Goal: Task Accomplishment & Management: Complete application form

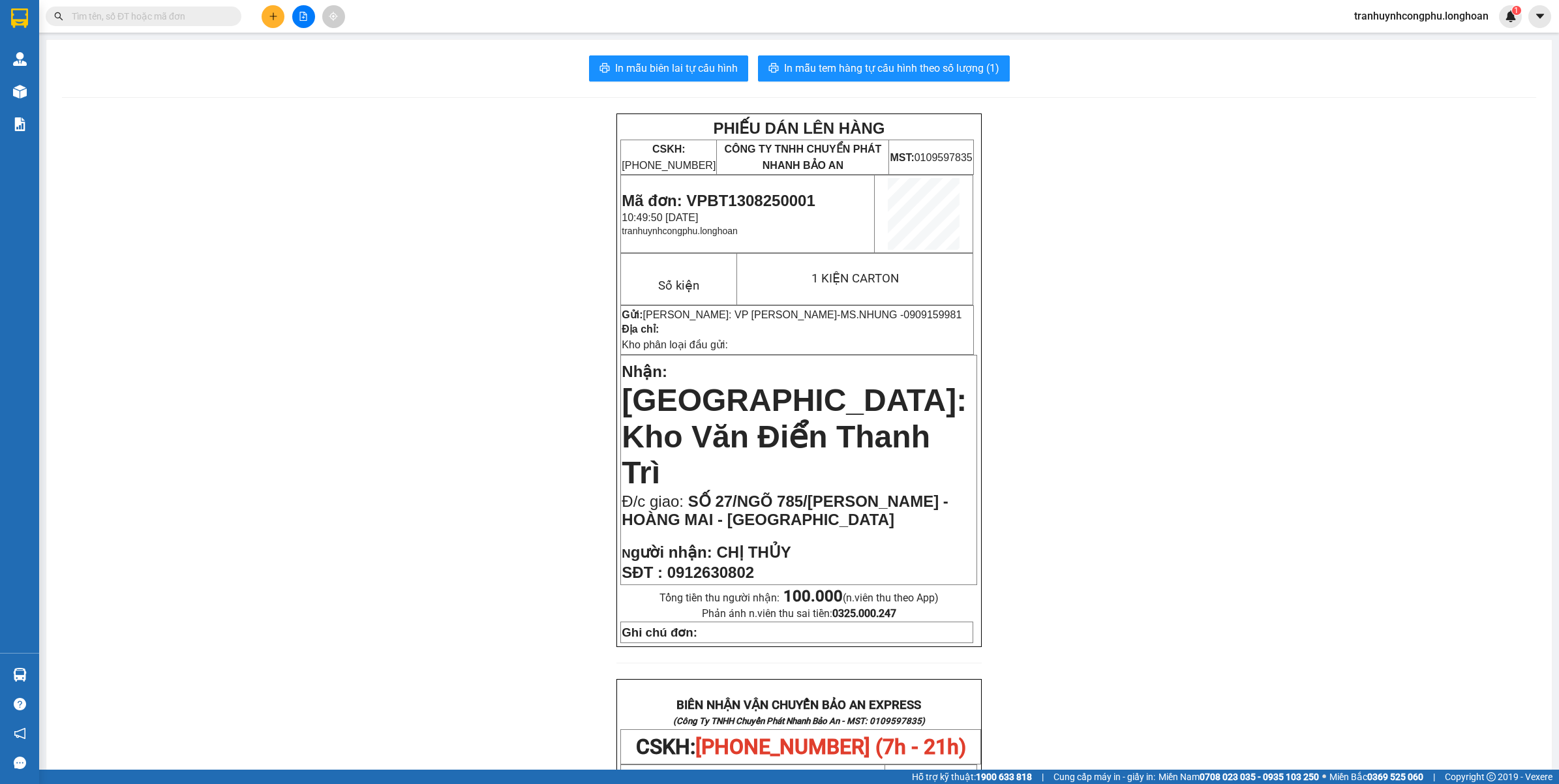
scroll to position [590, 0]
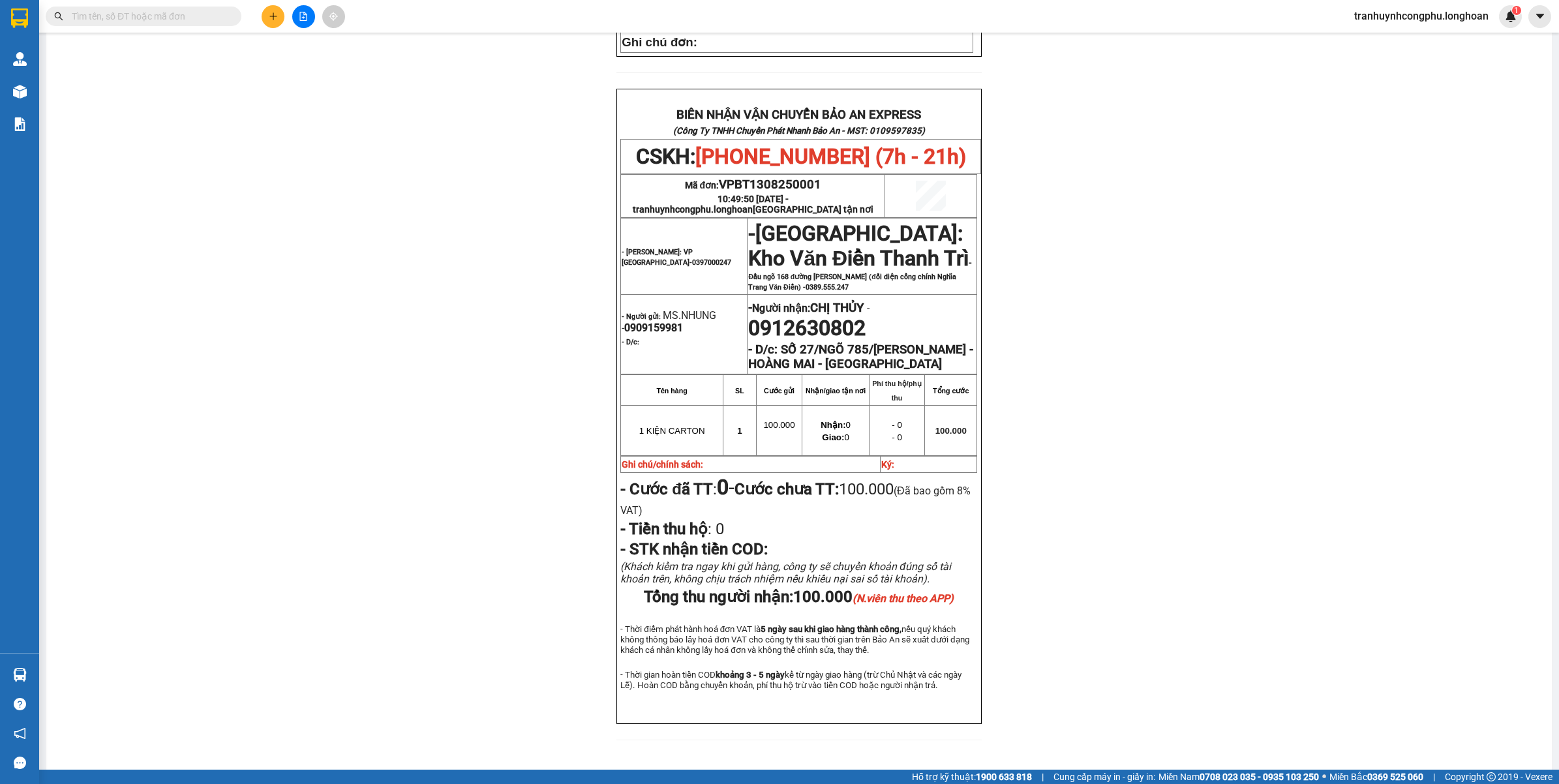
click at [277, 15] on icon "plus" at bounding box center [273, 16] width 9 height 9
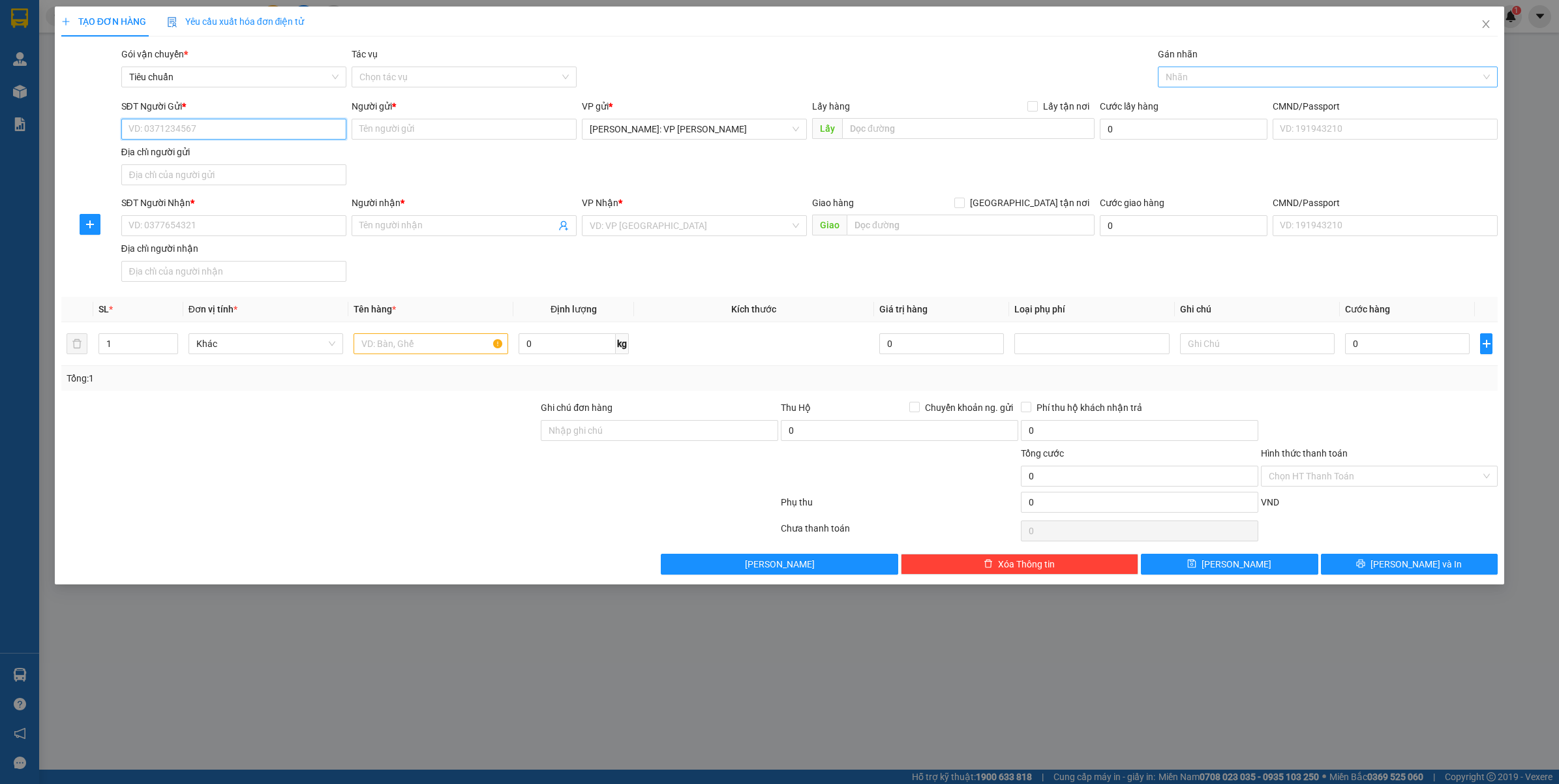
click at [1210, 78] on div at bounding box center [1322, 76] width 321 height 15
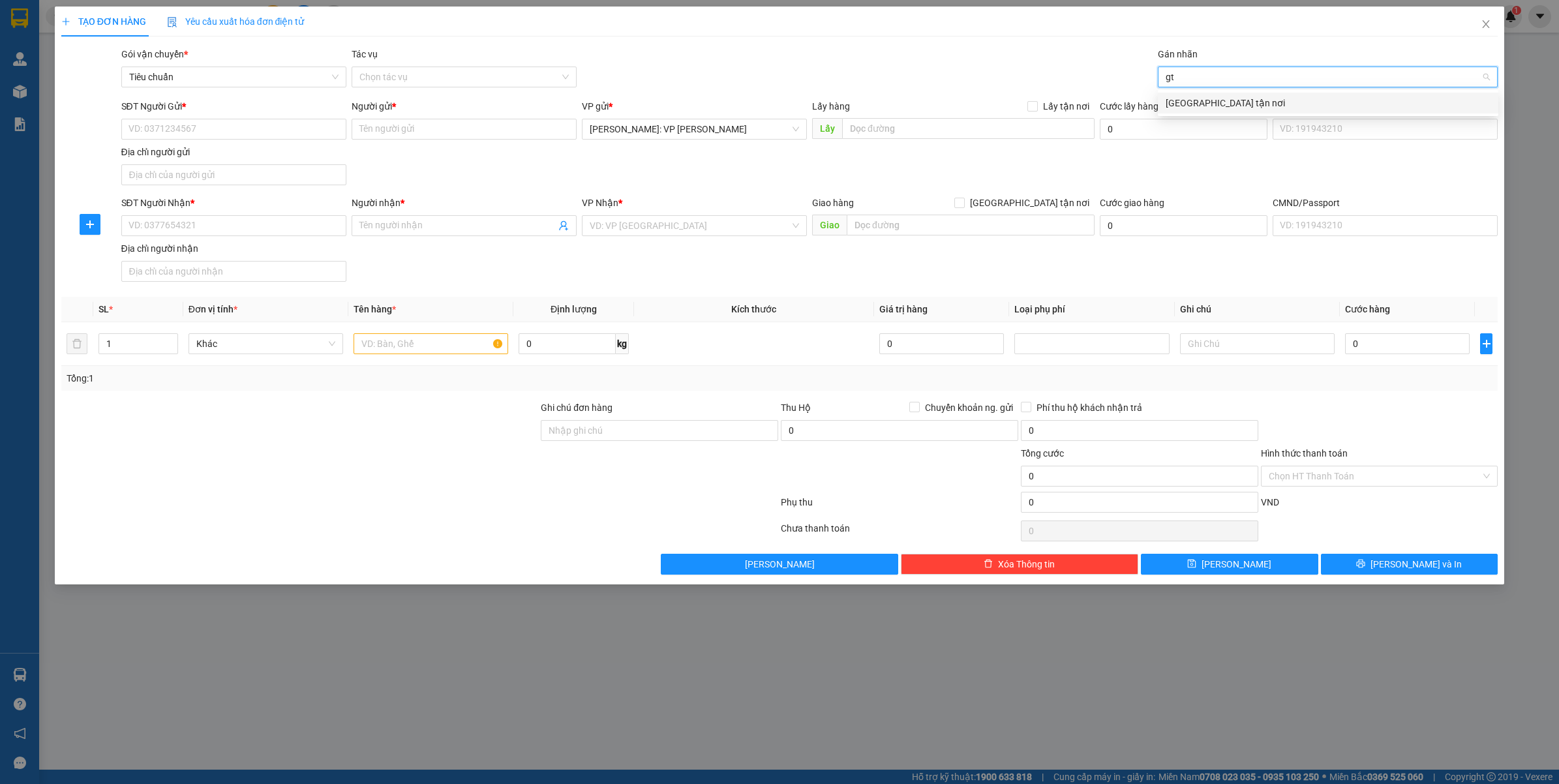
type input "gtn"
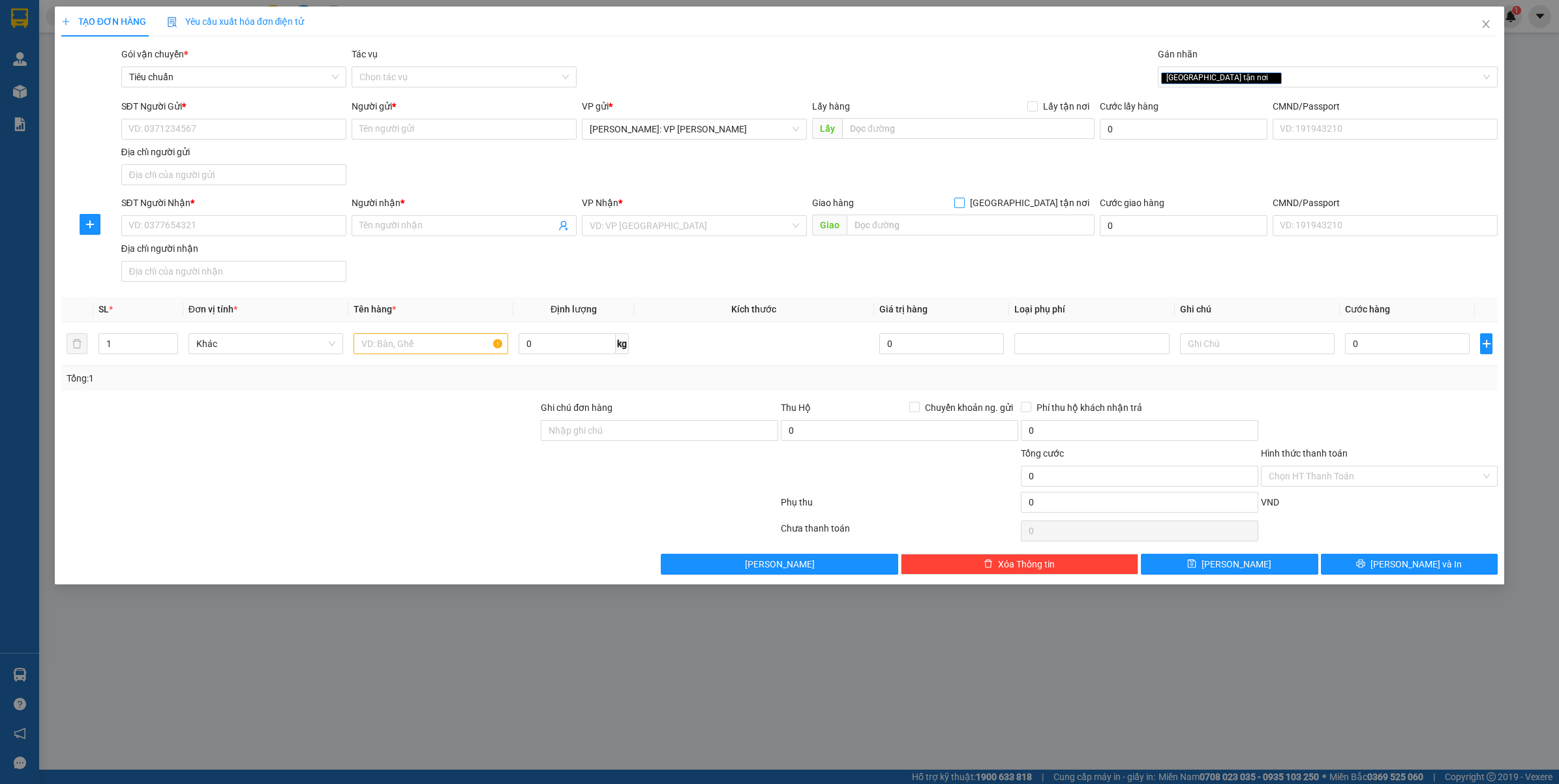
click at [1051, 210] on div "Giao hàng Giao tận nơi" at bounding box center [954, 206] width 283 height 20
click at [1051, 208] on span "[GEOGRAPHIC_DATA] tận nơi" at bounding box center [1029, 203] width 130 height 15
click at [963, 207] on input "[GEOGRAPHIC_DATA] tận nơi" at bounding box center [959, 202] width 9 height 9
checkbox input "true"
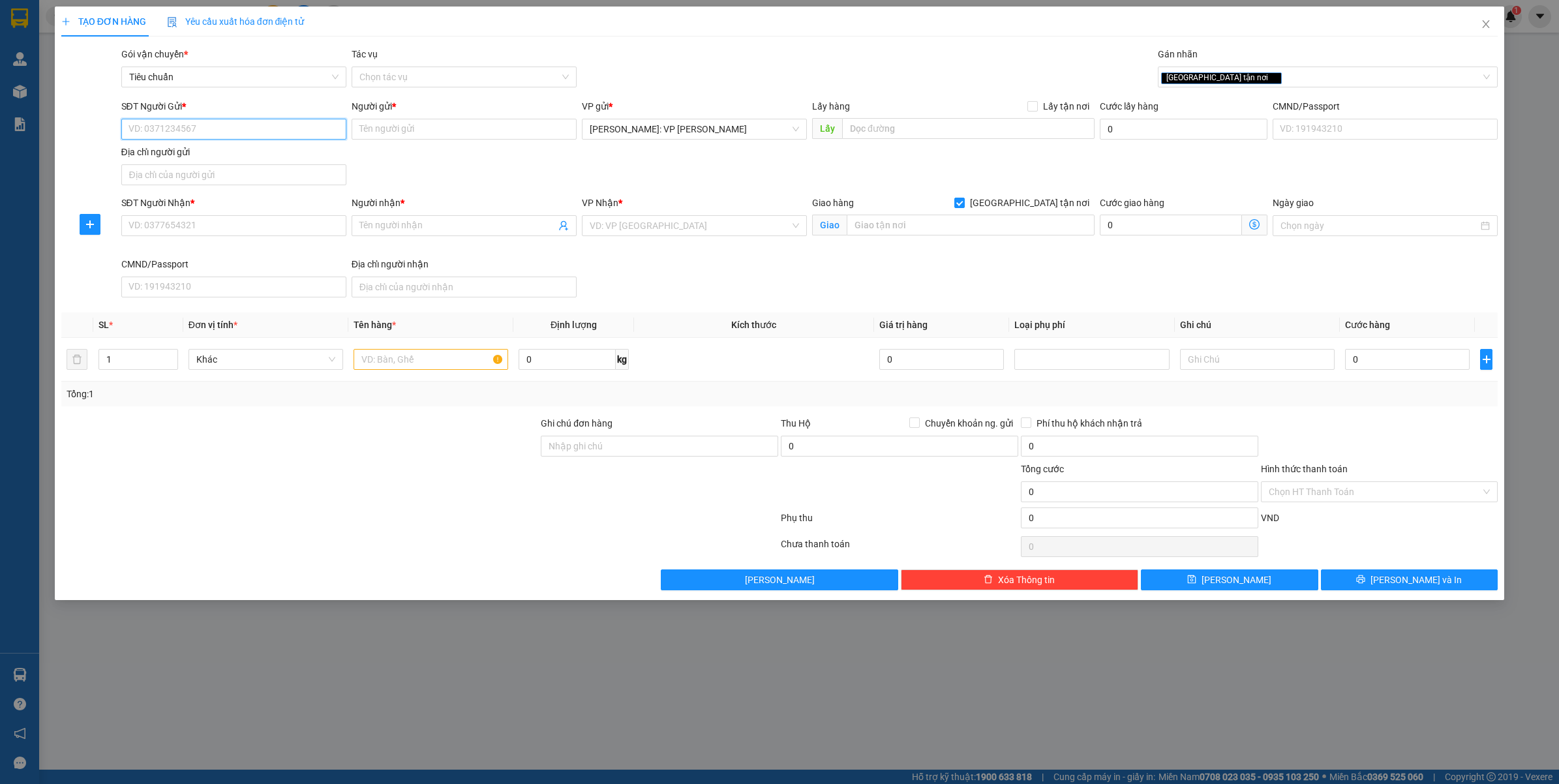
click at [223, 131] on input "SĐT Người Gửi *" at bounding box center [234, 129] width 225 height 21
click at [243, 161] on div "0974571474 - CTY/NHẬT TRƯỜNG PHÚC" at bounding box center [247, 156] width 237 height 15
type input "0974571474"
type input "CTY/NHẬT TRƯỜNG PHÚC"
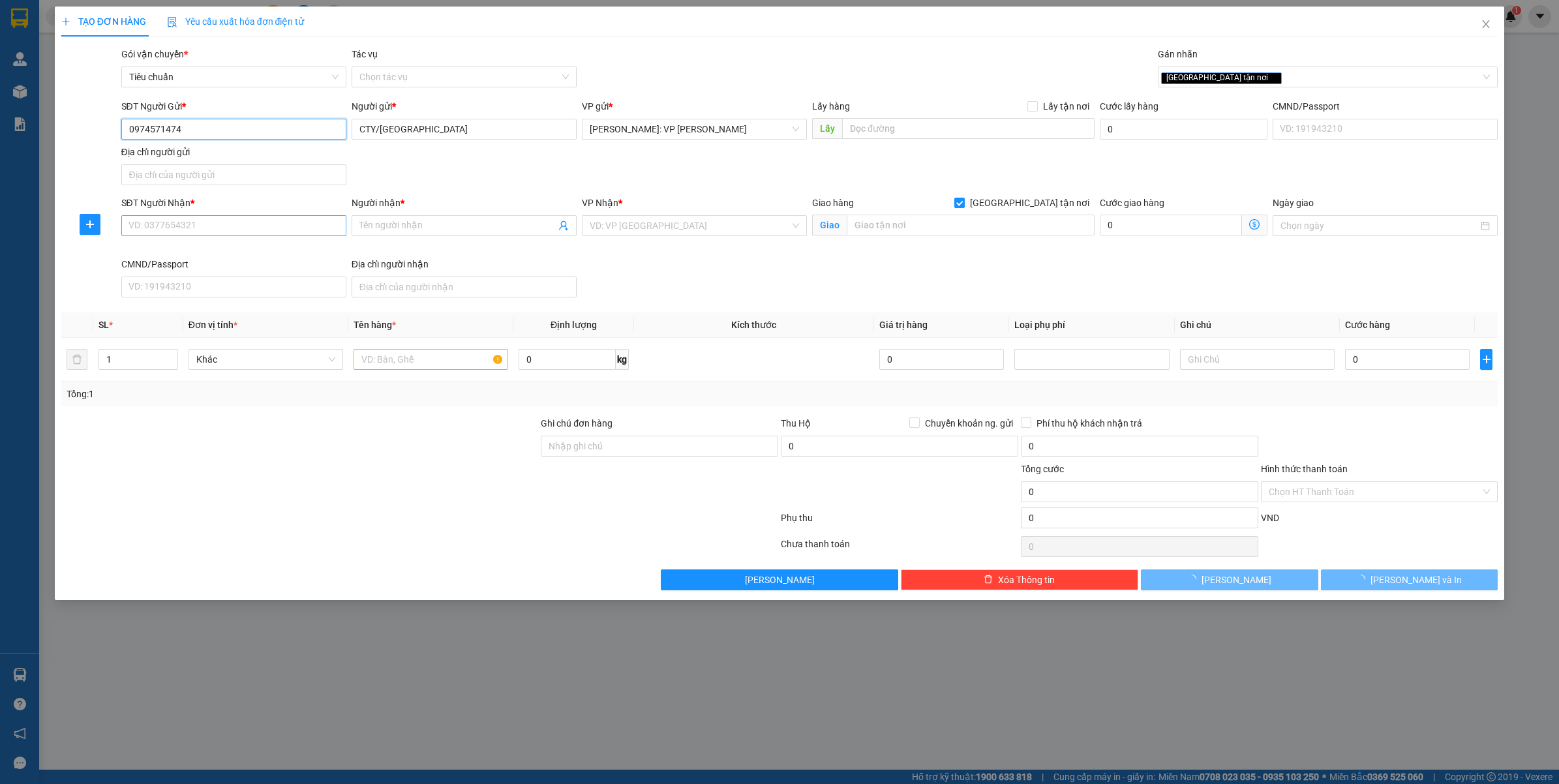
type input "0974571474"
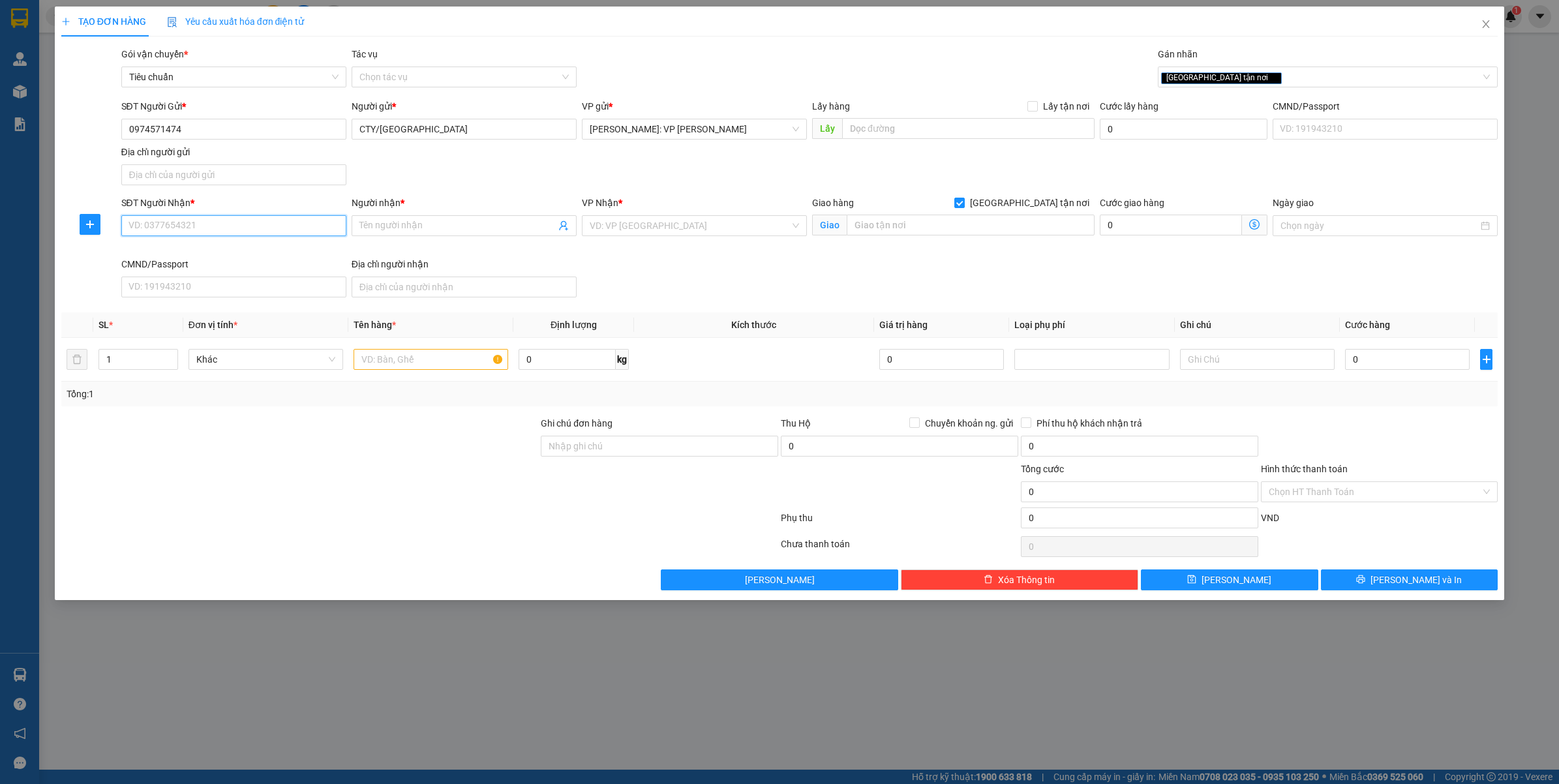
click at [210, 232] on input "SĐT Người Nhận *" at bounding box center [234, 225] width 225 height 21
click at [210, 232] on input "0947790666" at bounding box center [234, 225] width 225 height 21
type input "0947790666"
click at [403, 222] on input "Người nhận *" at bounding box center [458, 226] width 197 height 15
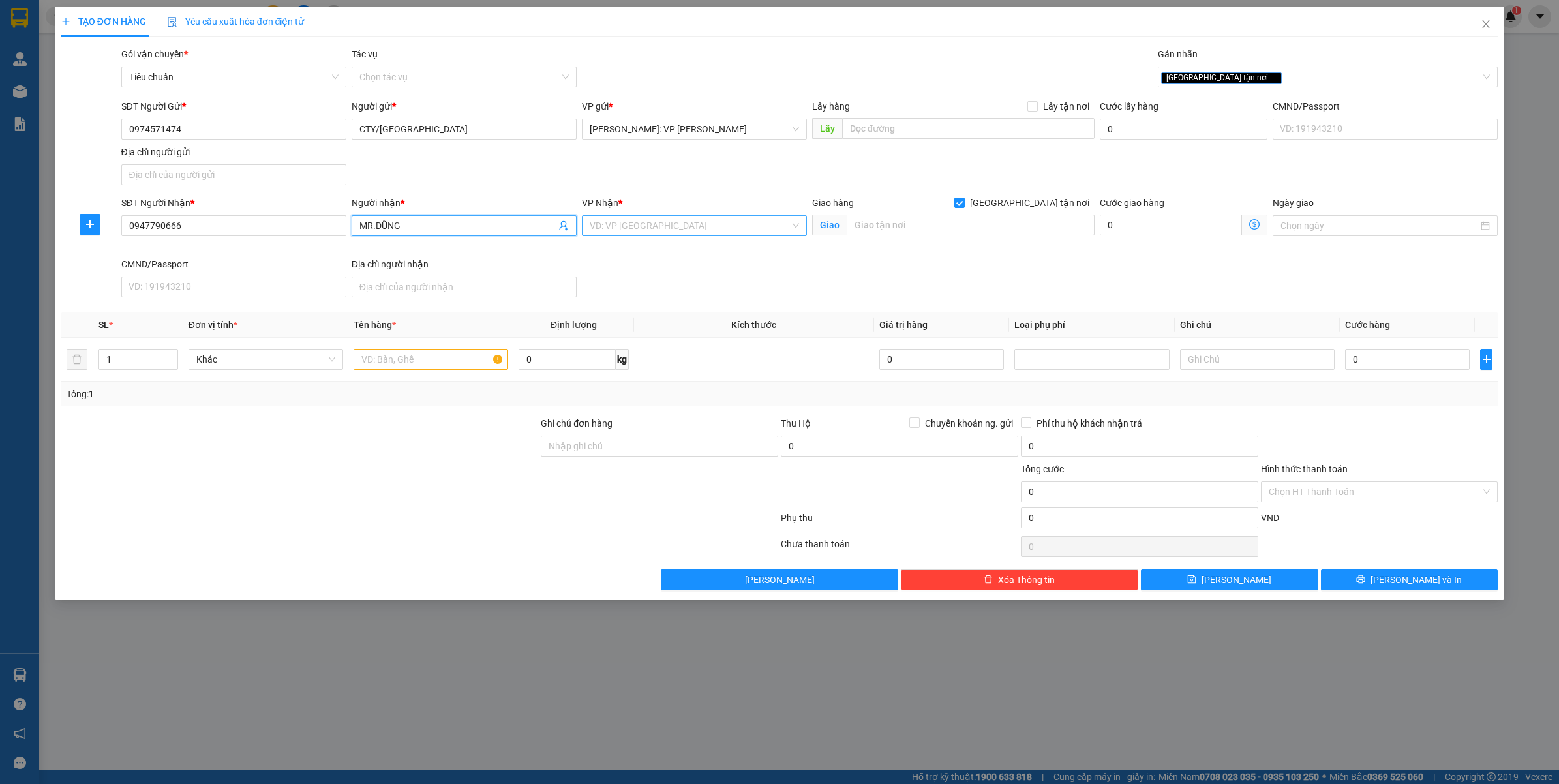
type input "MR.DŨNG"
click at [625, 234] on input "search" at bounding box center [690, 226] width 200 height 20
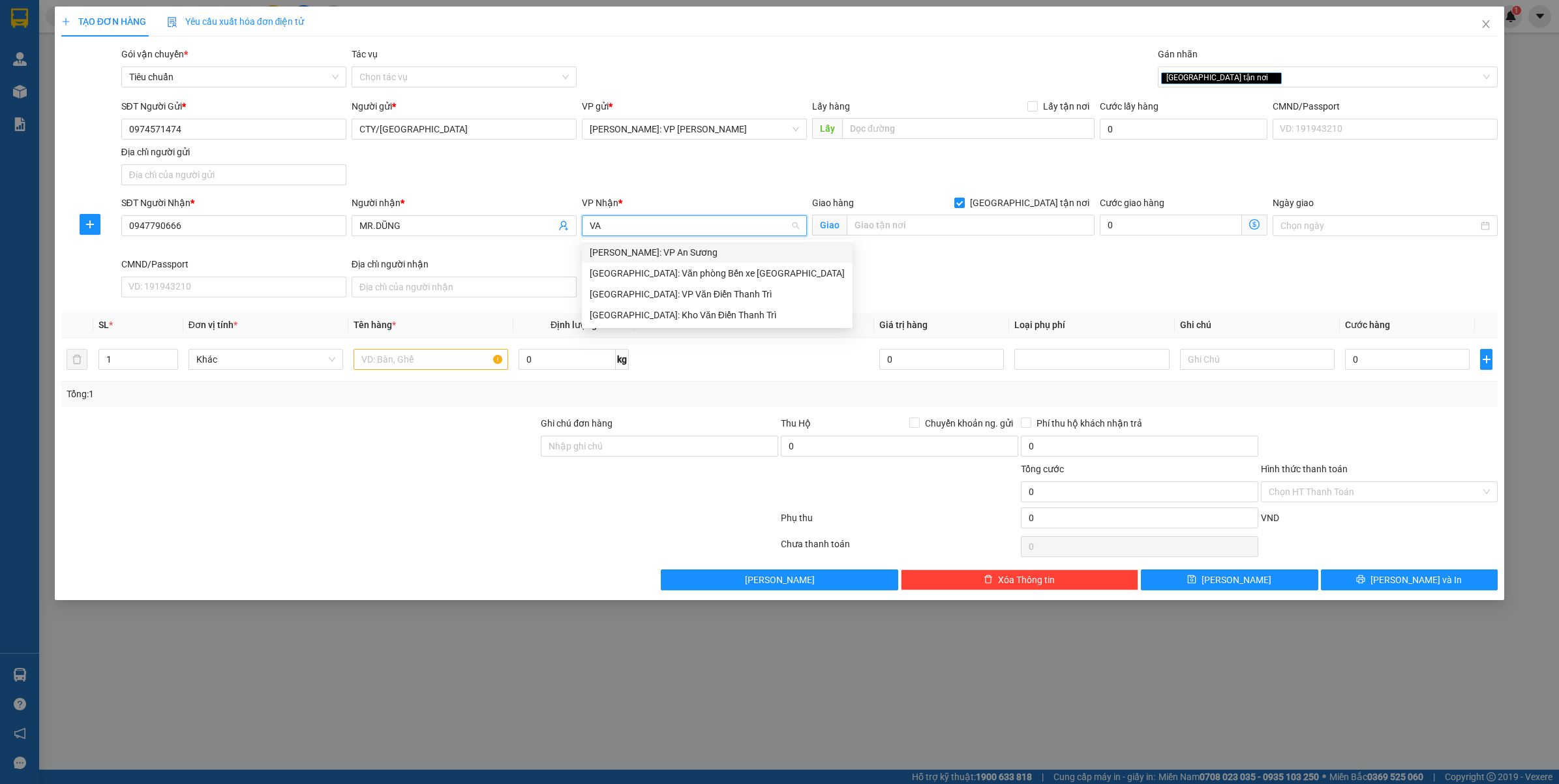
type input "VĂ"
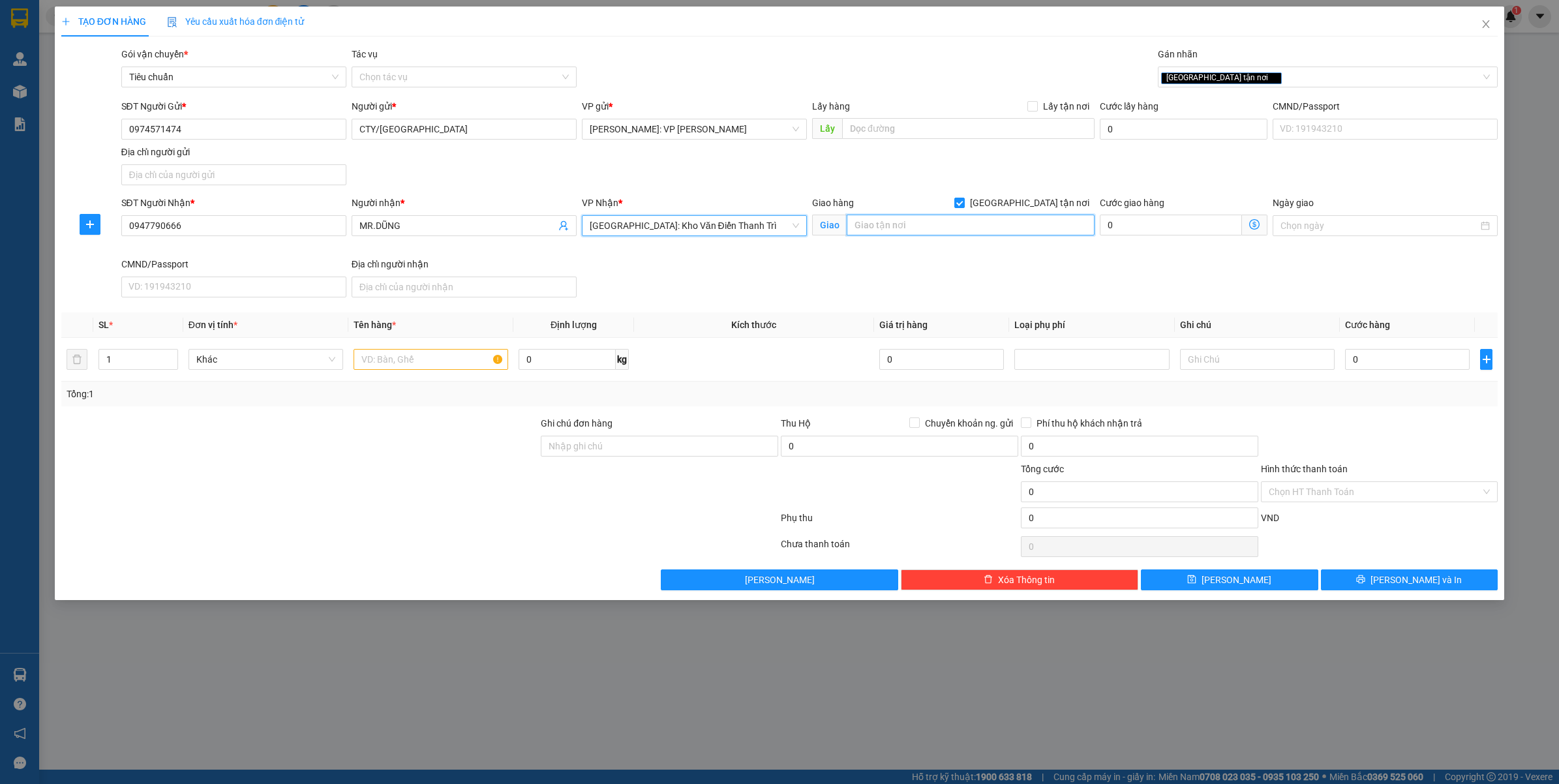
drag, startPoint x: 897, startPoint y: 224, endPoint x: 908, endPoint y: 224, distance: 11.0
click at [899, 224] on input "text" at bounding box center [970, 225] width 247 height 21
type input "SỐ 18B/NGÁCH 16/NGÕ 29/PHỐ TRẠM - LONG BIÊN - HÀ NỘI"
click at [113, 365] on input "1" at bounding box center [138, 360] width 78 height 20
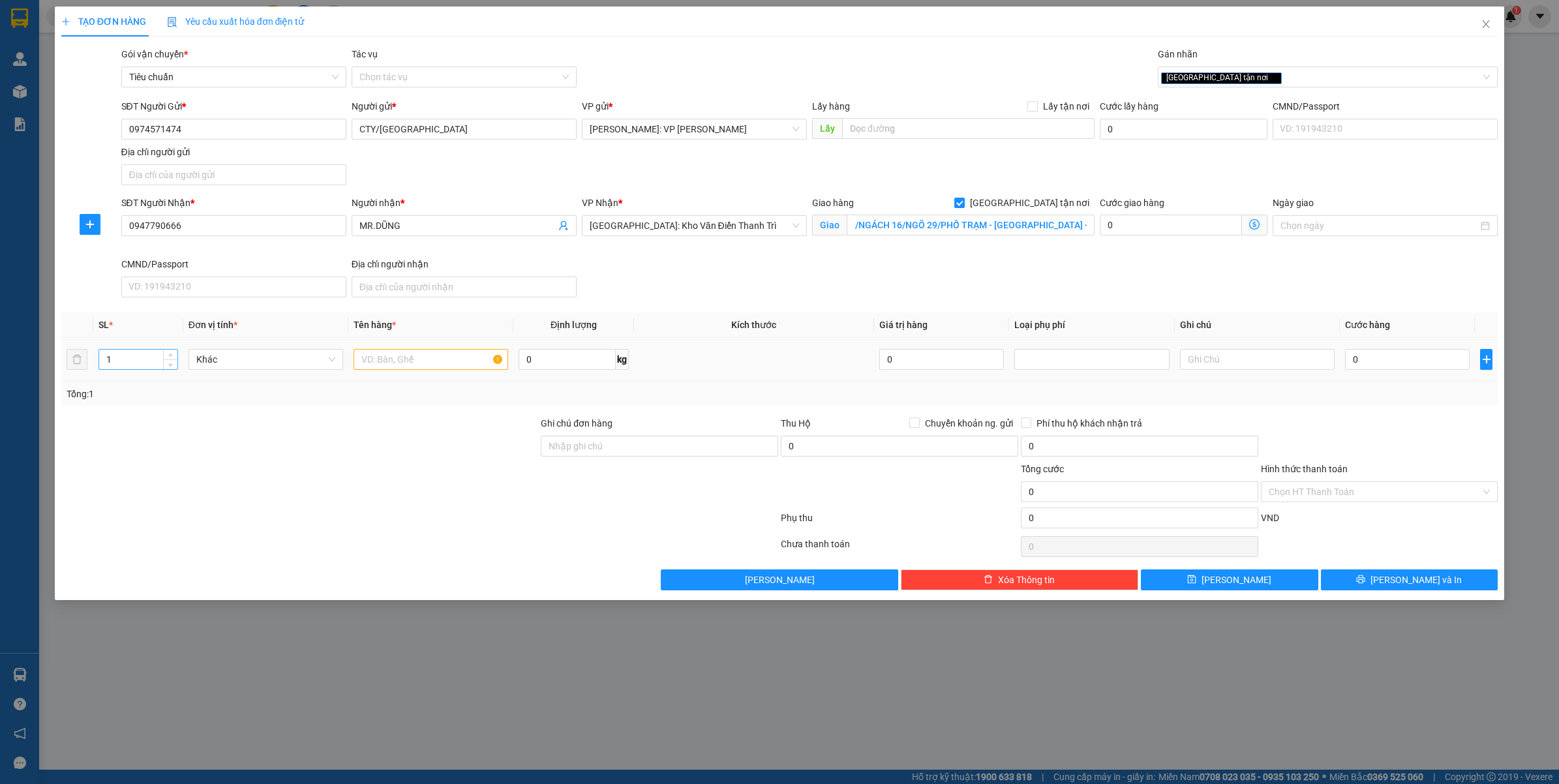
scroll to position [0, 0]
click at [113, 365] on input "1" at bounding box center [138, 360] width 78 height 20
type input "4"
click at [418, 362] on input "text" at bounding box center [431, 359] width 155 height 21
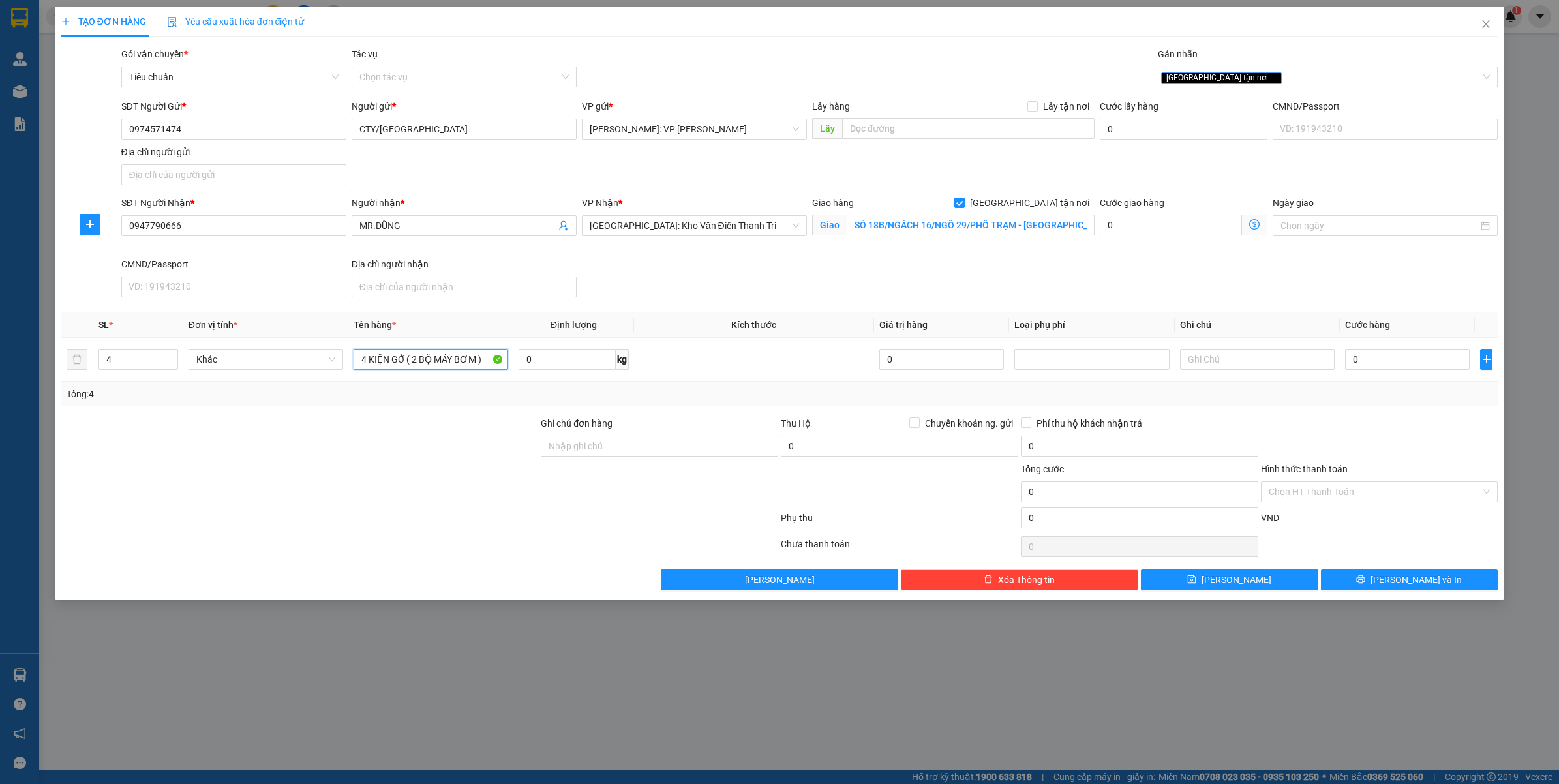
type input "4 KIỆN GỖ ( 2 BỘ MÁY BƠM )"
click at [494, 692] on div "TẠO ĐƠN HÀNG Yêu cầu xuất hóa đơn điện tử Transit Pickup Surcharge Ids Transit …" at bounding box center [780, 392] width 1559 height 784
click at [1385, 362] on input "0" at bounding box center [1407, 359] width 124 height 21
type input "1"
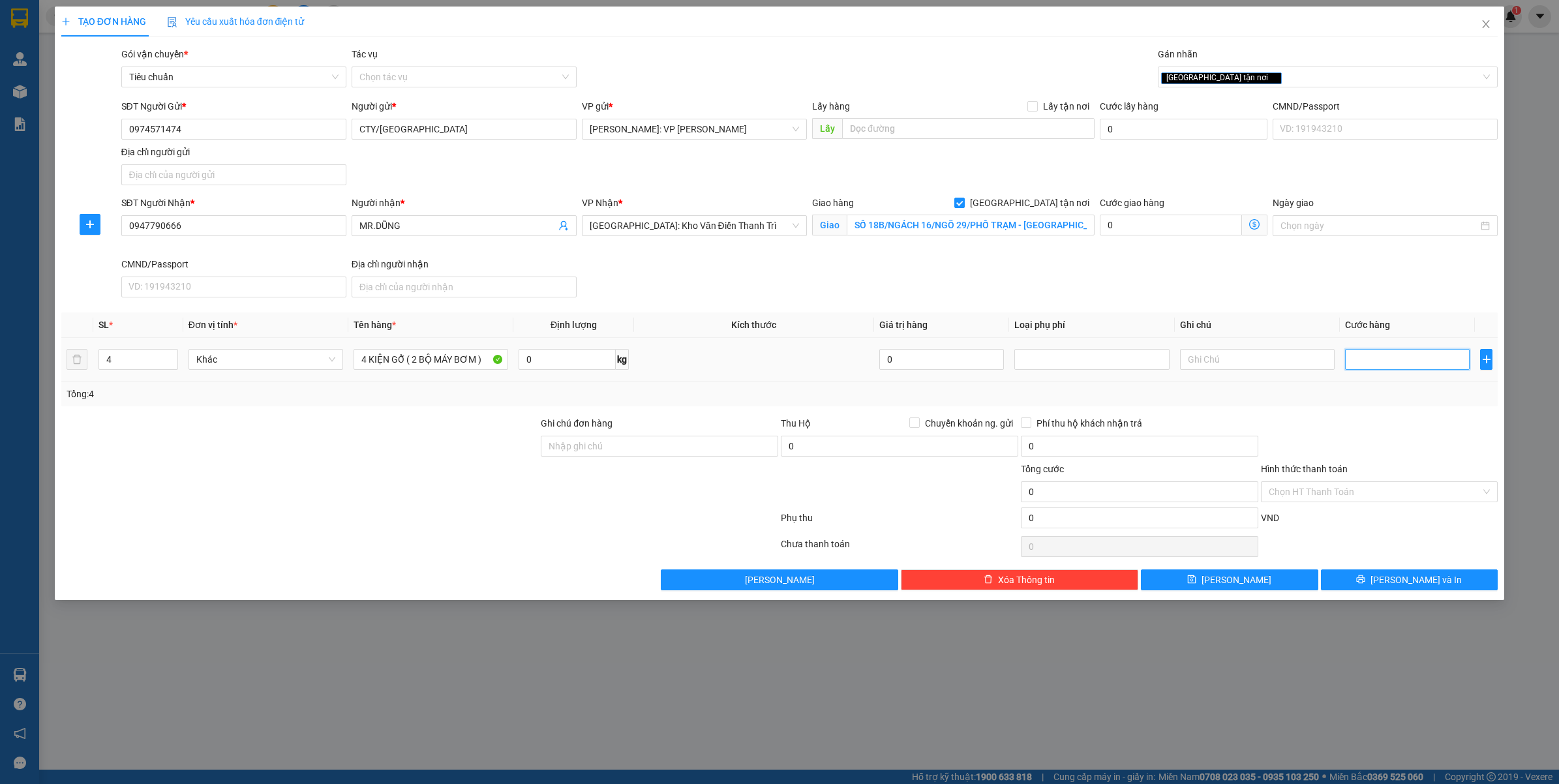
type input "1"
type input "10"
type input "100"
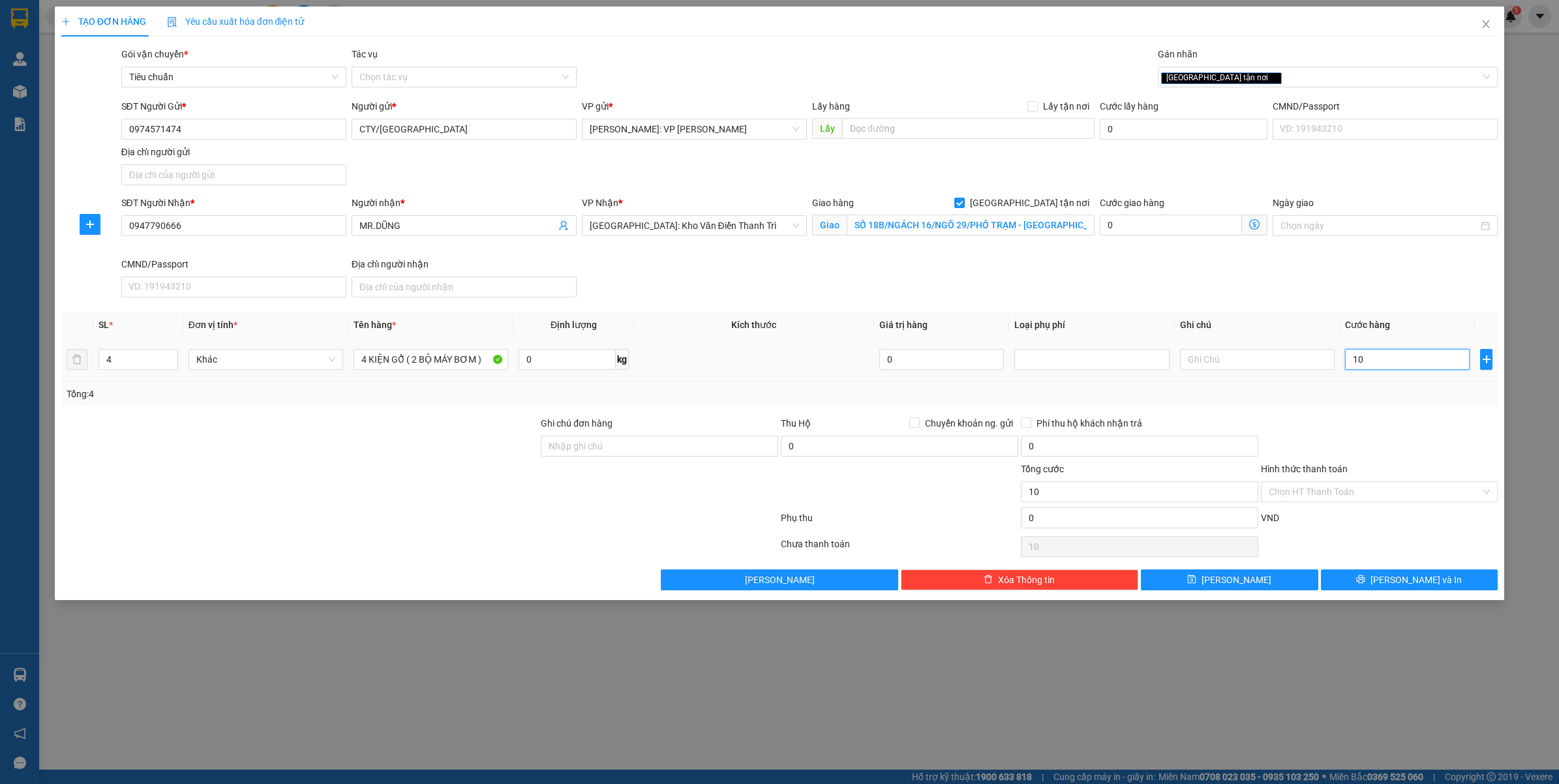
type input "100"
type input "1.000"
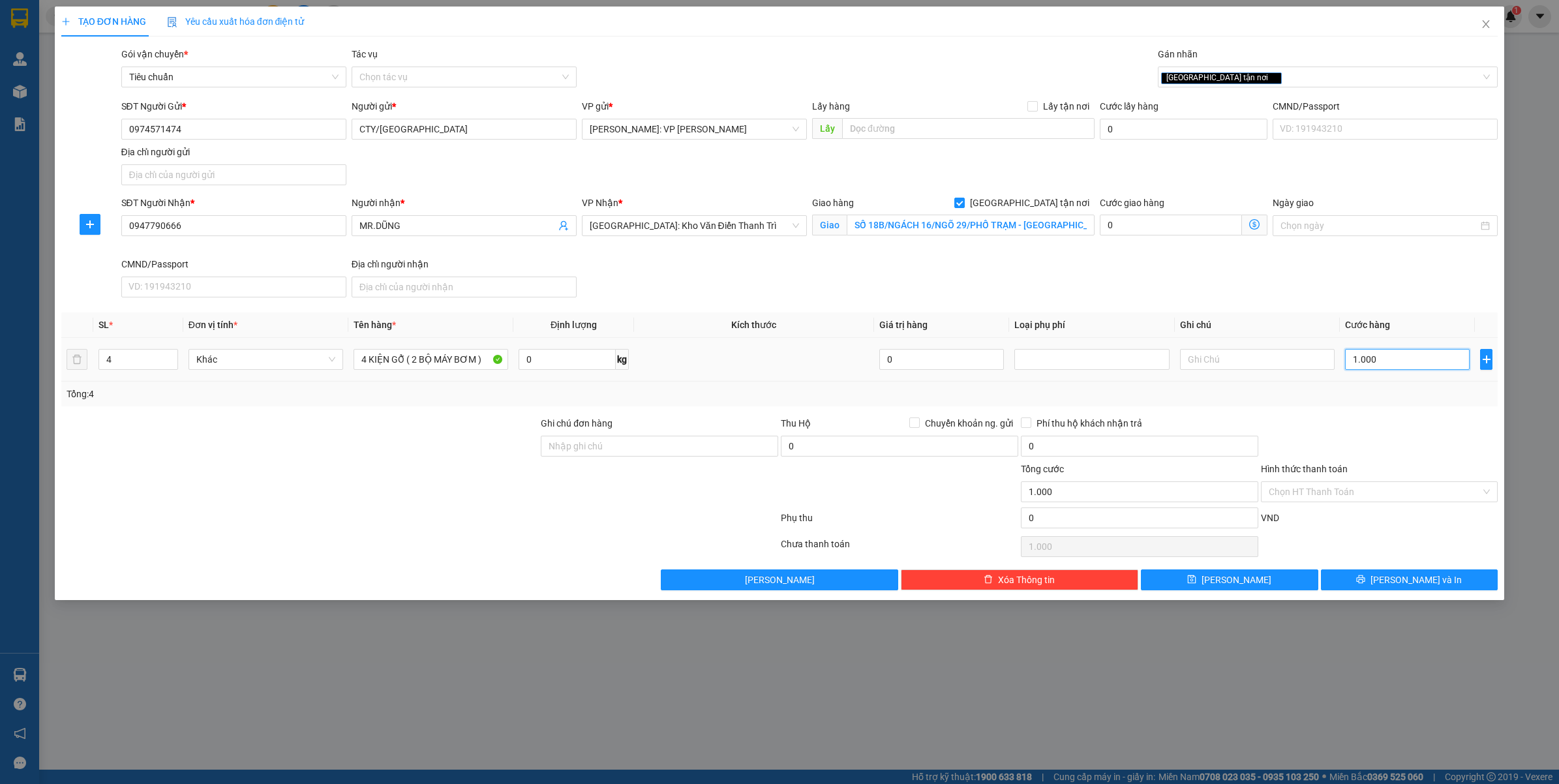
type input "110.000"
type input "11.100.000"
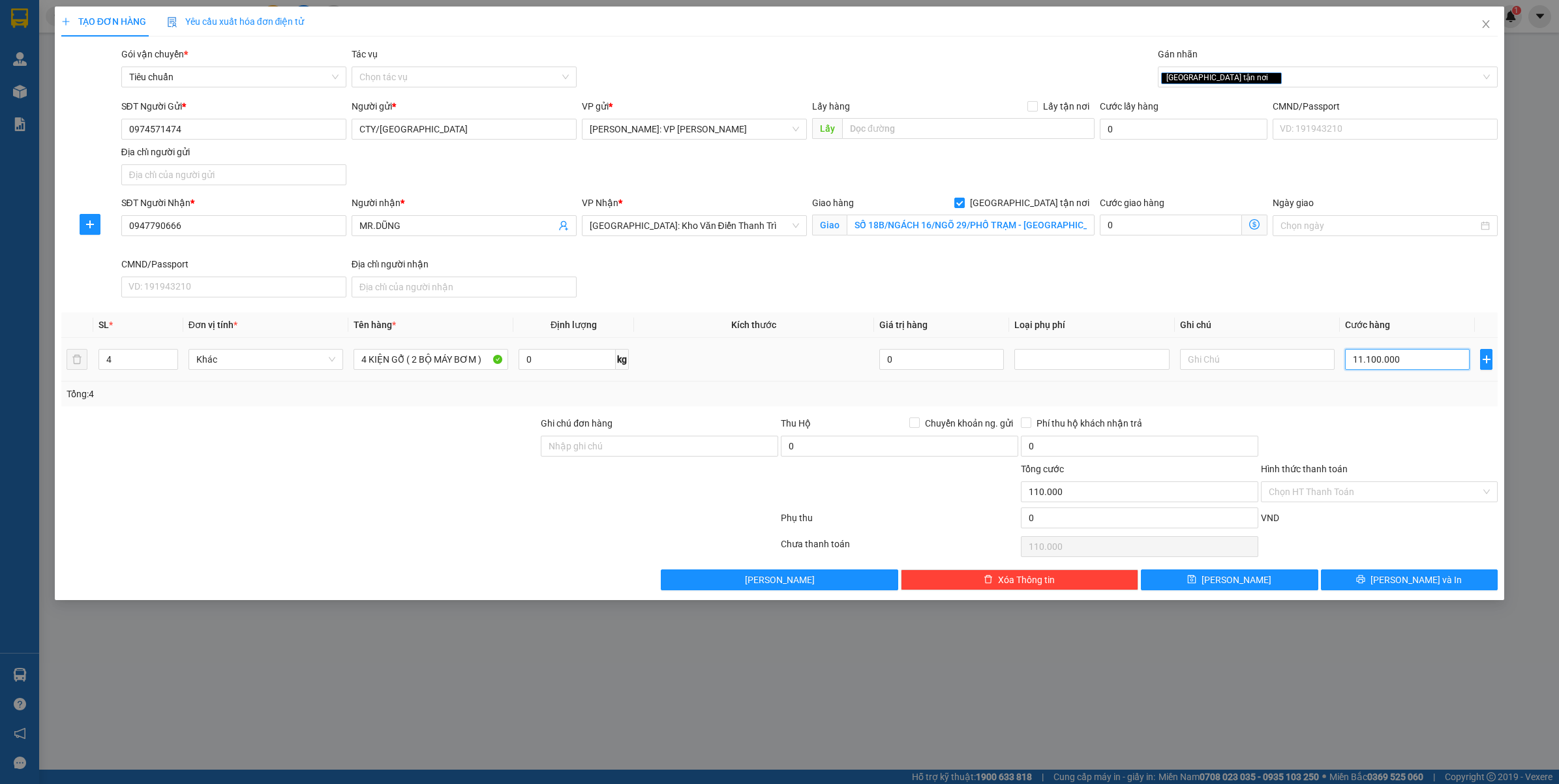
type input "11.100.000"
type input "111.100.000"
click at [1385, 362] on input "111.100.000" at bounding box center [1407, 359] width 124 height 21
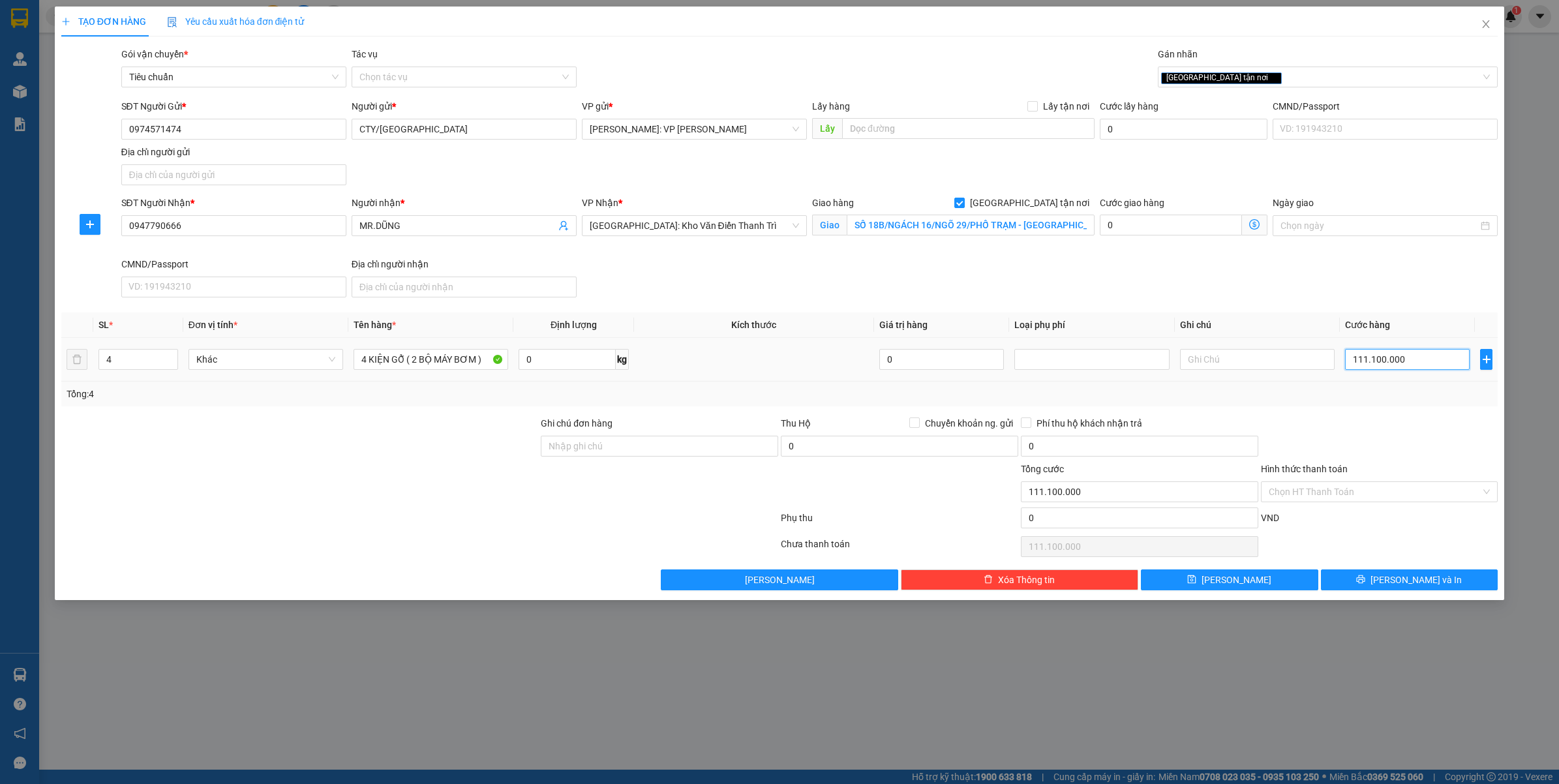
click at [1385, 362] on input "111.100.000" at bounding box center [1407, 359] width 124 height 21
type input "0"
type input "1"
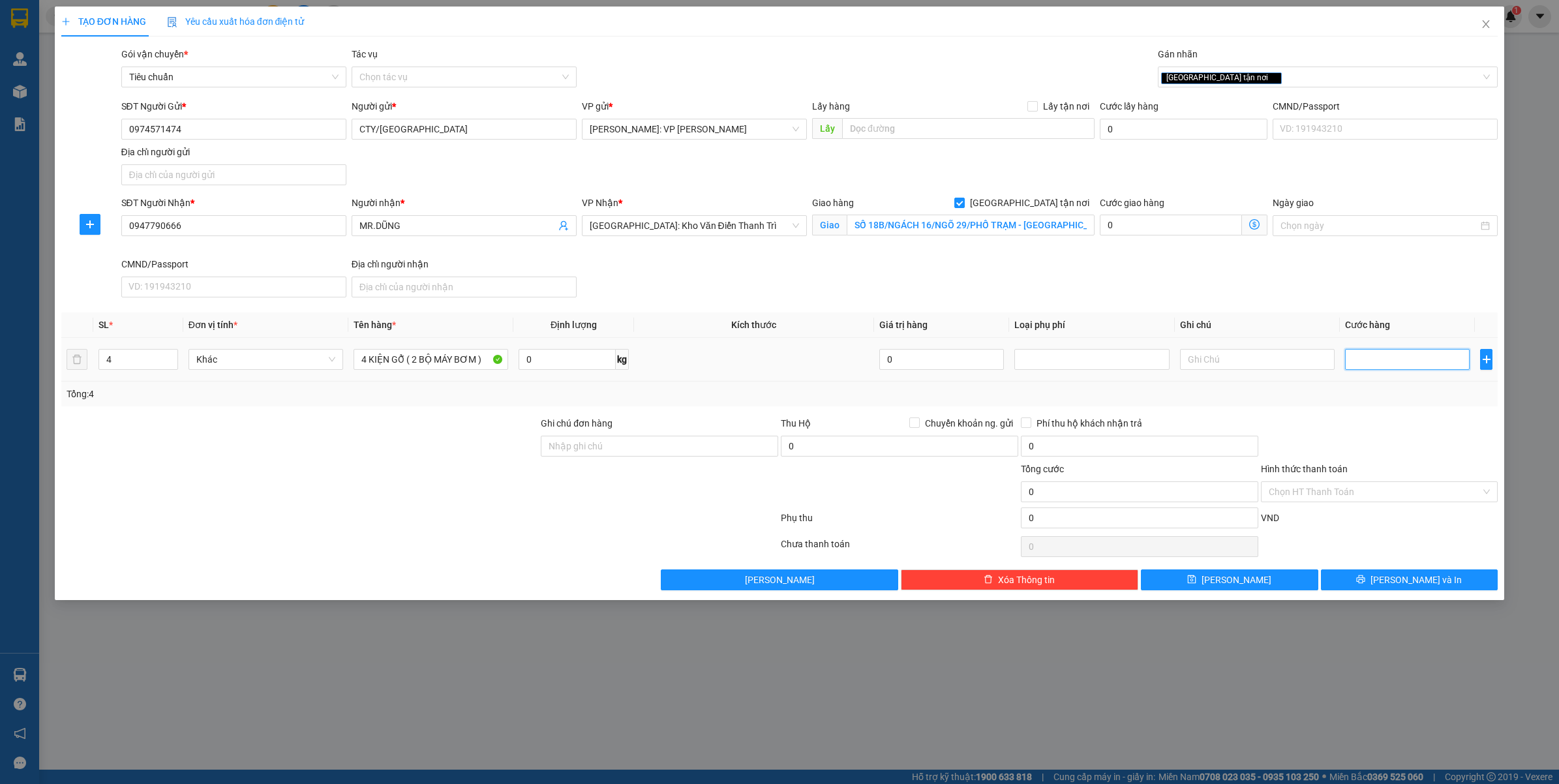
type input "1"
type input "10"
type input "100"
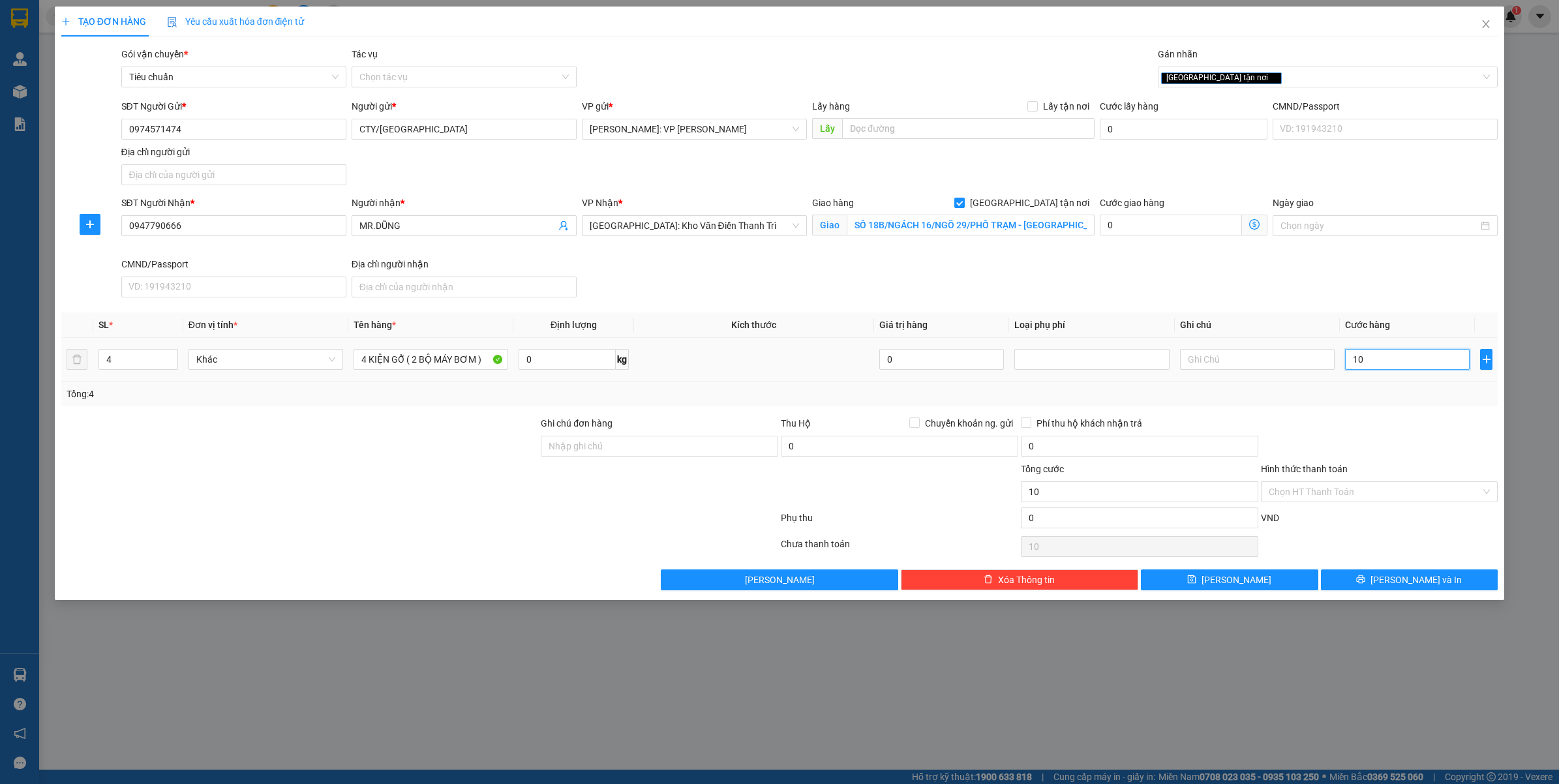
type input "100"
type input "1.000"
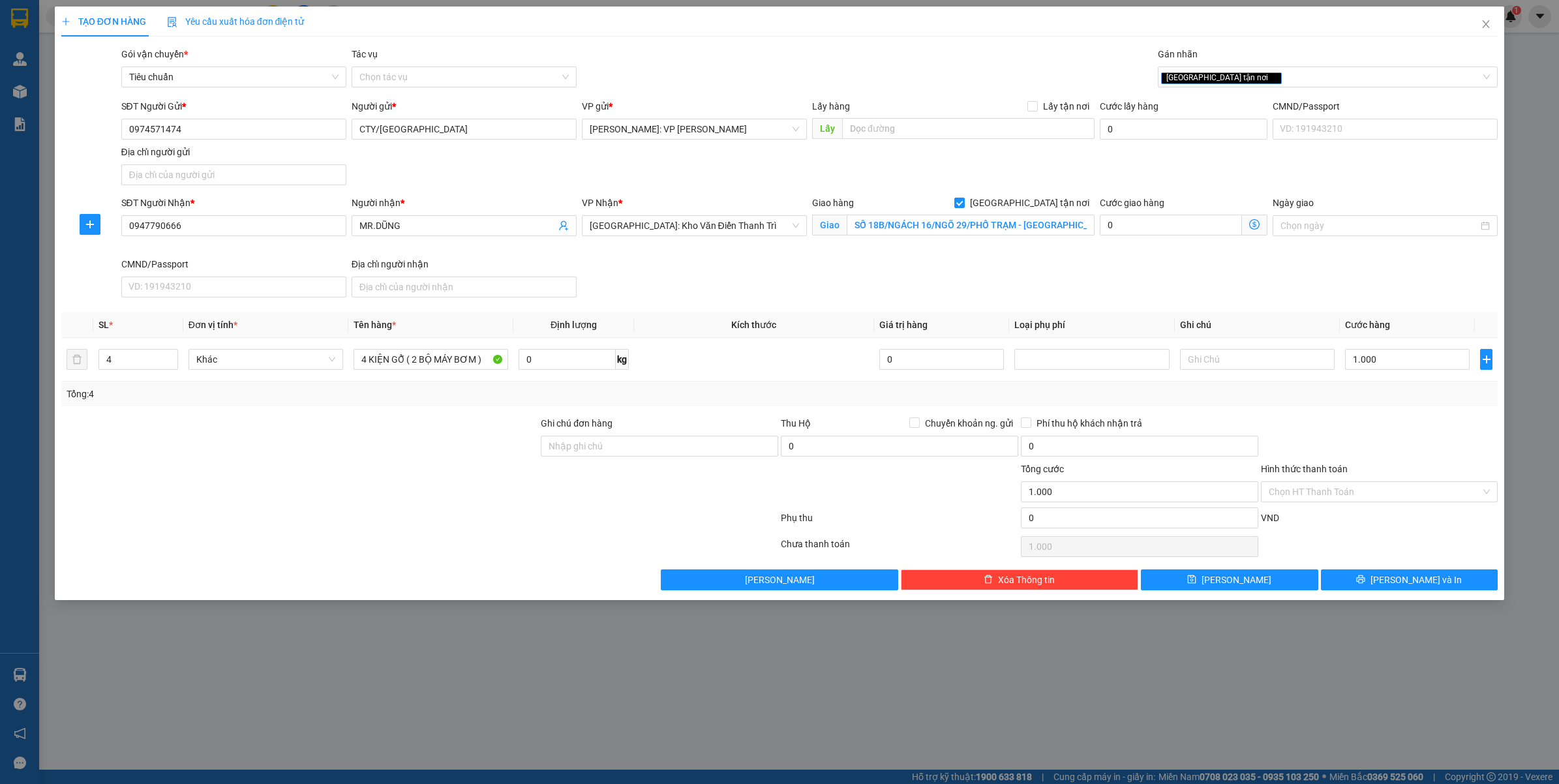
click at [1380, 431] on div at bounding box center [1380, 439] width 240 height 45
type input "1.000.000"
click at [1383, 501] on input "Hình thức thanh toán" at bounding box center [1375, 492] width 213 height 20
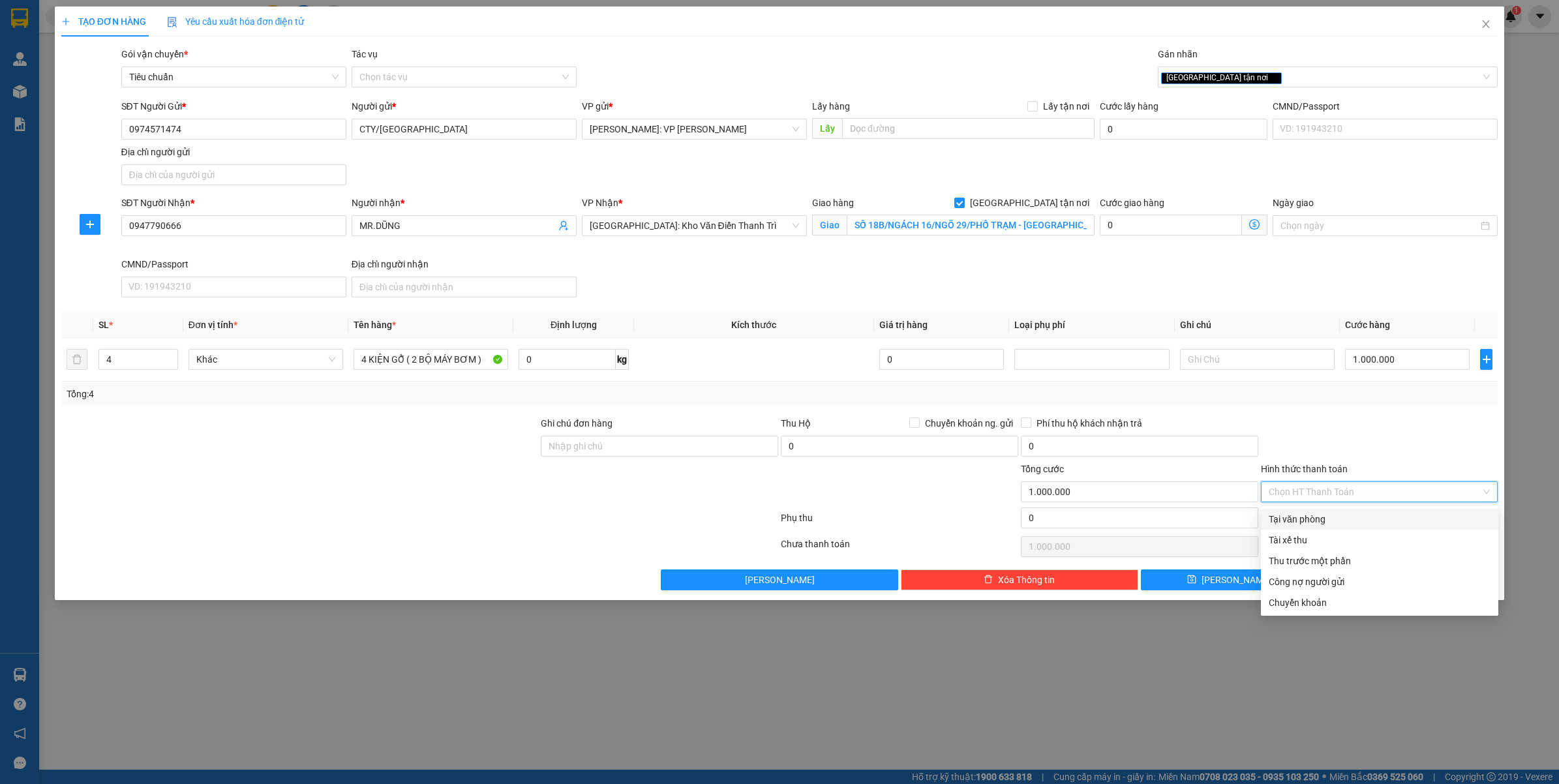
click at [1325, 520] on div "Tại văn phòng" at bounding box center [1380, 519] width 222 height 15
type input "0"
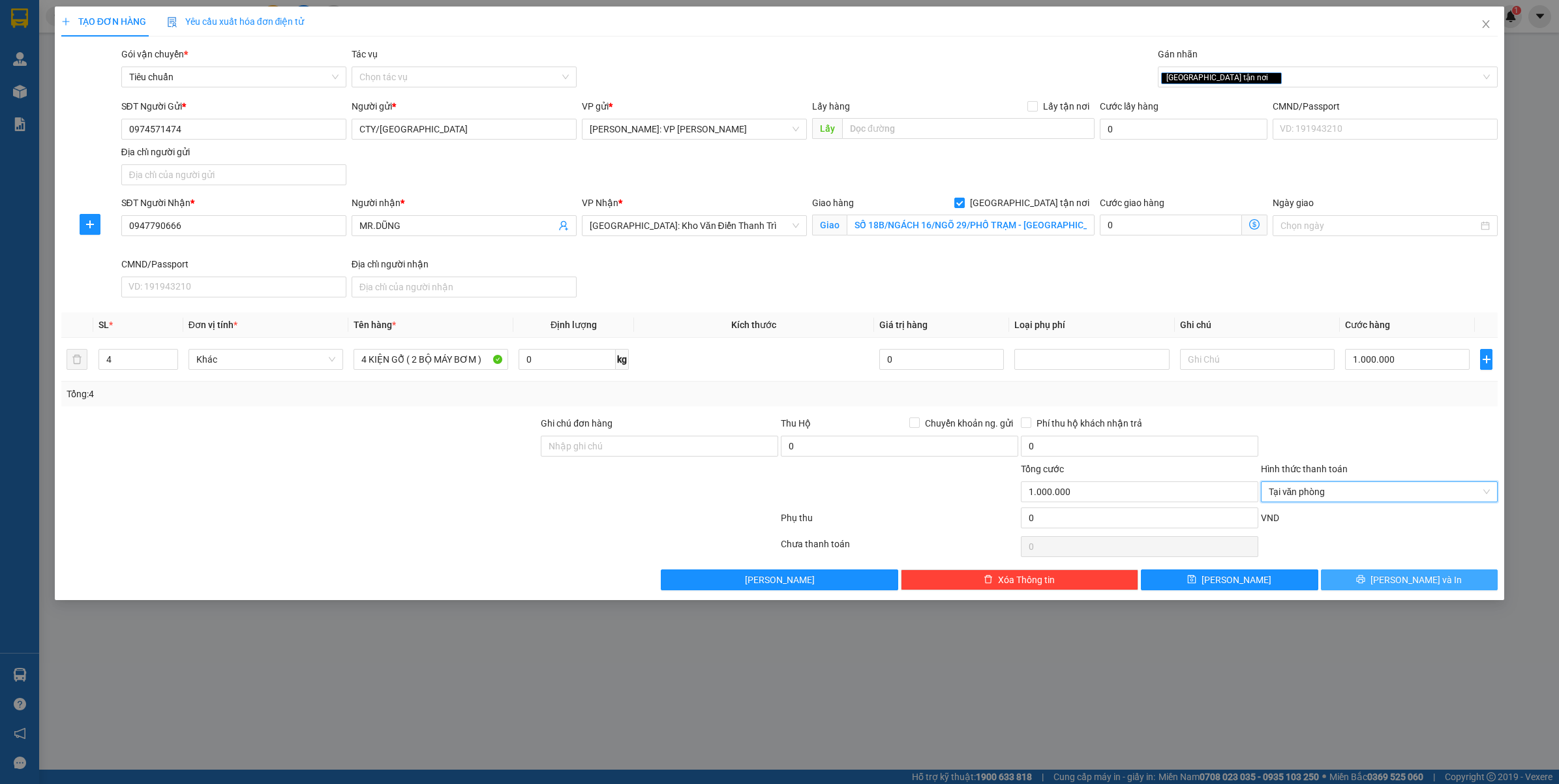
click at [1411, 578] on span "Lưu và In" at bounding box center [1416, 580] width 92 height 15
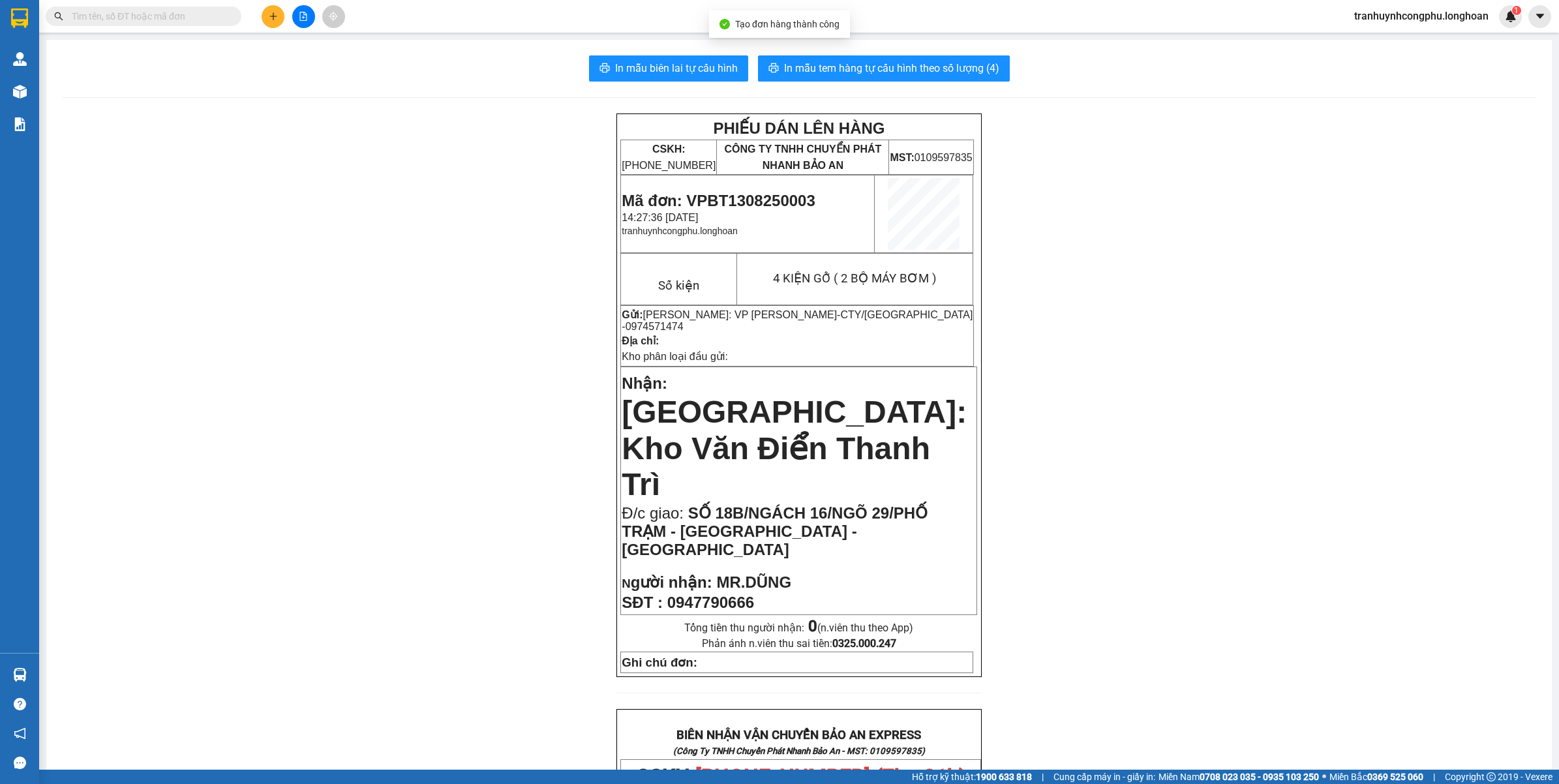
click at [747, 192] on span "Mã đơn: VPBT1308250003" at bounding box center [718, 200] width 193 height 17
click at [748, 194] on span "Mã đơn: VPBT1308250003" at bounding box center [718, 200] width 193 height 17
copy span "VPBT1308250003"
drag, startPoint x: 697, startPoint y: 424, endPoint x: 692, endPoint y: 481, distance: 57.2
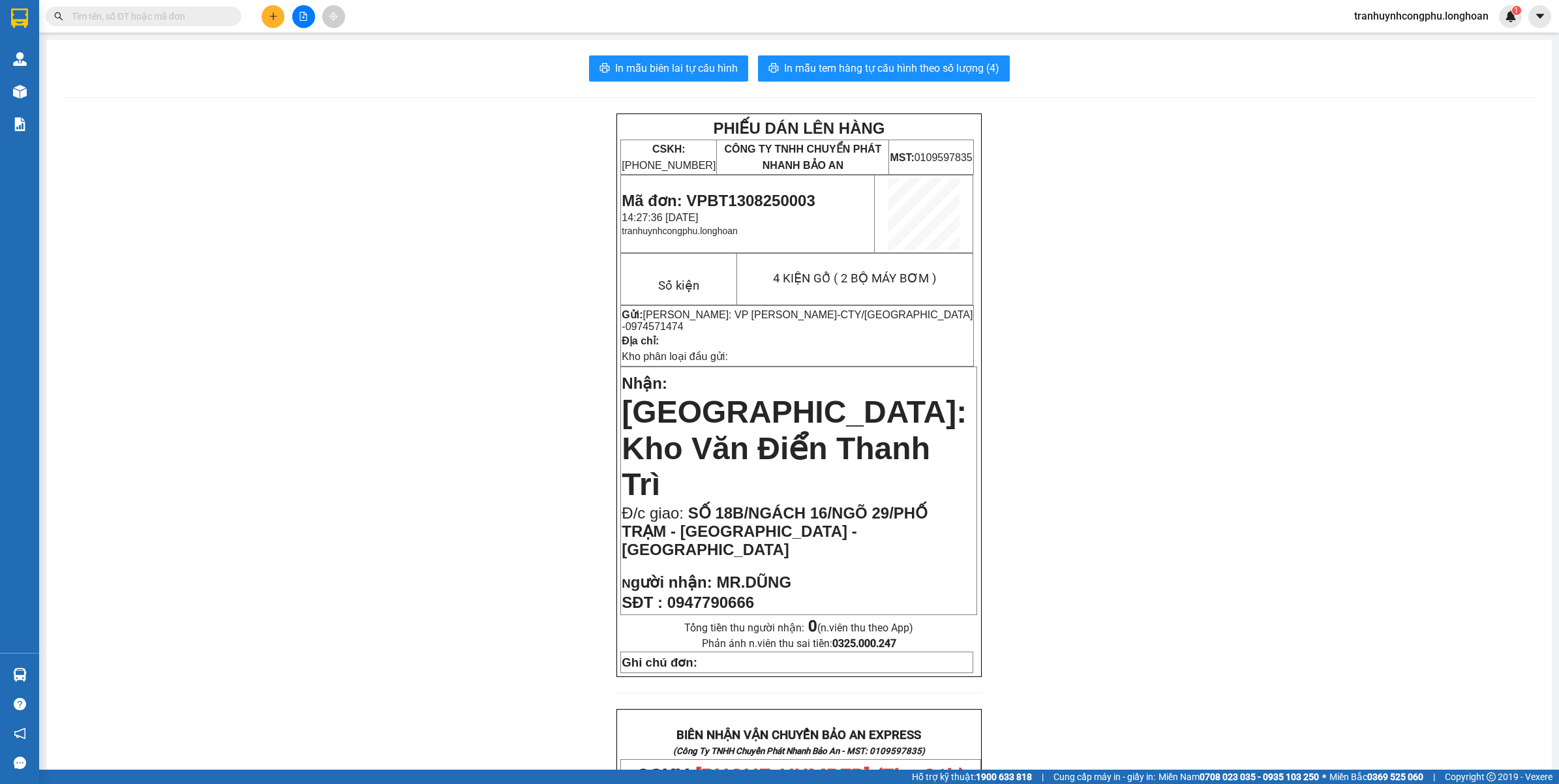
click at [697, 425] on span "[GEOGRAPHIC_DATA]: Kho Văn Điển Thanh Trì" at bounding box center [794, 448] width 345 height 107
click at [645, 327] on span "0974571474" at bounding box center [654, 326] width 58 height 11
copy span "0974571474"
click at [549, 493] on div "PHIẾU DÁN LÊN HÀNG CSKH: 1900.06.88.33 CÔNG TY TNHH CHUYỂN PHÁT NHANH BẢO AN MS…" at bounding box center [799, 751] width 1474 height 1277
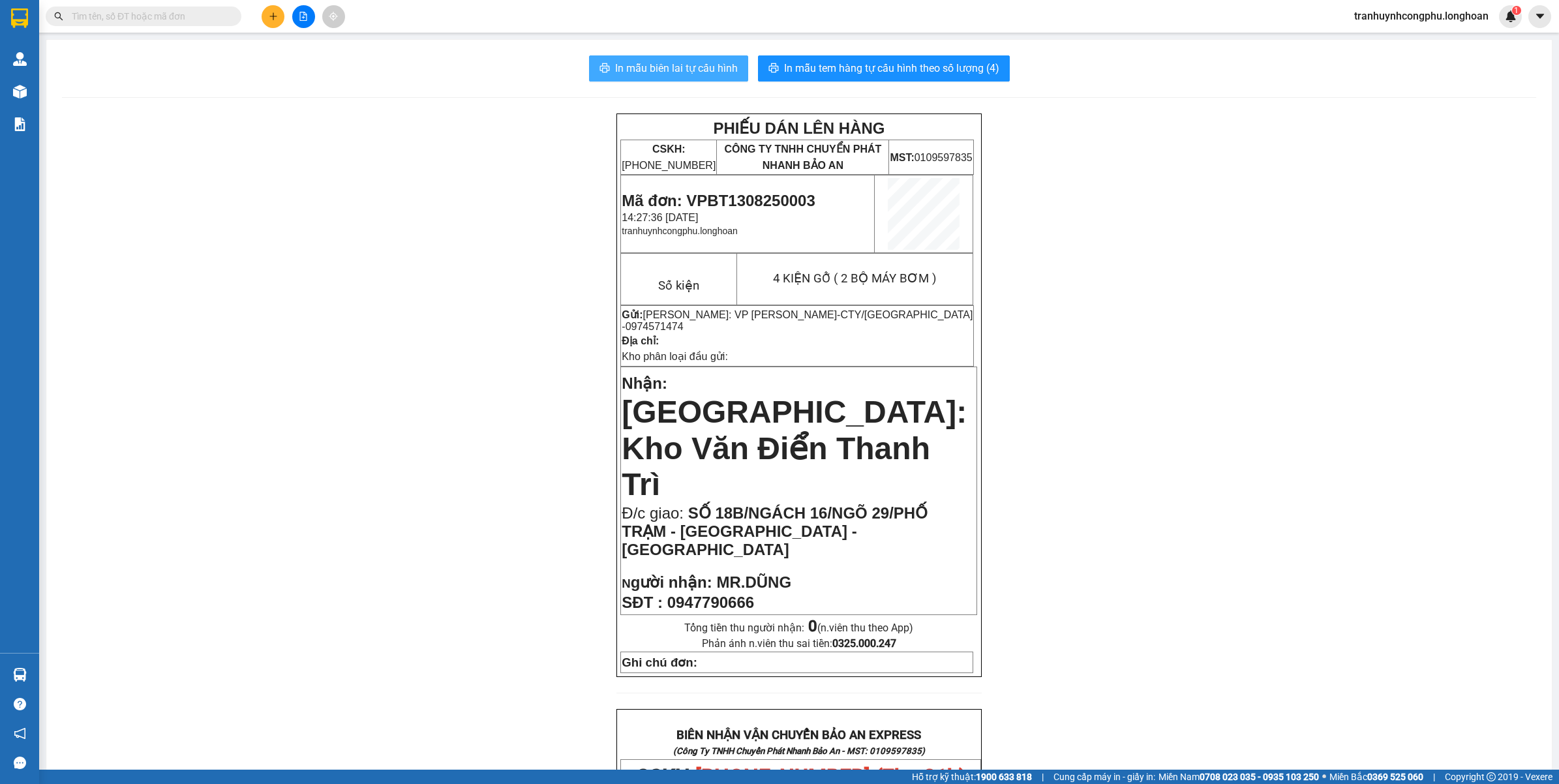
click at [675, 63] on span "In mẫu biên lai tự cấu hình" at bounding box center [676, 68] width 122 height 16
click at [323, 239] on div "PHIẾU DÁN LÊN HÀNG CSKH: 1900.06.88.33 CÔNG TY TNHH CHUYỂN PHÁT NHANH BẢO AN MS…" at bounding box center [799, 751] width 1474 height 1277
click at [889, 63] on span "In mẫu tem hàng tự cấu hình theo số lượng (4)" at bounding box center [891, 68] width 215 height 16
click at [1390, 469] on div "PHIẾU DÁN LÊN HÀNG CSKH: 1900.06.88.33 CÔNG TY TNHH CHUYỂN PHÁT NHANH BẢO AN MS…" at bounding box center [799, 751] width 1474 height 1277
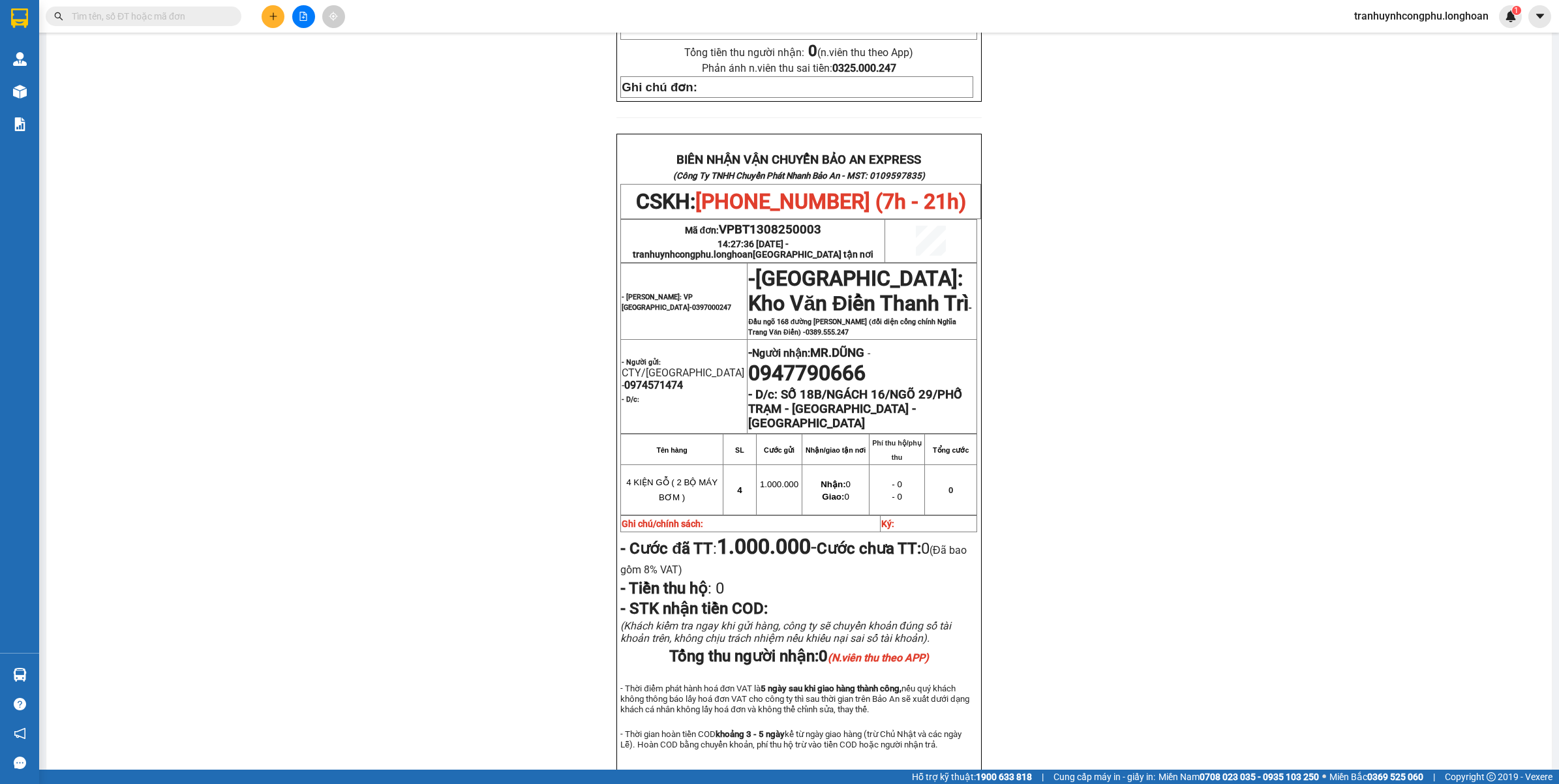
scroll to position [602, 0]
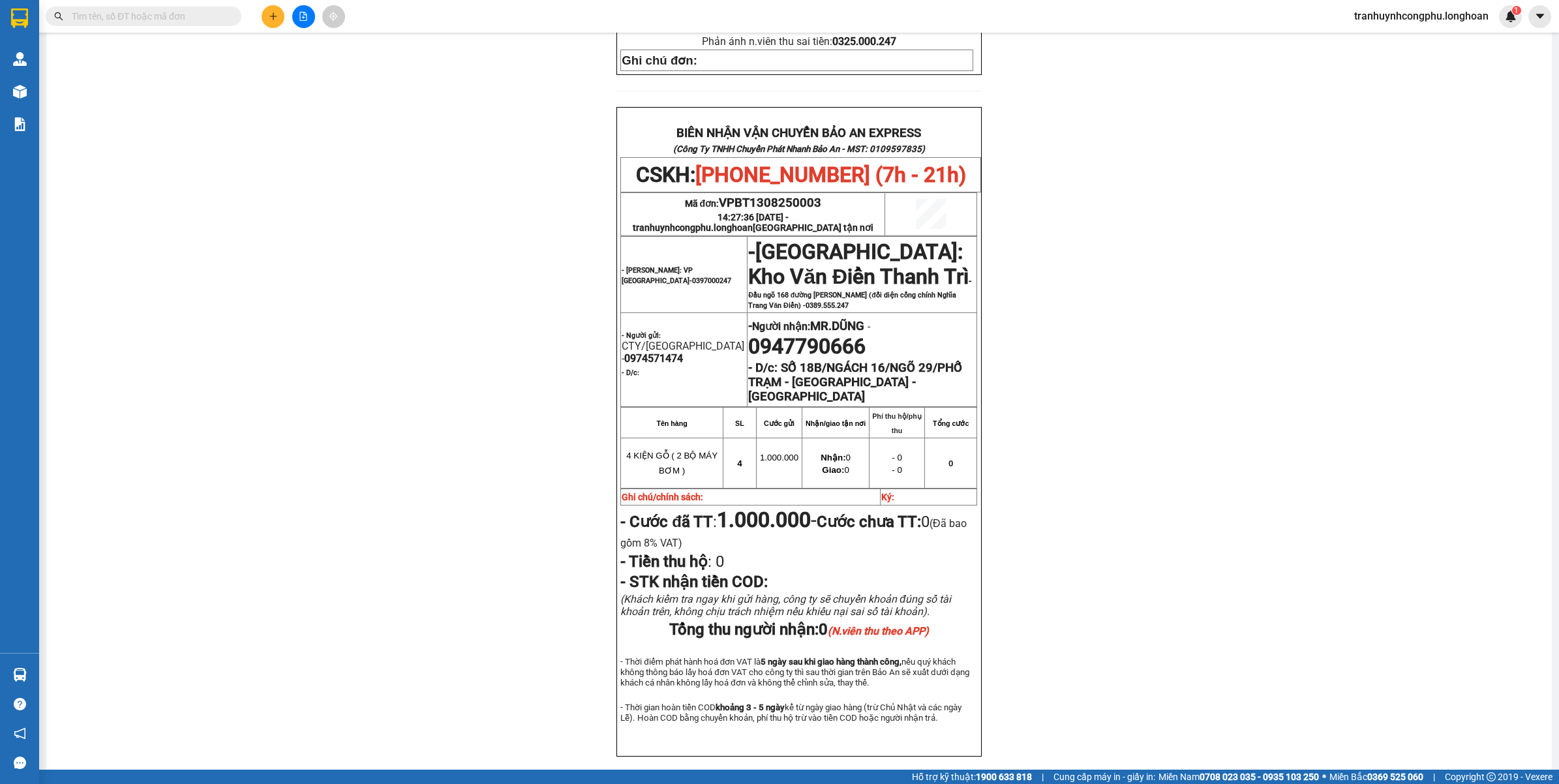
click at [1187, 617] on div "PHIẾU DÁN LÊN HÀNG CSKH: 1900.06.88.33 CÔNG TY TNHH CHUYỂN PHÁT NHANH BẢO AN MS…" at bounding box center [799, 150] width 1474 height 1277
click at [1067, 436] on div "PHIẾU DÁN LÊN HÀNG CSKH: 1900.06.88.33 CÔNG TY TNHH CHUYỂN PHÁT NHANH BẢO AN MS…" at bounding box center [799, 150] width 1474 height 1277
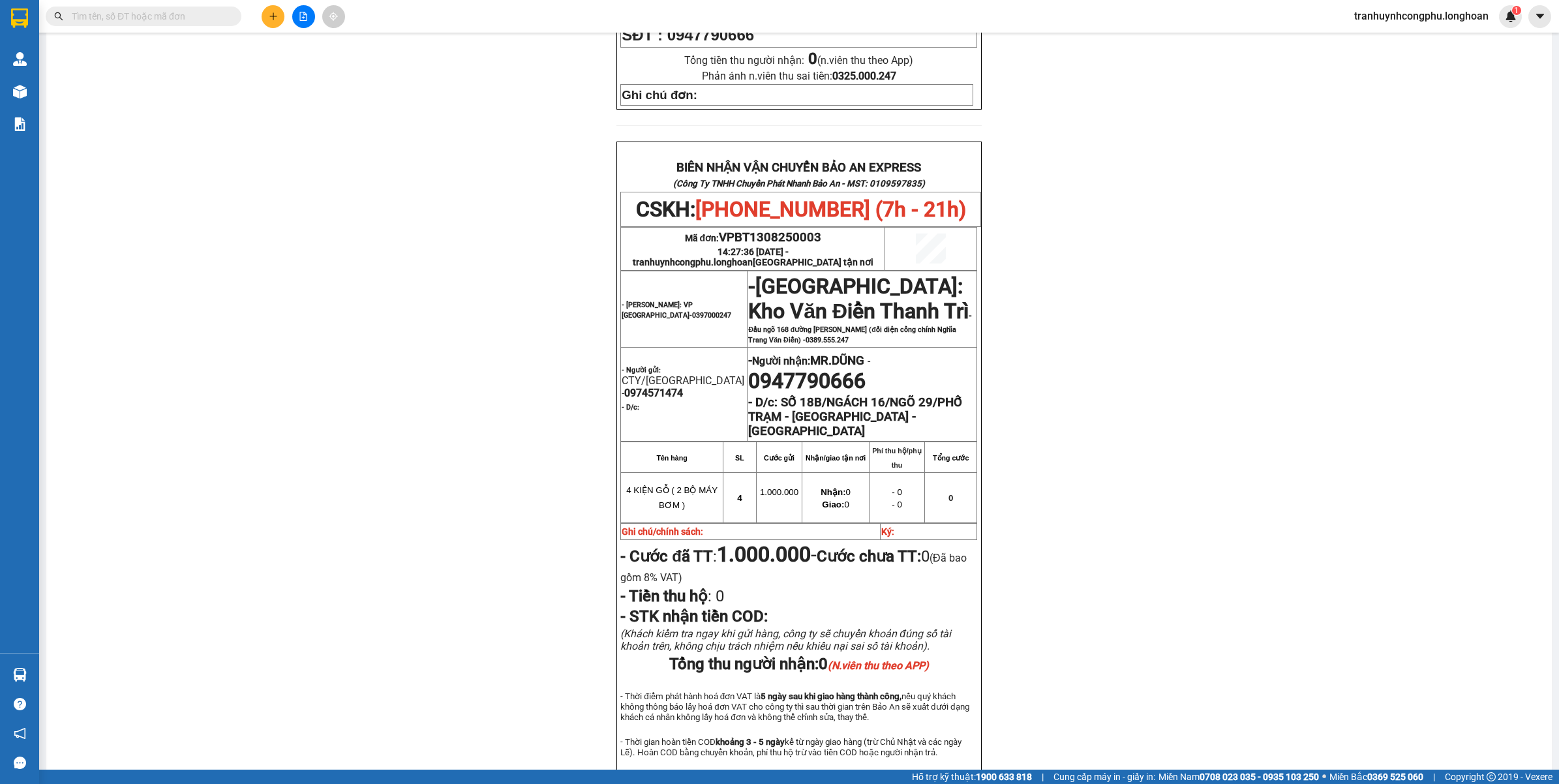
scroll to position [569, 0]
click at [455, 587] on div "PHIẾU DÁN LÊN HÀNG CSKH: 1900.06.88.33 CÔNG TY TNHH CHUYỂN PHÁT NHANH BẢO AN MS…" at bounding box center [799, 183] width 1474 height 1277
click at [265, 15] on button at bounding box center [273, 16] width 23 height 23
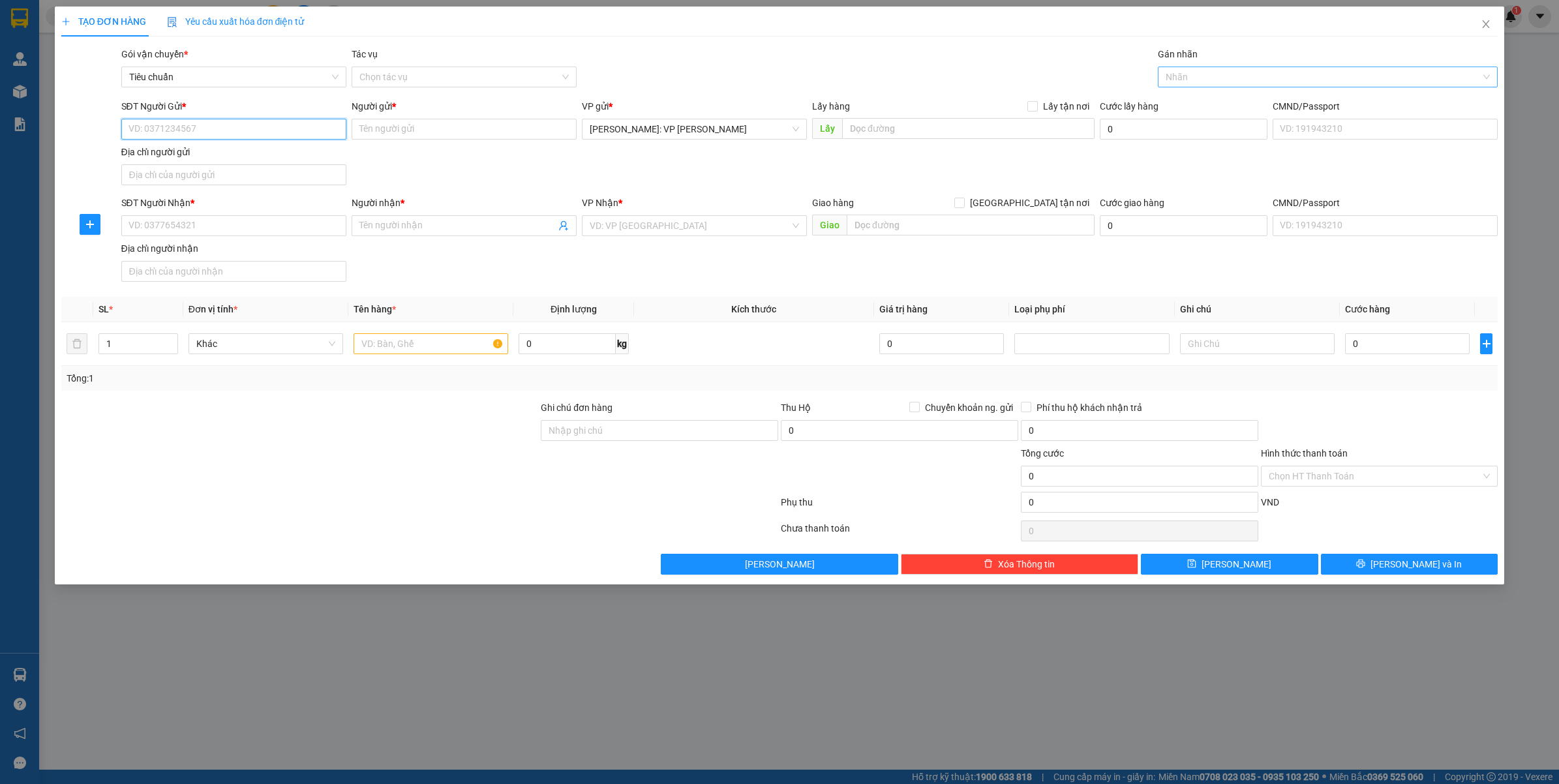
click at [1263, 66] on div "Nhãn" at bounding box center [1328, 76] width 341 height 21
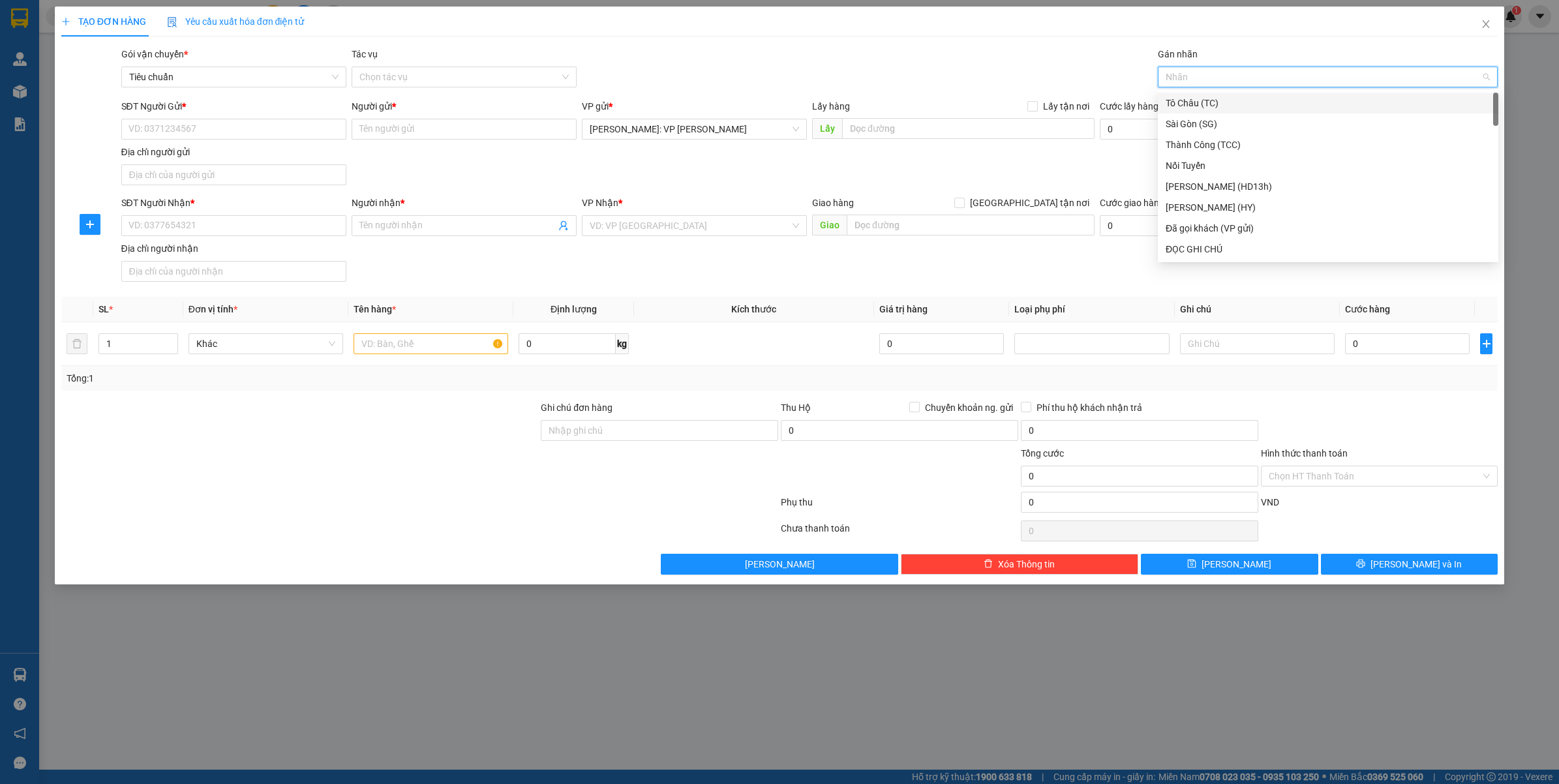
click at [1244, 77] on div at bounding box center [1322, 76] width 321 height 15
type input "xe"
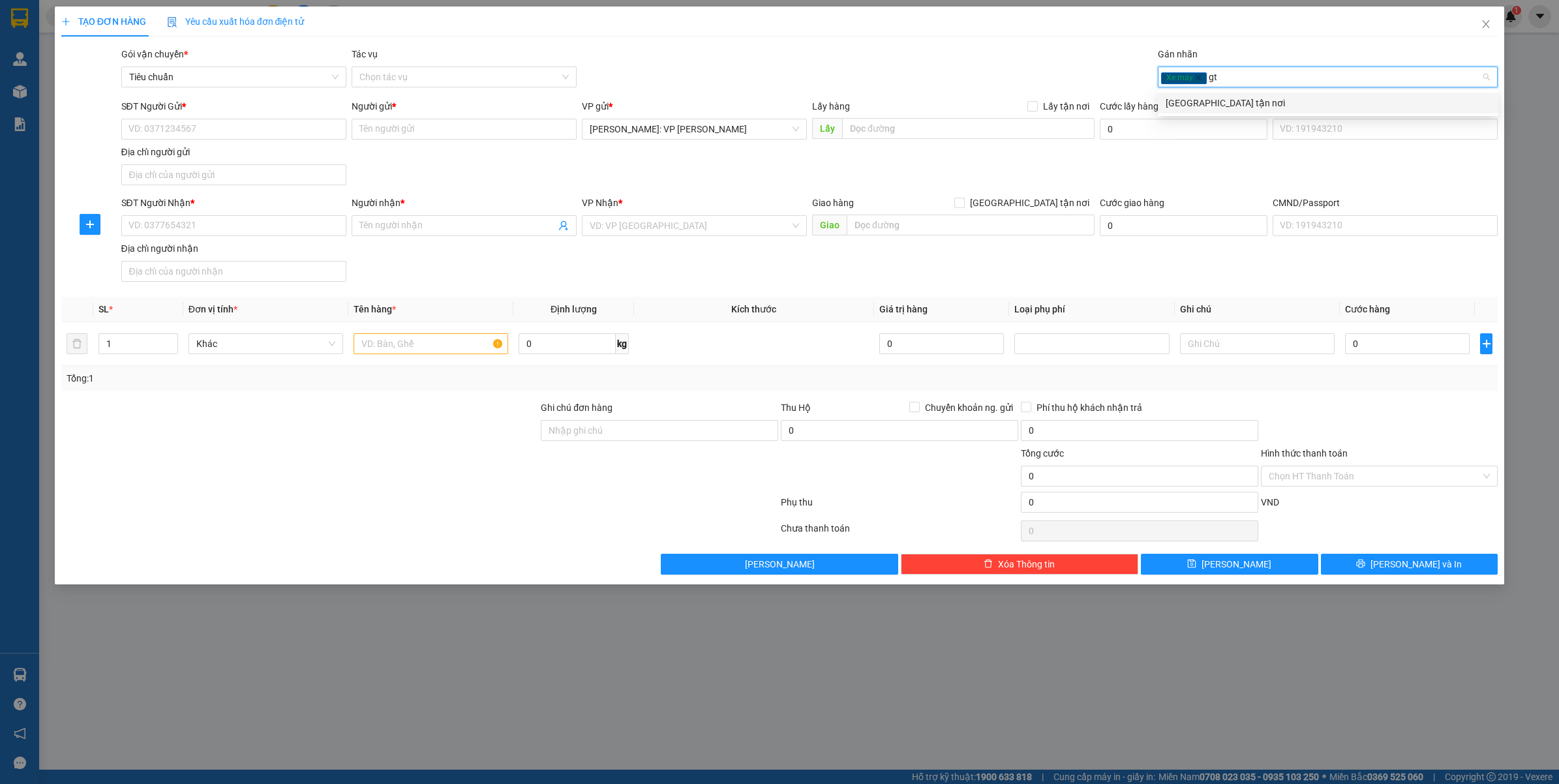
type input "gtn"
type input "ĐỌC"
click at [1220, 102] on div "ĐỌC GHI CHÚ" at bounding box center [1328, 103] width 324 height 15
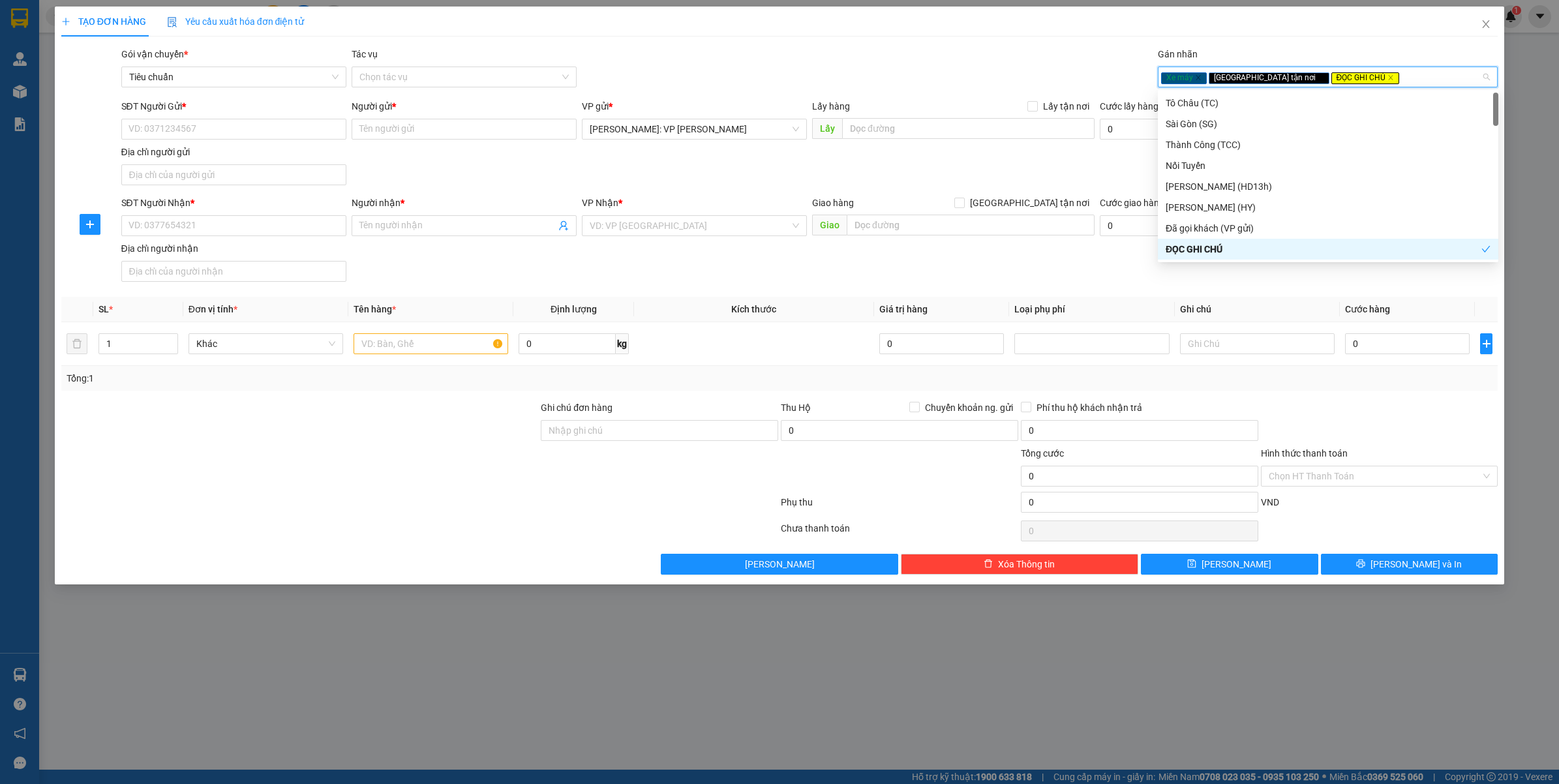
drag, startPoint x: 725, startPoint y: 748, endPoint x: 819, endPoint y: 731, distance: 95.5
click at [730, 747] on div "TẠO ĐƠN HÀNG Yêu cầu xuất hóa đơn điện tử Transit Pickup Surcharge Ids Transit …" at bounding box center [780, 392] width 1559 height 784
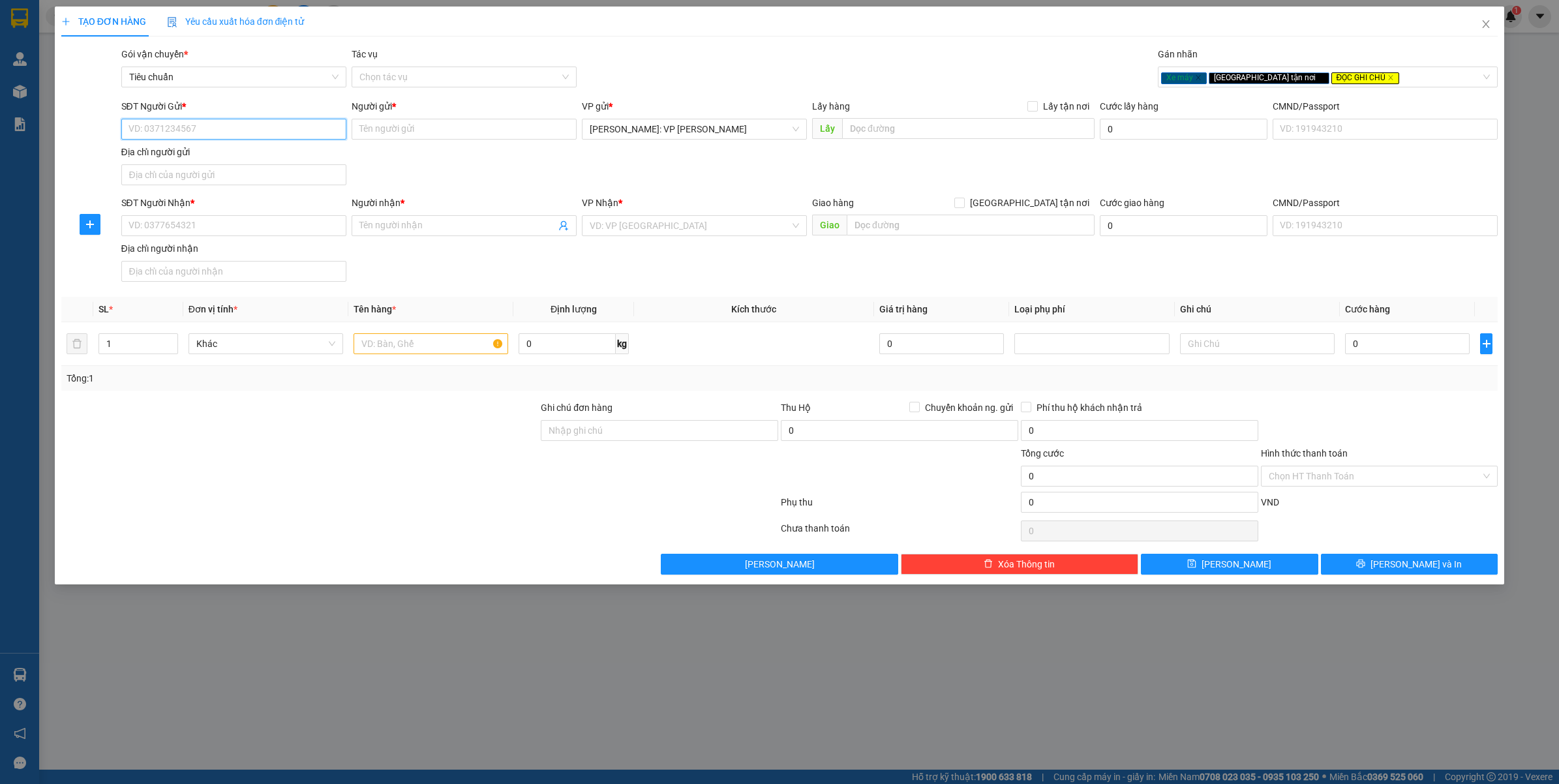
click at [154, 121] on input "SĐT Người Gửi *" at bounding box center [234, 129] width 225 height 21
click at [153, 129] on input "SĐT Người Gửi *" at bounding box center [234, 129] width 225 height 21
type input "0903823269"
click at [192, 116] on div "SĐT Người Gửi *" at bounding box center [234, 109] width 225 height 20
click at [191, 118] on div "SĐT Người Gửi *" at bounding box center [234, 109] width 225 height 20
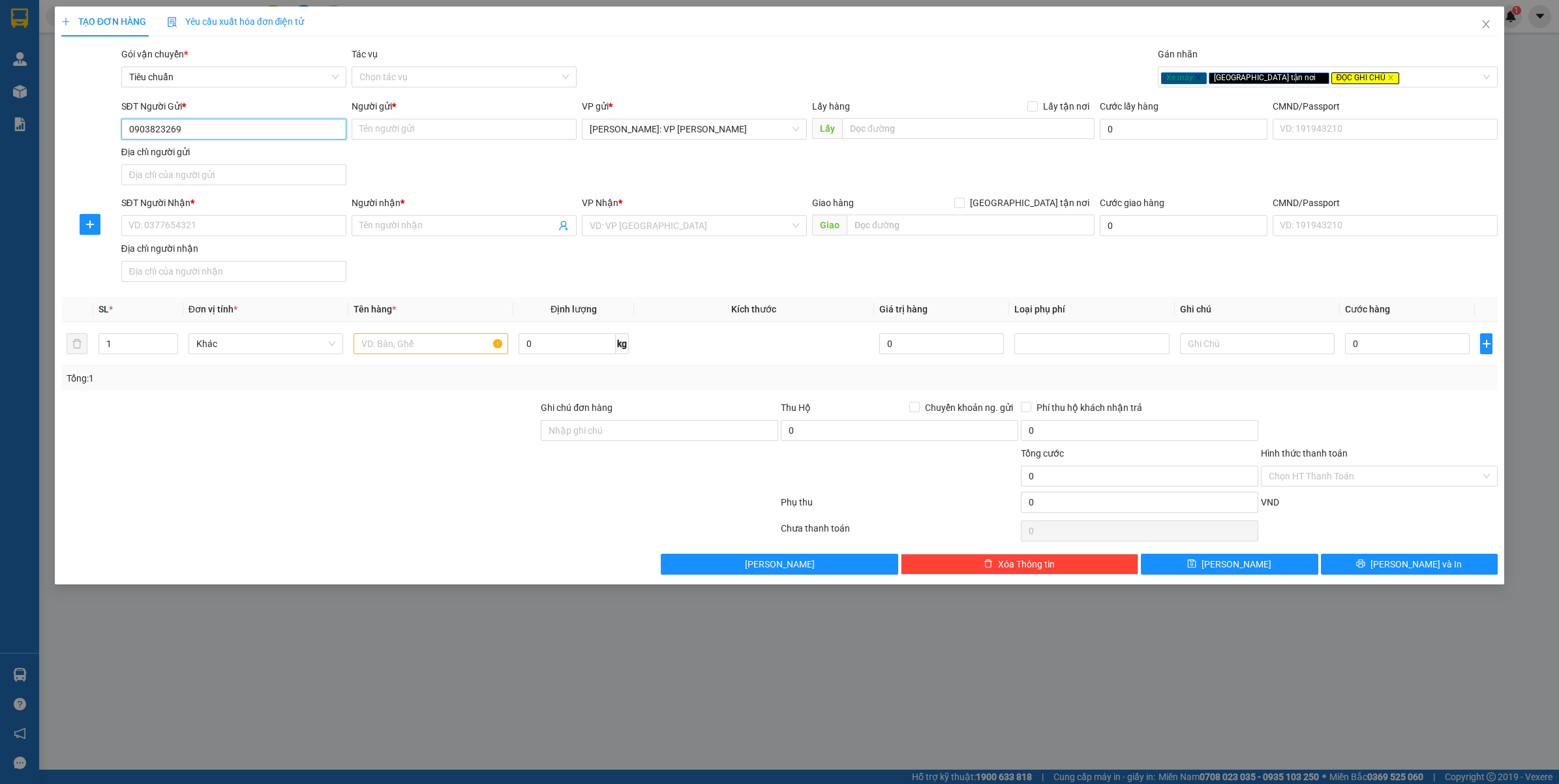
click at [193, 121] on input "0903823269" at bounding box center [234, 129] width 225 height 21
click at [477, 139] on input "Người gửi *" at bounding box center [464, 129] width 225 height 21
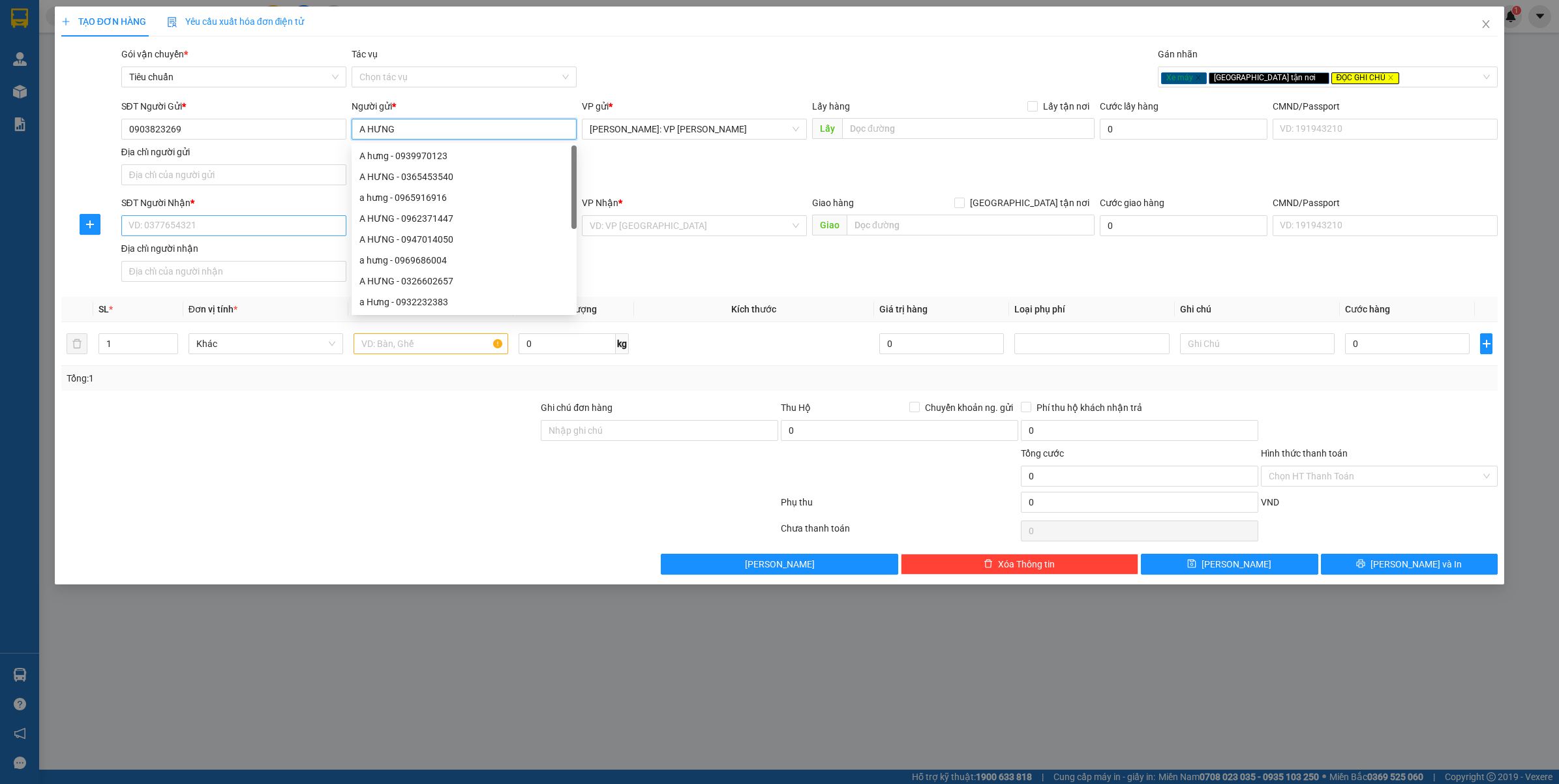
type input "A HƯNG"
click at [155, 234] on input "SĐT Người Nhận *" at bounding box center [234, 225] width 225 height 21
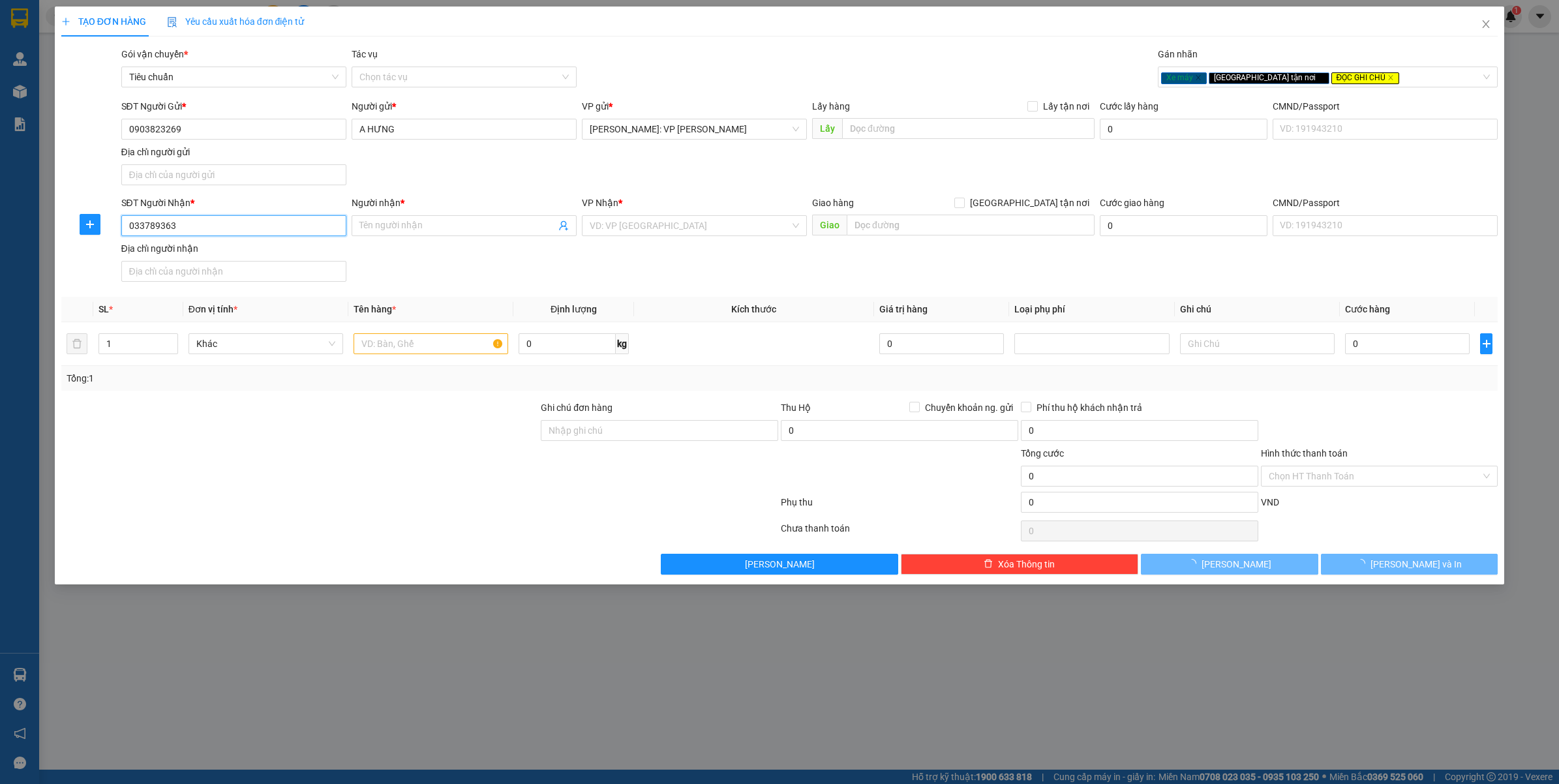
type input "0337893632"
click at [155, 233] on input "0337893632" at bounding box center [234, 225] width 225 height 21
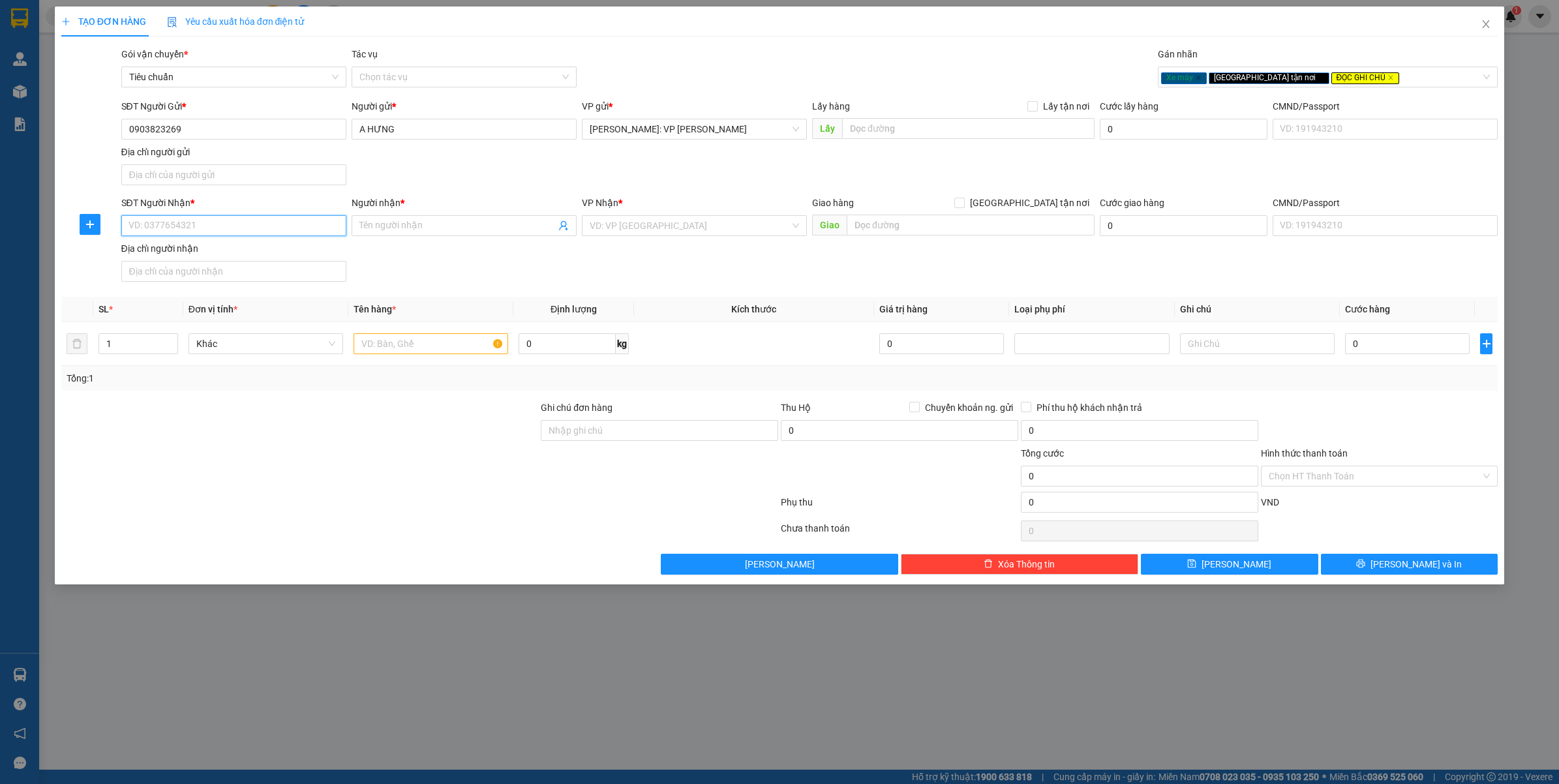
click at [227, 227] on input "SĐT Người Nhận *" at bounding box center [234, 225] width 225 height 21
click at [227, 227] on input "0337897632" at bounding box center [234, 225] width 225 height 21
click at [227, 227] on input "0337893632" at bounding box center [234, 225] width 225 height 21
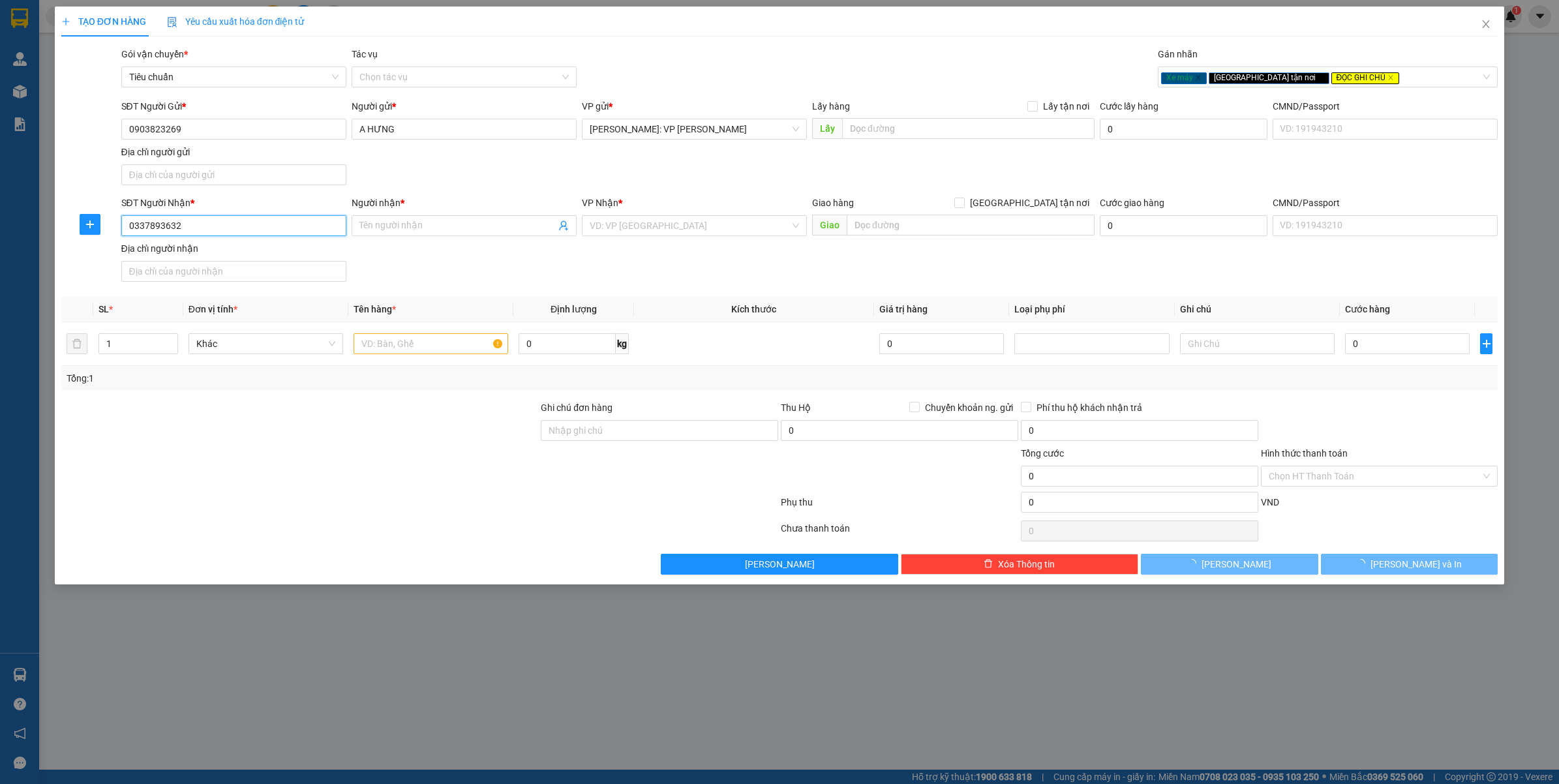
click at [227, 227] on input "0337893632" at bounding box center [234, 225] width 225 height 21
type input "0337893632"
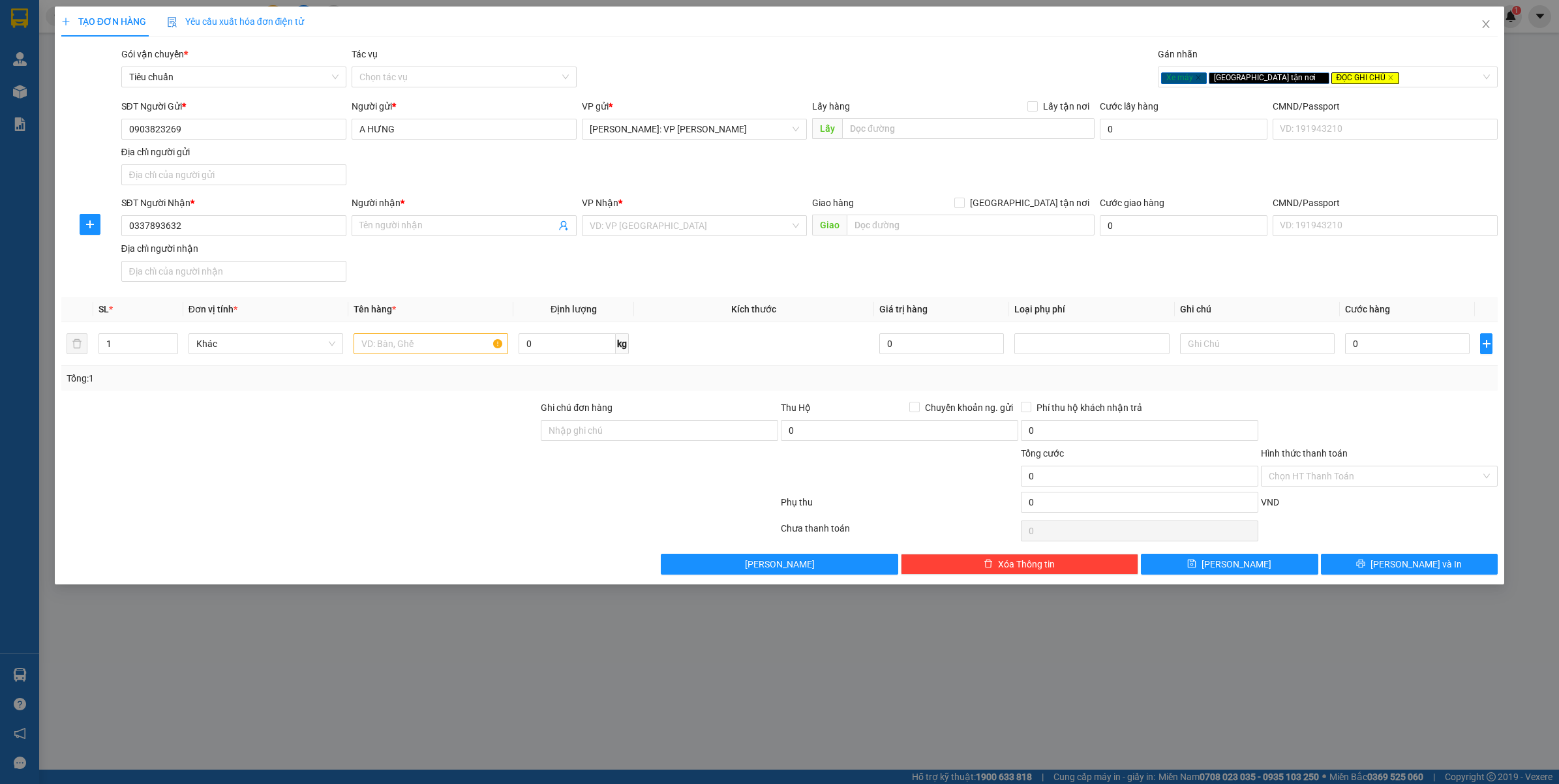
click at [480, 243] on div "SĐT Người Nhận * 0337893632 Người nhận * Tên người nhận VP Nhận * VD: VP Sài Gò…" at bounding box center [809, 241] width 1382 height 92
click at [487, 234] on span at bounding box center [464, 225] width 225 height 21
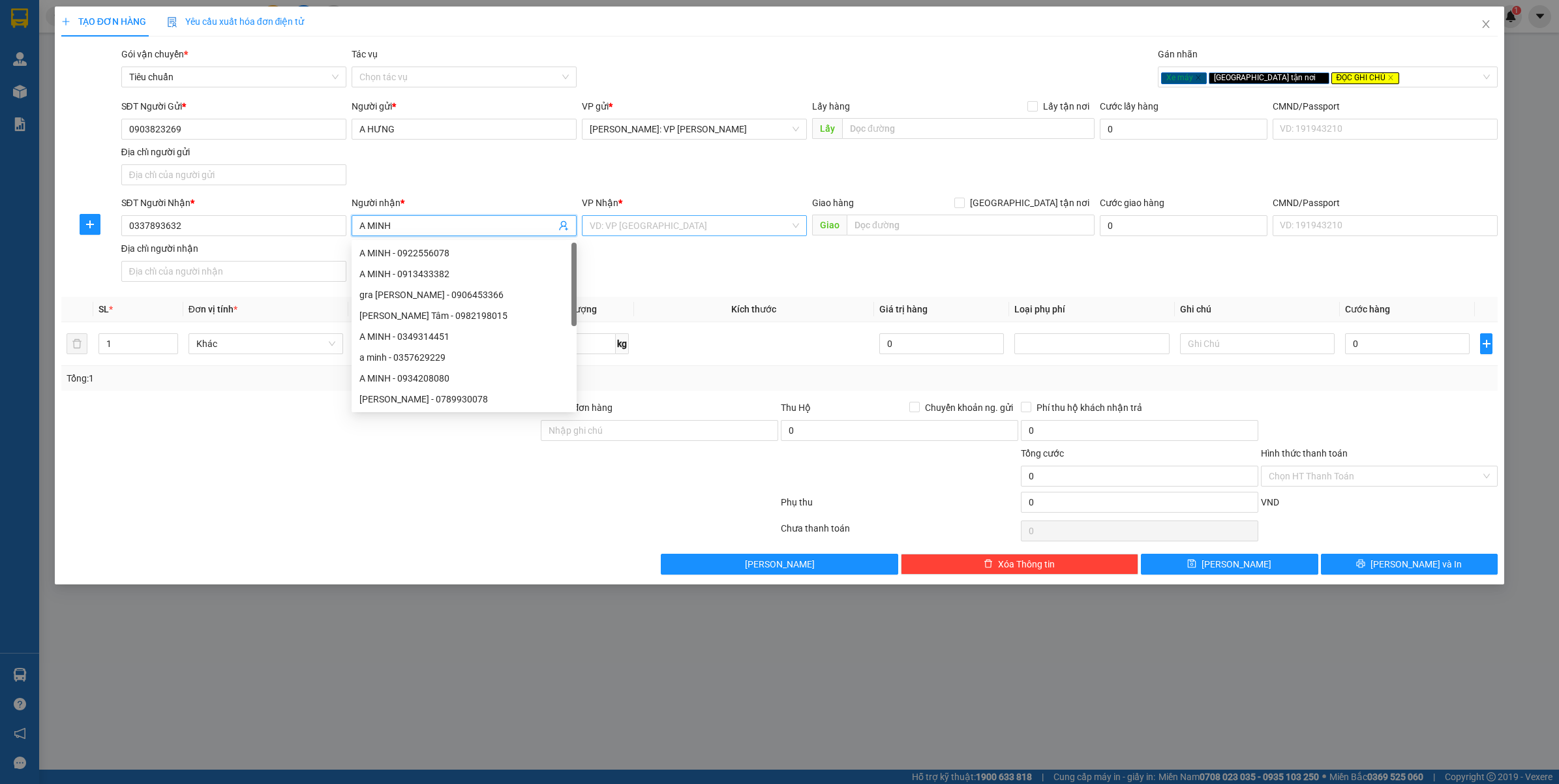
type input "A MINH"
click at [627, 223] on input "search" at bounding box center [690, 226] width 200 height 20
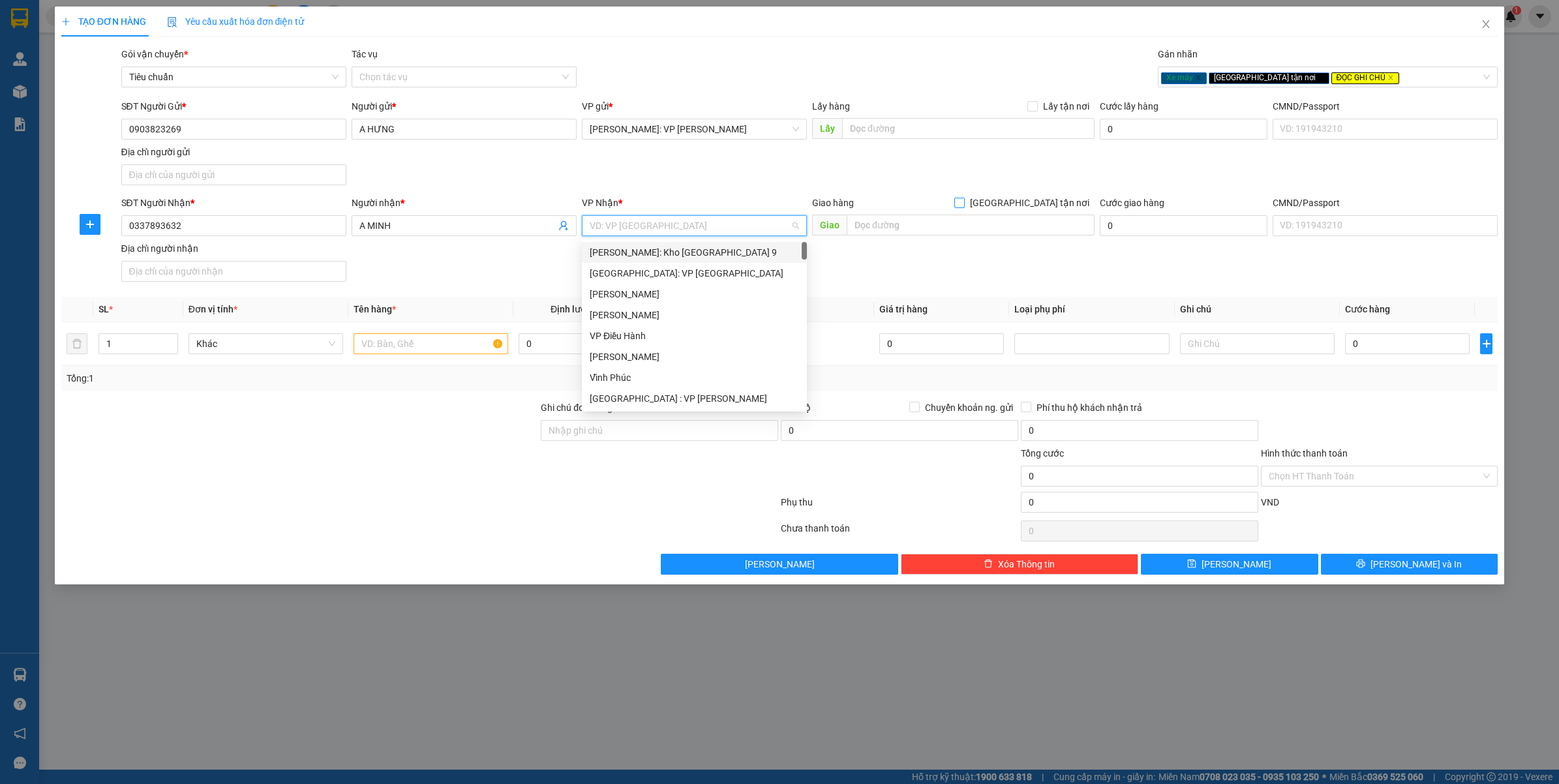
click at [1063, 206] on span "[GEOGRAPHIC_DATA] tận nơi" at bounding box center [1029, 203] width 130 height 15
click at [963, 206] on input "[GEOGRAPHIC_DATA] tận nơi" at bounding box center [959, 202] width 9 height 9
checkbox input "true"
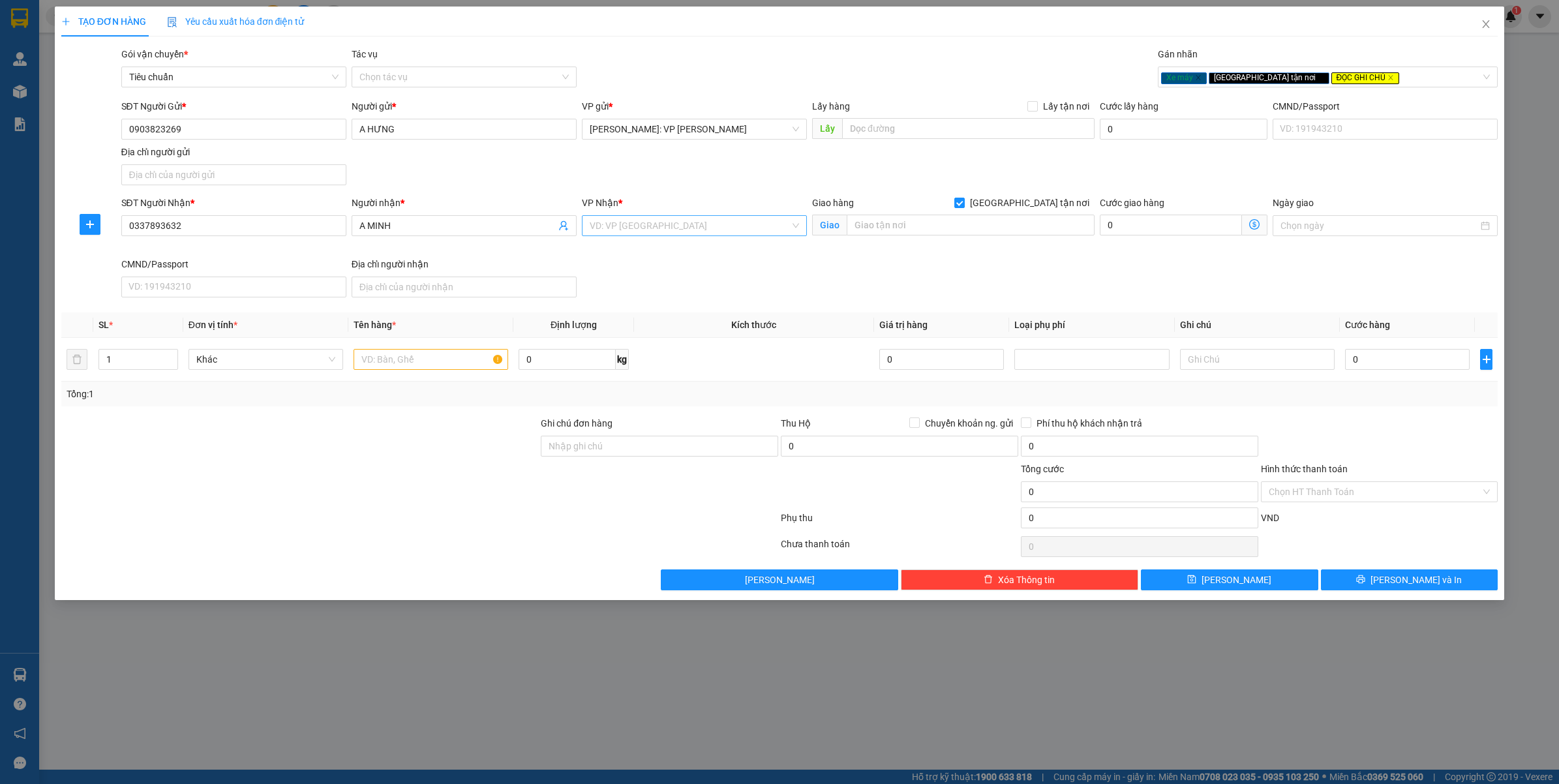
click at [689, 222] on input "search" at bounding box center [690, 226] width 200 height 20
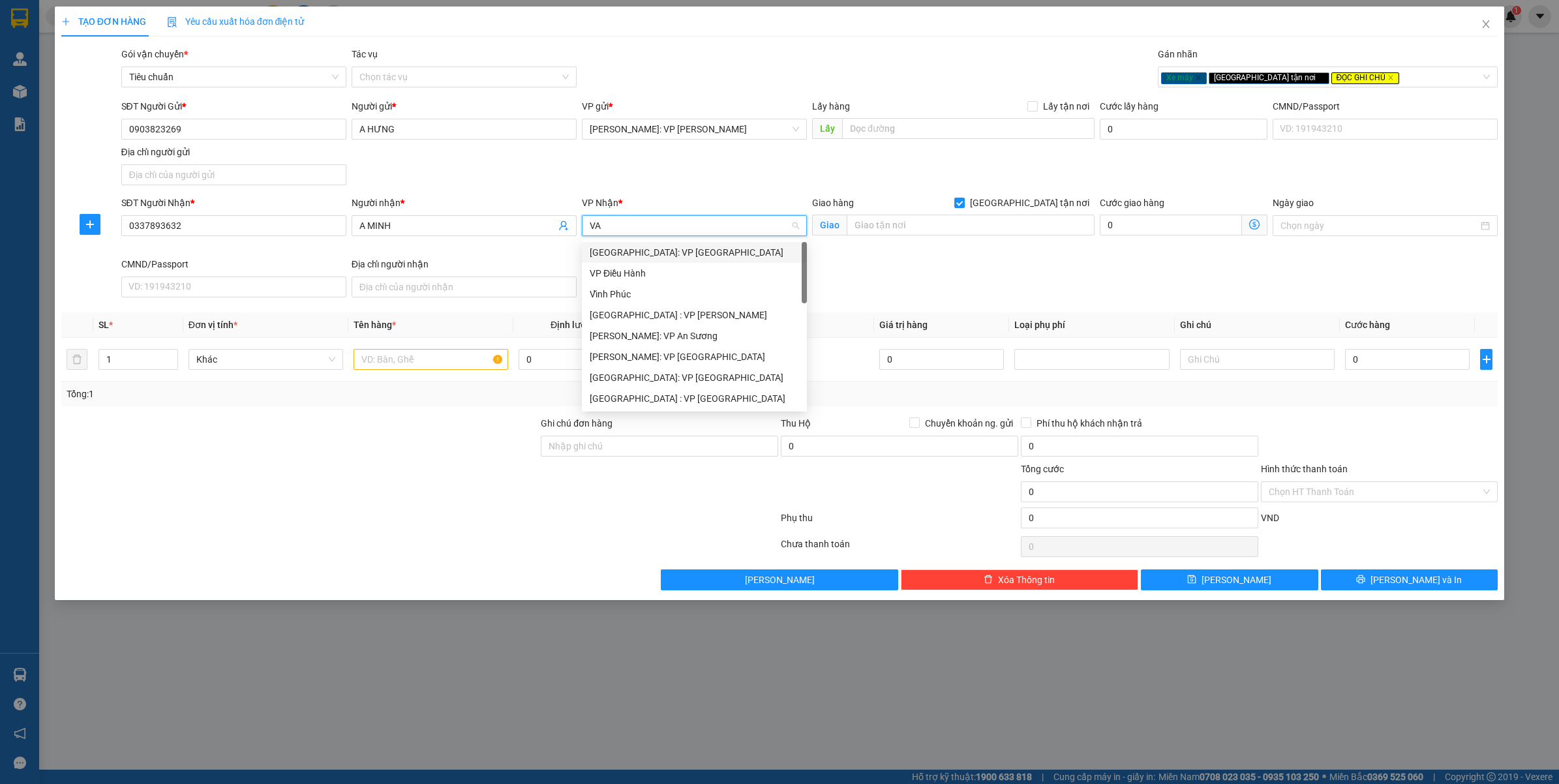
type input "VĂ"
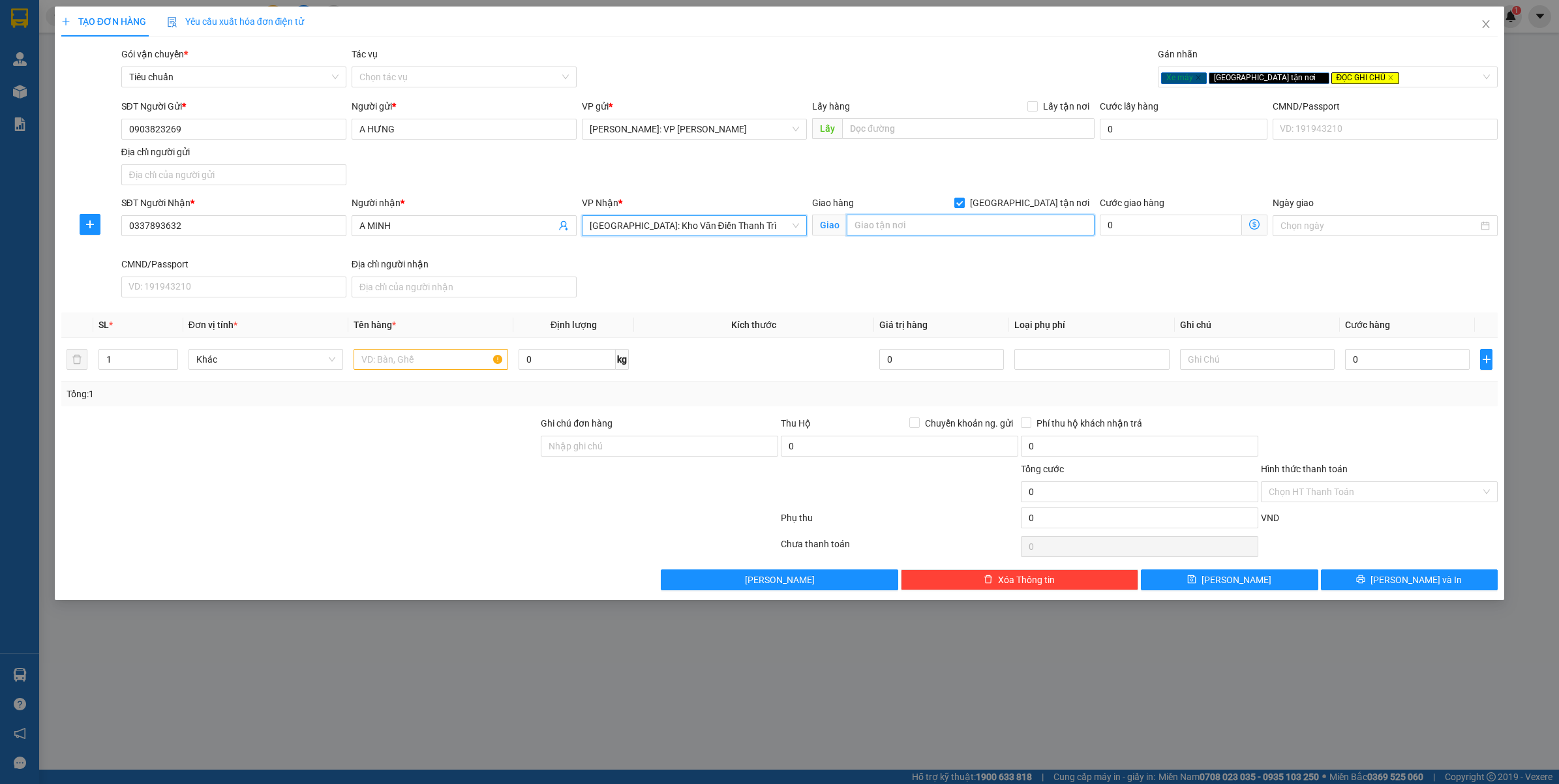
click at [908, 229] on input "text" at bounding box center [970, 225] width 247 height 21
type input "BIG HOTEL/SỐ 62/6 - KHÚC THỪA DỤ - QUẬN CẬU GIẤY - HÀ NỘI"
click at [413, 353] on input "text" at bounding box center [431, 359] width 155 height 21
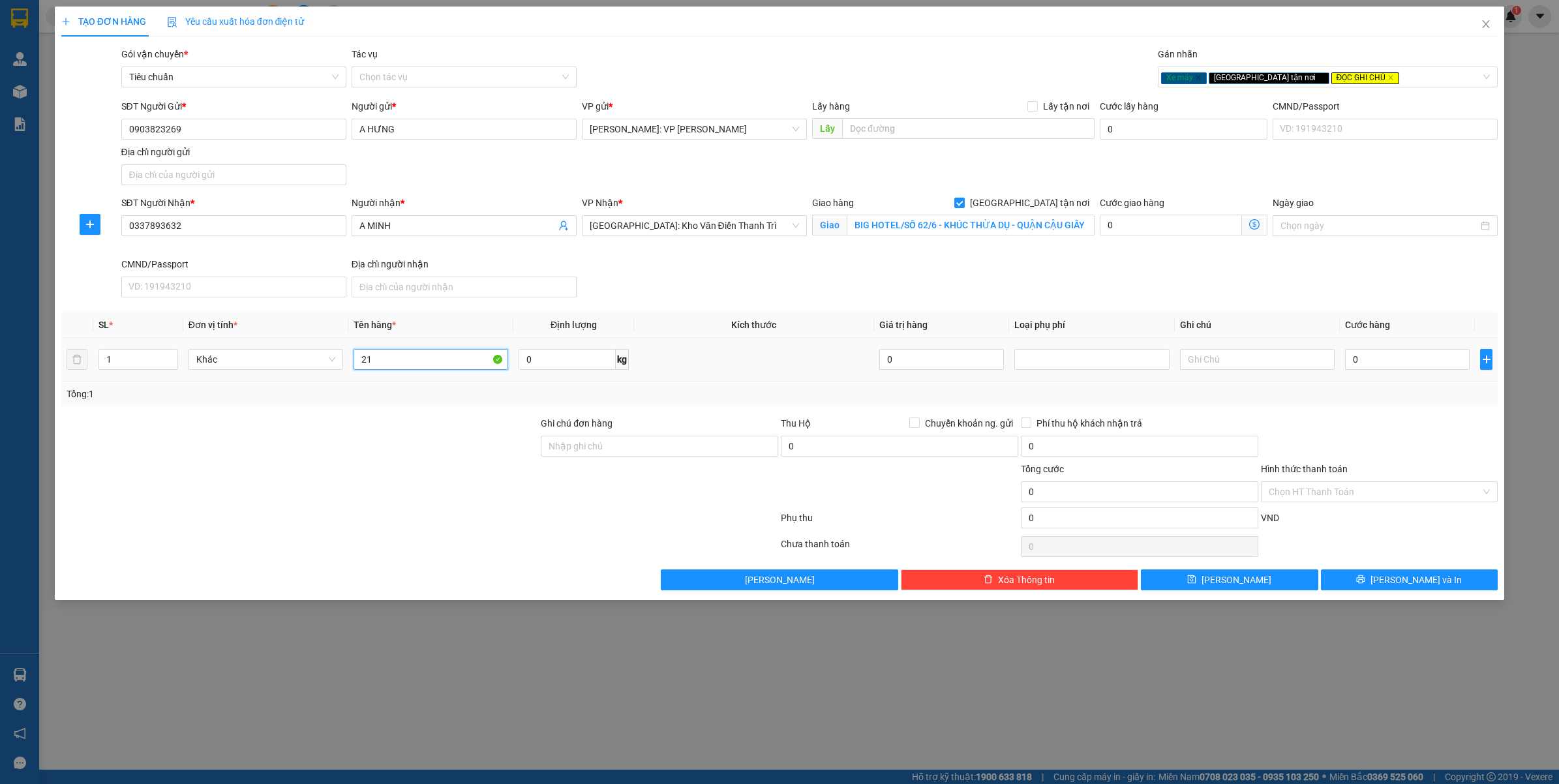
type input "2"
type input "1 XE MÁY GA ( BS 59UA - 008.25 )"
click at [1358, 359] on input "0" at bounding box center [1407, 359] width 124 height 21
drag, startPoint x: 1371, startPoint y: 353, endPoint x: 1423, endPoint y: 348, distance: 52.2
click at [1373, 353] on input "0" at bounding box center [1407, 359] width 124 height 21
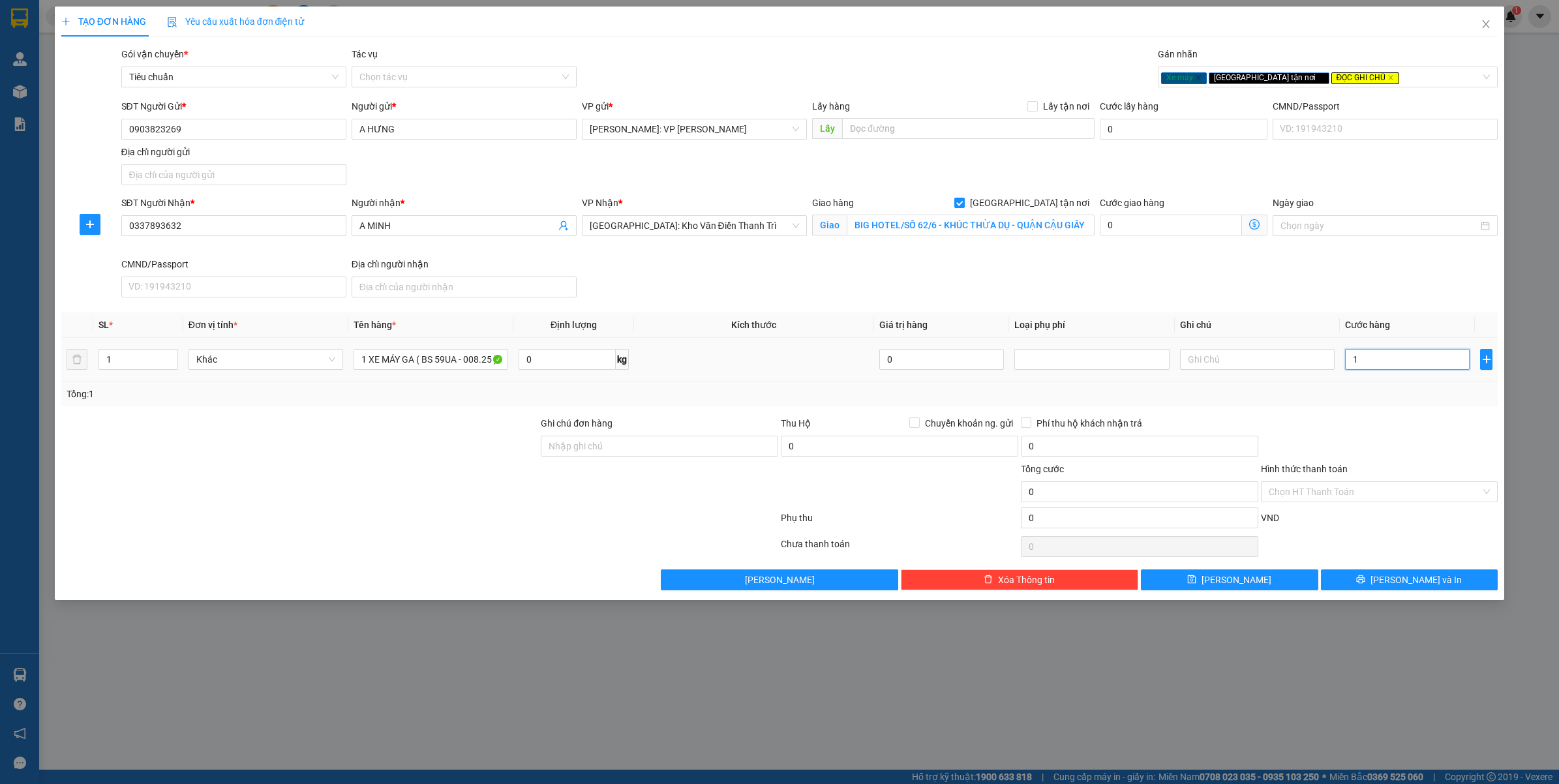
type input "13"
type input "138"
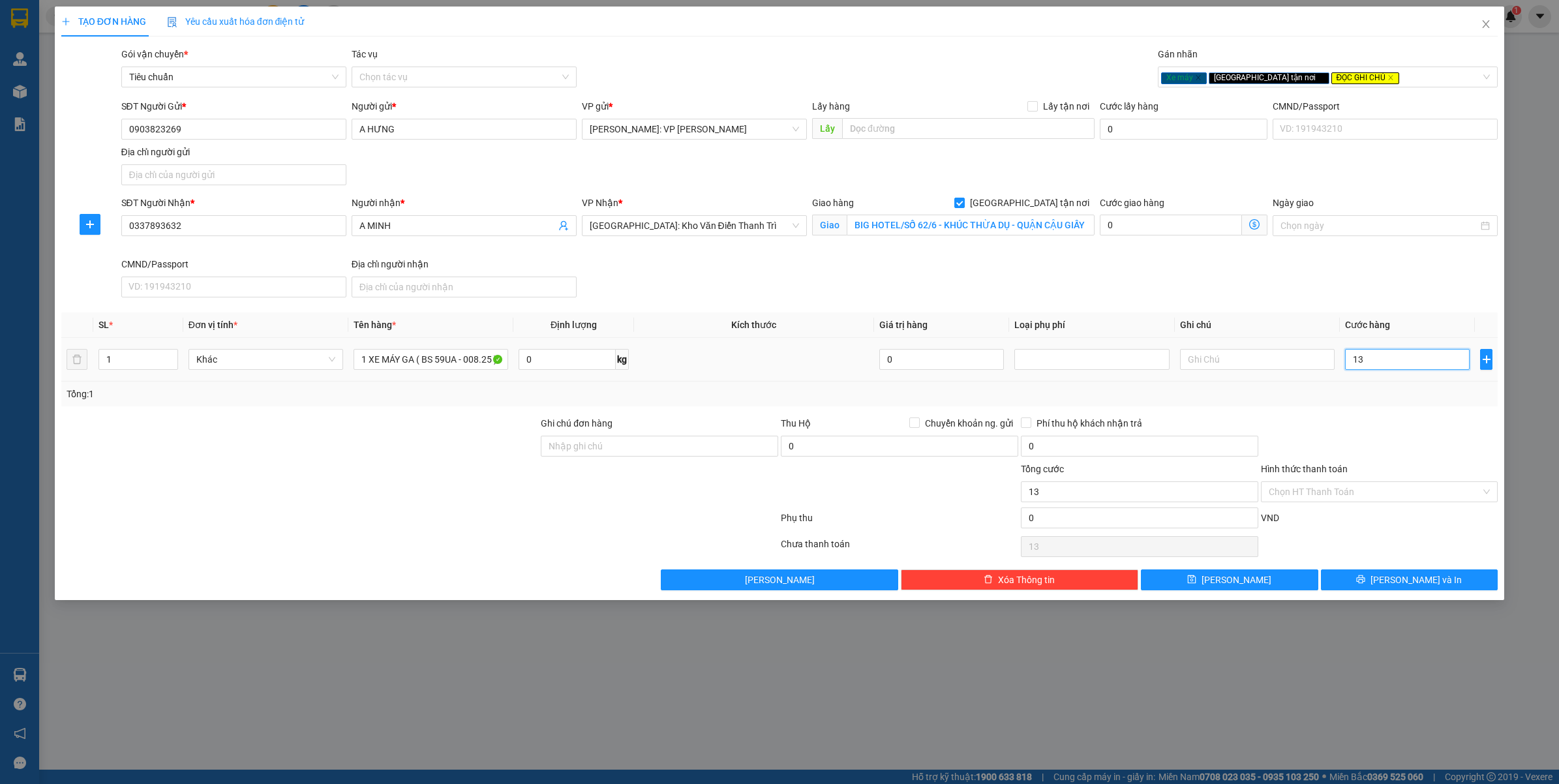
type input "138"
type input "1.380"
type input "11.380"
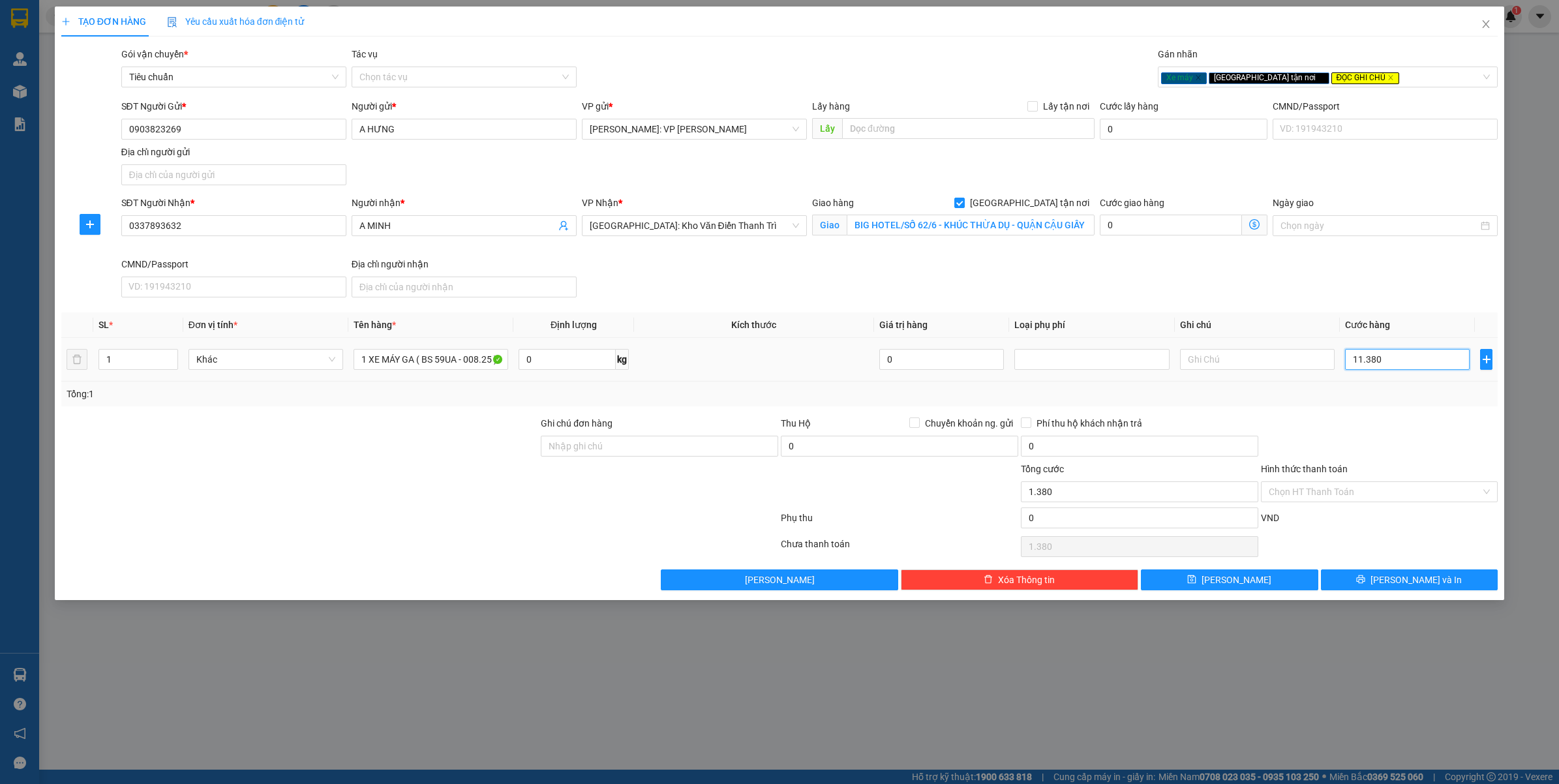
type input "11.380"
click at [1376, 356] on input "11.380" at bounding box center [1407, 359] width 124 height 21
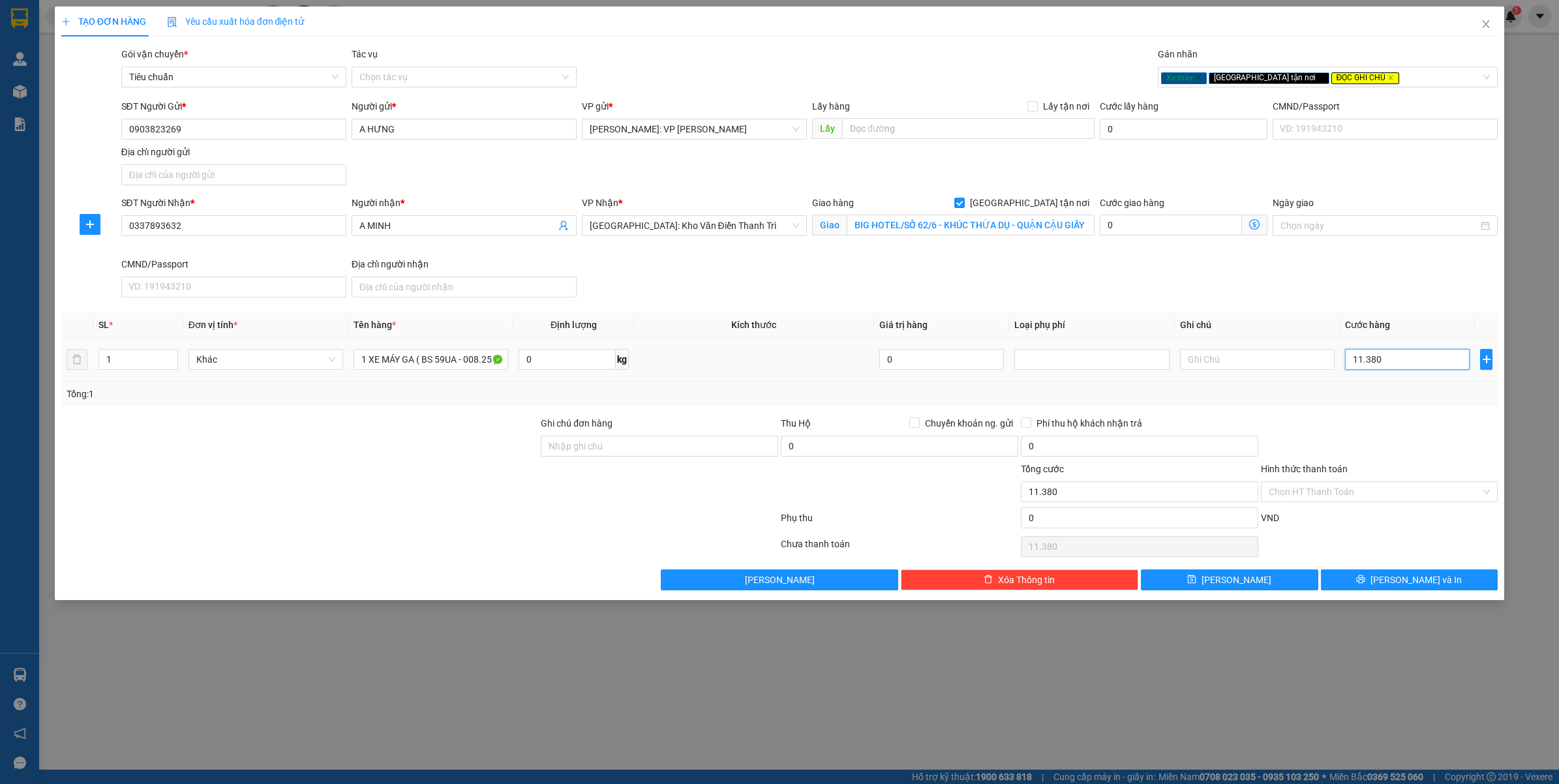
type input "0"
click at [1375, 355] on input "0" at bounding box center [1407, 359] width 124 height 21
type input "0"
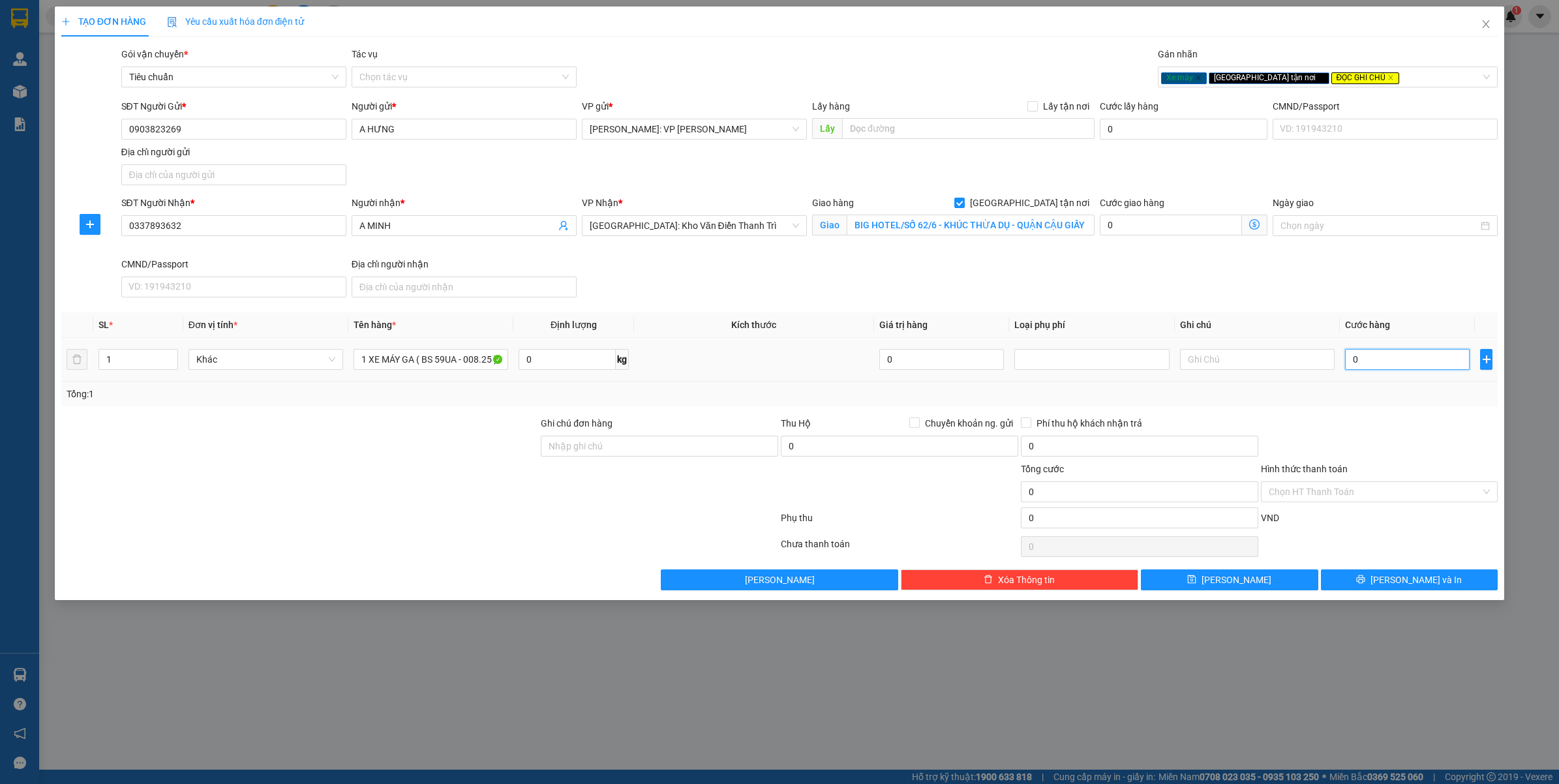
click at [1375, 355] on input "0" at bounding box center [1407, 359] width 124 height 21
type input "1"
type input "13"
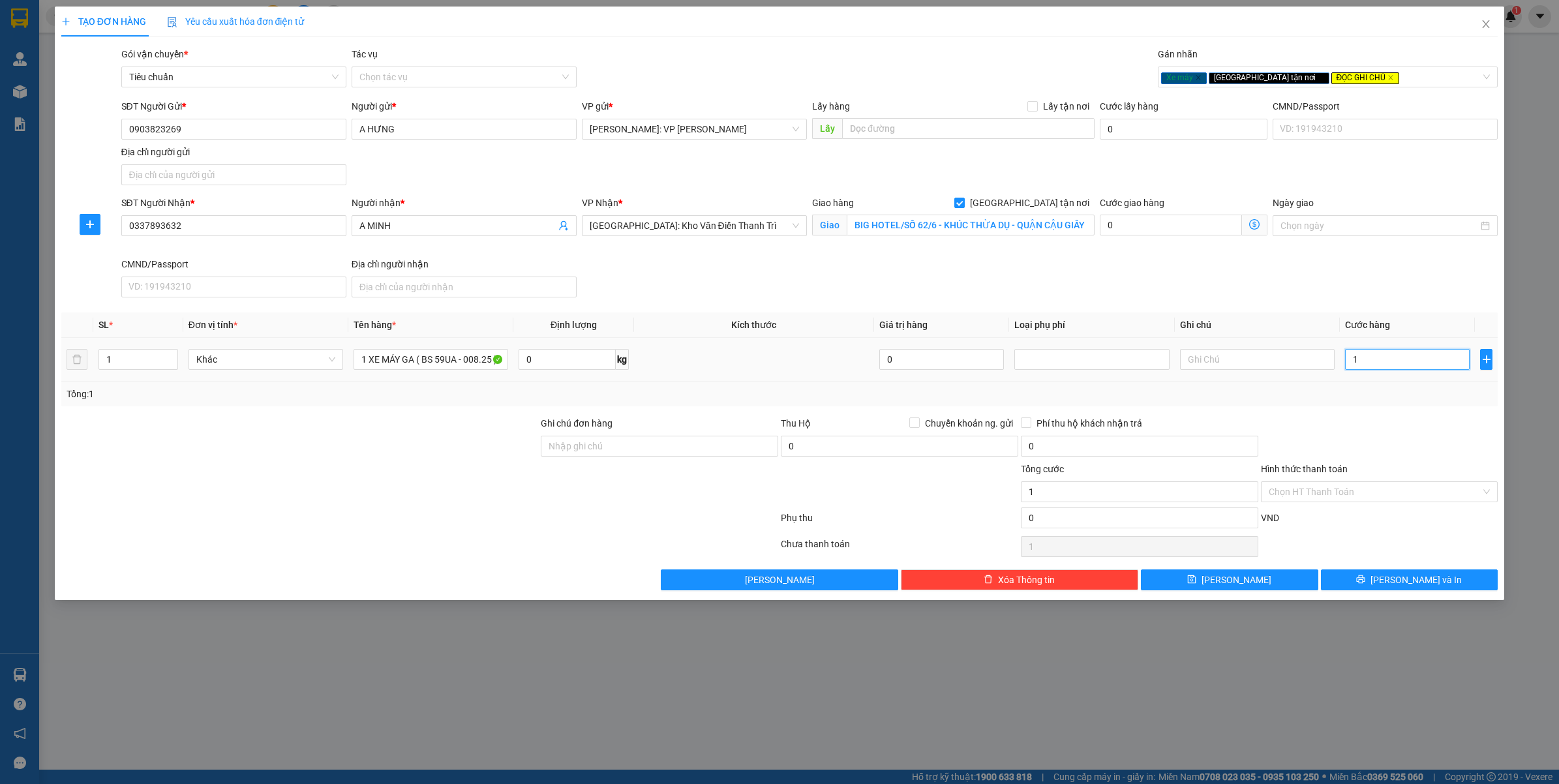
type input "13"
type input "138"
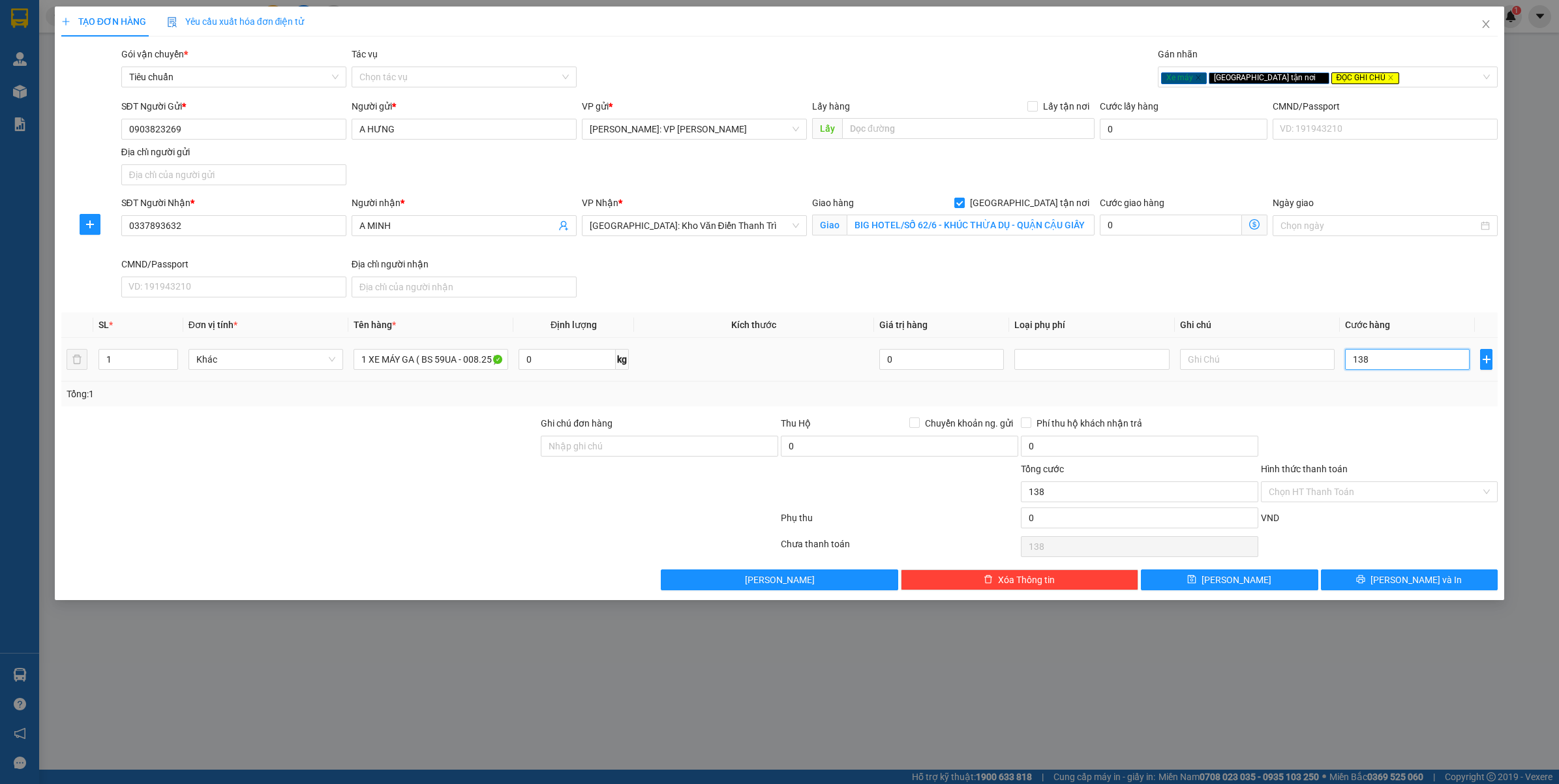
type input "1.380"
click at [1358, 405] on div "Tổng: 1" at bounding box center [780, 393] width 1437 height 24
type input "1.380.000"
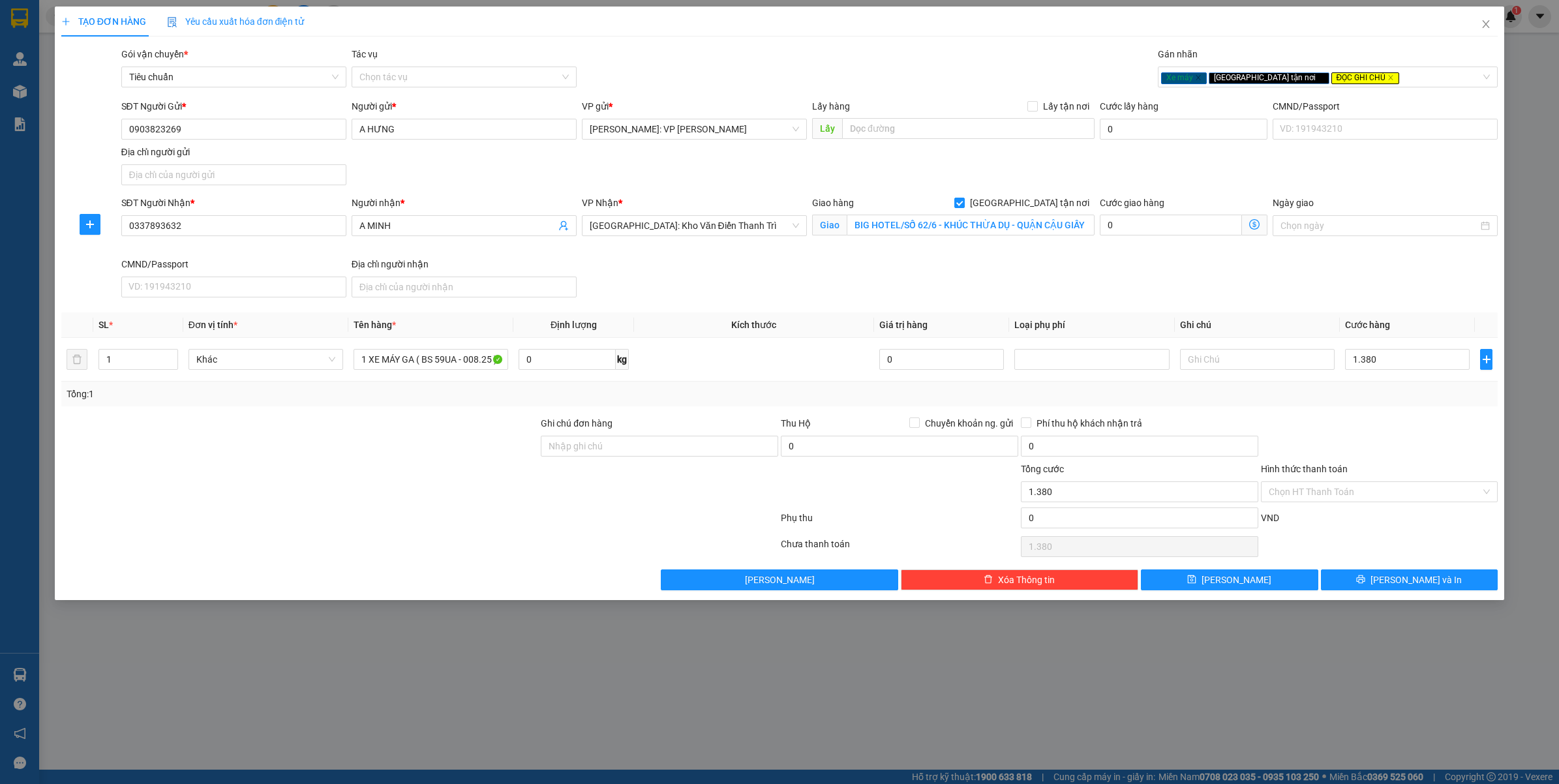
type input "1.380.000"
click at [618, 452] on input "Ghi chú đơn hàng" at bounding box center [660, 446] width 237 height 21
type input "CHÌA KHÓA QUẤN TAY LÁI - GIẤY TỜ XE KHÁCH GIỮ"
click at [1387, 589] on button "Lưu và In" at bounding box center [1409, 579] width 178 height 21
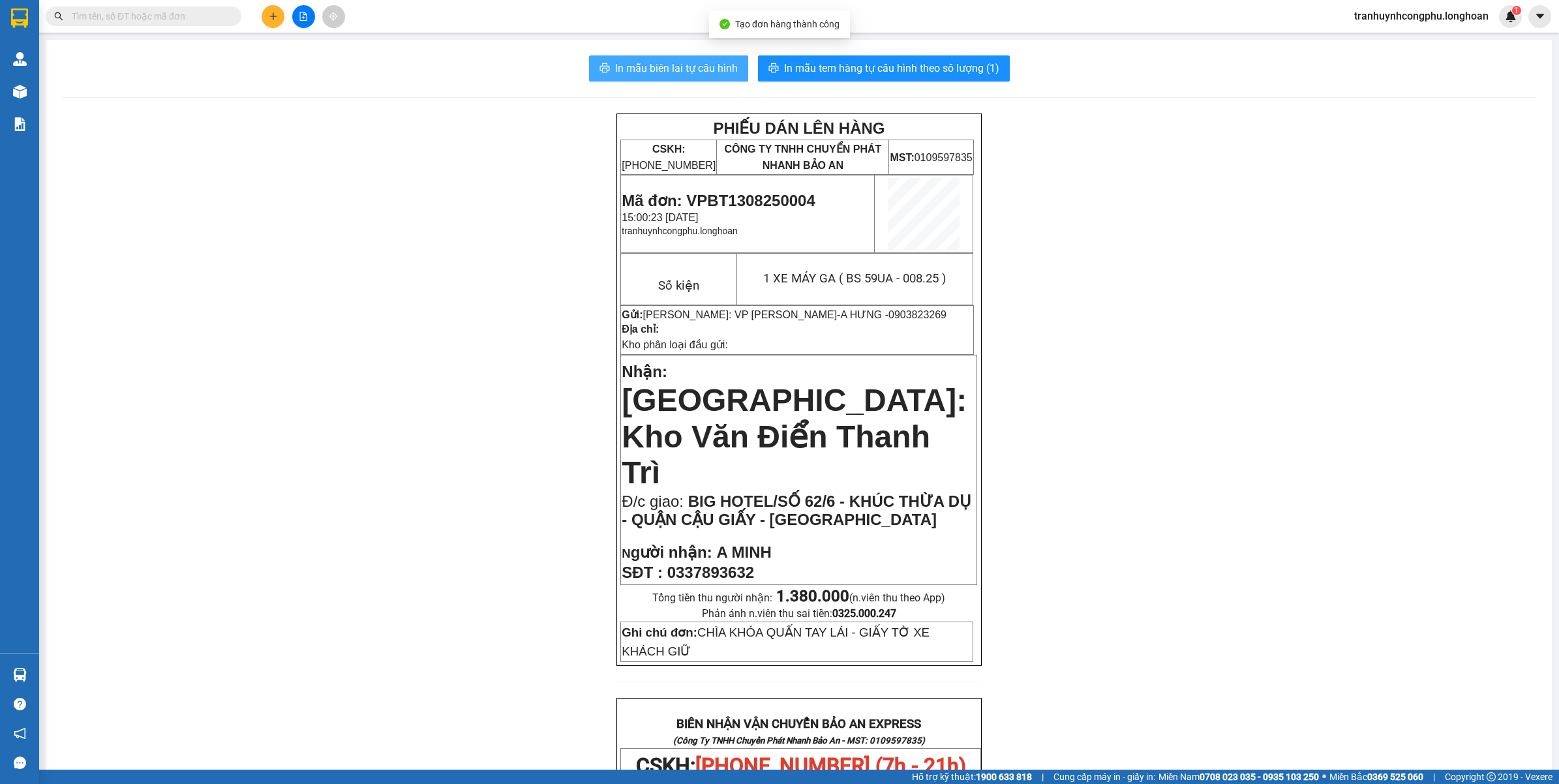
drag, startPoint x: 692, startPoint y: 66, endPoint x: 823, endPoint y: 238, distance: 216.2
click at [690, 67] on span "In mẫu biên lai tự cấu hình" at bounding box center [676, 68] width 122 height 16
click at [794, 200] on span "Mã đơn: VPBT1308250004" at bounding box center [718, 200] width 193 height 17
copy span "VPBT1308250004"
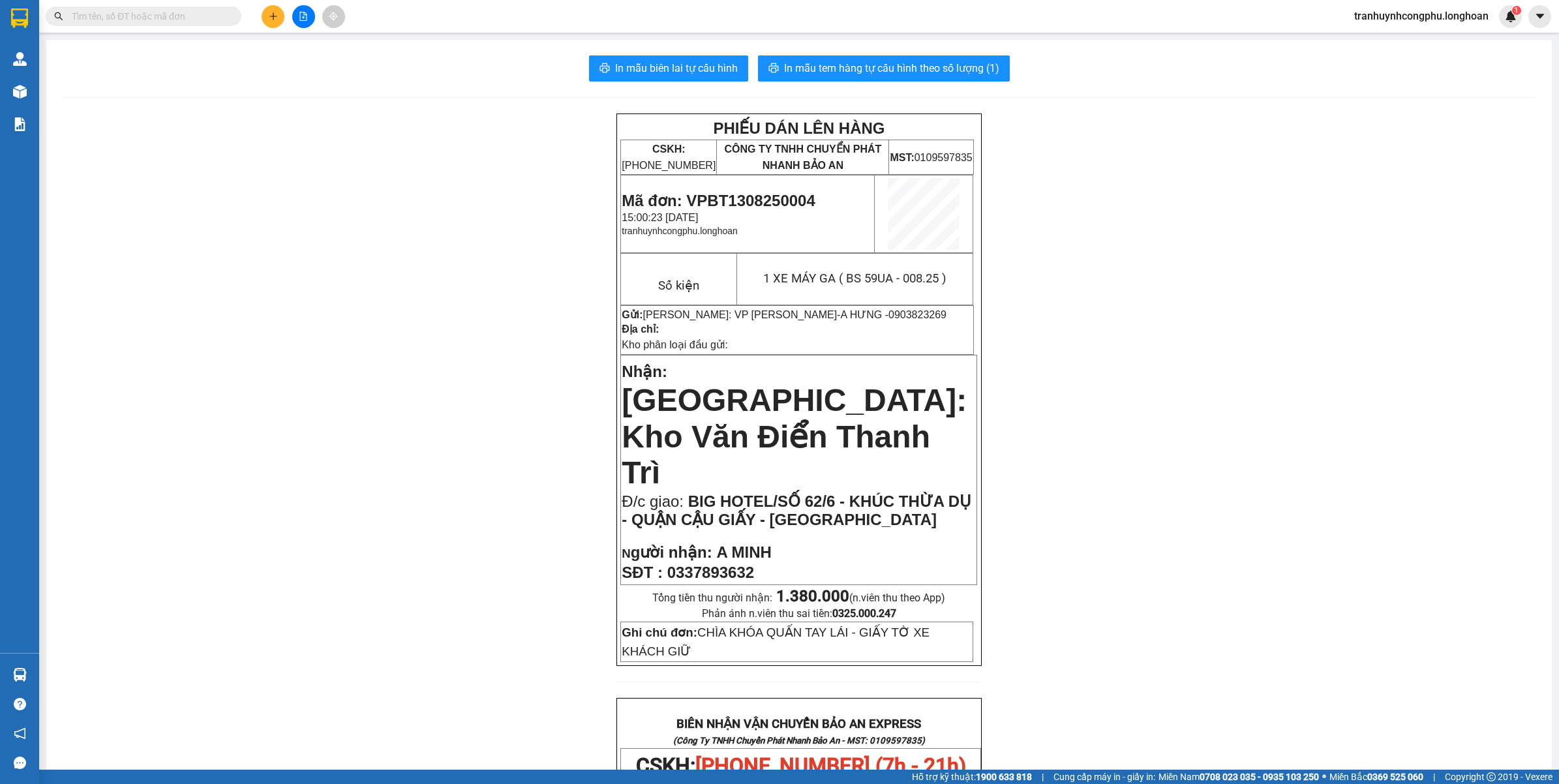
click at [308, 502] on div "PHIẾU DÁN LÊN HÀNG CSKH: 1900.06.88.33 CÔNG TY TNHH CHUYỂN PHÁT NHANH BẢO AN MS…" at bounding box center [799, 751] width 1474 height 1276
click at [199, 440] on div "PHIẾU DÁN LÊN HÀNG CSKH: 1900.06.88.33 CÔNG TY TNHH CHUYỂN PHÁT NHANH BẢO AN MS…" at bounding box center [799, 751] width 1474 height 1276
click at [348, 378] on div "PHIẾU DÁN LÊN HÀNG CSKH: 1900.06.88.33 CÔNG TY TNHH CHUYỂN PHÁT NHANH BẢO AN MS…" at bounding box center [799, 751] width 1474 height 1276
click at [210, 279] on div "PHIẾU DÁN LÊN HÀNG CSKH: 1900.06.88.33 CÔNG TY TNHH CHUYỂN PHÁT NHANH BẢO AN MS…" at bounding box center [799, 751] width 1474 height 1276
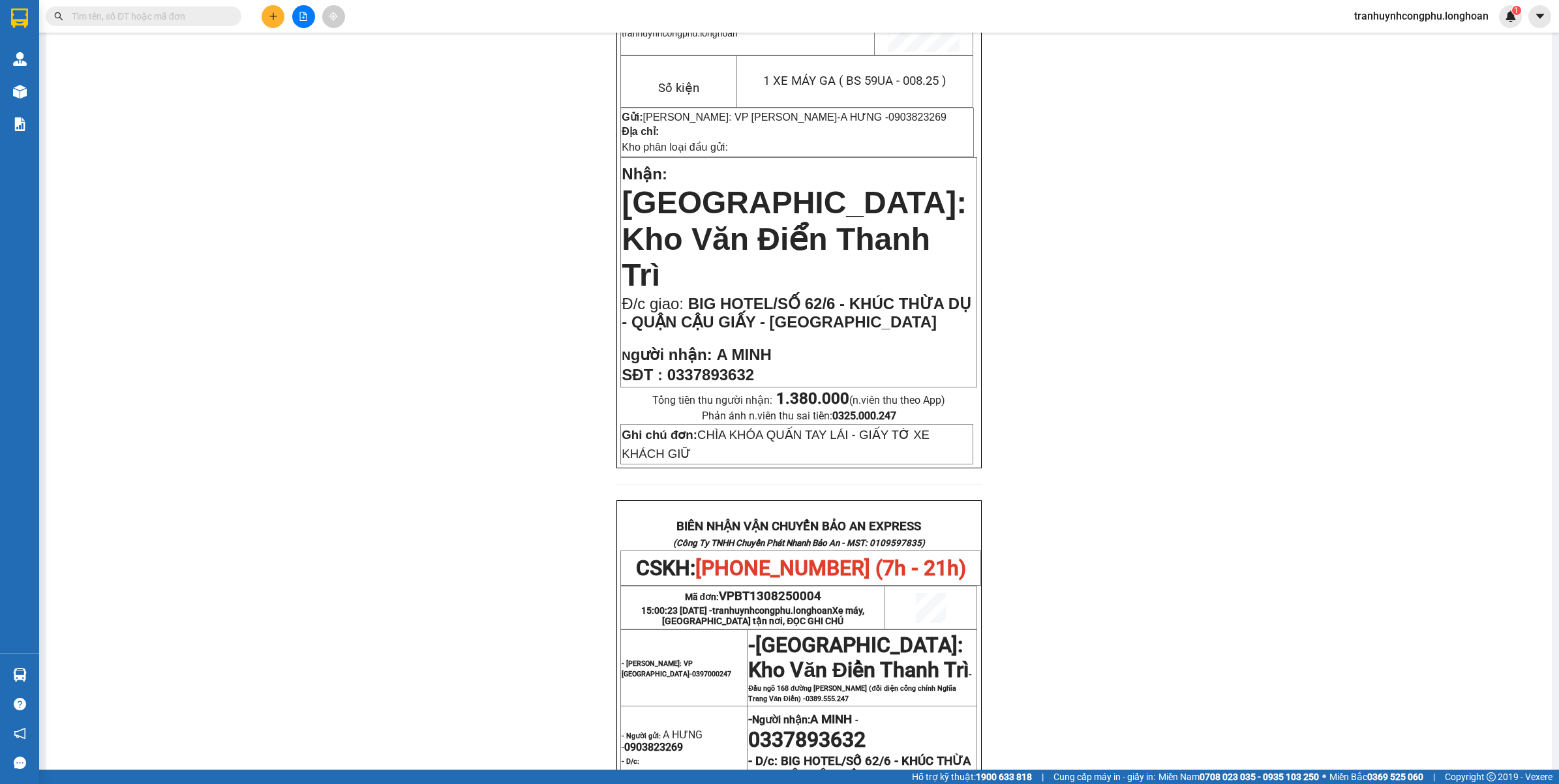
scroll to position [326, 0]
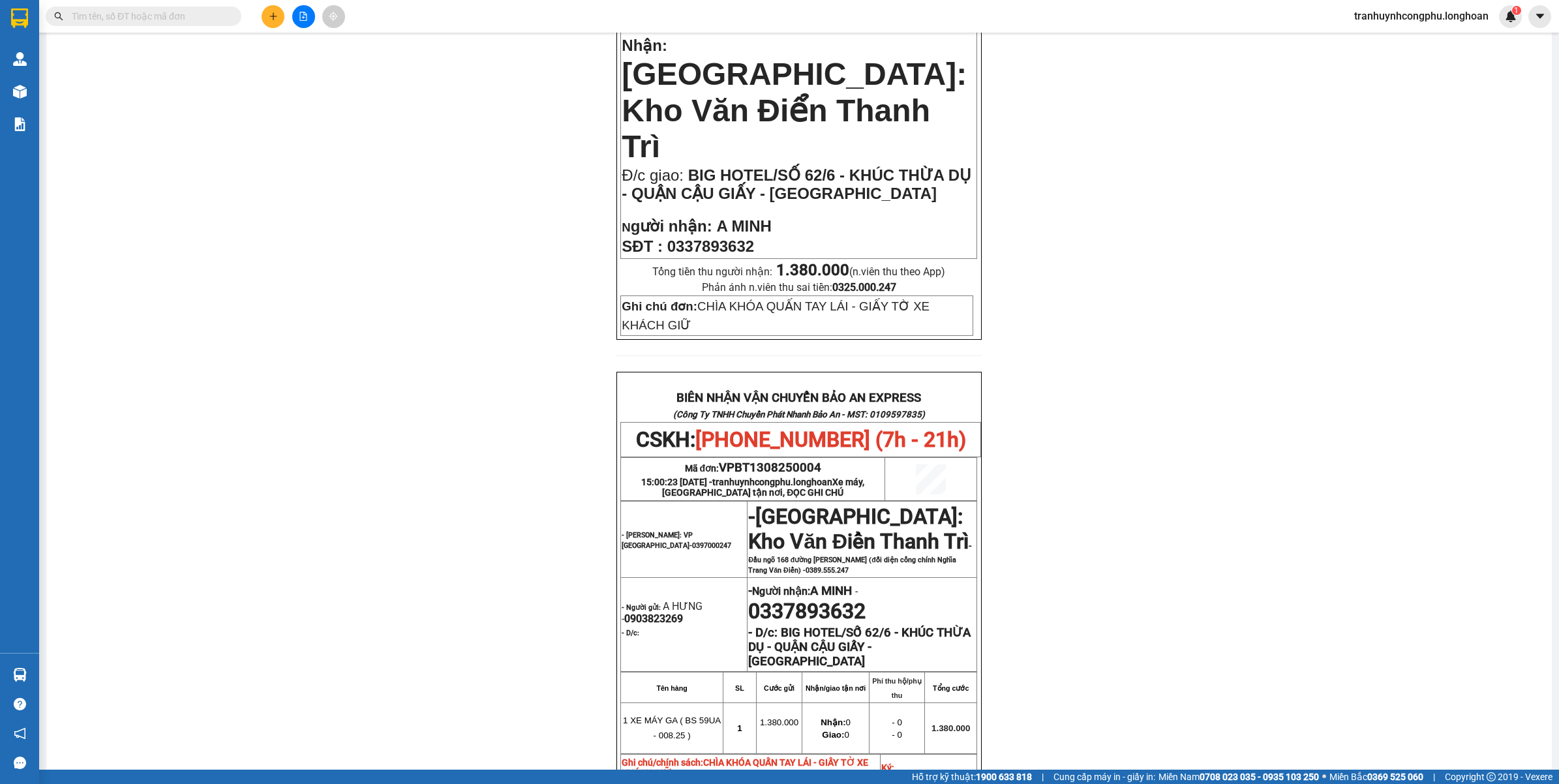
click at [450, 545] on div "PHIẾU DÁN LÊN HÀNG CSKH: 1900.06.88.33 CÔNG TY TNHH CHUYỂN PHÁT NHANH BẢO AN MS…" at bounding box center [799, 425] width 1474 height 1276
click at [305, 317] on div "PHIẾU DÁN LÊN HÀNG CSKH: 1900.06.88.33 CÔNG TY TNHH CHUYỂN PHÁT NHANH BẢO AN MS…" at bounding box center [799, 425] width 1474 height 1276
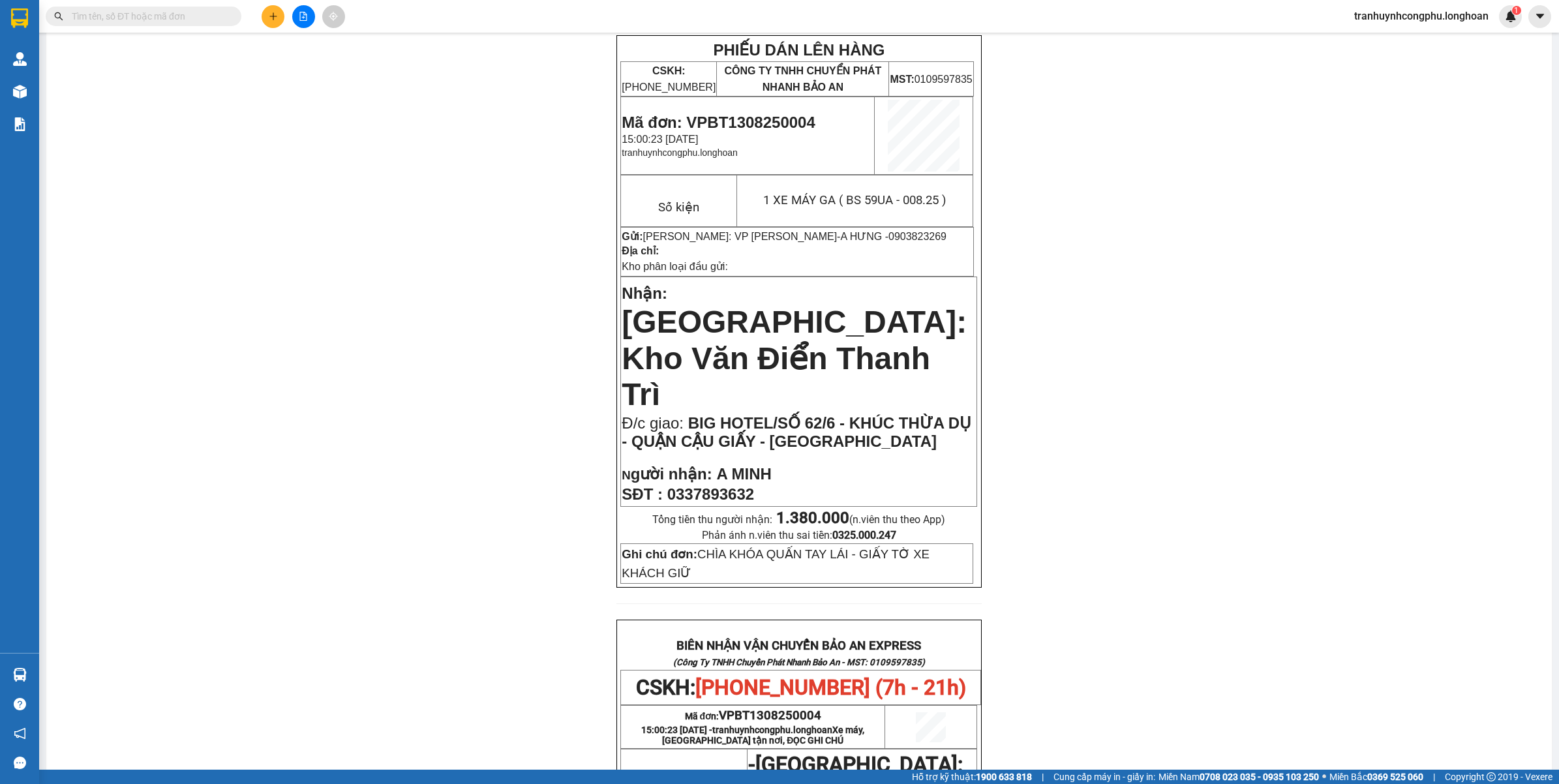
scroll to position [0, 0]
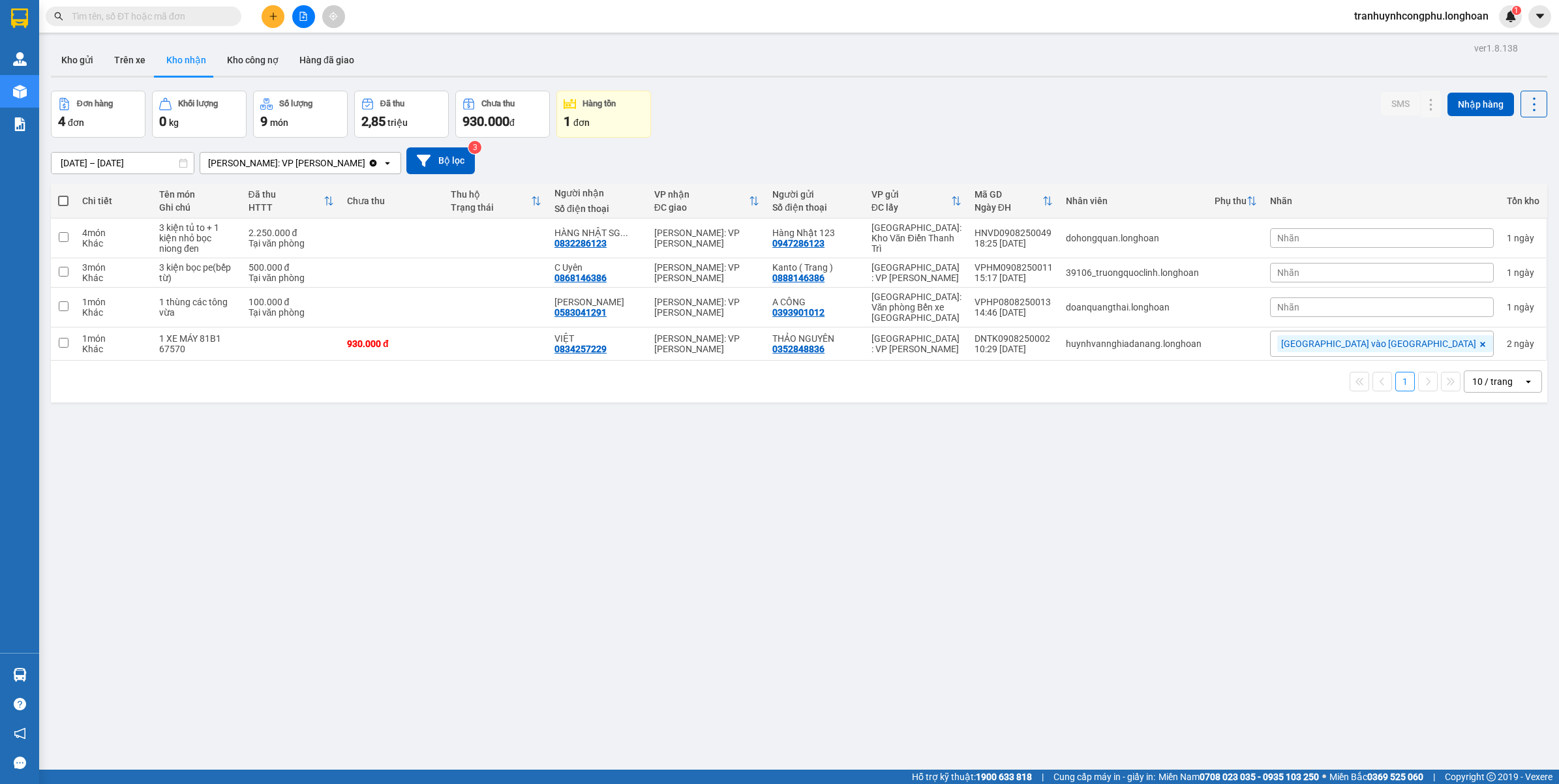
click at [269, 26] on button at bounding box center [273, 16] width 23 height 23
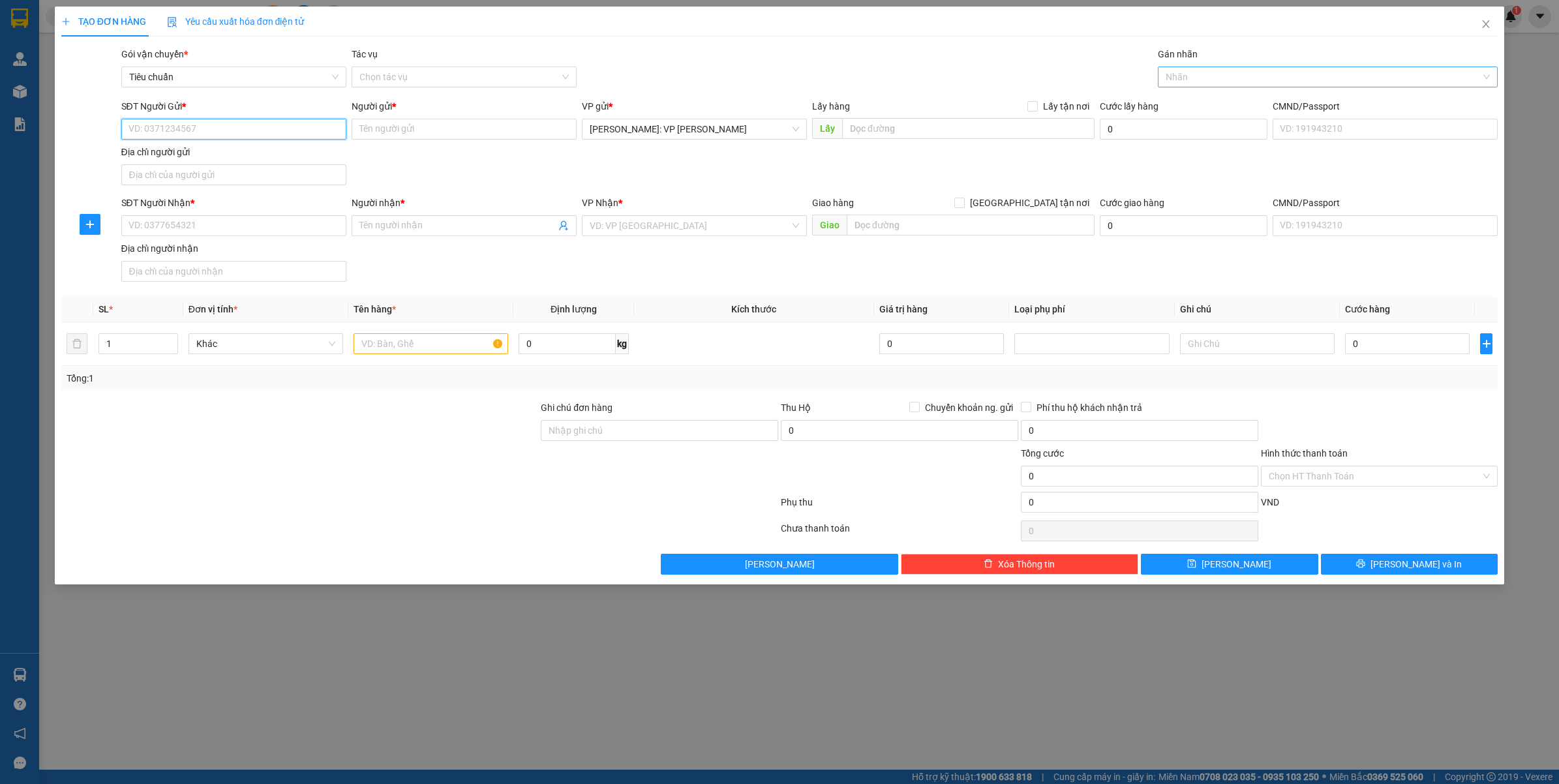
click at [1266, 82] on div at bounding box center [1322, 76] width 321 height 15
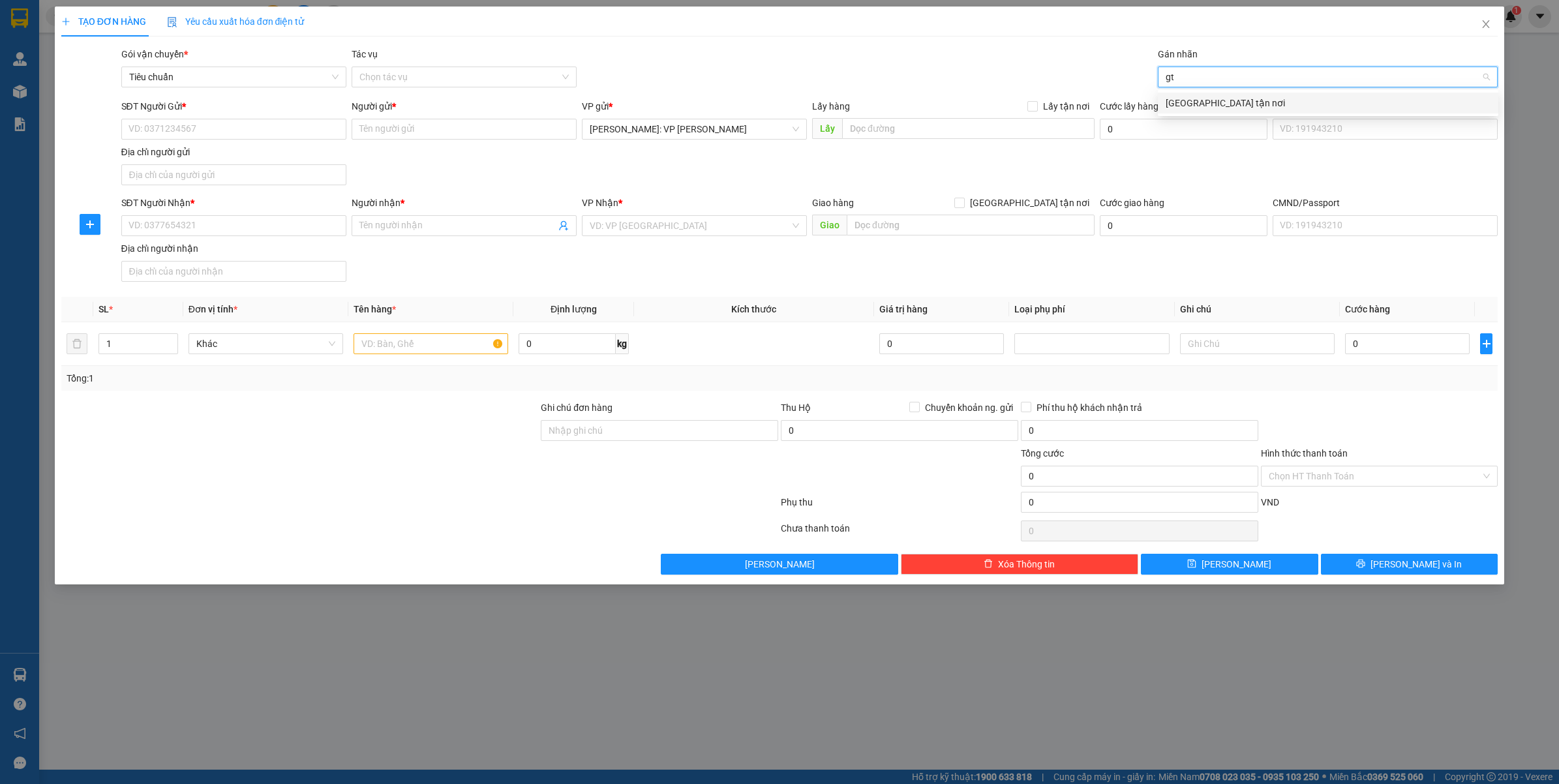
type input "gtn"
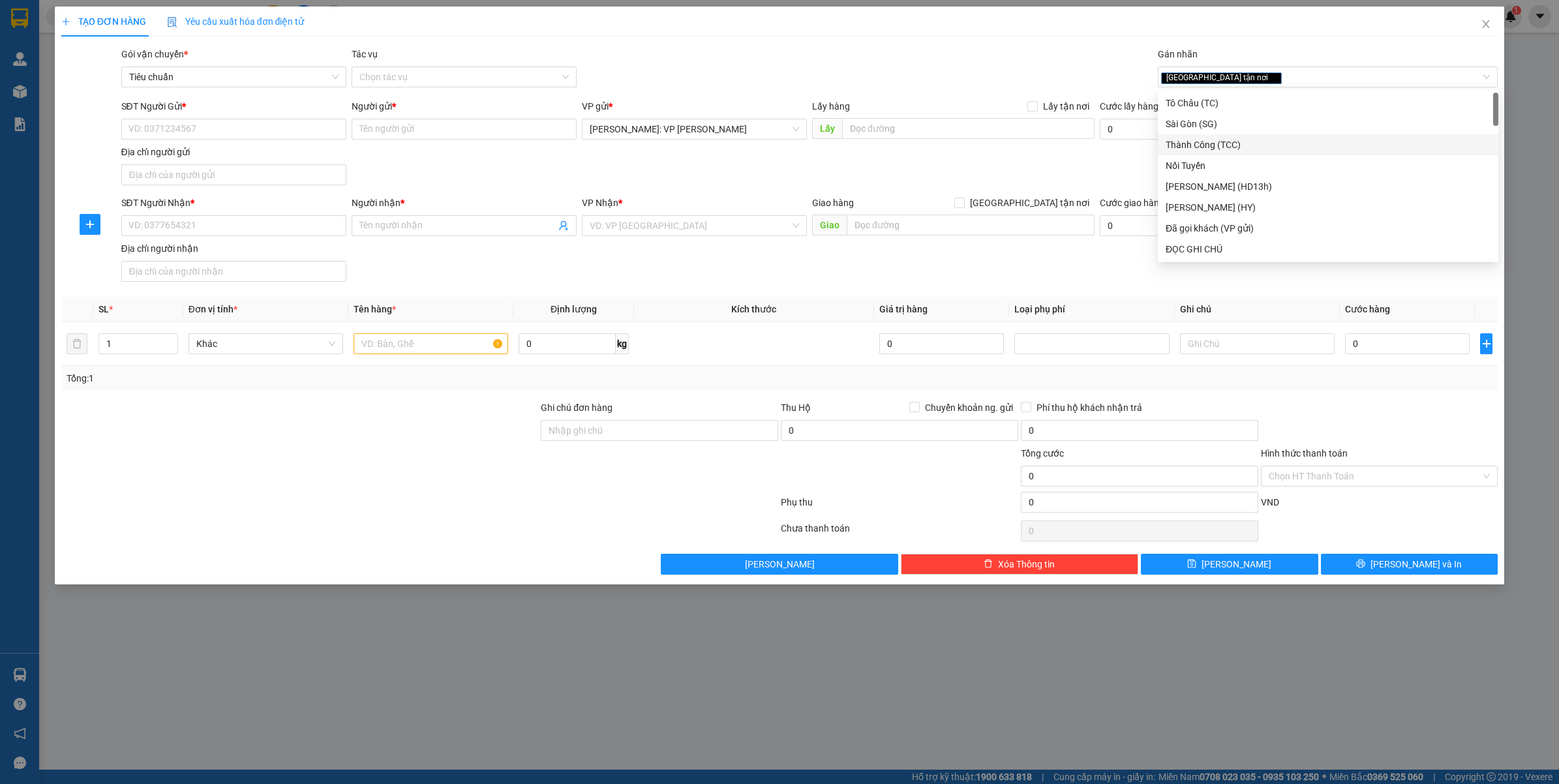
click at [1039, 210] on div "Giao hàng [GEOGRAPHIC_DATA] tận nơi" at bounding box center [954, 206] width 283 height 20
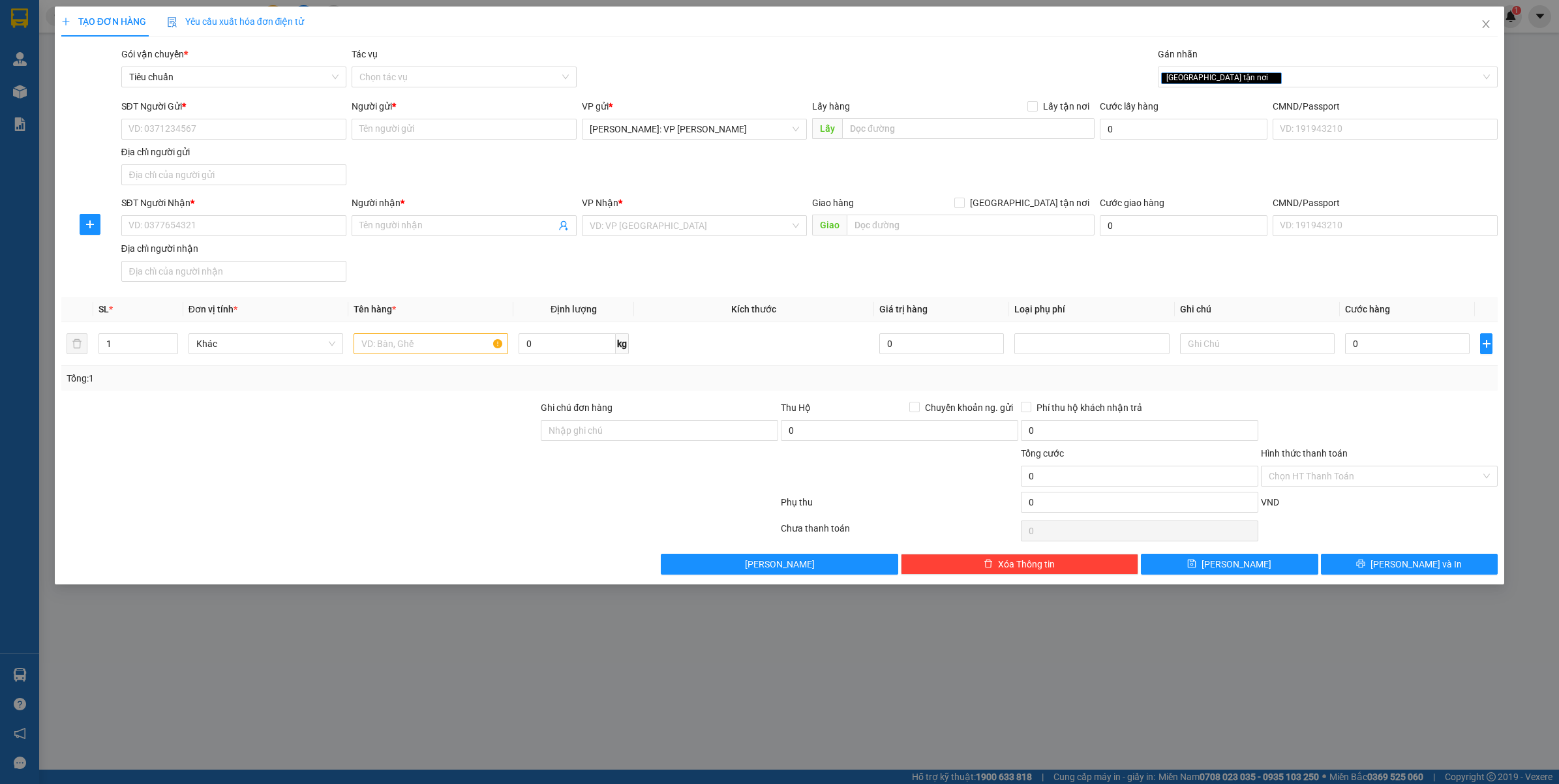
click at [1012, 198] on div "Giao hàng [GEOGRAPHIC_DATA] tận nơi" at bounding box center [954, 203] width 283 height 15
click at [963, 203] on input "[GEOGRAPHIC_DATA] tận nơi" at bounding box center [959, 202] width 9 height 9
checkbox input "true"
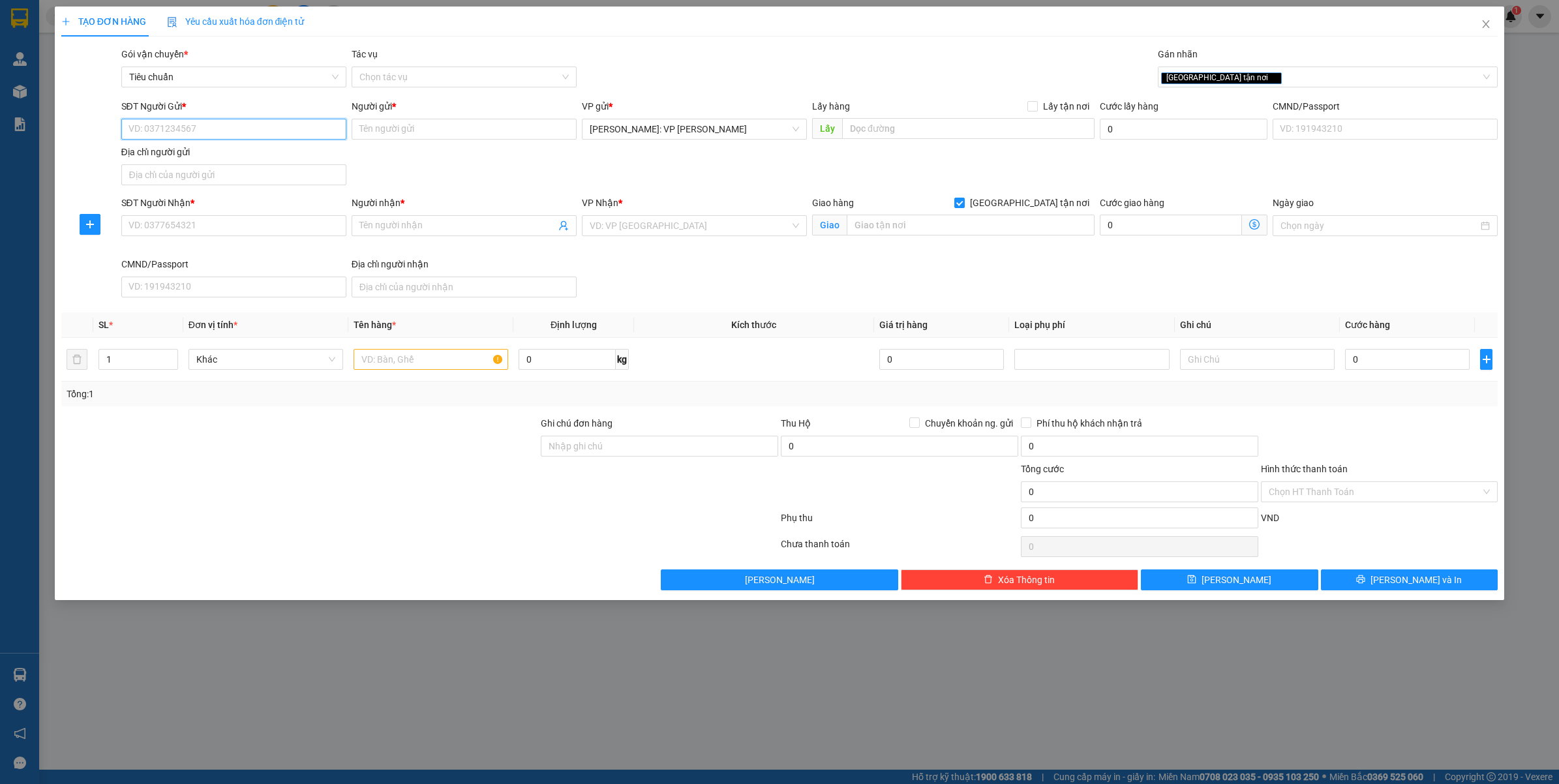
click at [257, 134] on input "SĐT Người Gửi *" at bounding box center [234, 129] width 225 height 21
click at [198, 155] on div "0975777232 - ANH ANH" at bounding box center [233, 156] width 209 height 15
type input "0975777232"
type input "ANH ANH"
type input "0975777232"
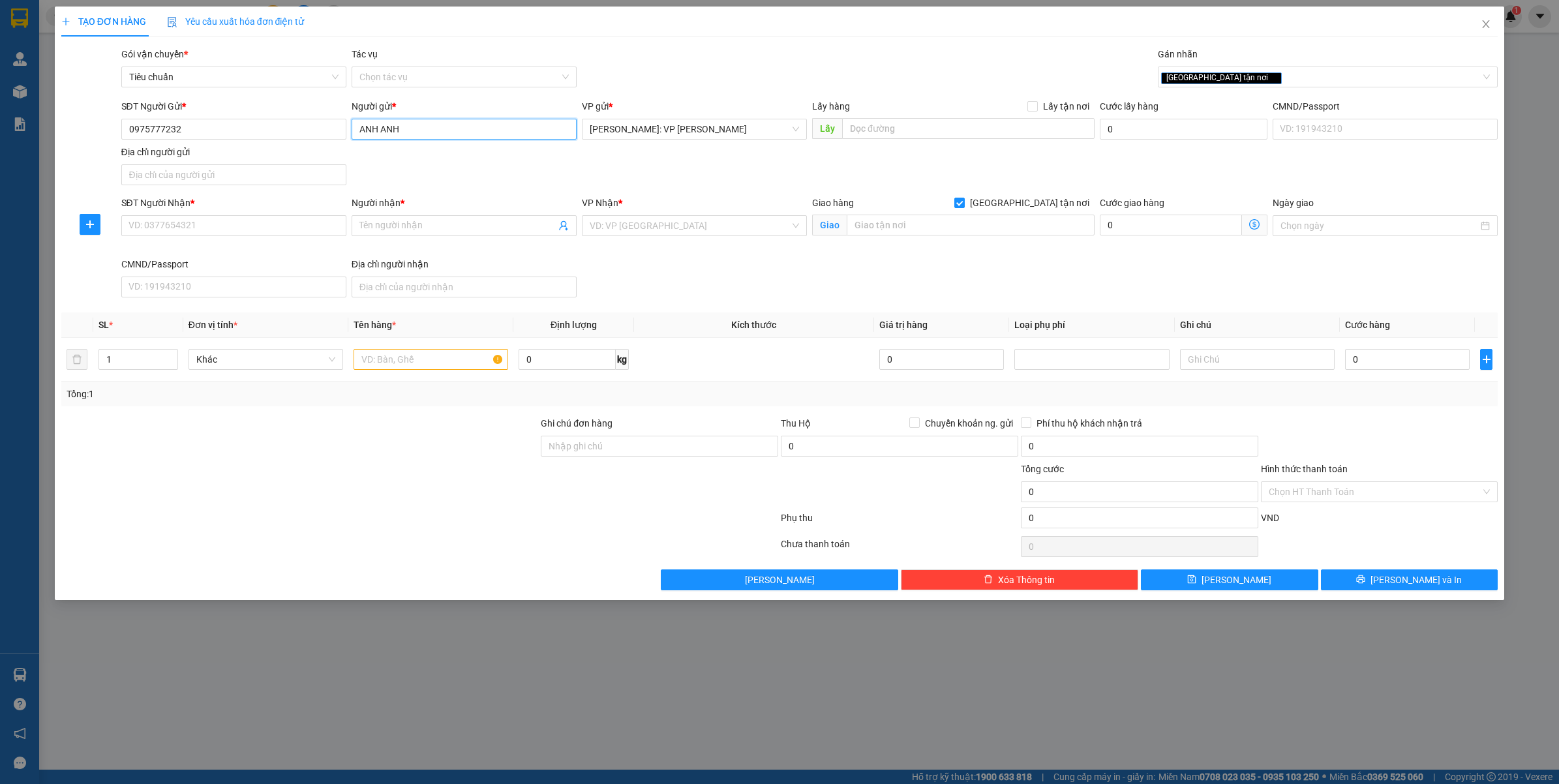
click at [489, 132] on input "ANH ANH" at bounding box center [464, 129] width 225 height 21
type input "M"
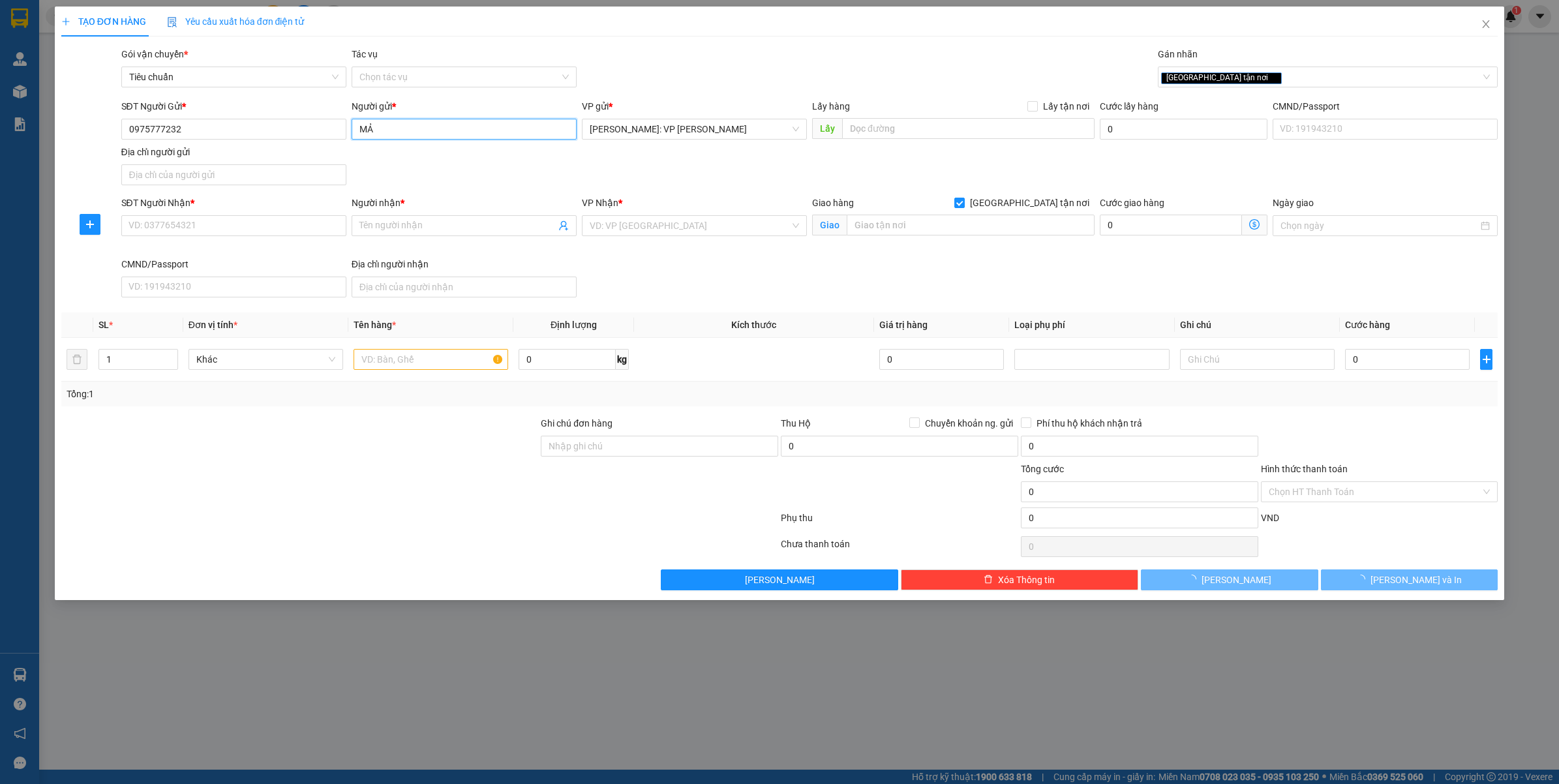
type input "M"
type input "MR.ANH"
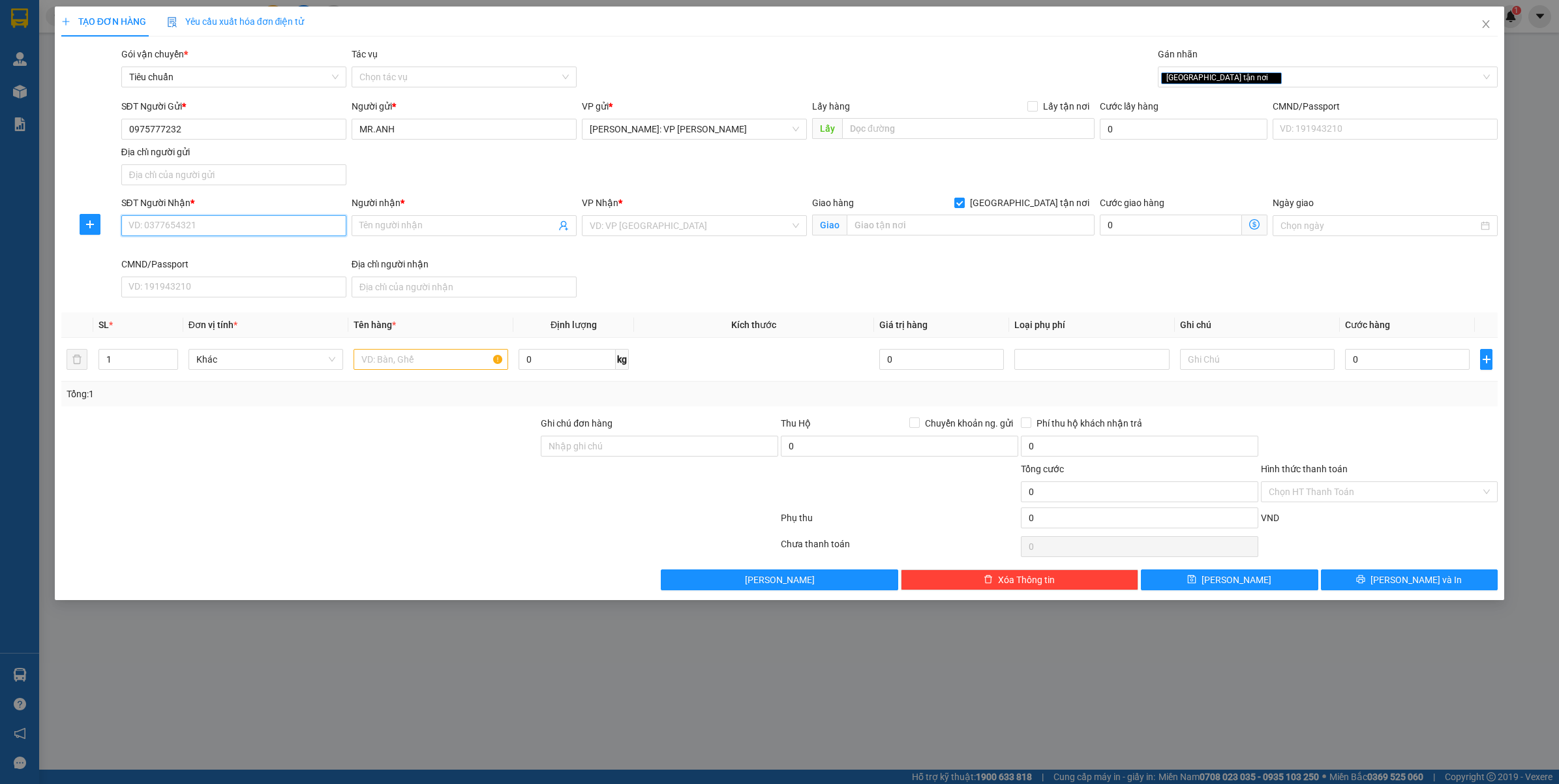
click at [271, 215] on input "SĐT Người Nhận *" at bounding box center [234, 225] width 225 height 21
type input "0"
click at [287, 230] on input "0962912368" at bounding box center [234, 225] width 225 height 21
type input "0962912368"
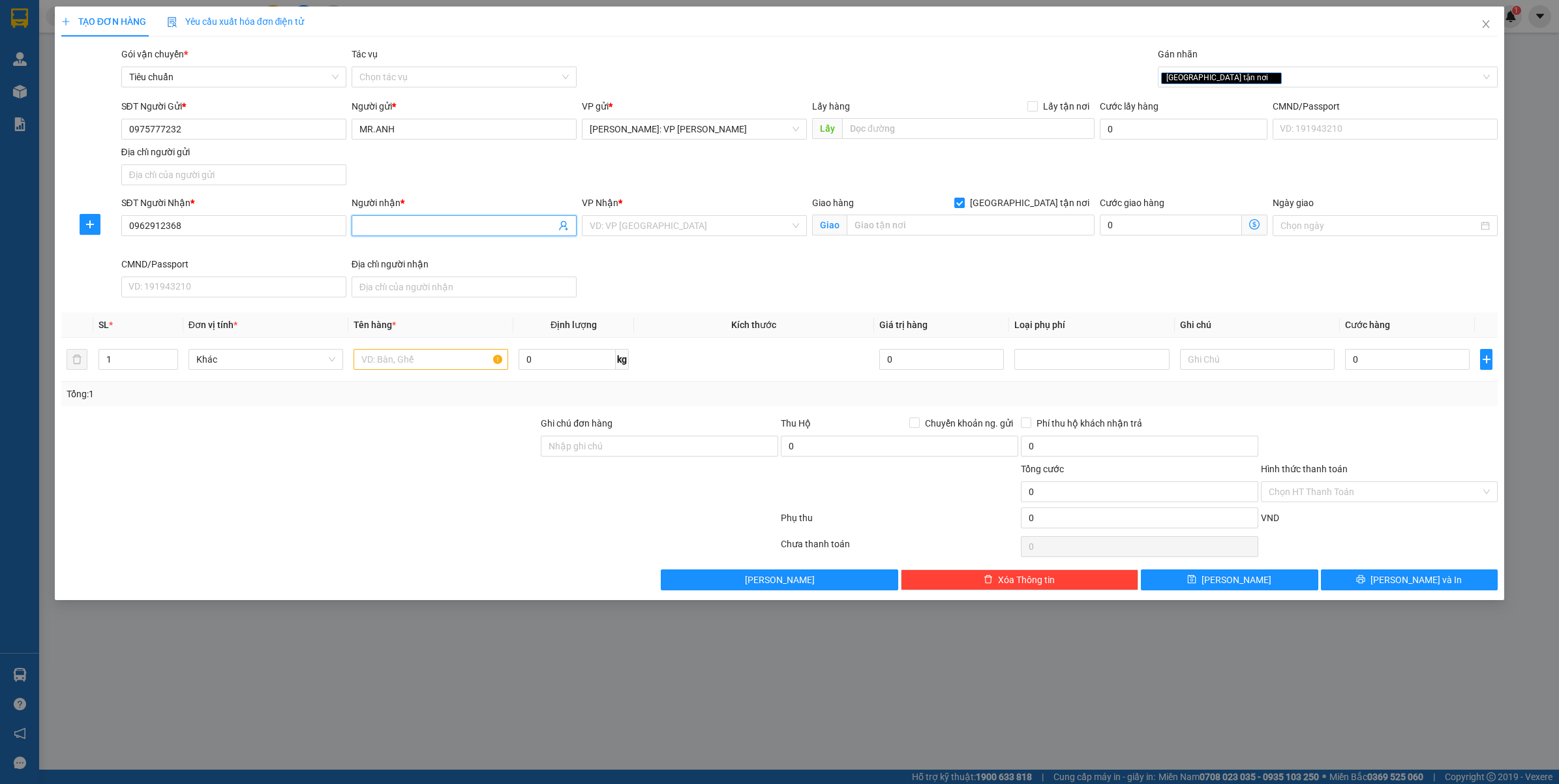
click at [412, 223] on input "Người nhận *" at bounding box center [458, 226] width 197 height 15
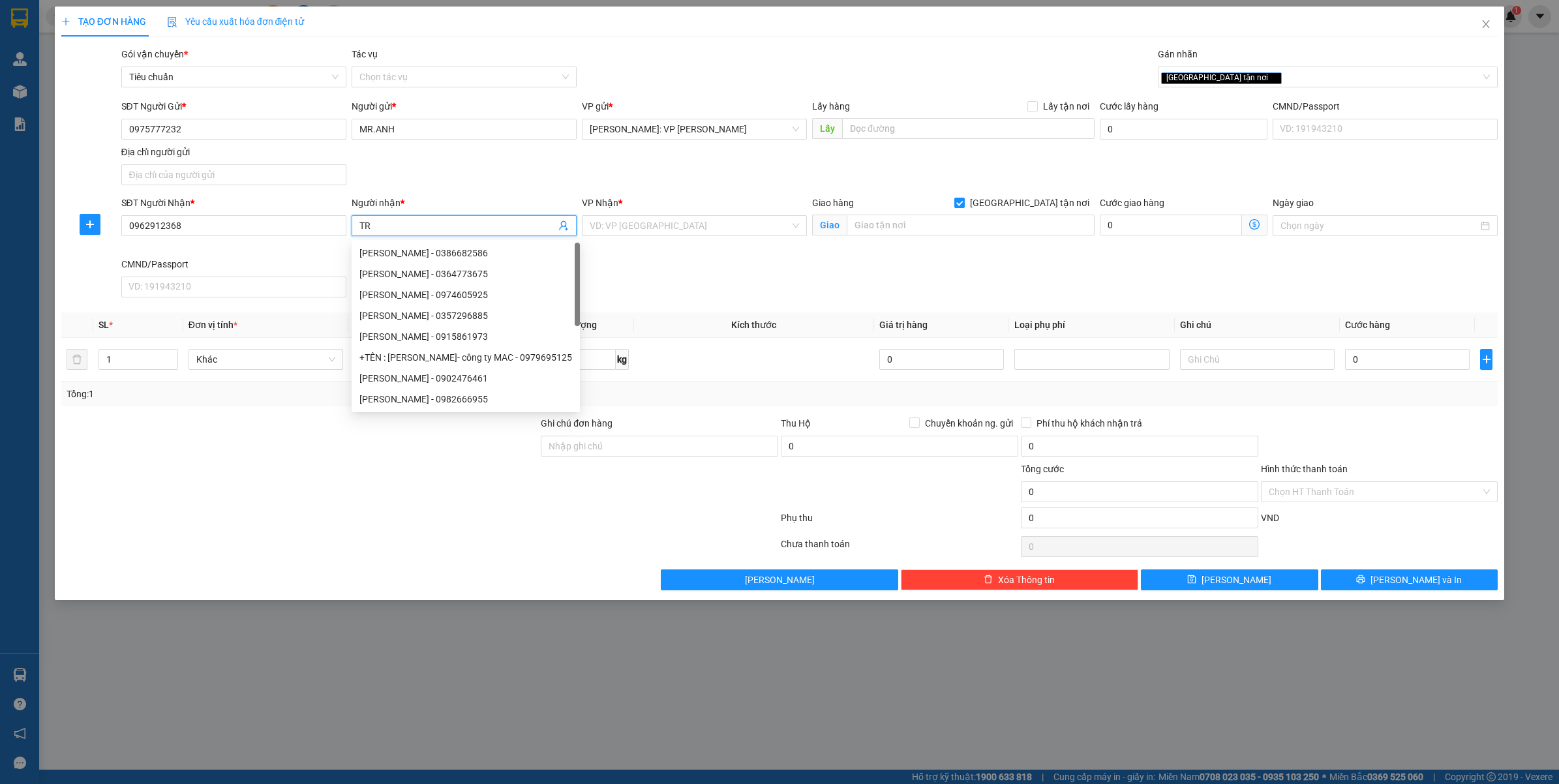
type input "T"
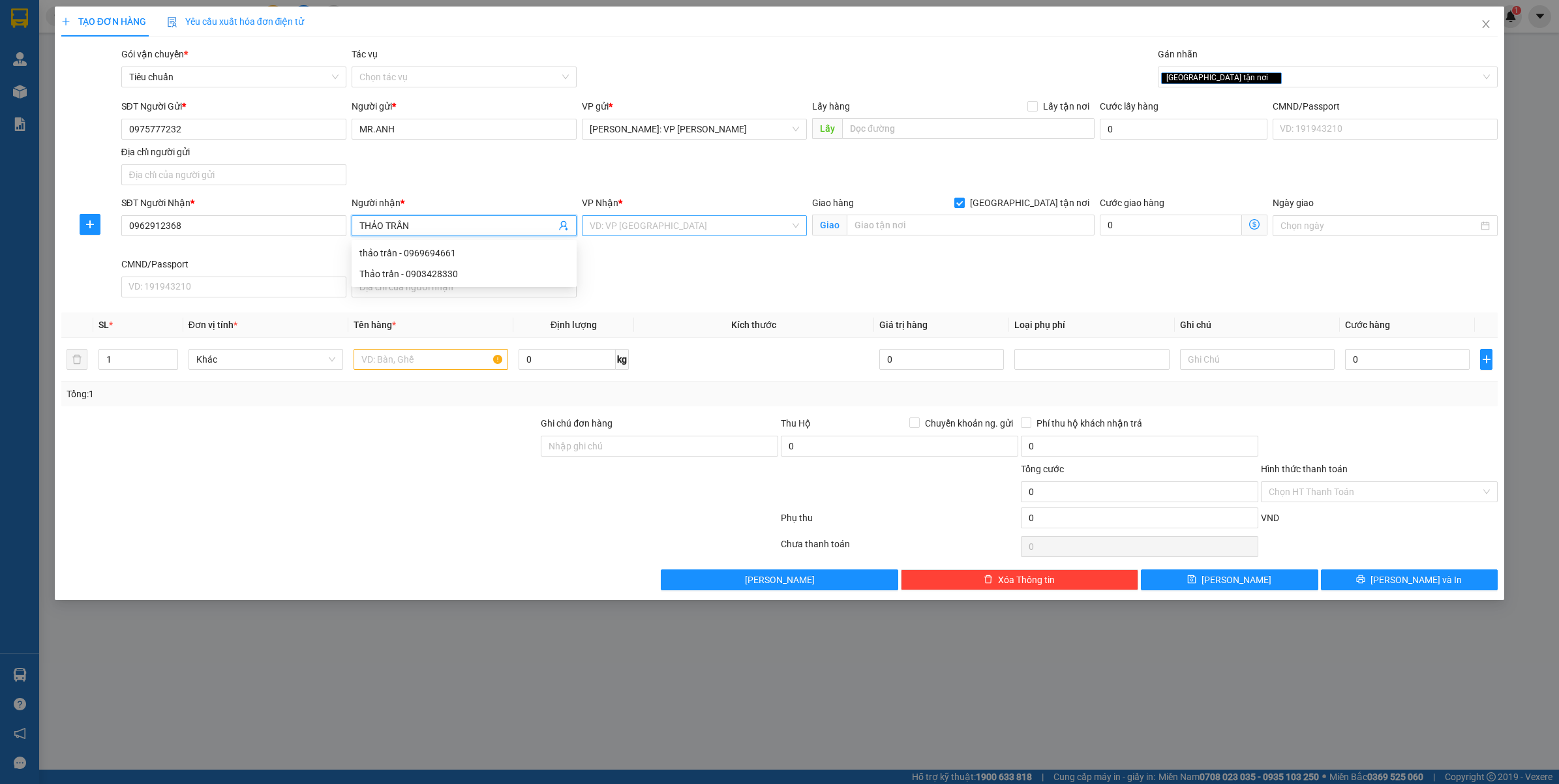
type input "THẢO TRẦN"
click at [646, 234] on input "search" at bounding box center [690, 226] width 200 height 20
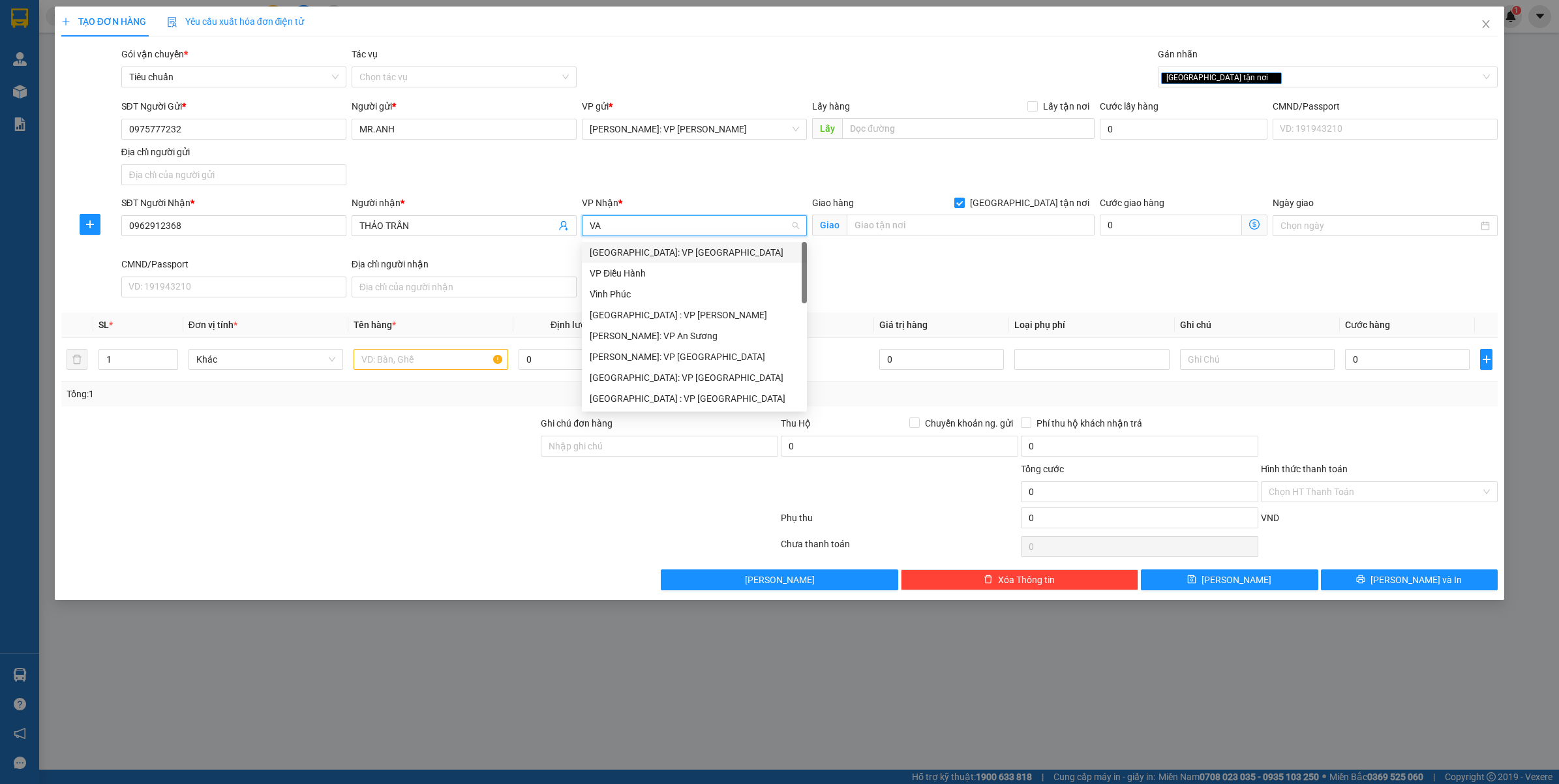
type input "VĂ"
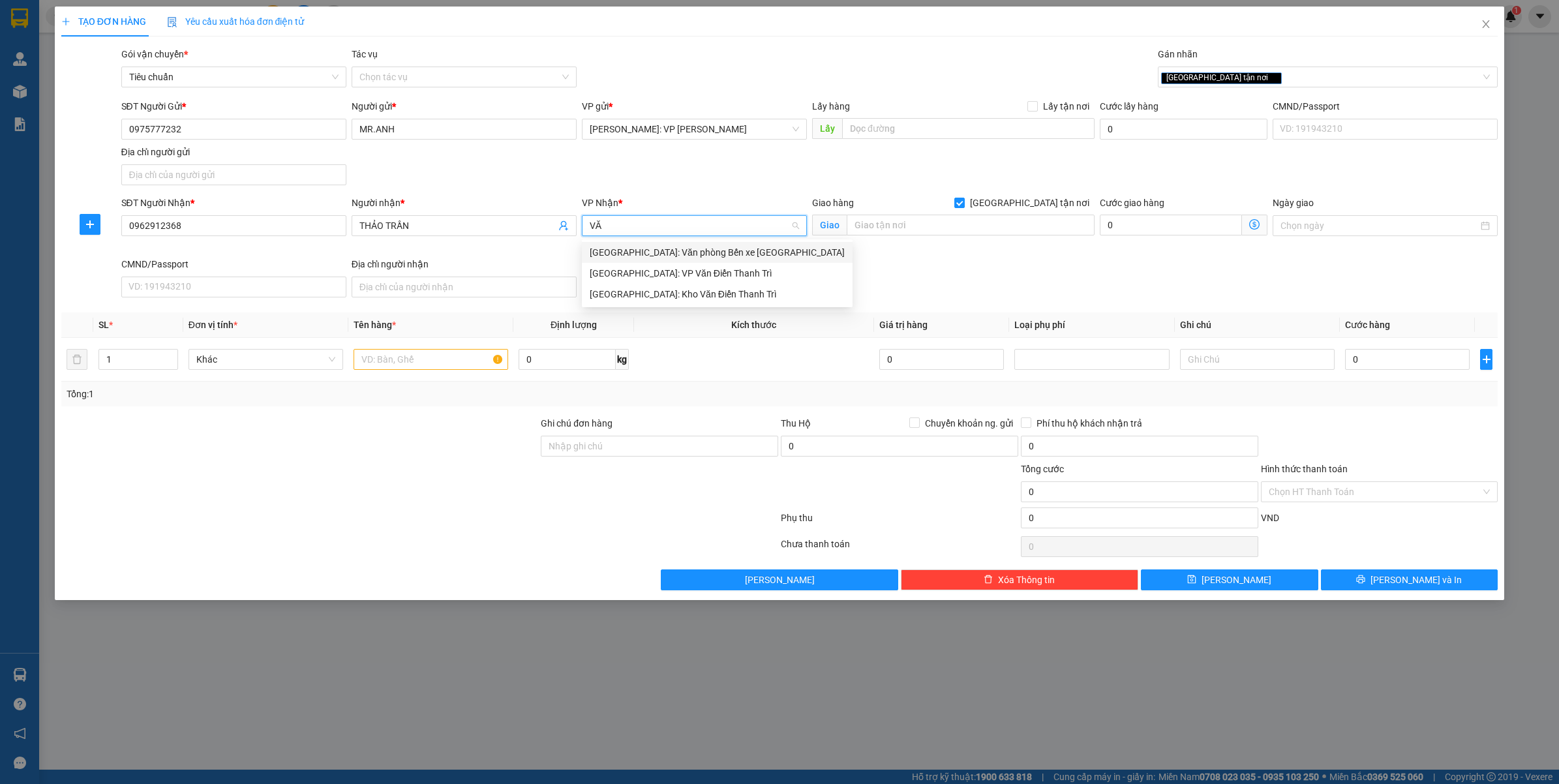
click at [683, 298] on div "[GEOGRAPHIC_DATA]: Kho Văn Điển Thanh Trì" at bounding box center [717, 295] width 255 height 15
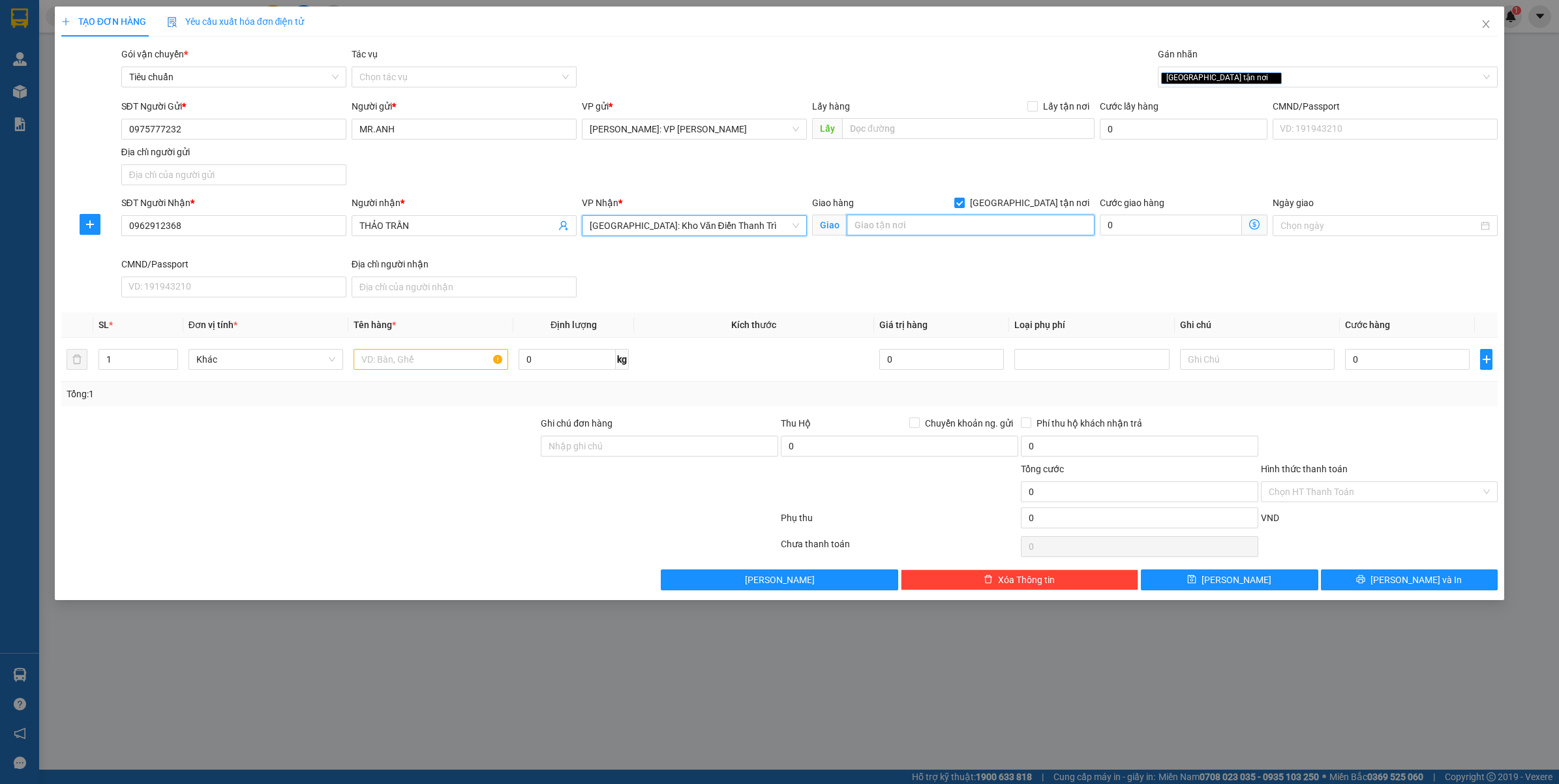
click at [898, 222] on input "text" at bounding box center [970, 225] width 247 height 21
type input "NHÀ TT2-08/SQUARE PARK KHU LIỀN KỀ VIỆN THẦN KINH - QUÁN NGHIÊN - GIA XUYÊN - T…"
click at [399, 360] on input "text" at bounding box center [431, 359] width 155 height 21
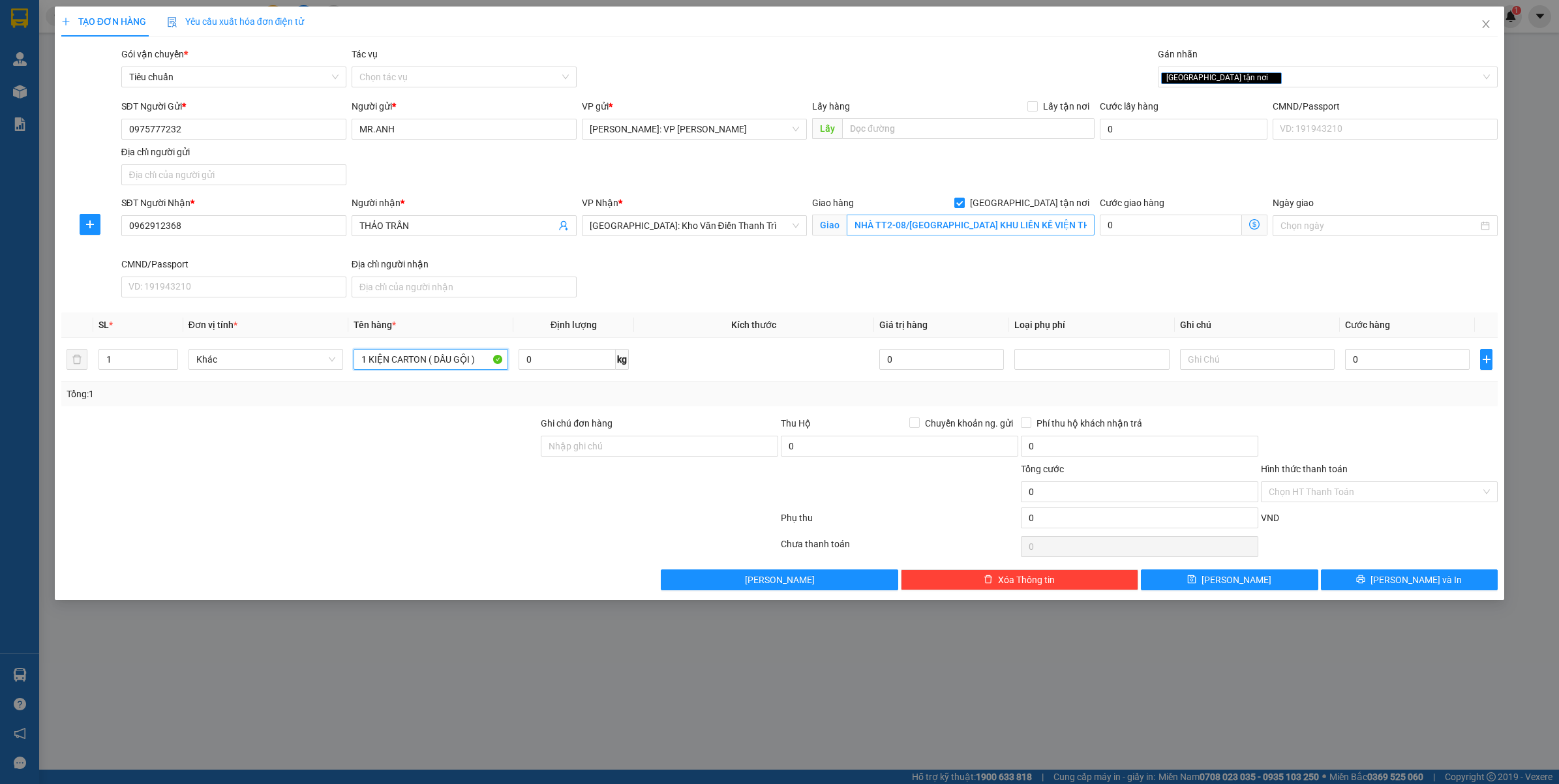
type input "1 KIỆN CARTON ( DẦU GỘI )"
click at [926, 227] on input "NHÀ TT2-08/SQUARE PARK KHU LIỀN KỀ VIỆN THẦN KINH - QUÁN NGHIÊN - GIA XUYÊN - T…" at bounding box center [970, 225] width 247 height 21
click at [1384, 355] on input "0" at bounding box center [1407, 359] width 124 height 21
type input "1"
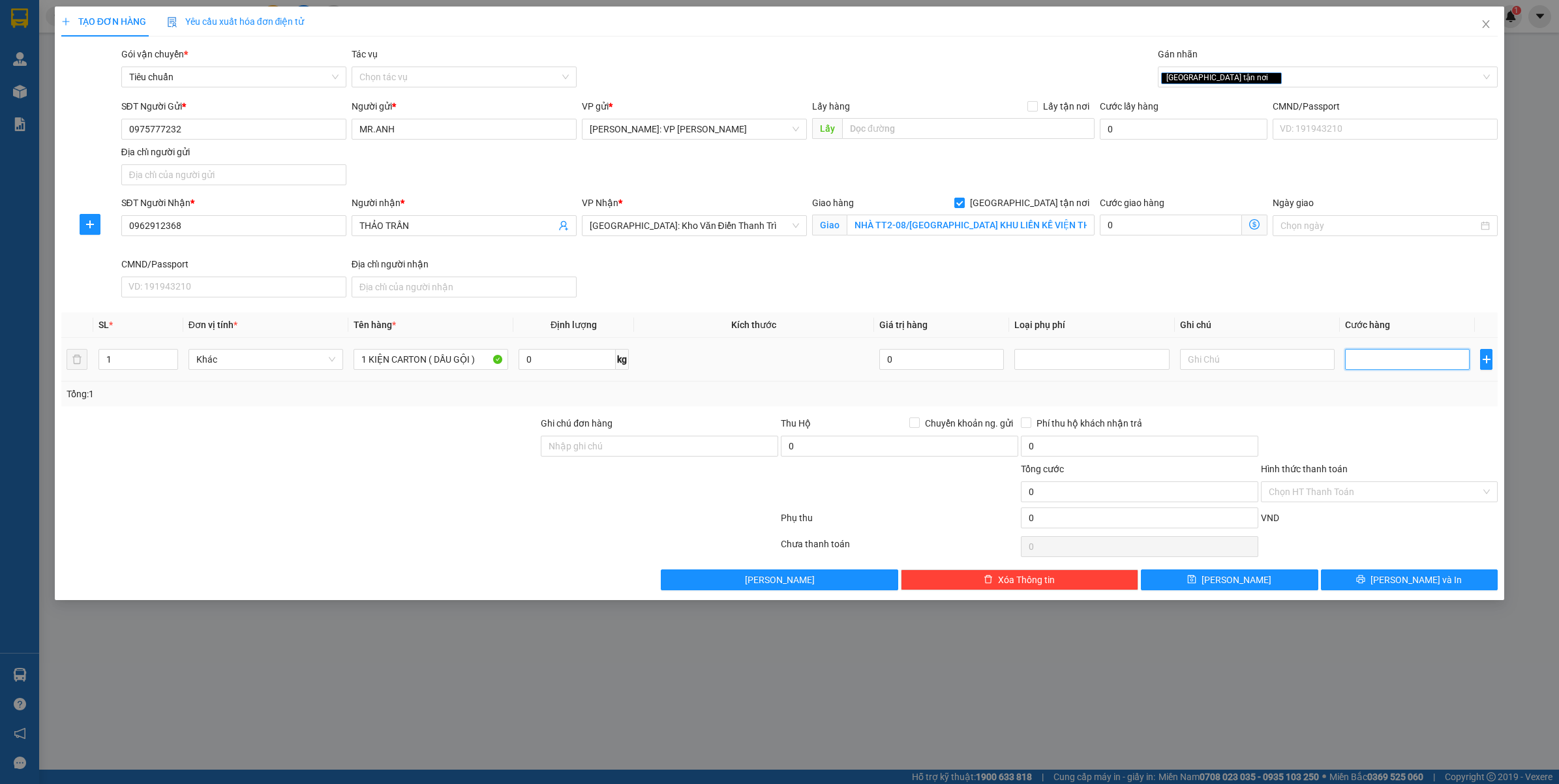
type input "1"
type input "17"
type input "170"
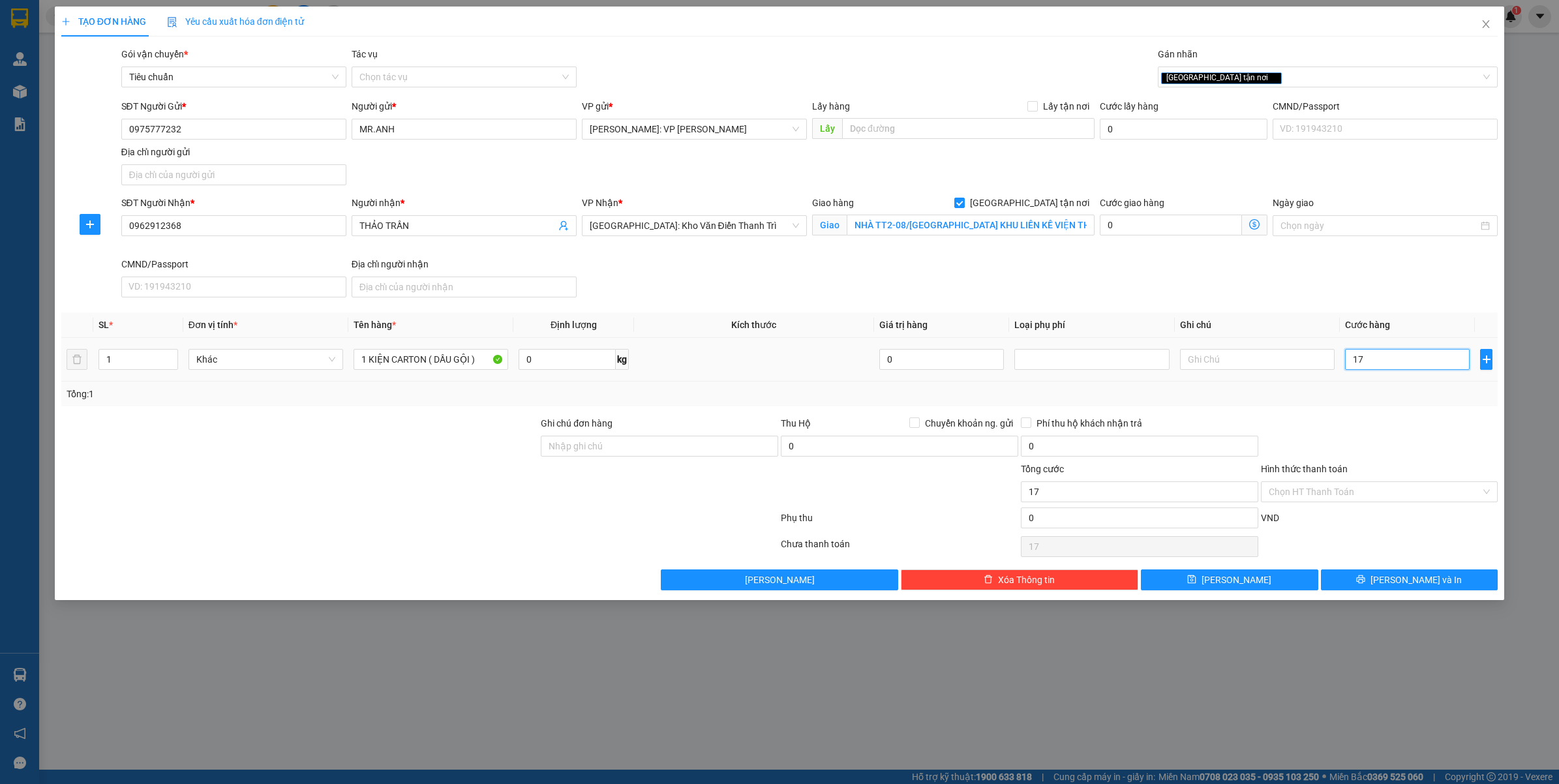
type input "170"
click at [1409, 437] on div at bounding box center [1380, 439] width 240 height 45
type input "170.000"
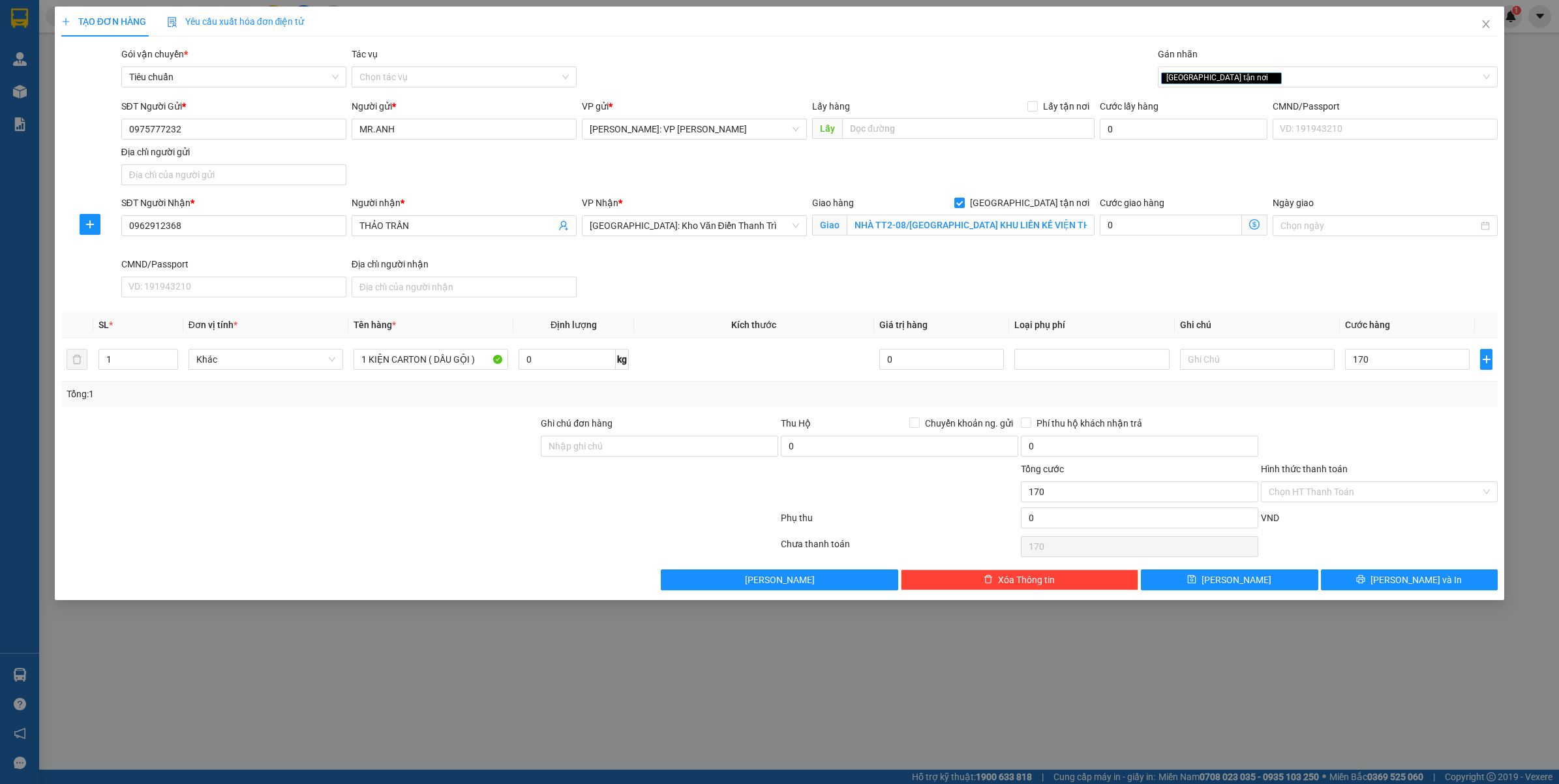
type input "170.000"
click at [1439, 577] on button "Lưu và In" at bounding box center [1409, 579] width 178 height 21
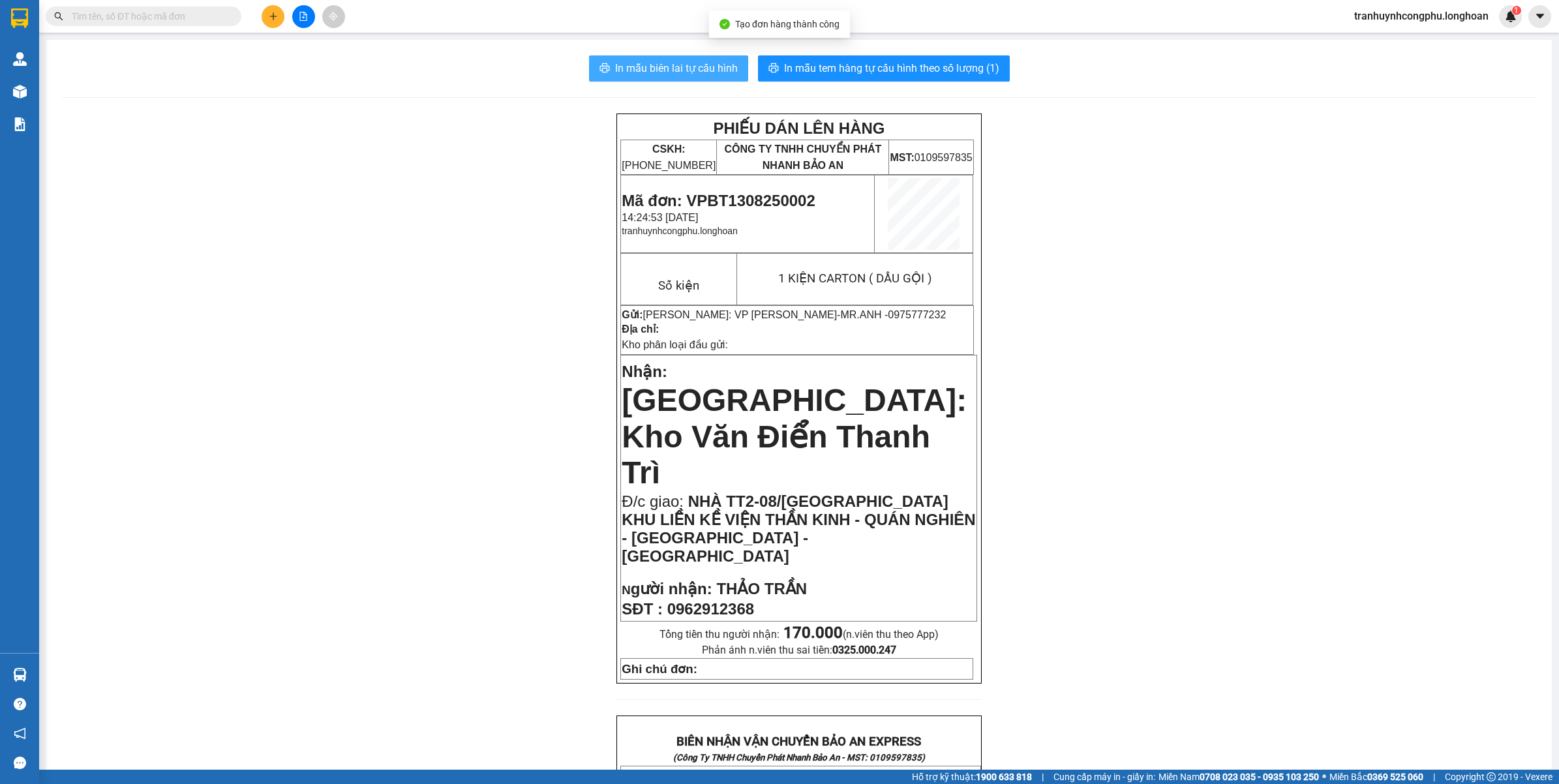
click at [673, 57] on button "In mẫu biên lai tự cấu hình" at bounding box center [669, 68] width 160 height 26
click at [785, 193] on span "Mã đơn: VPBT1308250002" at bounding box center [718, 200] width 193 height 17
copy span "VPBT1308250002"
drag, startPoint x: 204, startPoint y: 395, endPoint x: 455, endPoint y: 344, distance: 256.1
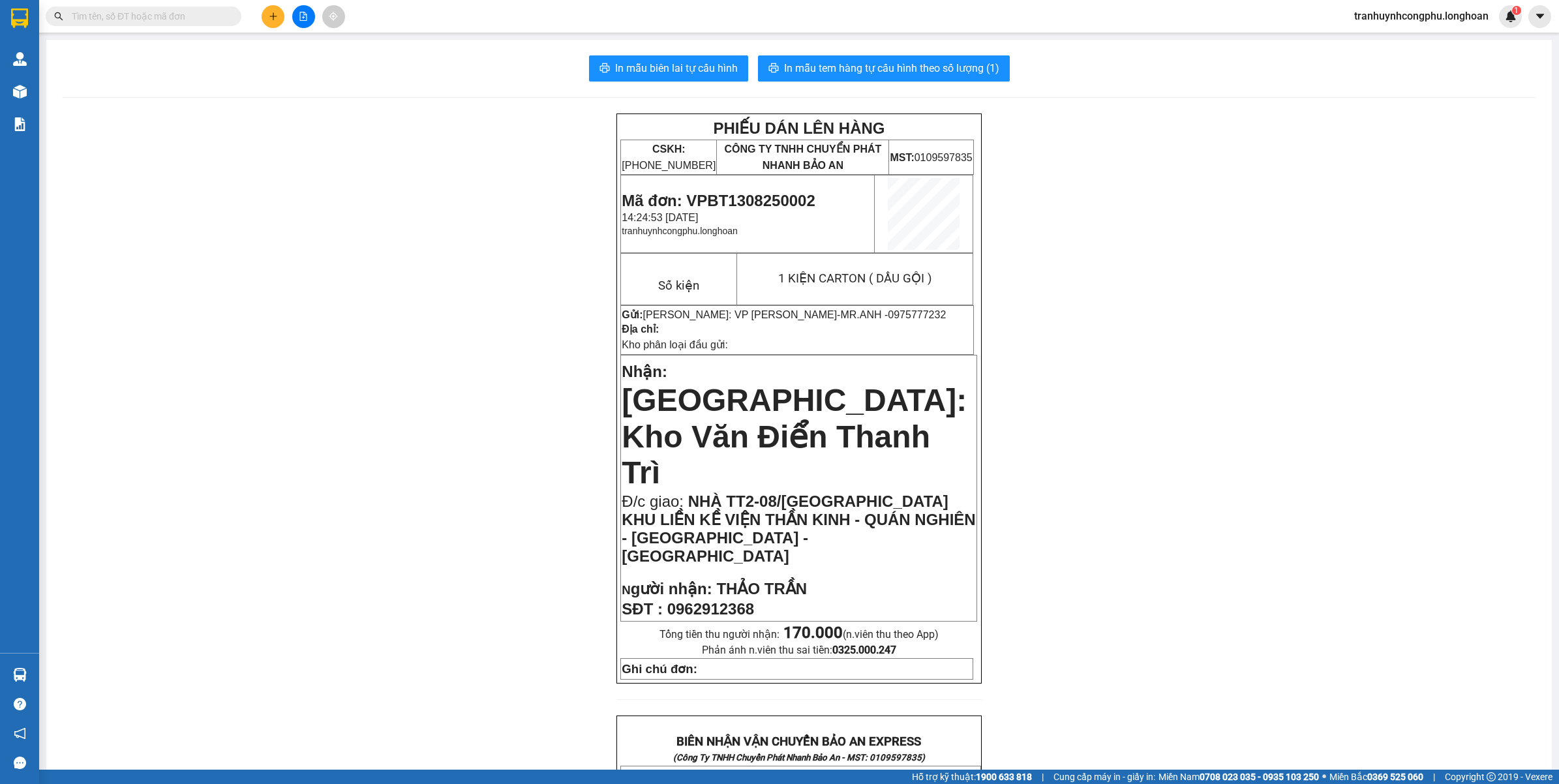
click at [214, 395] on div "PHIẾU DÁN LÊN HÀNG CSKH: 1900.06.88.33 CÔNG TY TNHH CHUYỂN PHÁT NHANH BẢO AN MS…" at bounding box center [799, 762] width 1474 height 1298
click at [926, 64] on span "In mẫu tem hàng tự cấu hình theo số lượng (1)" at bounding box center [891, 68] width 215 height 16
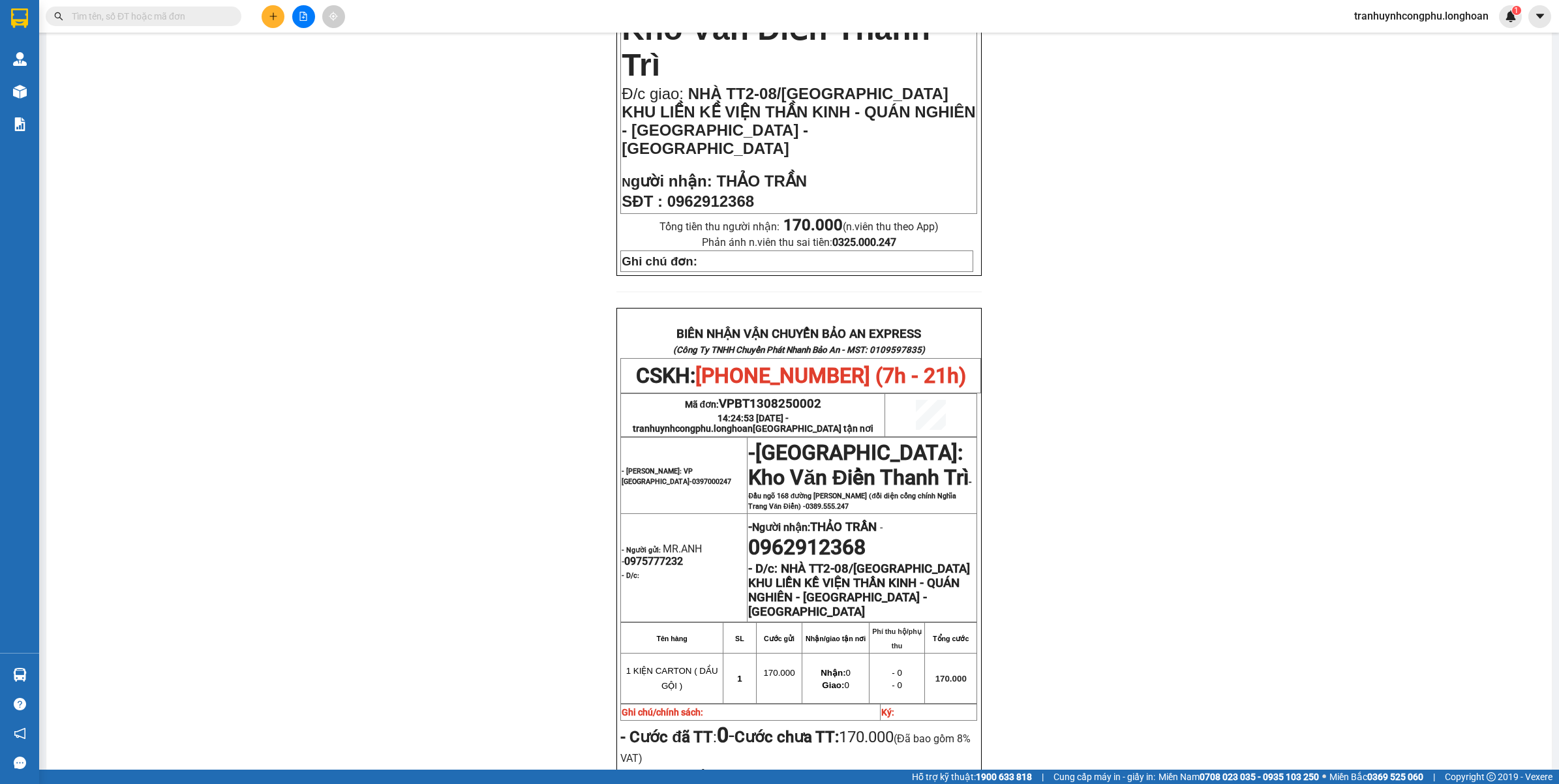
scroll to position [624, 0]
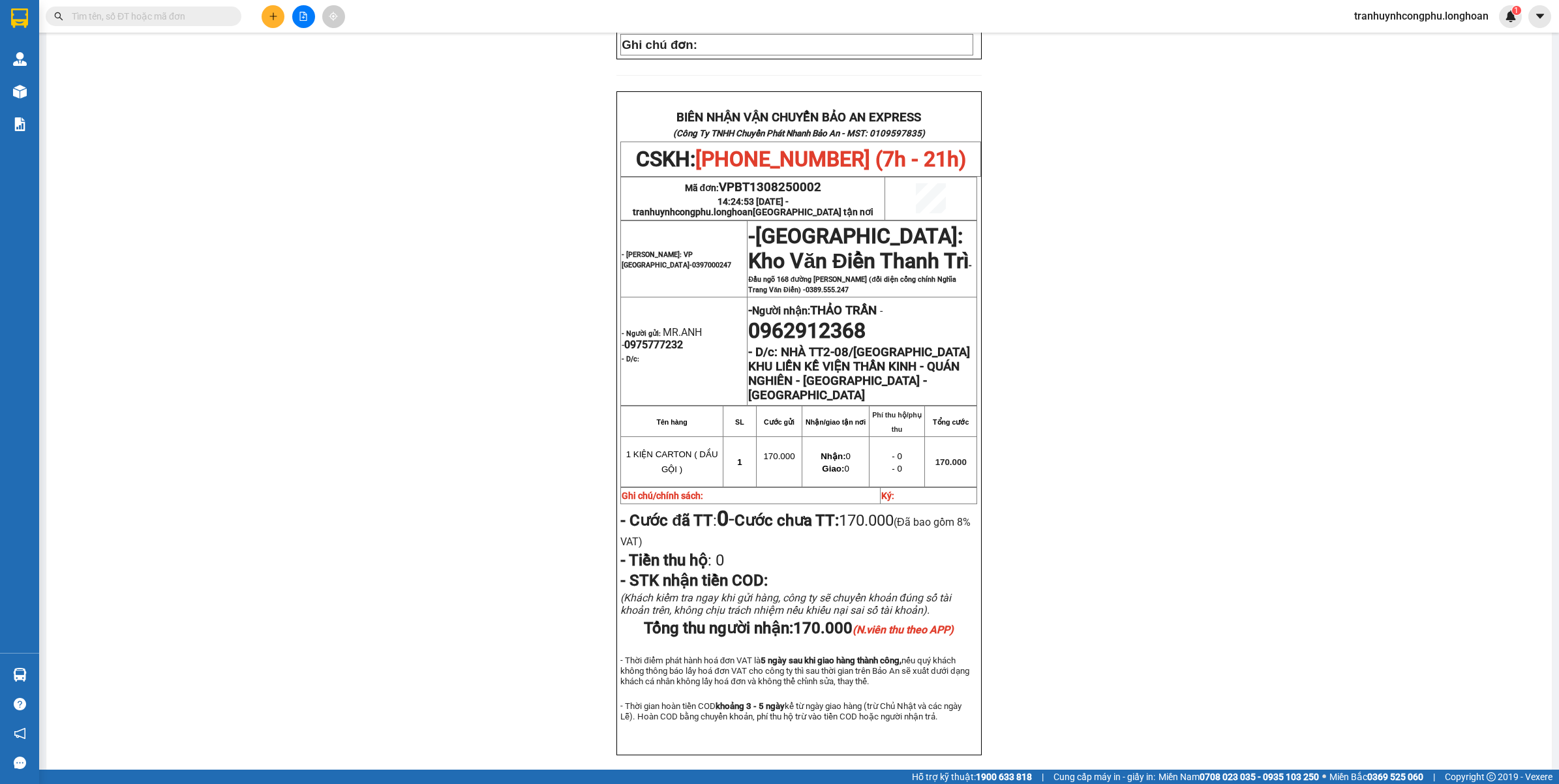
drag, startPoint x: 288, startPoint y: 418, endPoint x: 287, endPoint y: 409, distance: 9.1
click at [288, 415] on div "PHIẾU DÁN LÊN HÀNG CSKH: [PHONE_NUMBER] CÔNG TY TNHH CHUYỂN PHÁT NHANH BẢO AN M…" at bounding box center [799, 139] width 1474 height 1298
click at [313, 157] on div "PHIẾU DÁN LÊN HÀNG CSKH: [PHONE_NUMBER] CÔNG TY TNHH CHUYỂN PHÁT NHANH BẢO AN M…" at bounding box center [799, 139] width 1474 height 1298
click at [1242, 431] on div "PHIẾU DÁN LÊN HÀNG CSKH: [PHONE_NUMBER] CÔNG TY TNHH CHUYỂN PHÁT NHANH BẢO AN M…" at bounding box center [799, 139] width 1474 height 1298
click at [274, 23] on button at bounding box center [273, 16] width 23 height 23
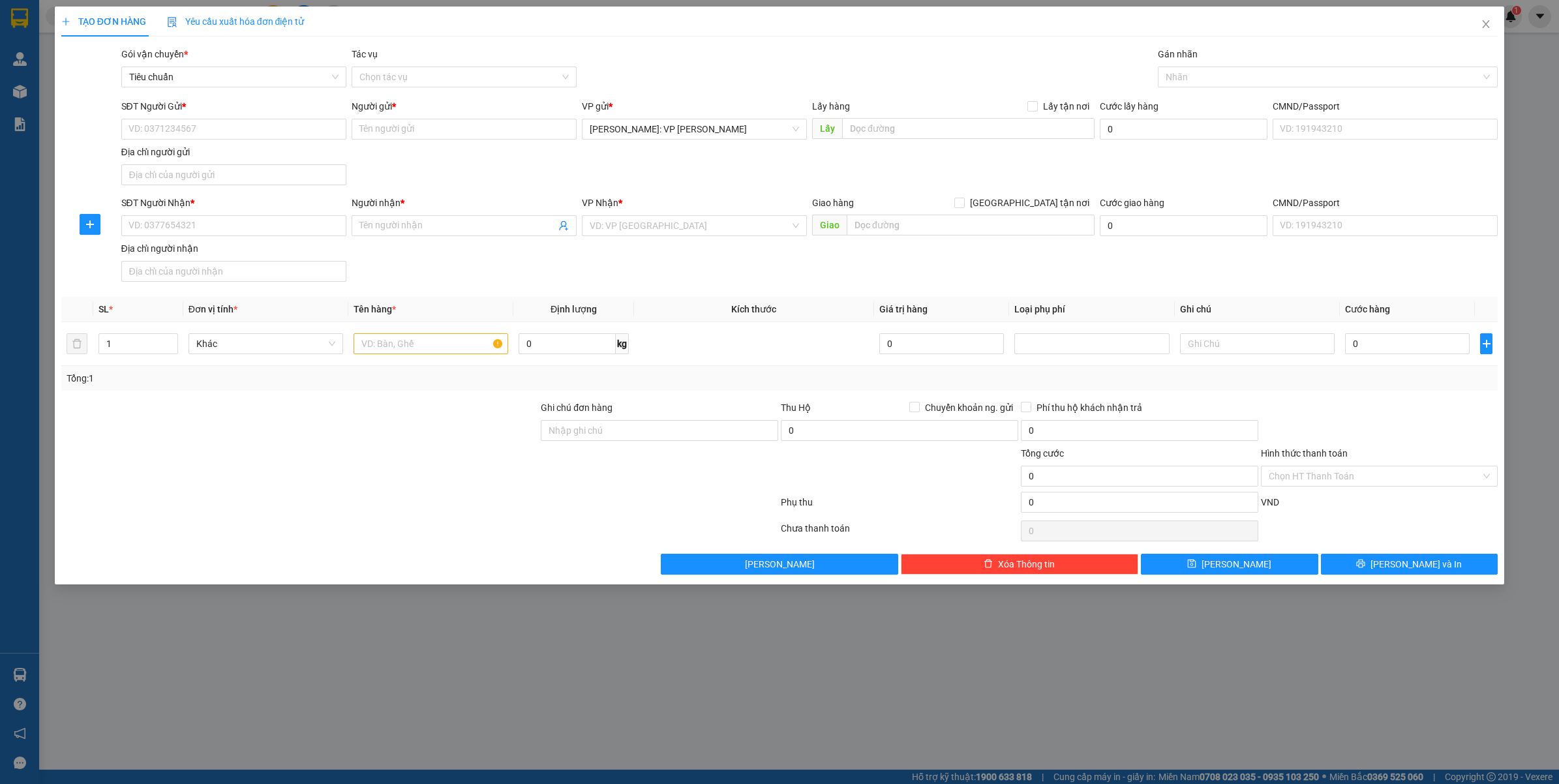
click at [311, 708] on div "TẠO ĐƠN HÀNG Yêu cầu xuất hóa đơn điện tử Transit Pickup Surcharge Ids Transit …" at bounding box center [780, 392] width 1559 height 784
click at [236, 139] on input "SĐT Người Gửi *" at bounding box center [234, 129] width 225 height 21
click at [240, 122] on input "SĐT Người Gửi *" at bounding box center [234, 129] width 225 height 21
paste input "0974123425"
type input "0974123425"
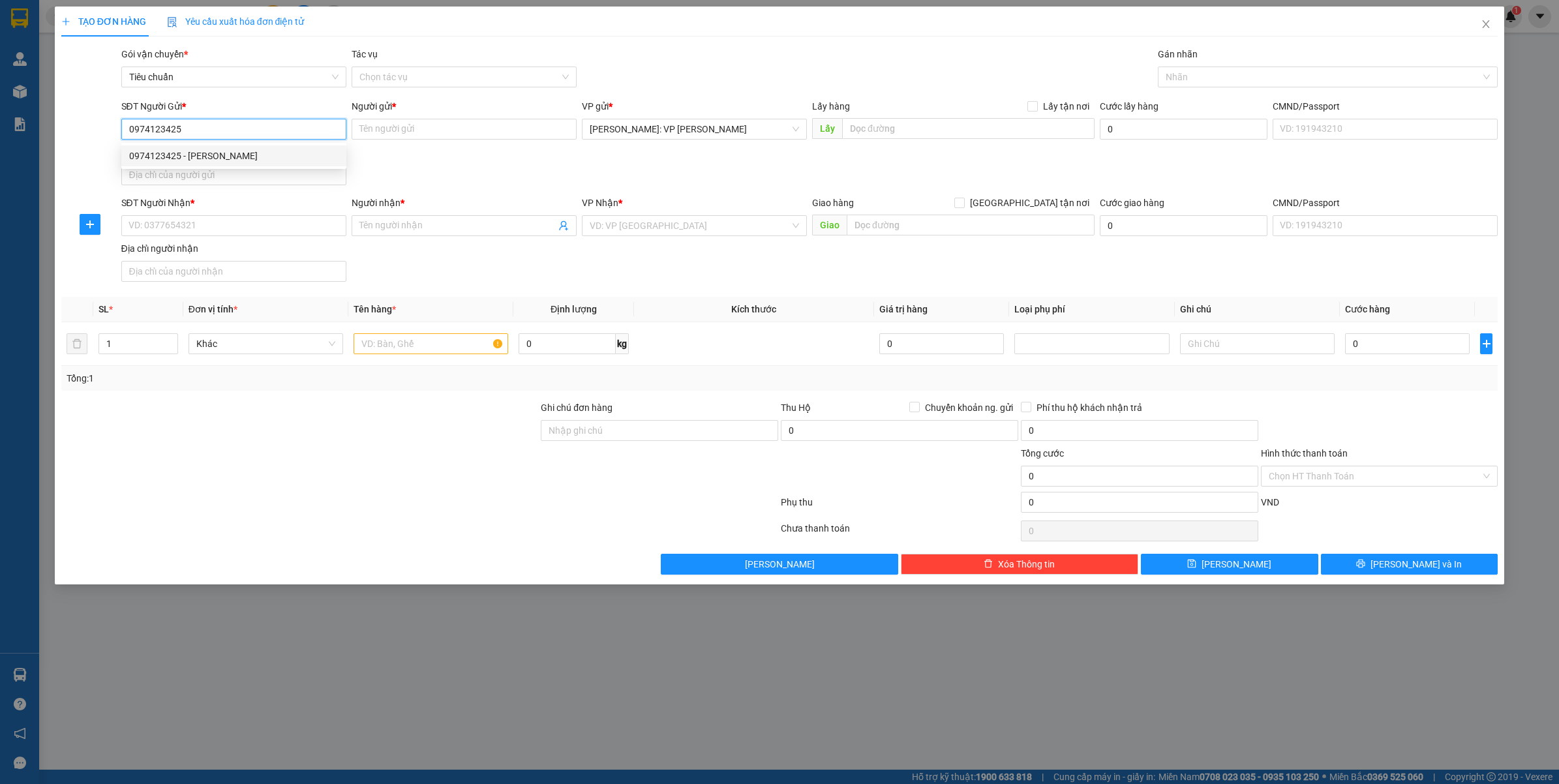
click at [262, 150] on div "0974123425 - NGUYỄN QUỐC HOÀNG" at bounding box center [233, 156] width 209 height 15
type input "NGUYỄN QUỐC HOÀNG"
type input "0974123425"
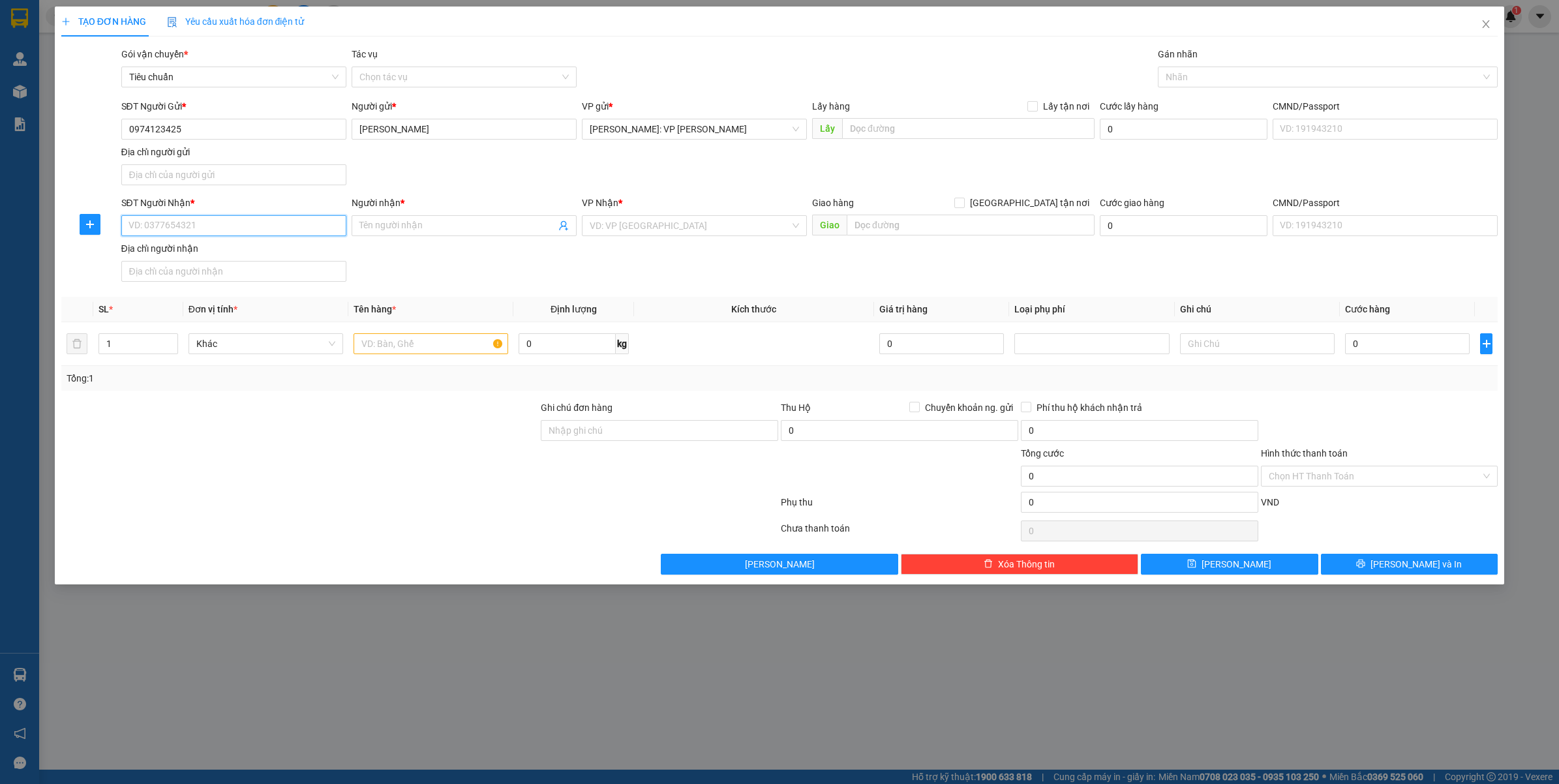
click at [272, 228] on input "SĐT Người Nhận *" at bounding box center [234, 225] width 225 height 21
click at [236, 259] on div "0907708768 - ANH HẢI" at bounding box center [233, 253] width 209 height 15
type input "0907708768"
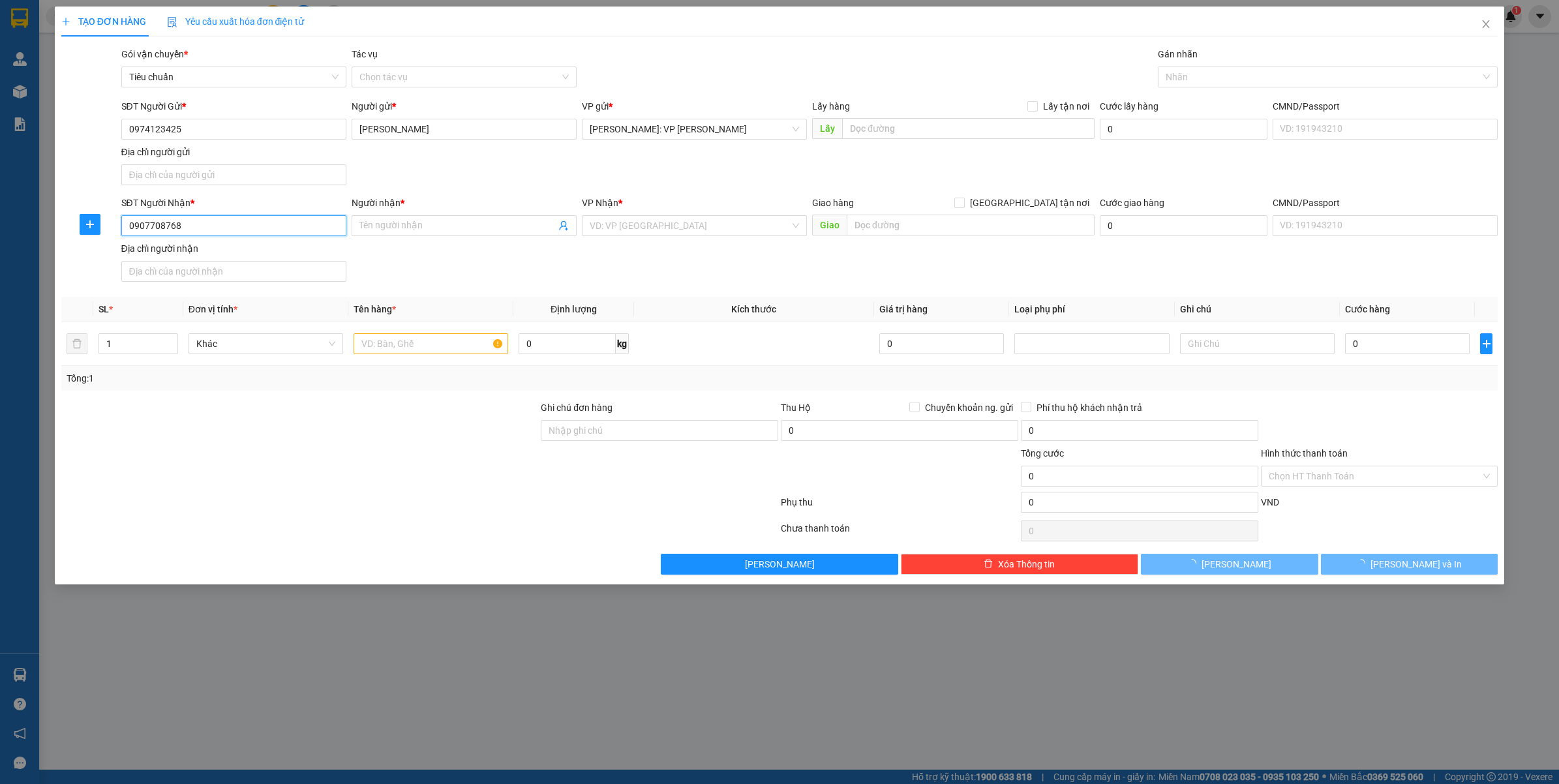
type input "ANH HẢI"
checkbox input "true"
type input "SỐ 68 NGUYỄN CƠ THẠCH - MỸ ĐÌNH 2 - NAM TỪ LIÊM - HÀ NỘI"
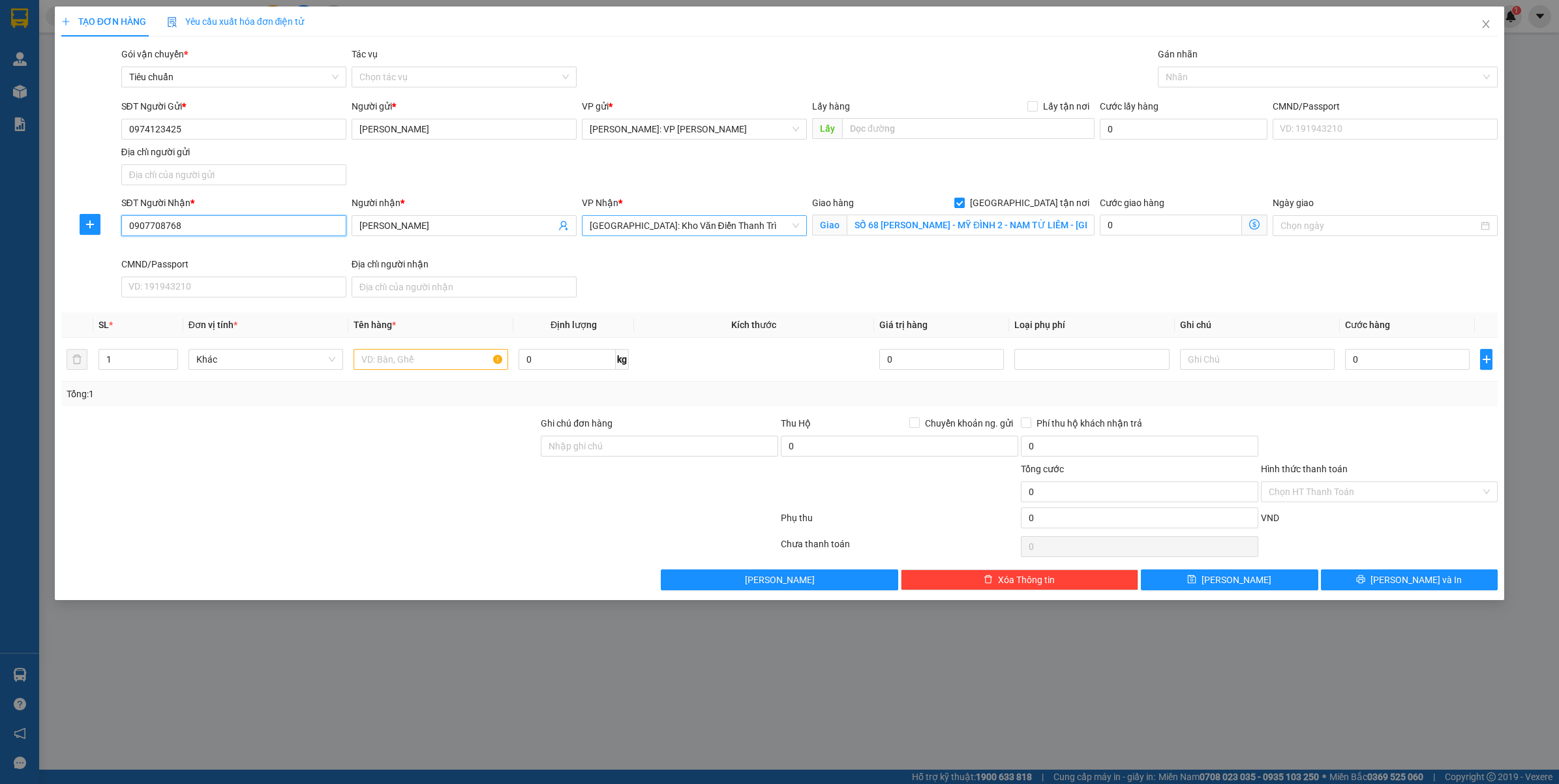
click at [716, 217] on span "[GEOGRAPHIC_DATA]: Kho Văn Điển Thanh Trì" at bounding box center [694, 226] width 209 height 20
click at [878, 227] on input "SỐ 68 NGUYỄN CƠ THẠCH - MỸ ĐÌNH 2 - NAM TỪ LIÊM - HÀ NỘI" at bounding box center [970, 225] width 247 height 21
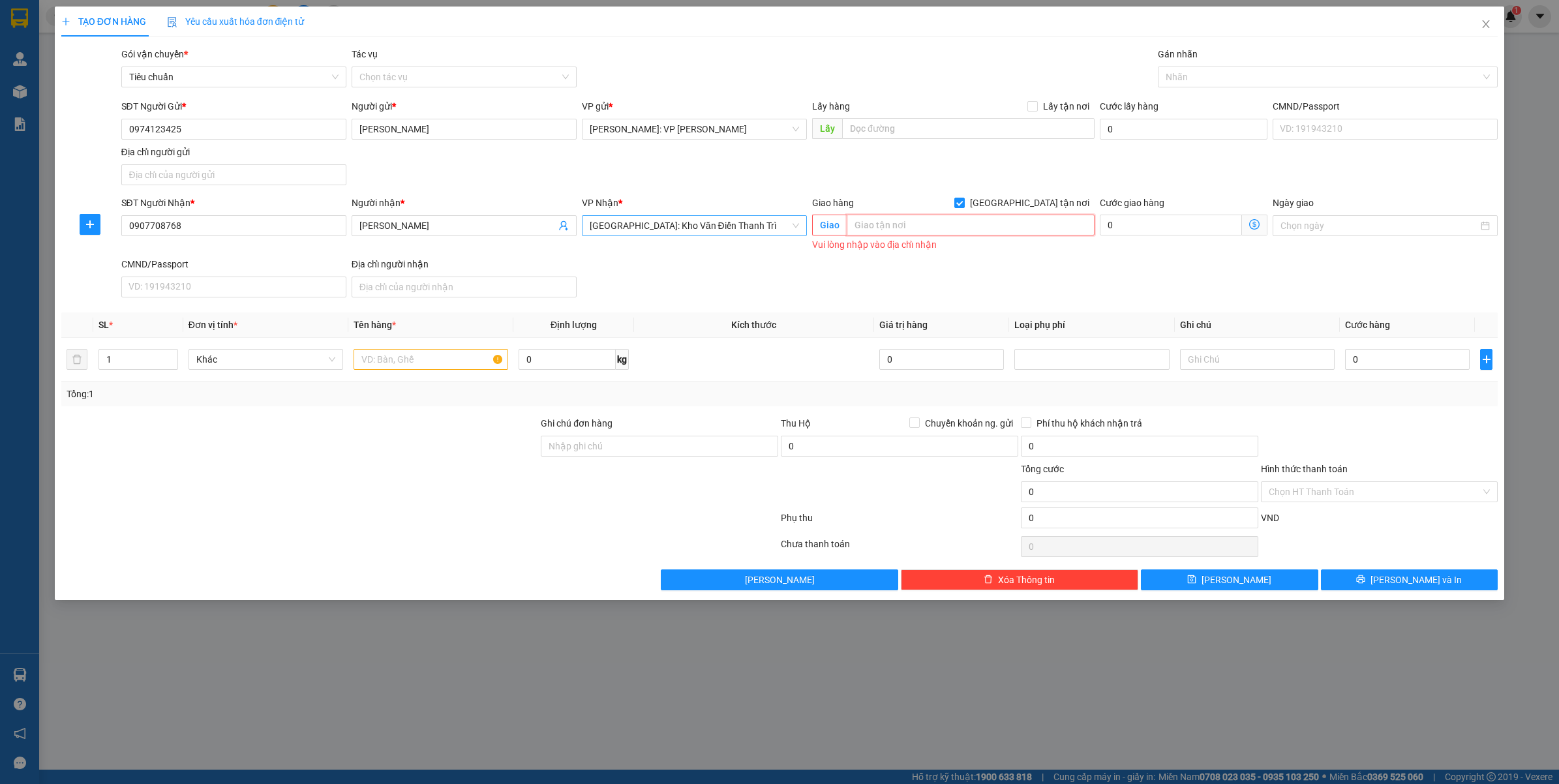
click at [741, 222] on span "[GEOGRAPHIC_DATA]: Kho Văn Điển Thanh Trì" at bounding box center [694, 226] width 209 height 20
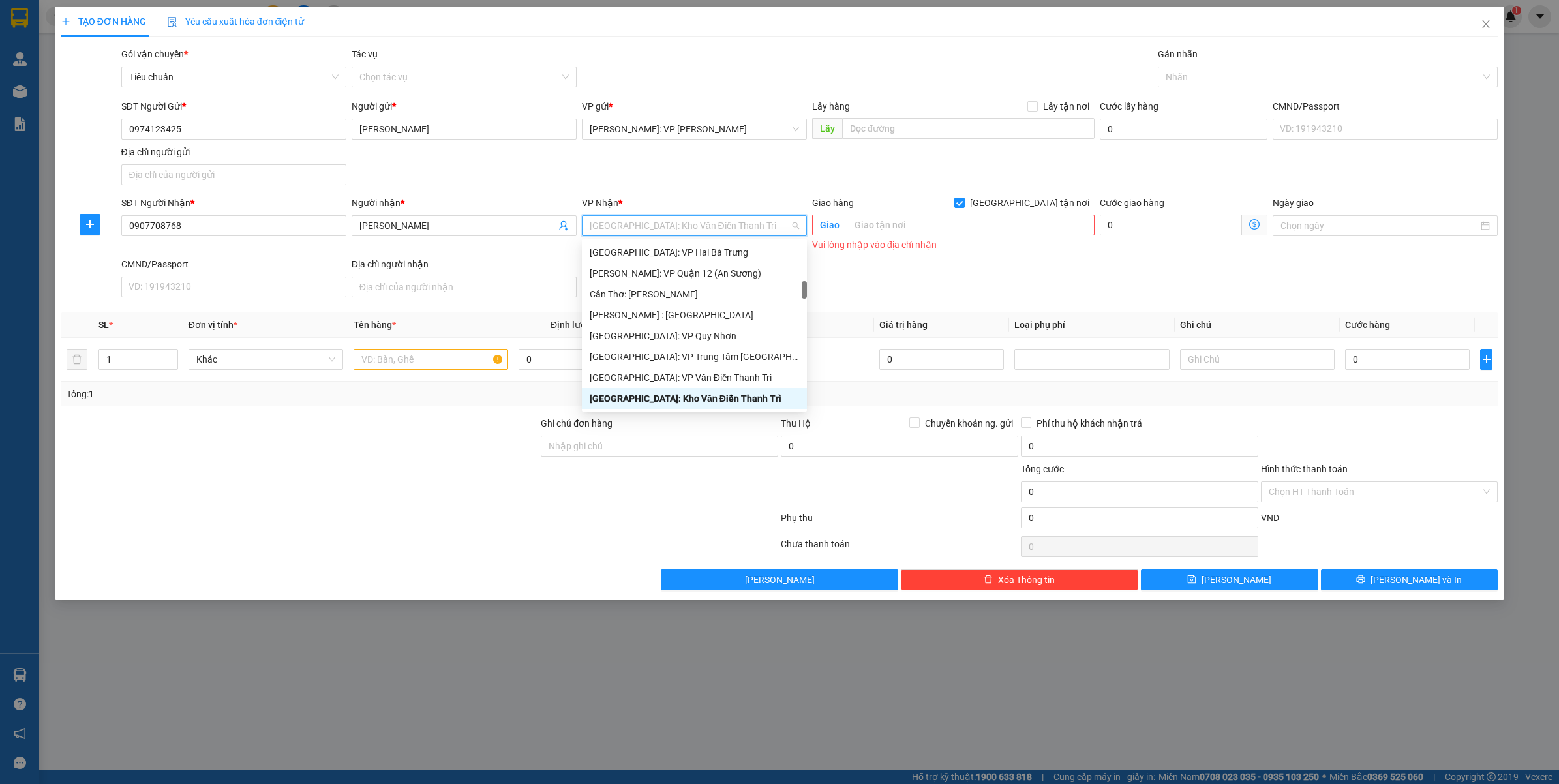
click at [741, 222] on span "[GEOGRAPHIC_DATA]: Kho Văn Điển Thanh Trì" at bounding box center [694, 226] width 209 height 20
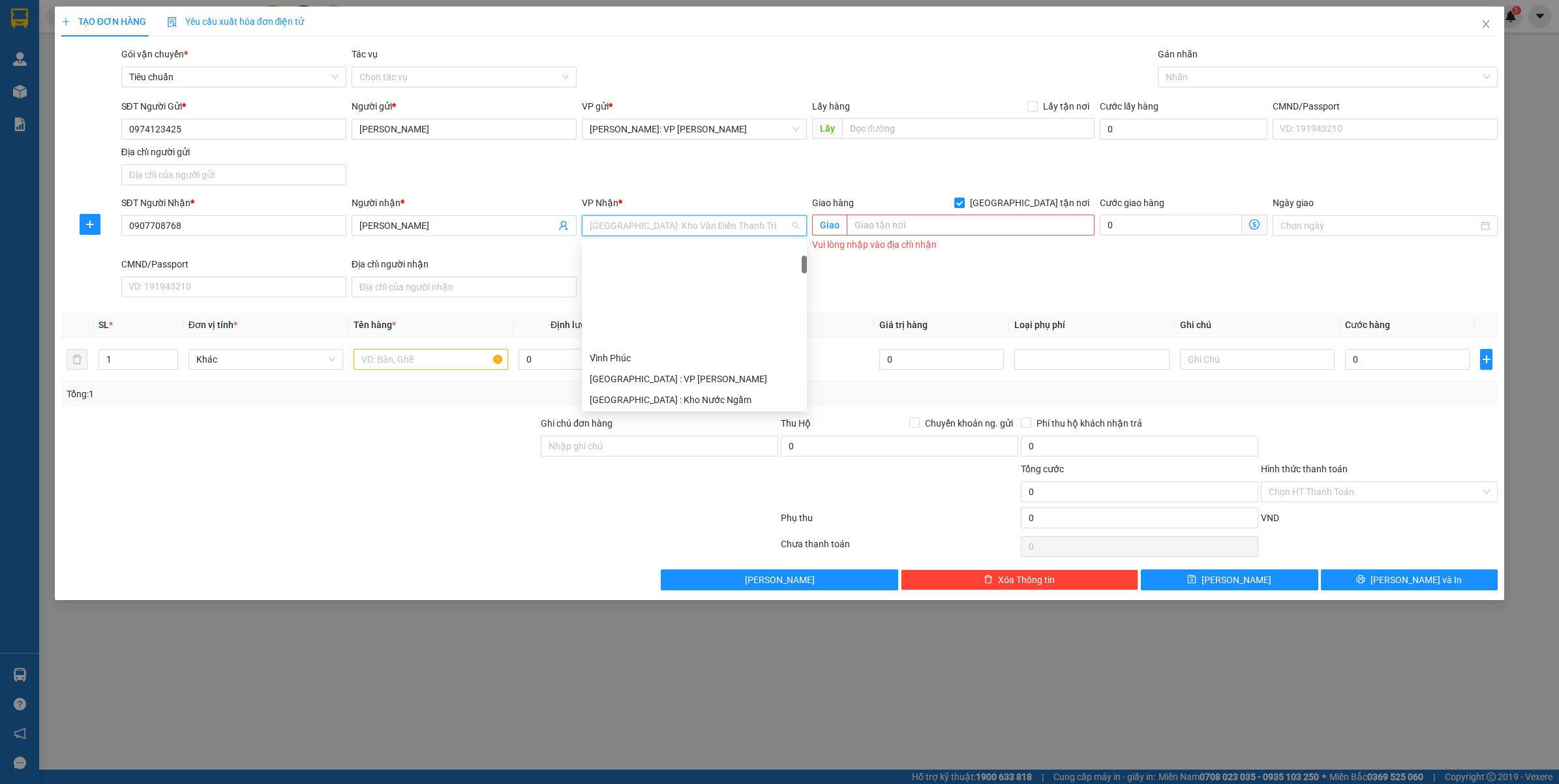
scroll to position [0, 0]
drag, startPoint x: 804, startPoint y: 292, endPoint x: 716, endPoint y: 238, distance: 103.2
click at [797, 243] on div "Hồ Chí Minh: Kho Thủ Đức & Quận 9 Quảng Ngãi: VP Trường Chinh Tuyên Quang Yên B…" at bounding box center [694, 325] width 225 height 167
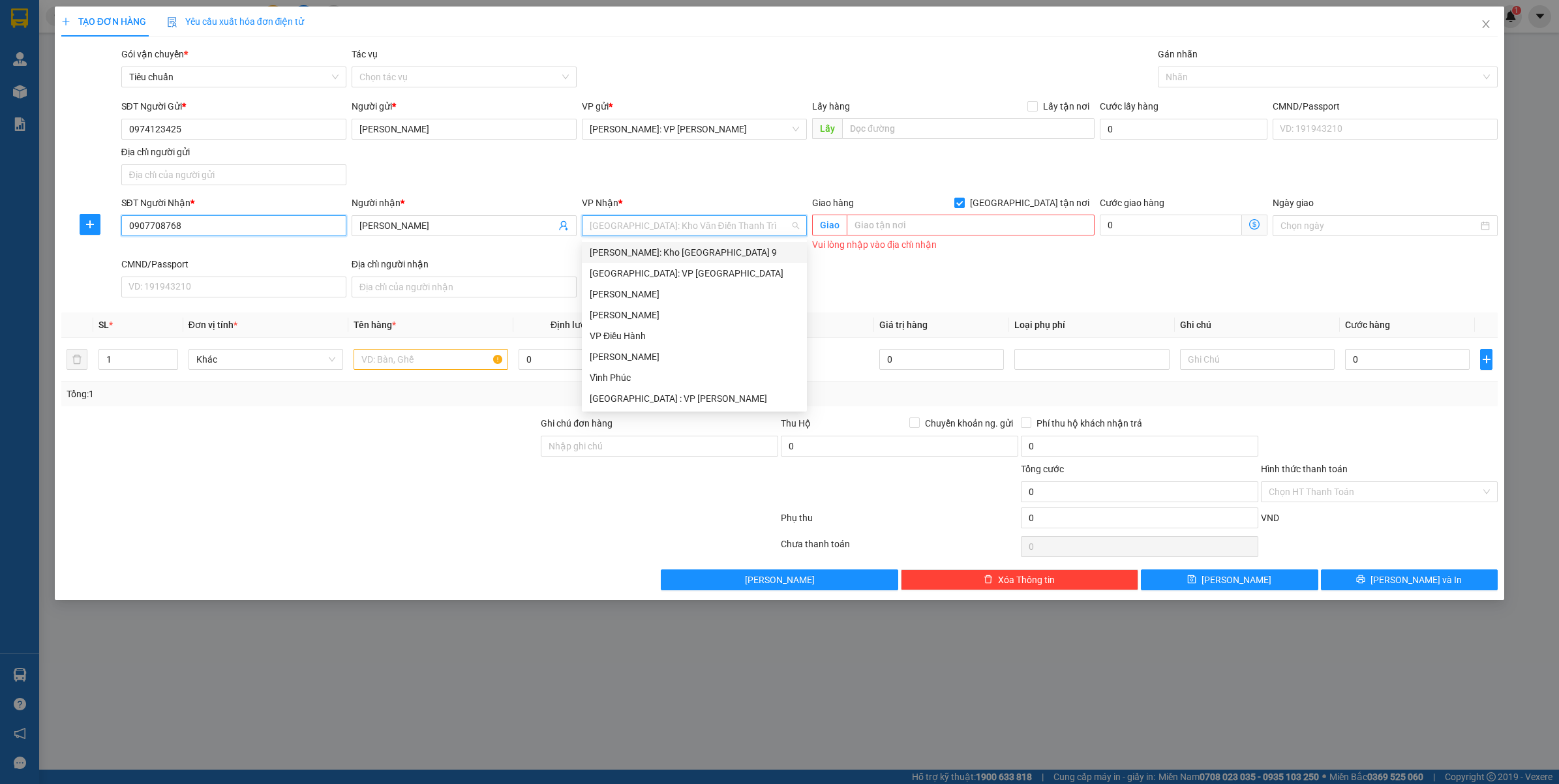
click at [206, 232] on input "0907708768" at bounding box center [234, 225] width 225 height 21
click at [207, 231] on input "0907708768" at bounding box center [234, 225] width 225 height 21
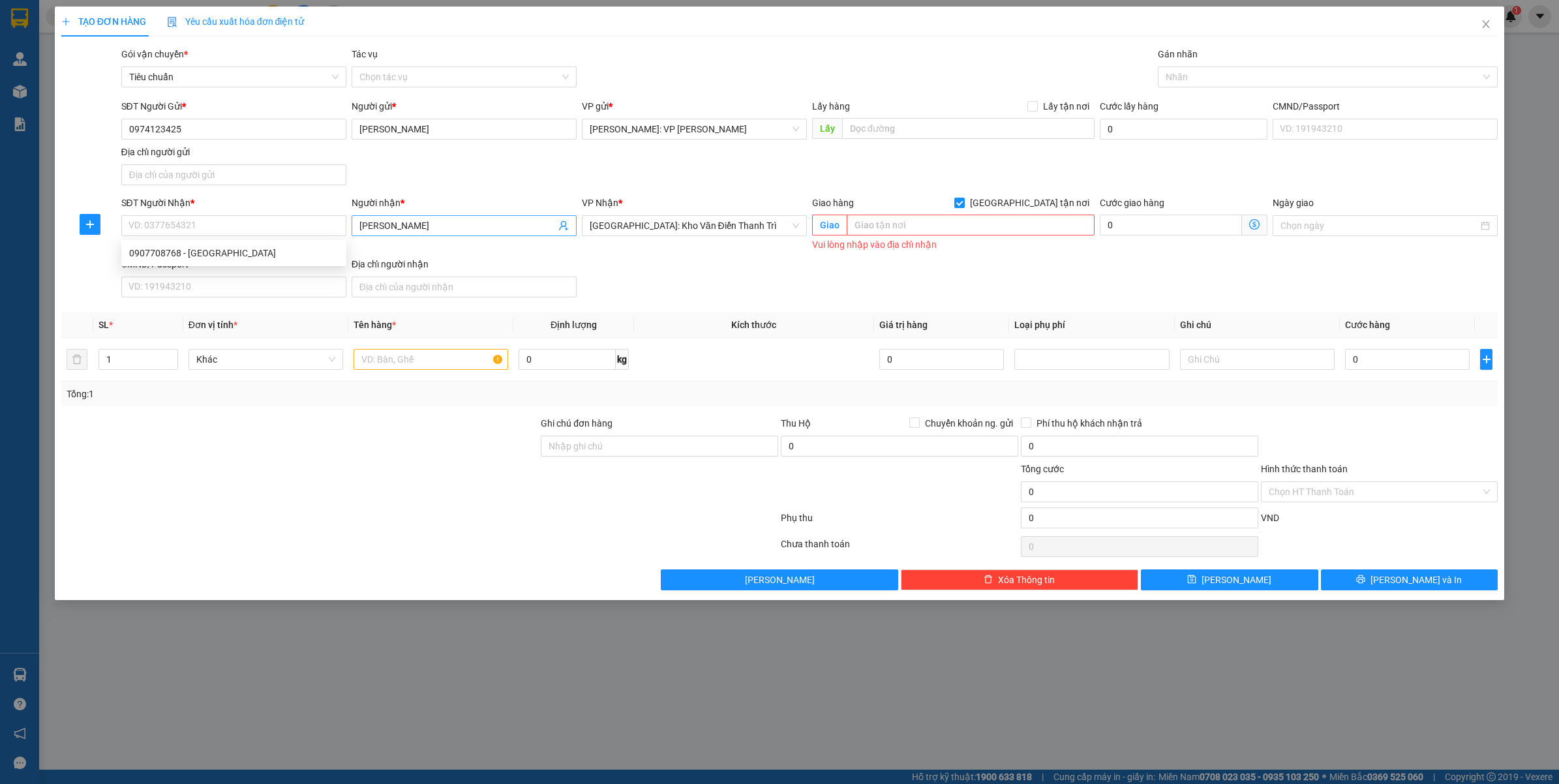
click at [397, 224] on input "ANH HẢI" at bounding box center [458, 226] width 197 height 15
click at [399, 223] on input "ANH HẢI" at bounding box center [458, 226] width 197 height 15
click at [218, 232] on input "SĐT Người Nhận *" at bounding box center [234, 225] width 225 height 21
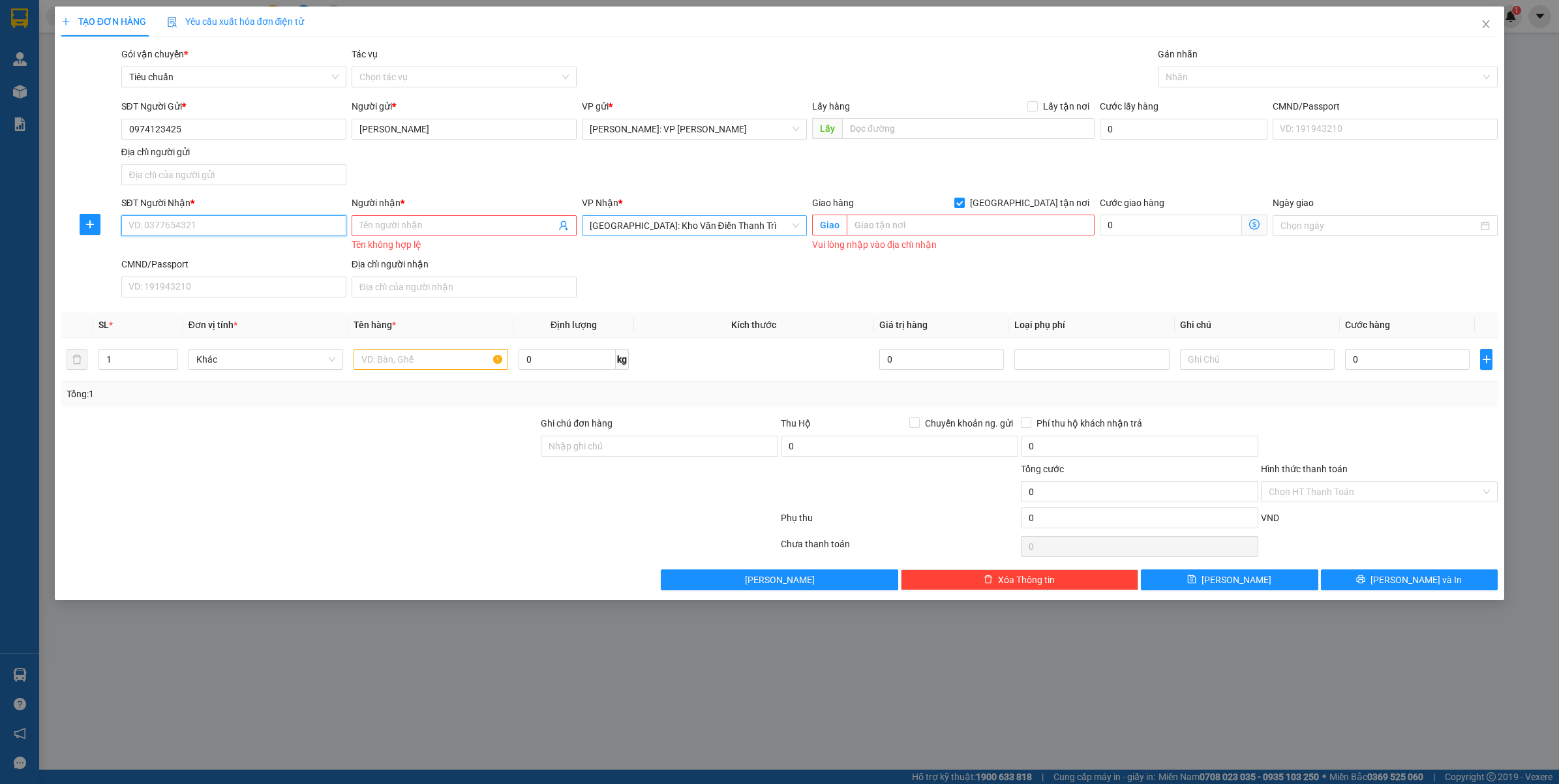
click at [743, 227] on span "[GEOGRAPHIC_DATA]: Kho Văn Điển Thanh Trì" at bounding box center [694, 226] width 209 height 20
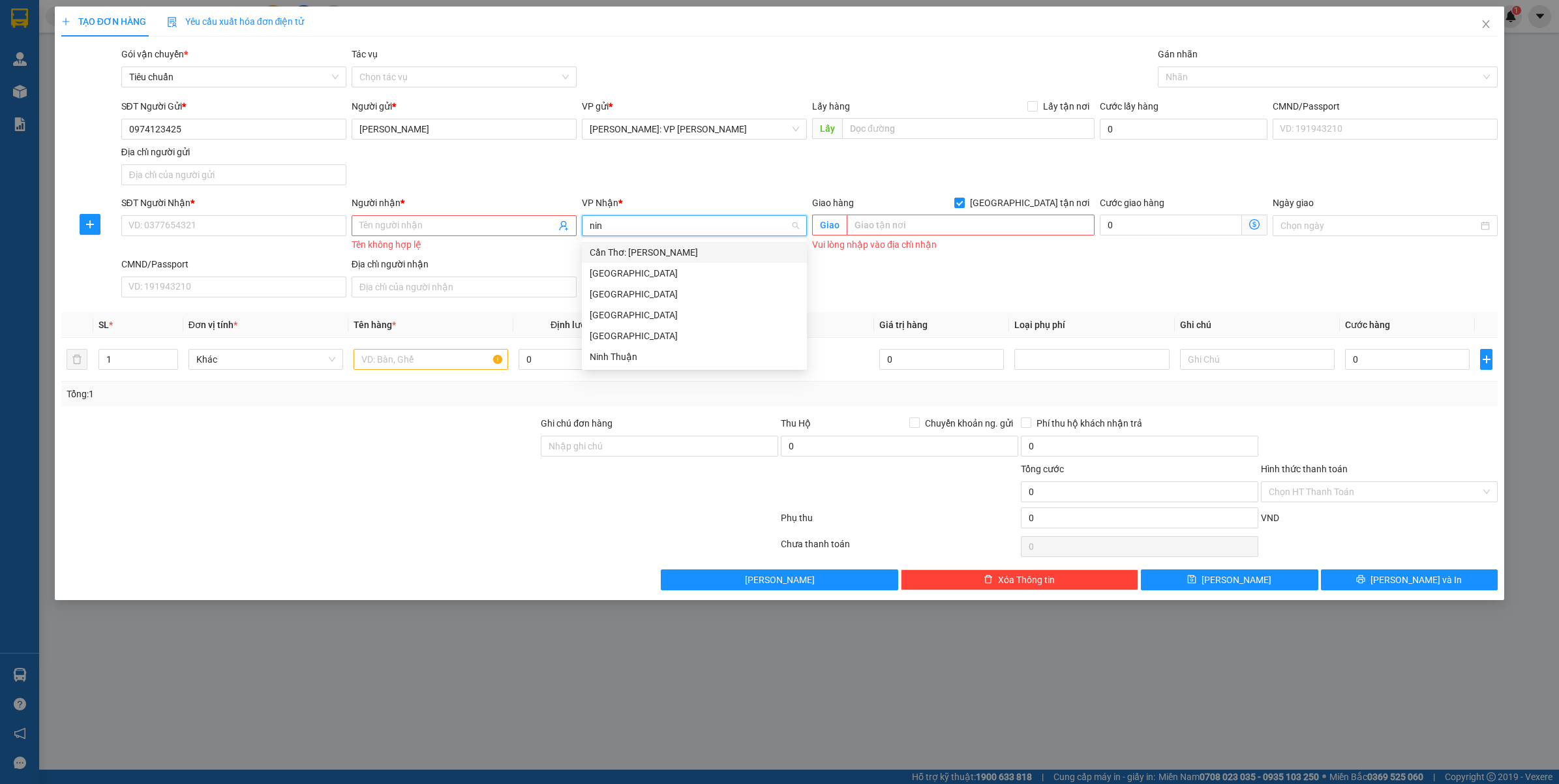
type input "ninh"
click at [956, 234] on input "text" at bounding box center [970, 225] width 247 height 21
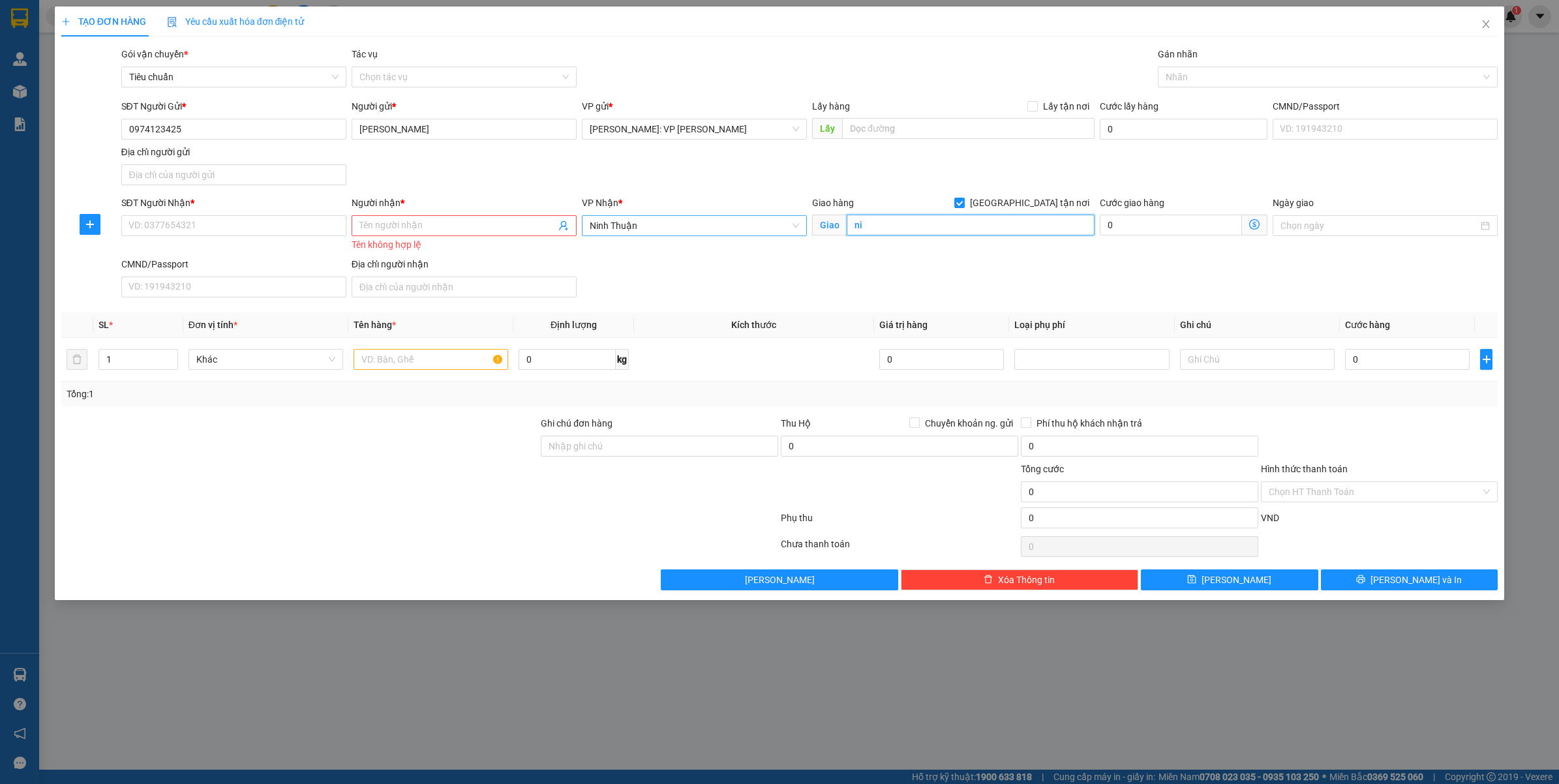
type input "n"
click at [979, 233] on input "NINH THUẬN :" at bounding box center [970, 225] width 247 height 21
type input "NINH THUẬN : NHÀ MÁY CÁN TÔN QUÝ TRANG GIAO TRÊN QL1A"
click at [189, 236] on input "SĐT Người Nhận *" at bounding box center [234, 225] width 225 height 21
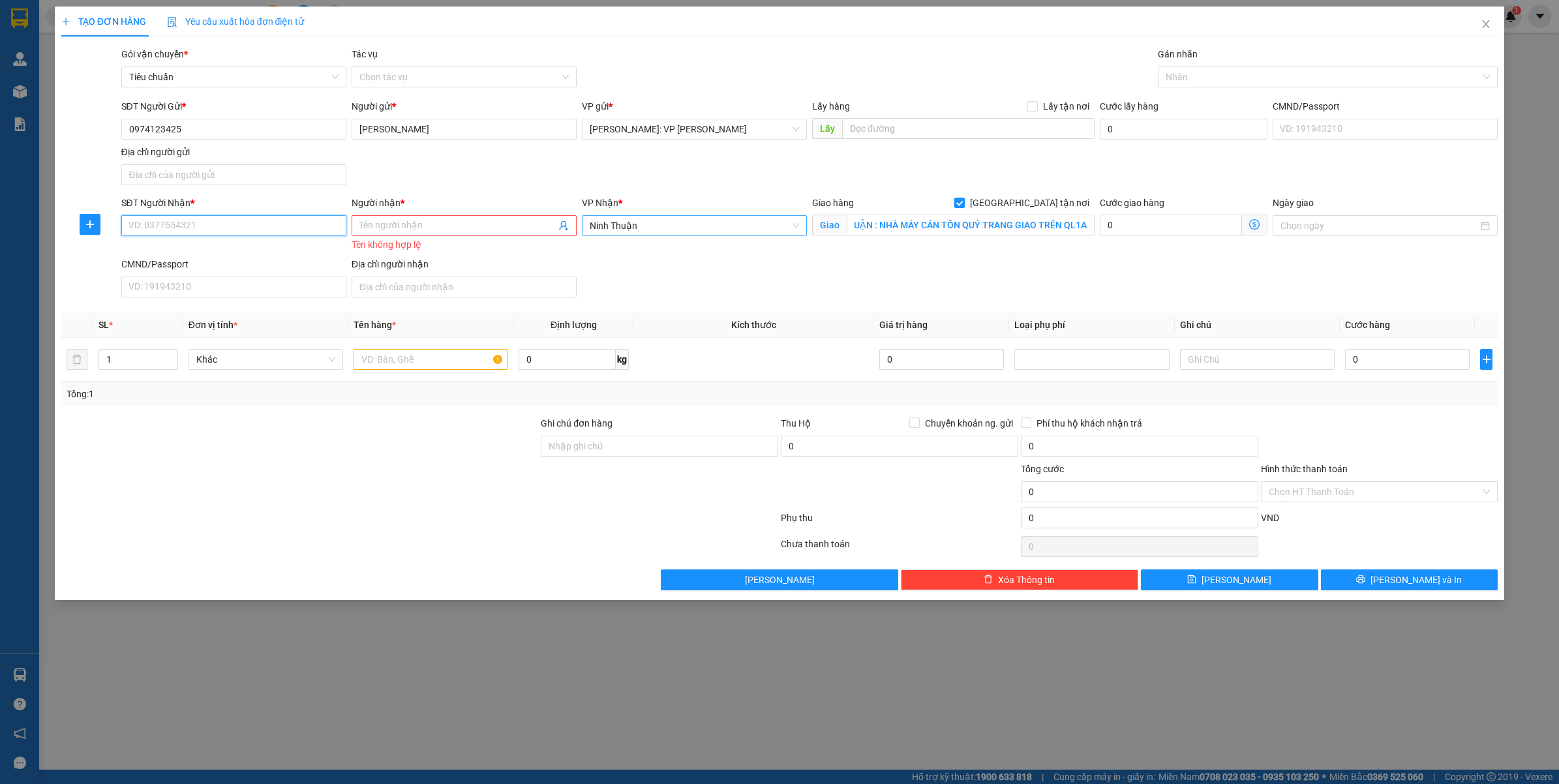
scroll to position [0, 0]
click at [272, 732] on div "TẠO ĐƠN HÀNG Yêu cầu xuất hóa đơn điện tử Transit Pickup Surcharge Ids Transit …" at bounding box center [780, 392] width 1559 height 784
drag, startPoint x: 206, startPoint y: 240, endPoint x: 219, endPoint y: 232, distance: 15.3
click at [214, 236] on div "SĐT Người Nhận * VD: 0377654321" at bounding box center [234, 218] width 225 height 45
click at [219, 232] on input "SĐT Người Nhận *" at bounding box center [234, 225] width 225 height 21
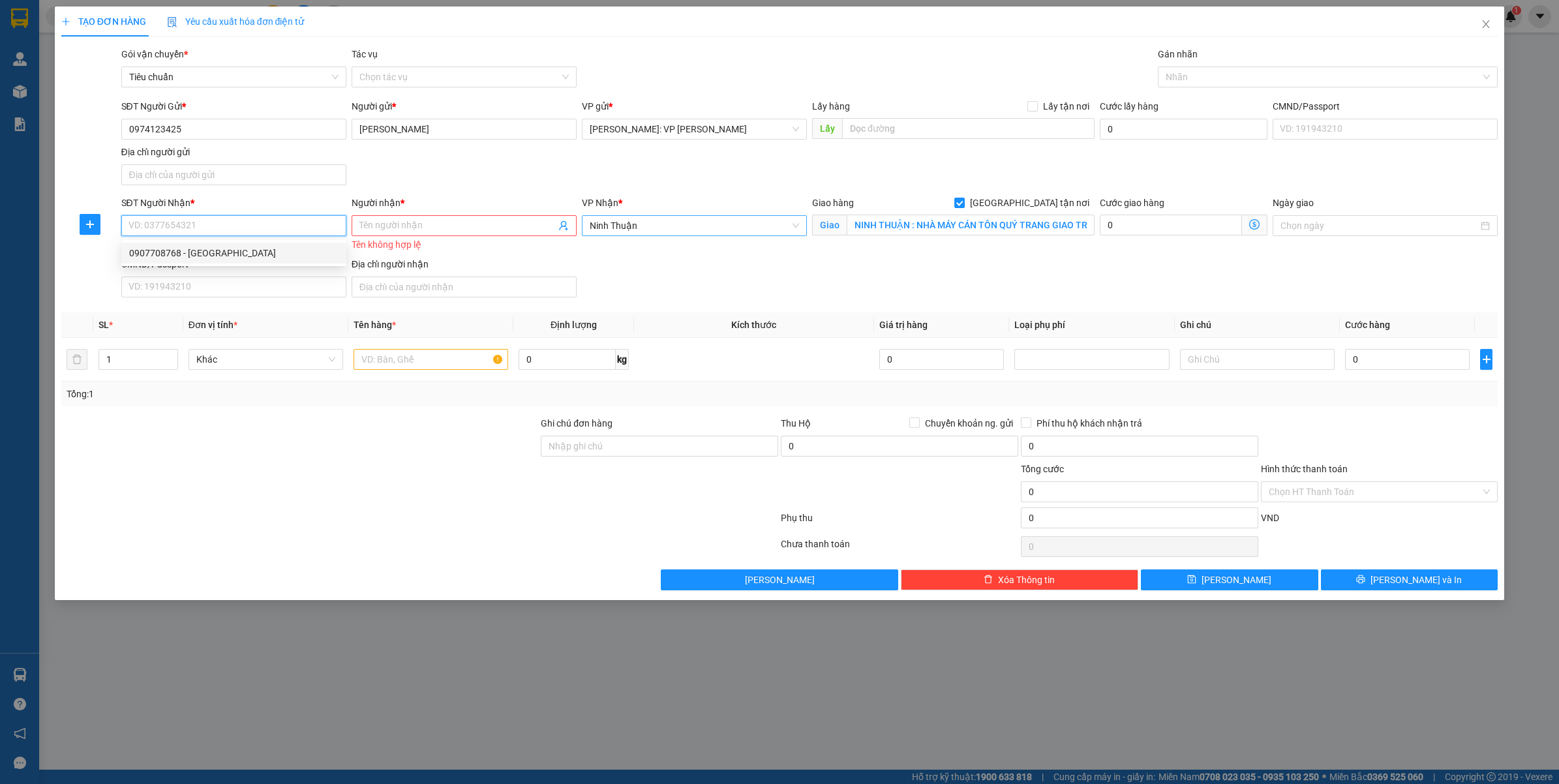
paste input "0905738528"
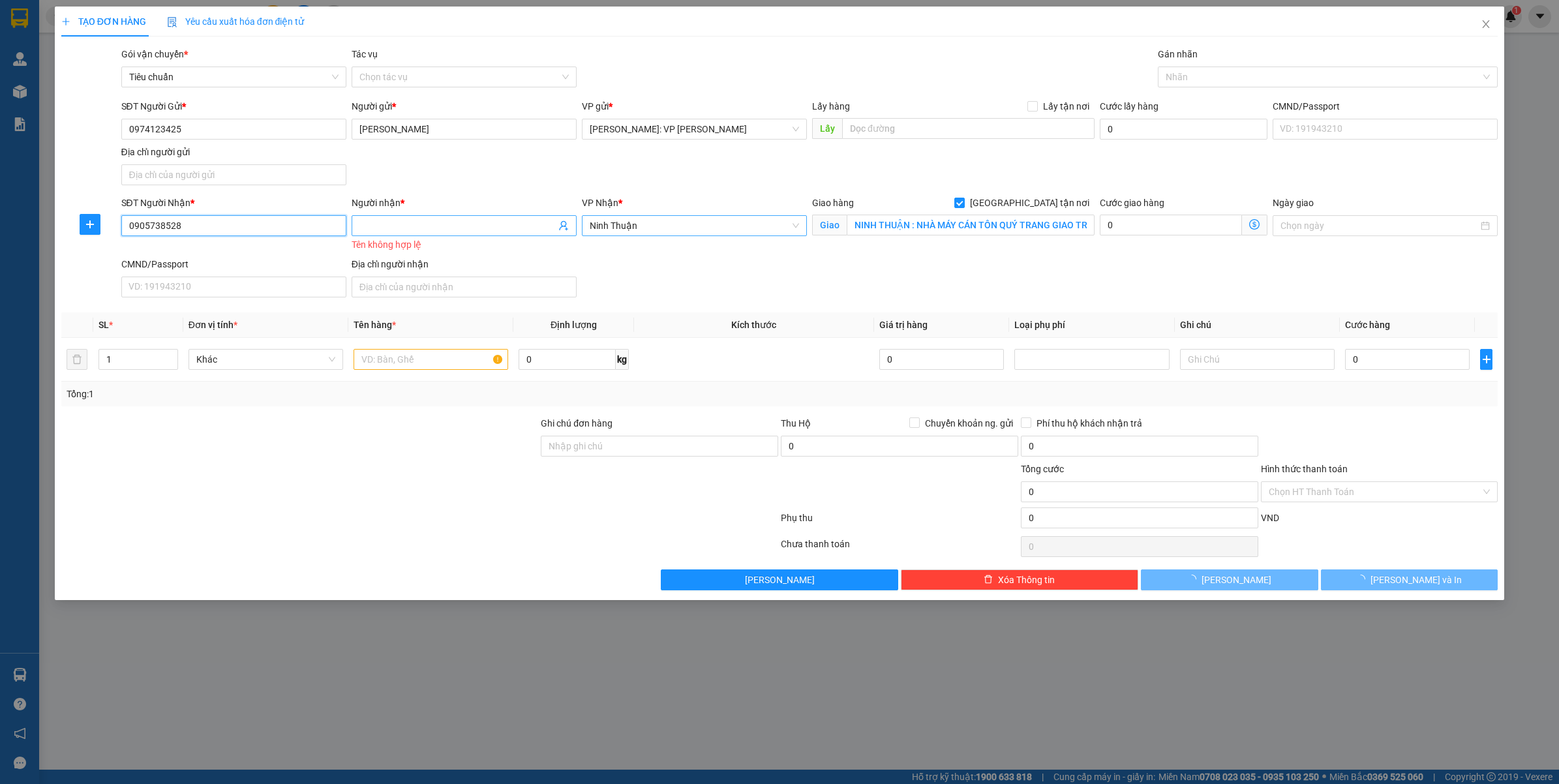
type input "0905738528"
click at [430, 233] on input "Người nhận *" at bounding box center [458, 226] width 197 height 15
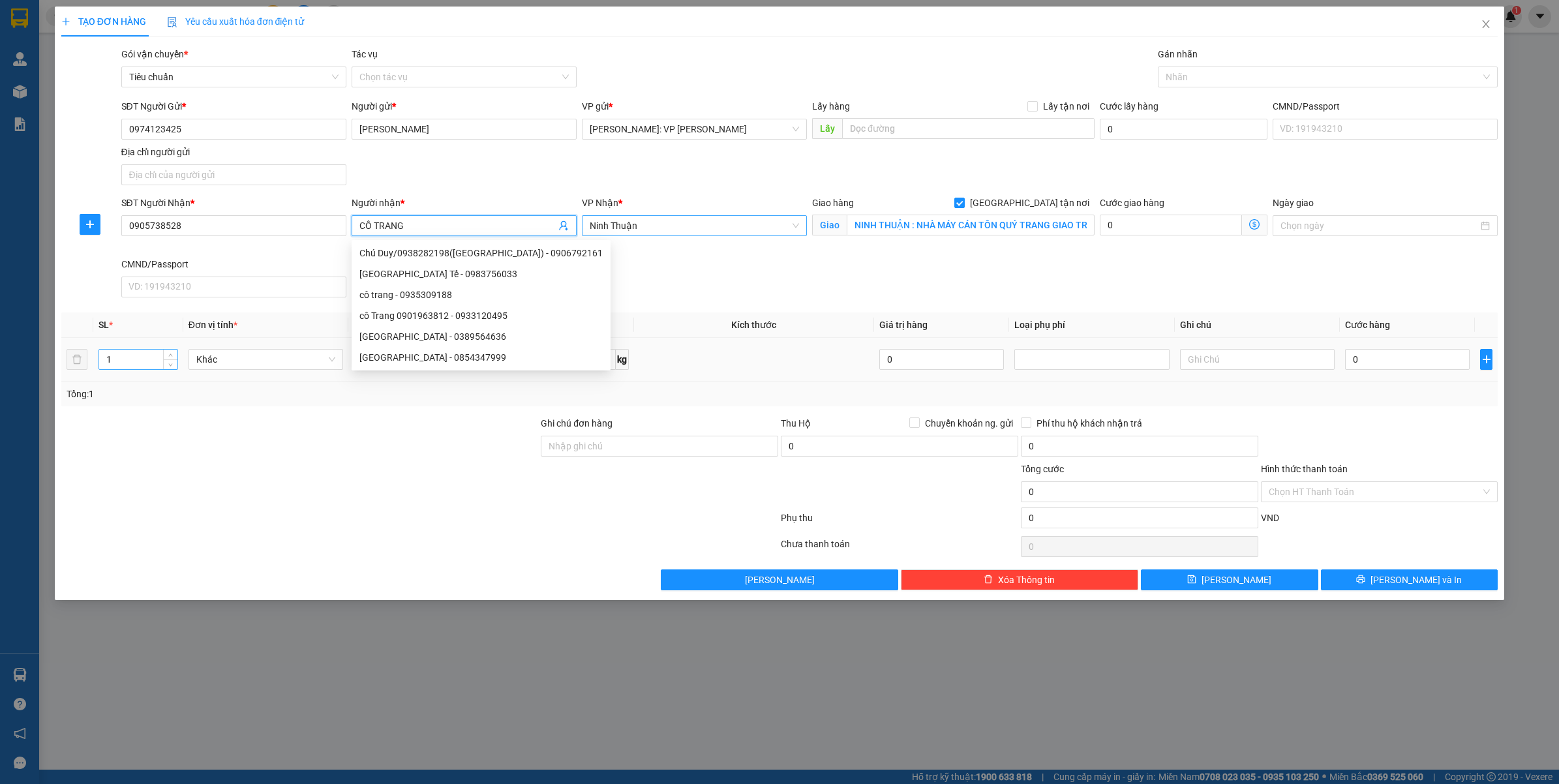
type input "CÔ TRANG"
click at [128, 362] on input "1" at bounding box center [138, 360] width 78 height 20
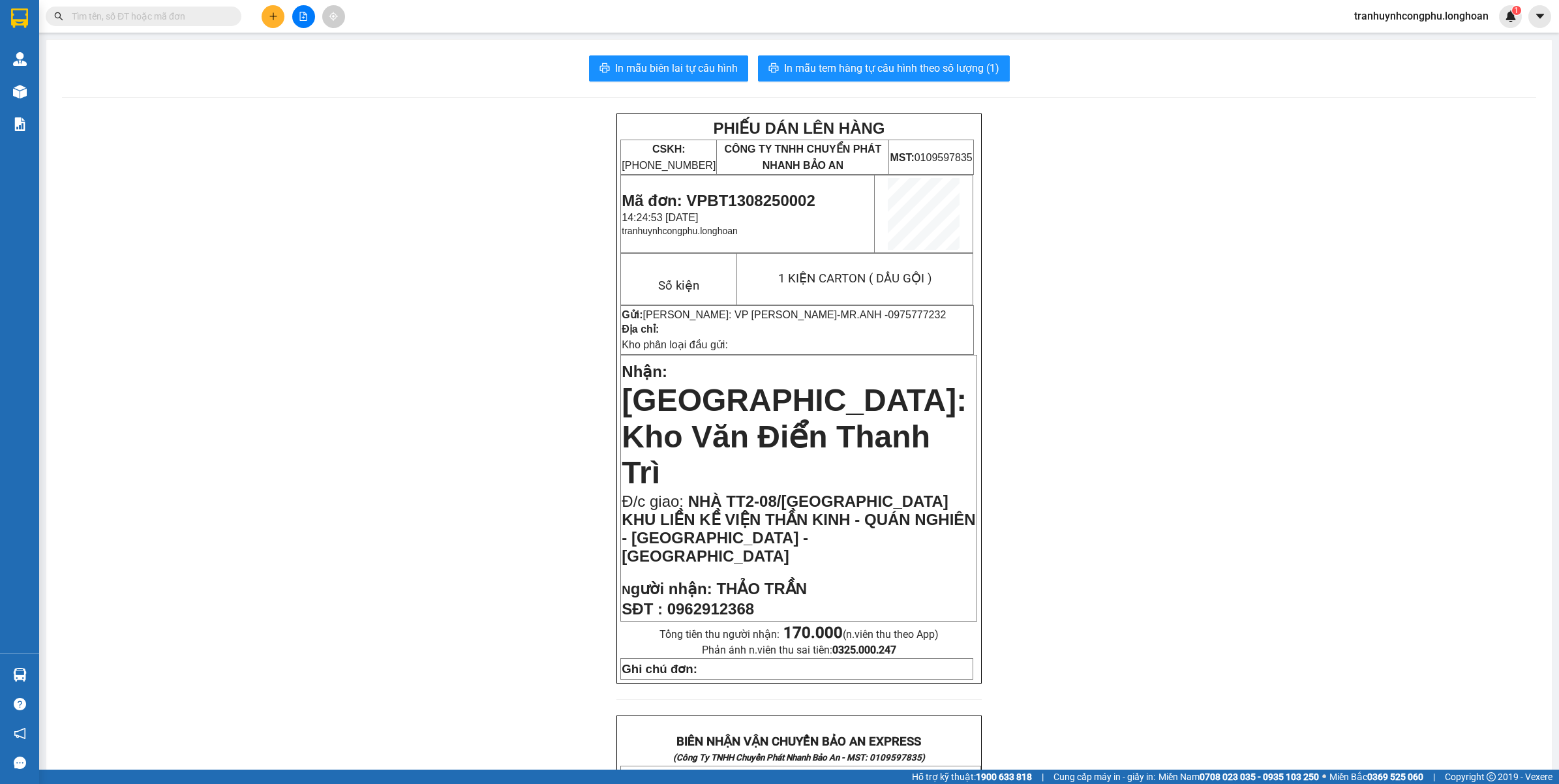
click at [1195, 359] on div "PHIẾU DÁN LÊN HÀNG CSKH: 1900.06.88.33 CÔNG TY TNHH CHUYỂN PHÁT NHANH BẢO AN MS…" at bounding box center [799, 762] width 1474 height 1298
drag, startPoint x: 219, startPoint y: 440, endPoint x: 285, endPoint y: 489, distance: 82.2
click at [220, 440] on div "PHIẾU DÁN LÊN HÀNG CSKH: 1900.06.88.33 CÔNG TY TNHH CHUYỂN PHÁT NHANH BẢO AN MS…" at bounding box center [799, 762] width 1474 height 1298
click at [223, 292] on div "PHIẾU DÁN LÊN HÀNG CSKH: 1900.06.88.33 CÔNG TY TNHH CHUYỂN PHÁT NHANH BẢO AN MS…" at bounding box center [799, 762] width 1474 height 1298
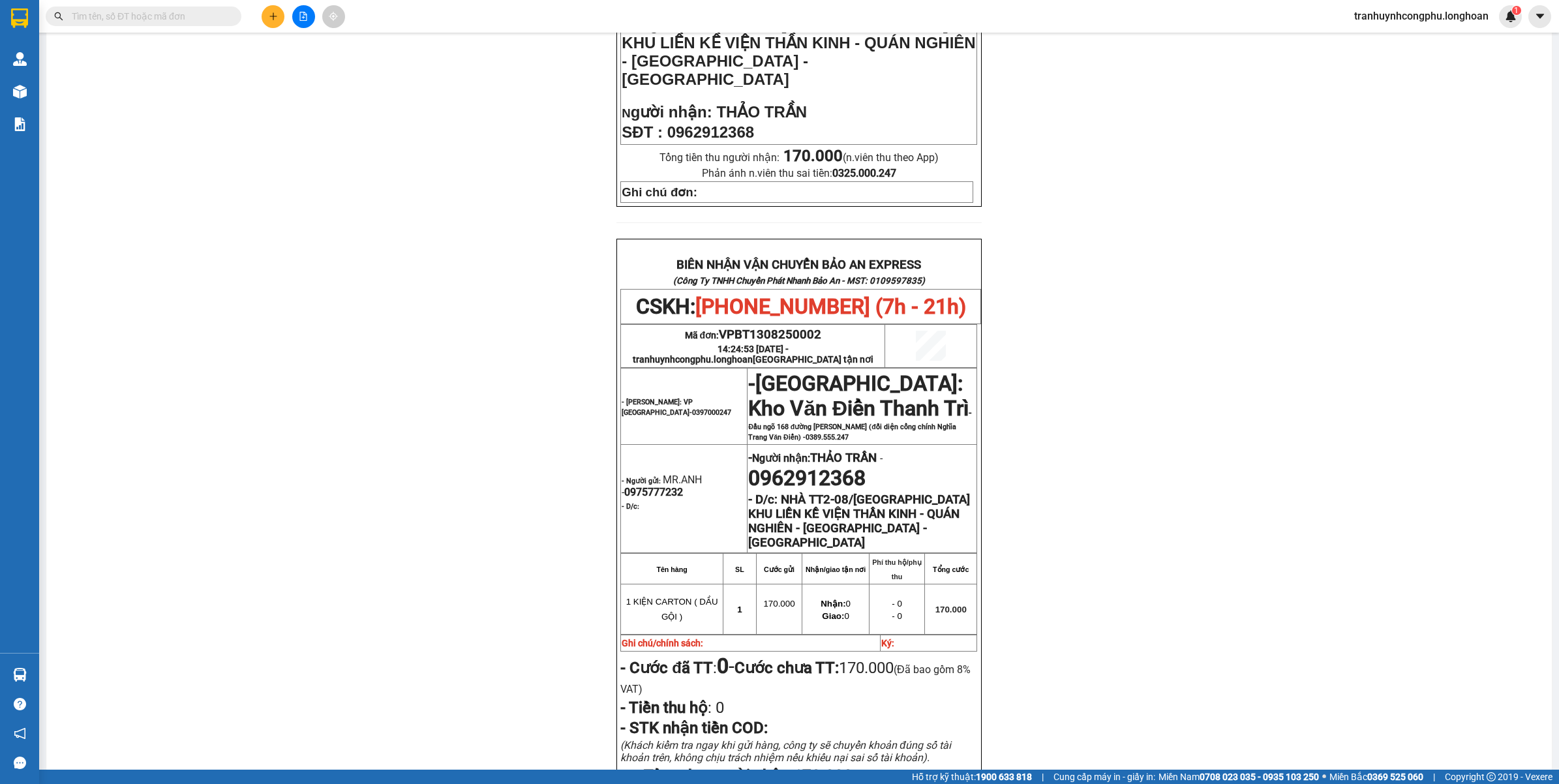
scroll to position [624, 0]
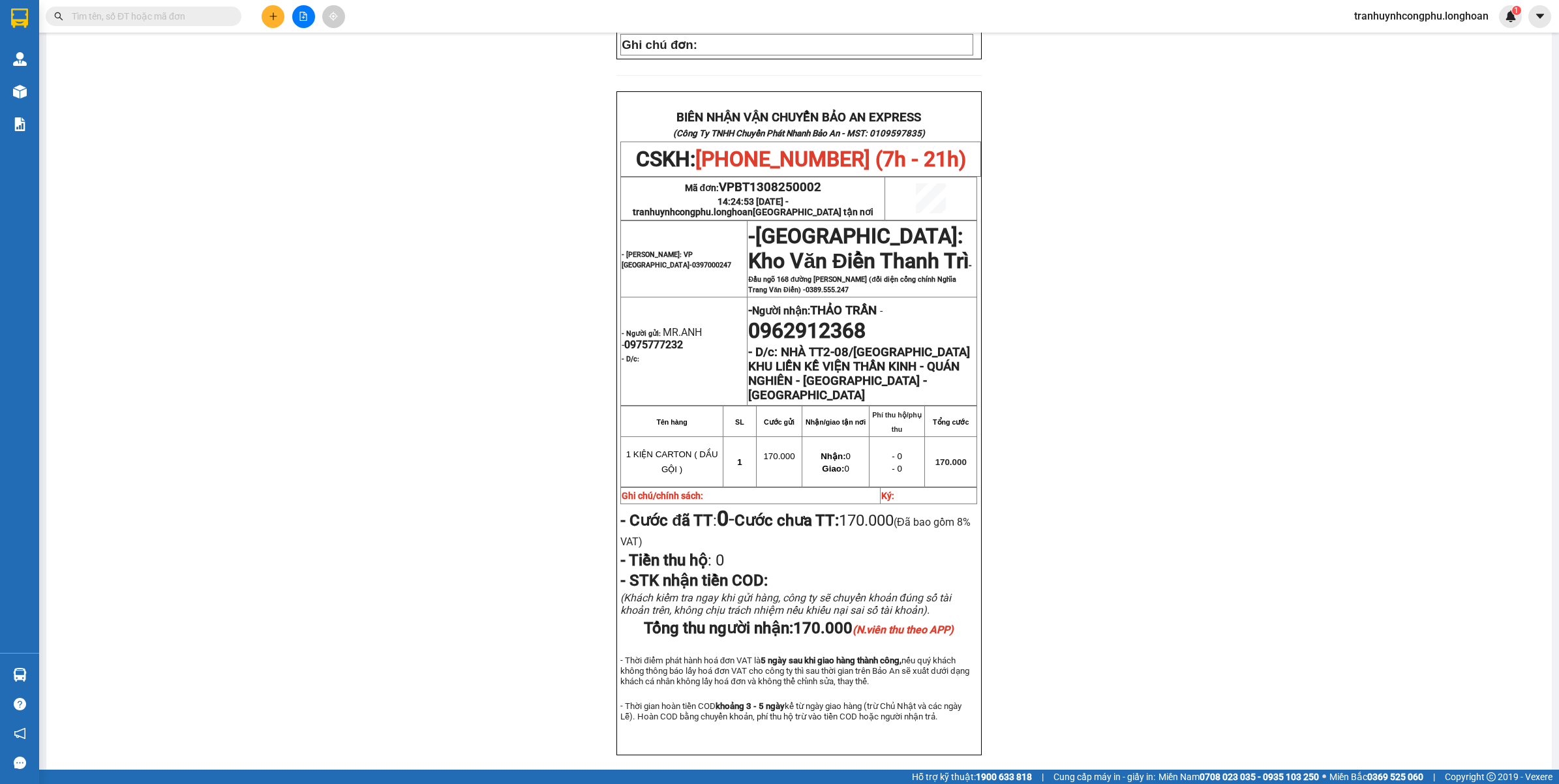
click at [279, 8] on button at bounding box center [273, 16] width 23 height 23
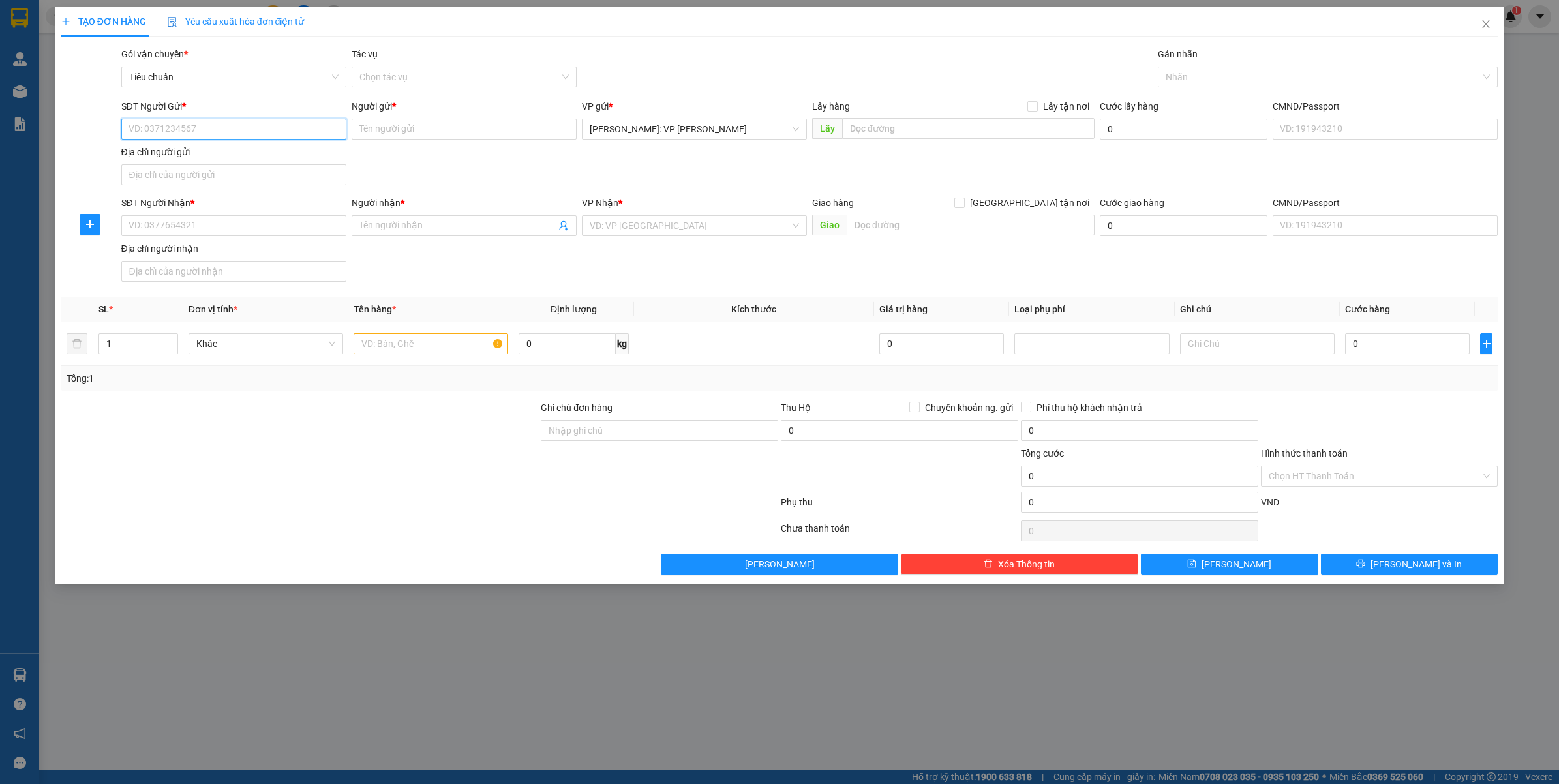
click at [184, 131] on input "SĐT Người Gửi *" at bounding box center [234, 129] width 225 height 21
paste input "0974123425"
type input "0974123425"
click at [213, 152] on div "0974123425 - NGUYỄN QUỐC HOÀNG" at bounding box center [233, 156] width 209 height 15
type input "NGUYỄN QUỐC HOÀNG"
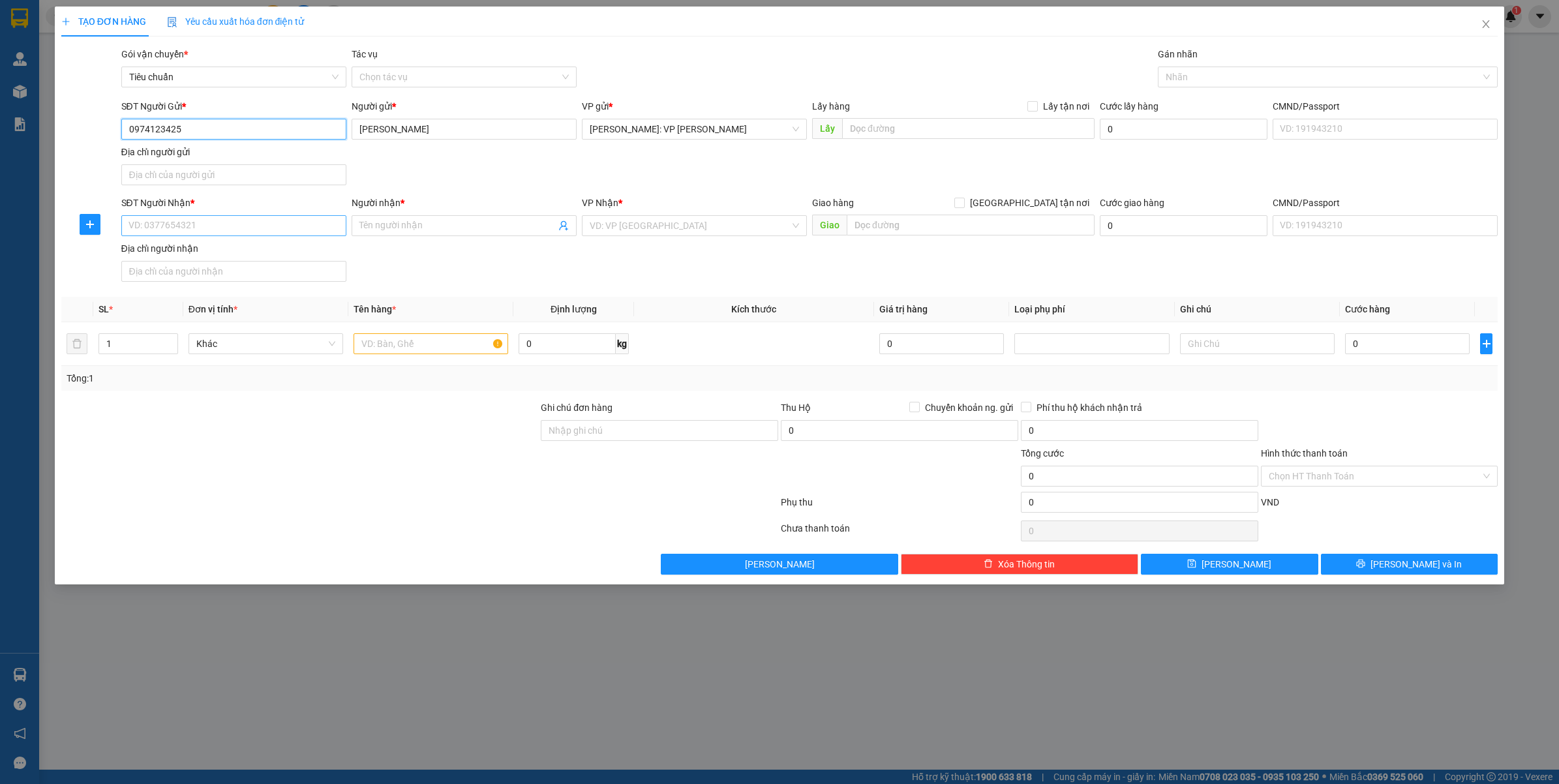
type input "0974123425"
drag, startPoint x: 230, startPoint y: 225, endPoint x: 248, endPoint y: 243, distance: 25.5
click at [231, 224] on input "SĐT Người Nhận *" at bounding box center [234, 225] width 225 height 21
paste input "0905738528"
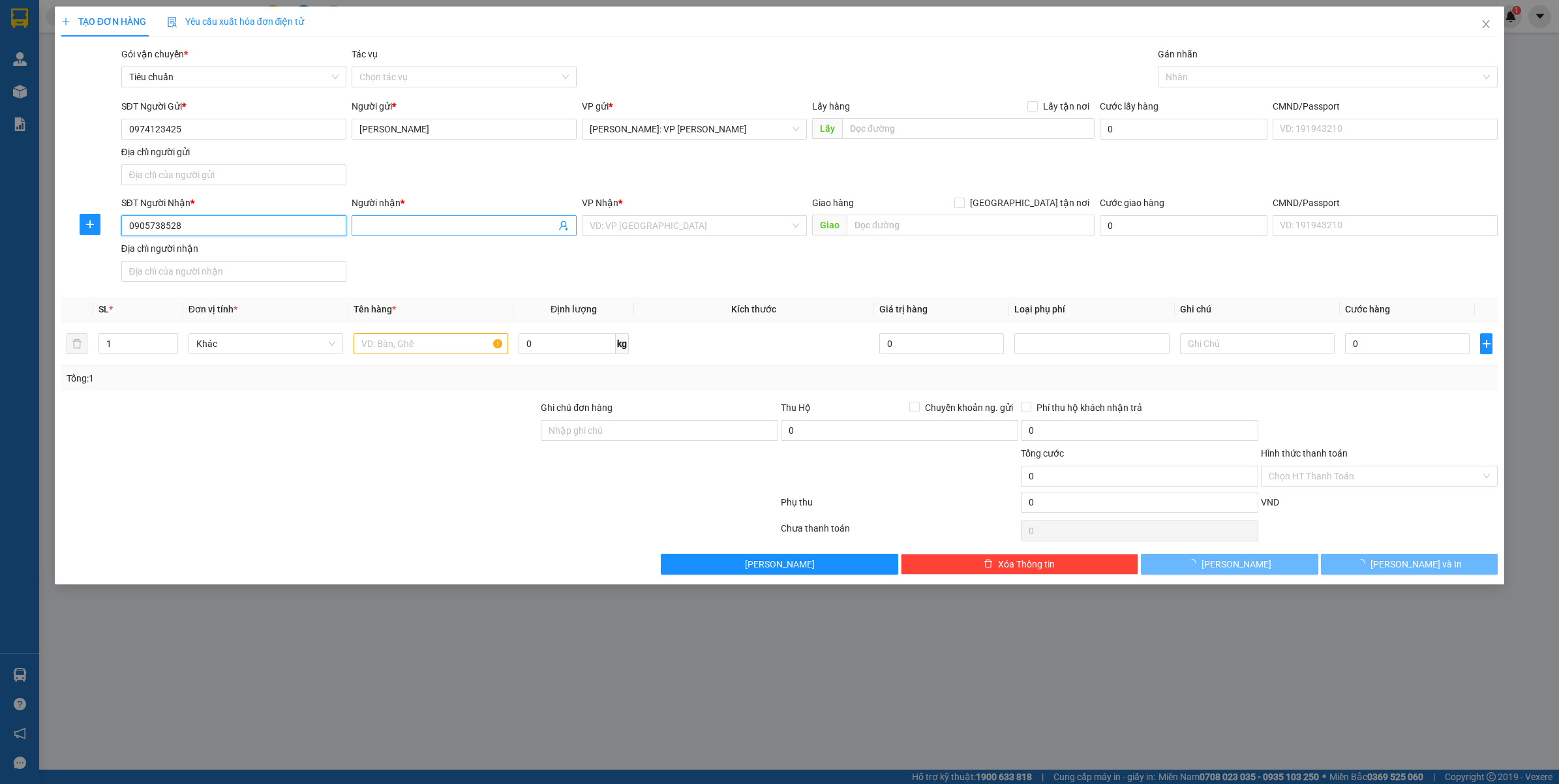
type input "0905738528"
click at [436, 220] on input "Người nhận *" at bounding box center [458, 226] width 197 height 15
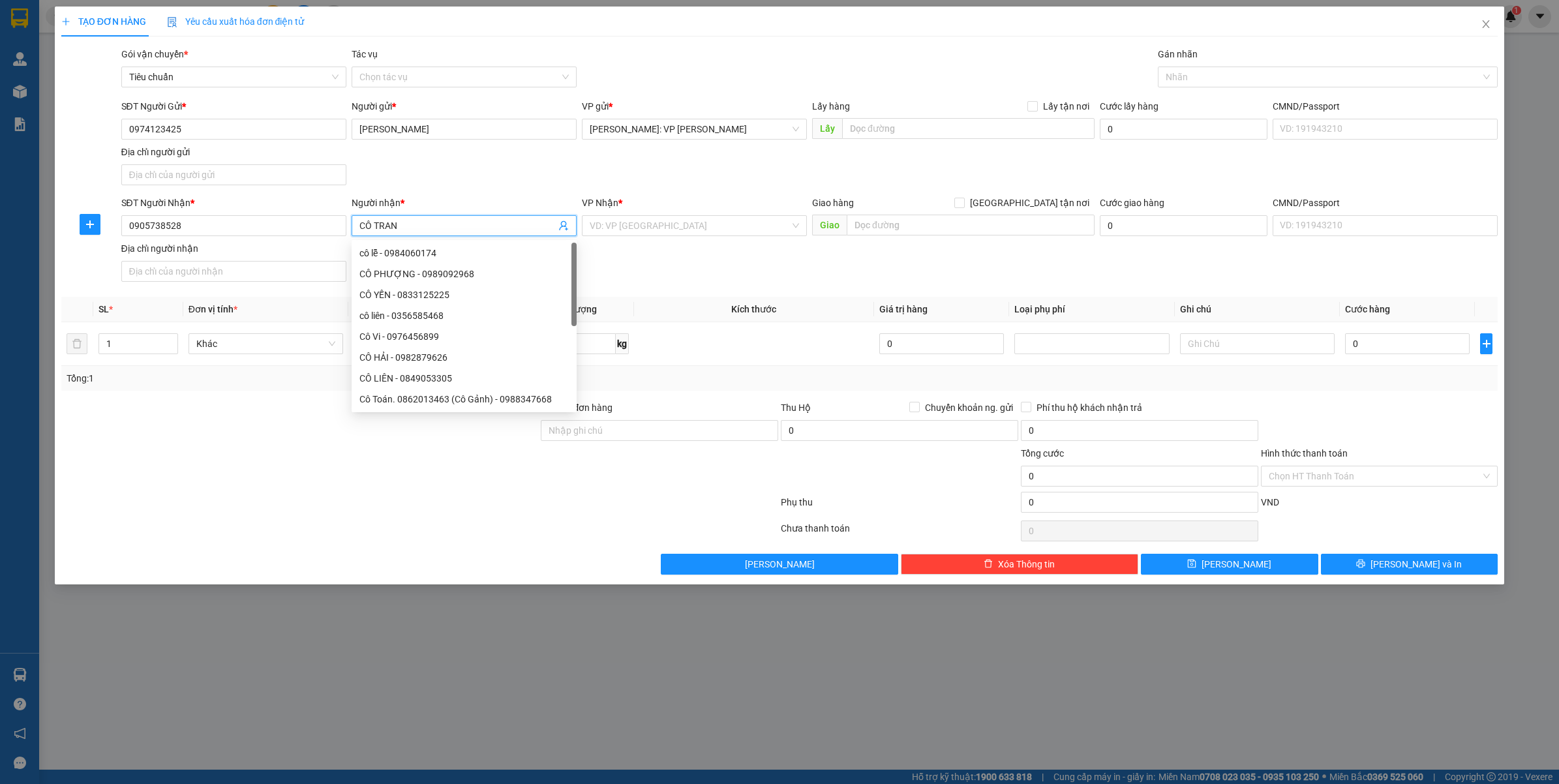
type input "CÔ TRANG"
click at [641, 227] on input "search" at bounding box center [690, 226] width 200 height 20
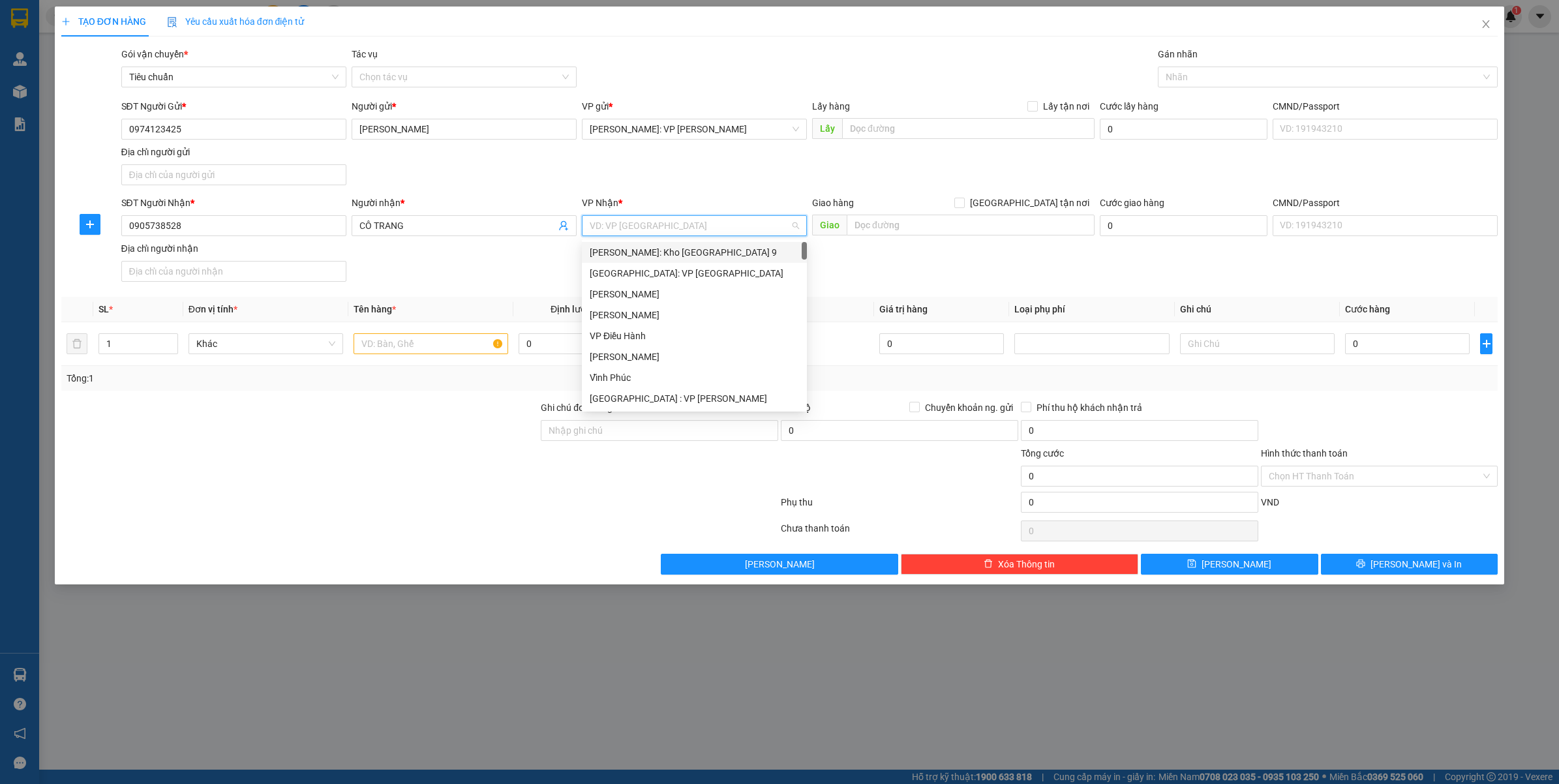
type input "B"
type input "NINH"
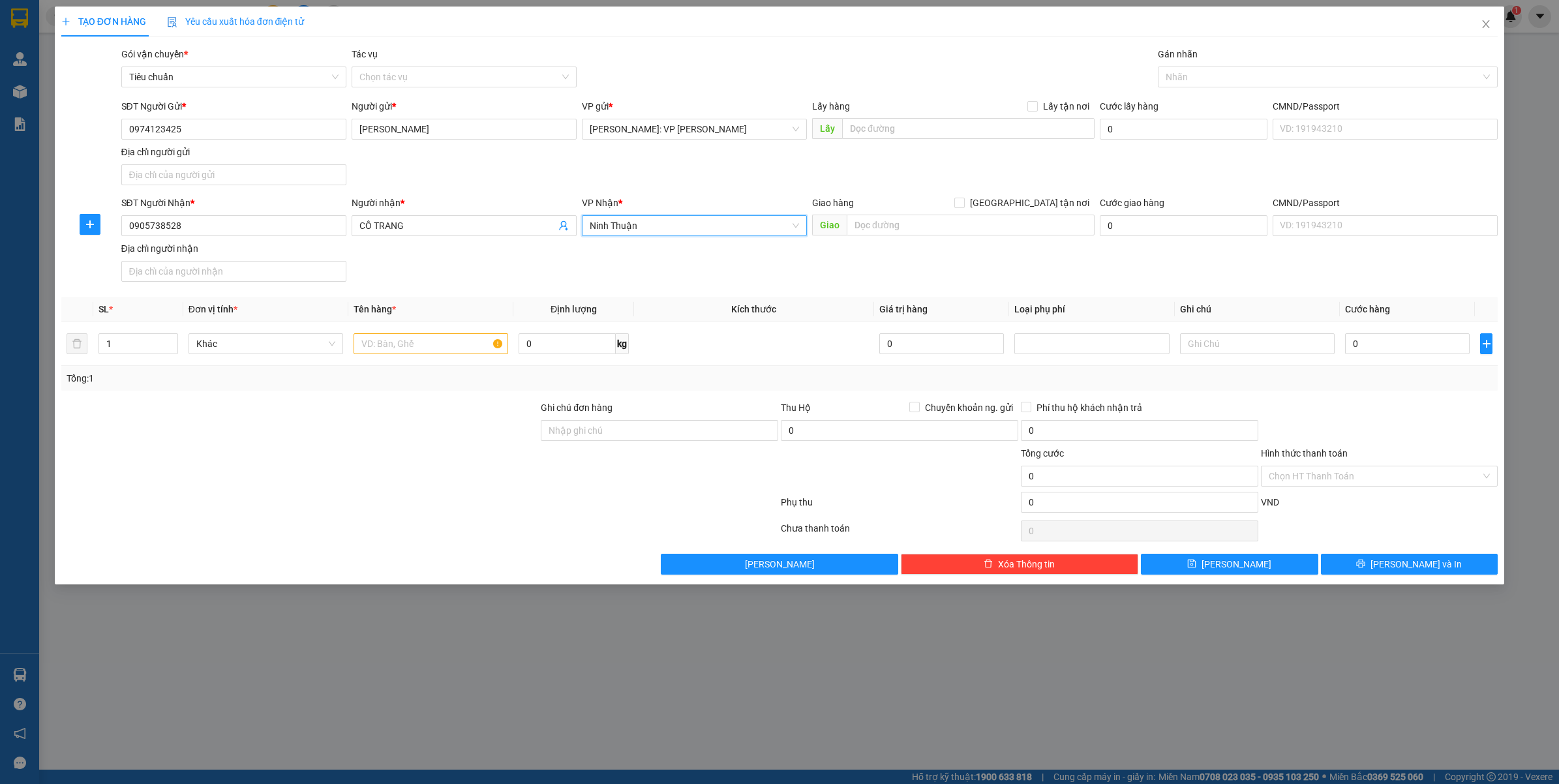
click at [915, 201] on div "Giao hàng Giao tận nơi" at bounding box center [954, 203] width 283 height 15
click at [906, 222] on input "text" at bounding box center [970, 225] width 247 height 21
type input "NINH THUẬN : NHÀ MÁY CÁN TÔN QUÝ TRANG GIAO TRÊN QL1A"
drag, startPoint x: 160, startPoint y: 332, endPoint x: 150, endPoint y: 348, distance: 18.9
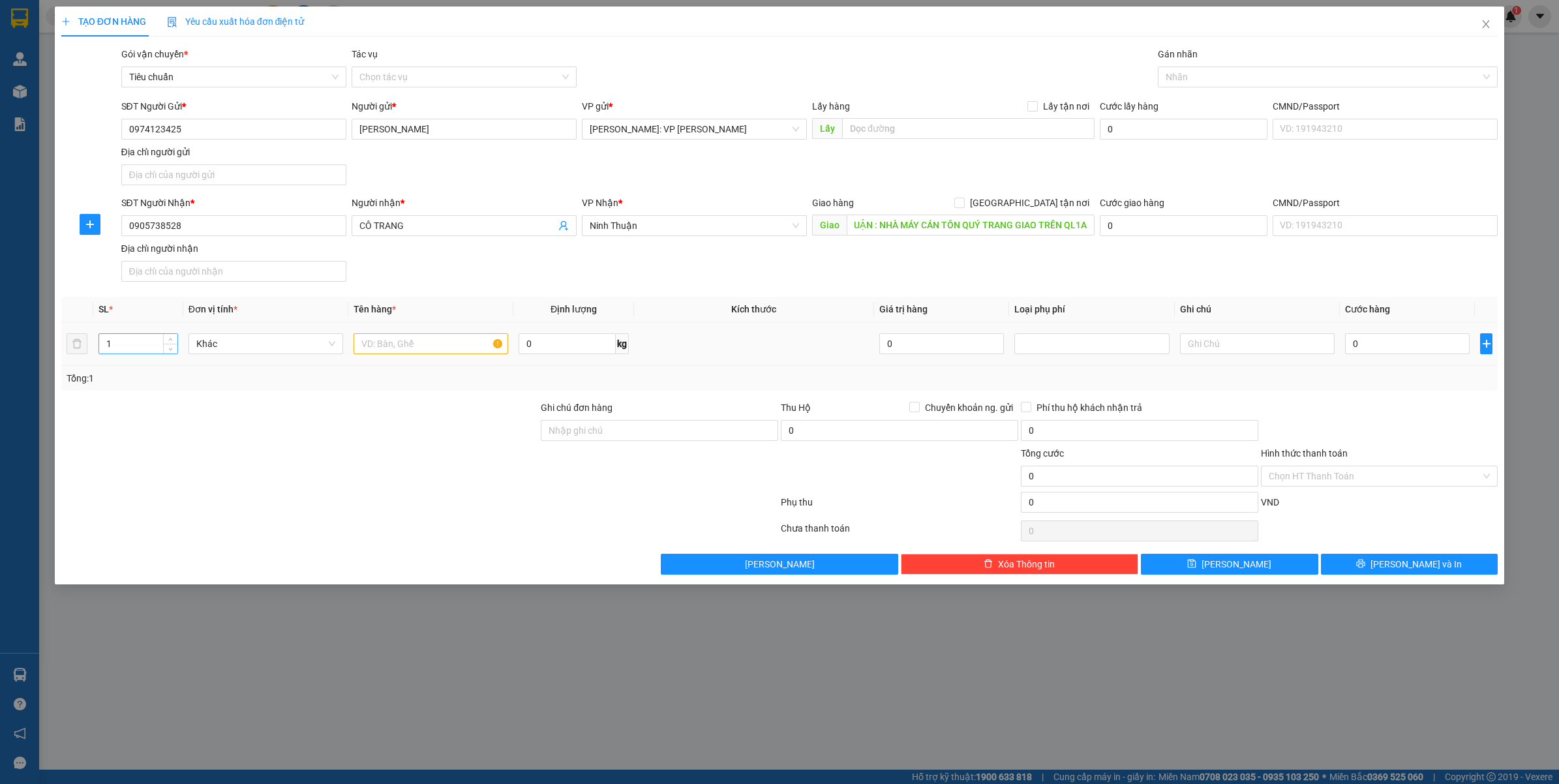
click at [159, 332] on div "1" at bounding box center [139, 344] width 80 height 26
click at [150, 348] on input "1" at bounding box center [138, 344] width 78 height 20
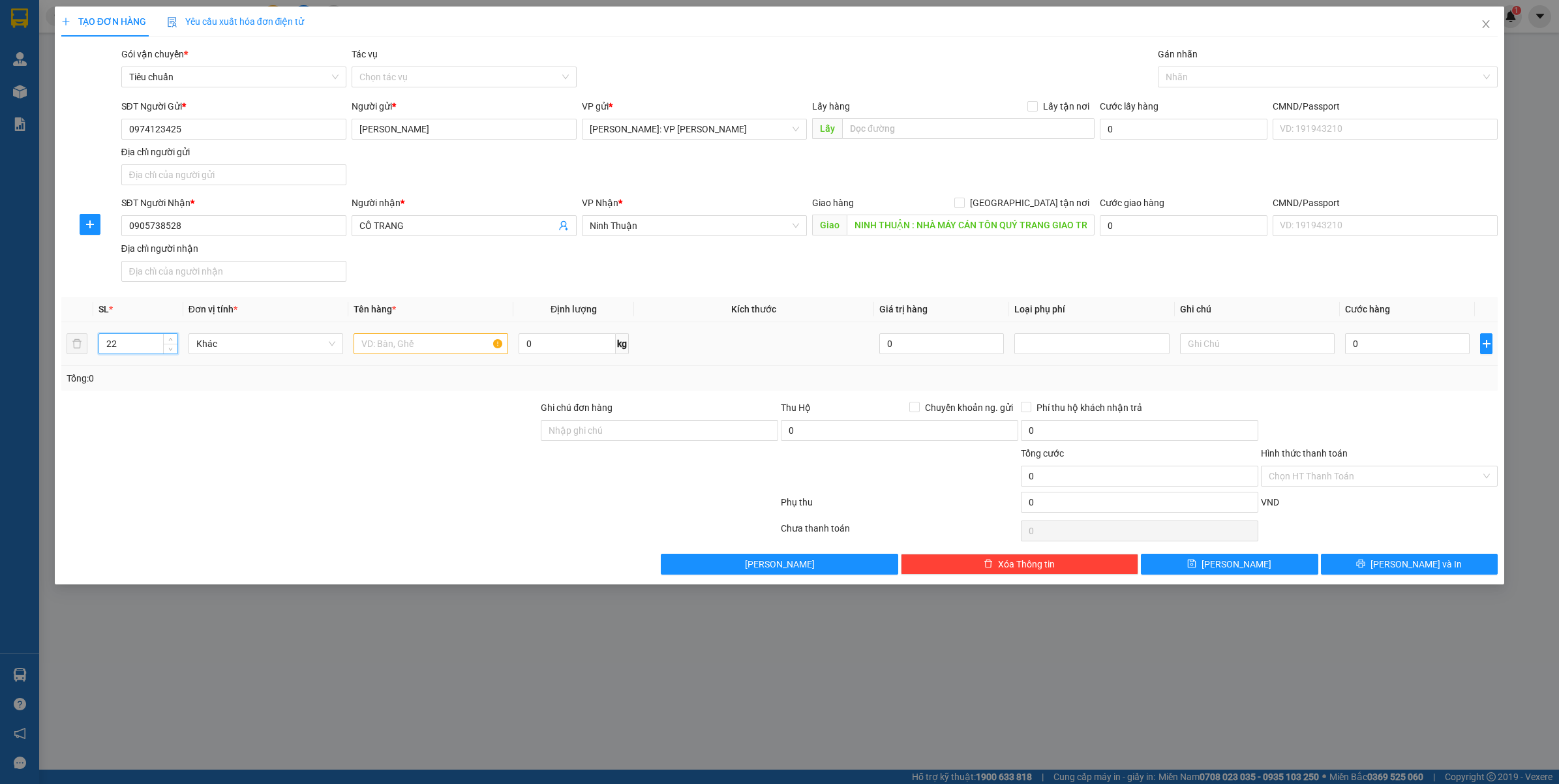
type input "22"
click at [370, 350] on input "text" at bounding box center [431, 344] width 155 height 21
click at [402, 344] on input "16 KIỆN CARTON + 2 KIỆN VẢI VÀNG + 1 KIỆN NILONG TRẮNG +" at bounding box center [431, 344] width 155 height 21
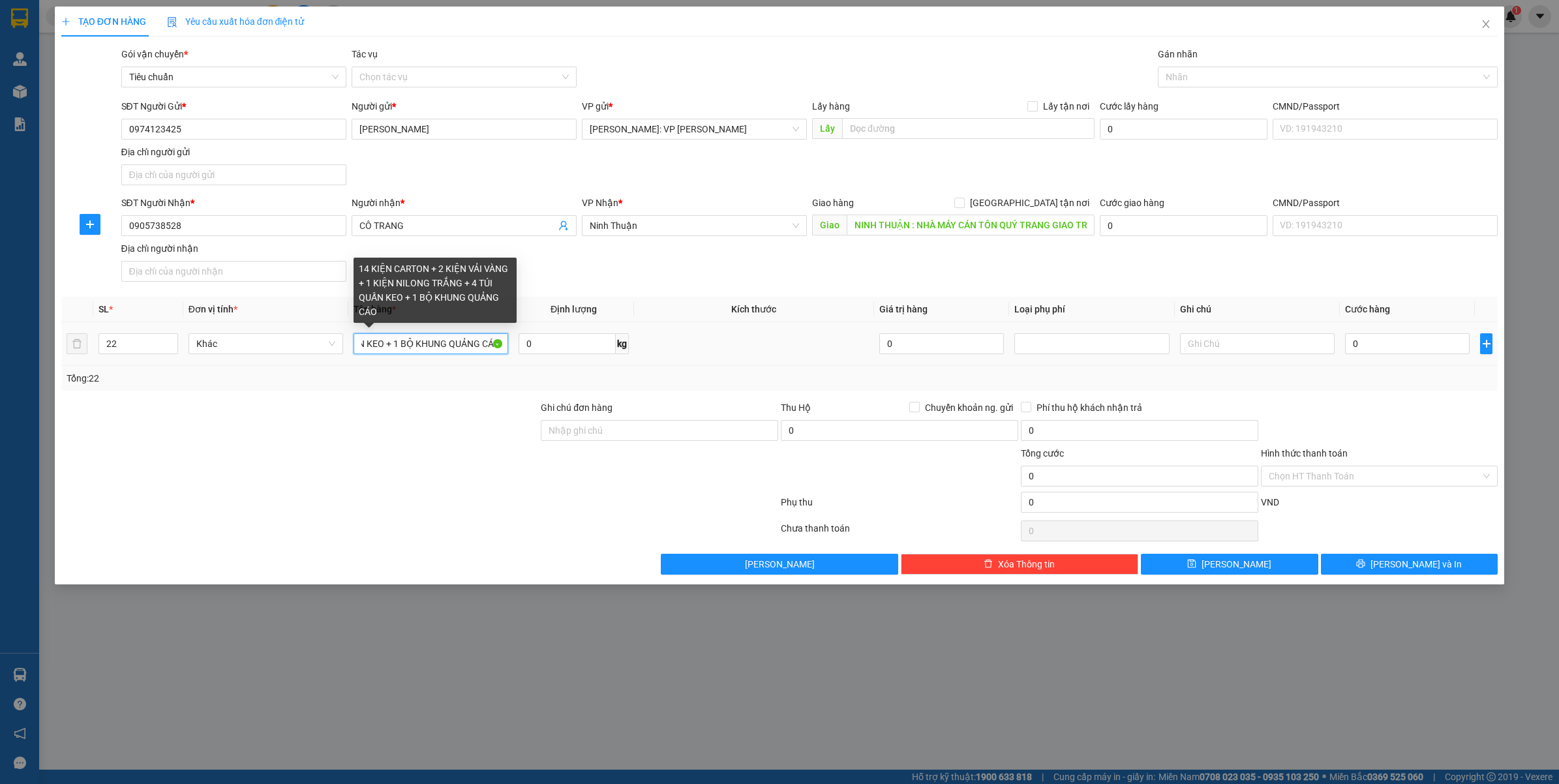
scroll to position [0, 317]
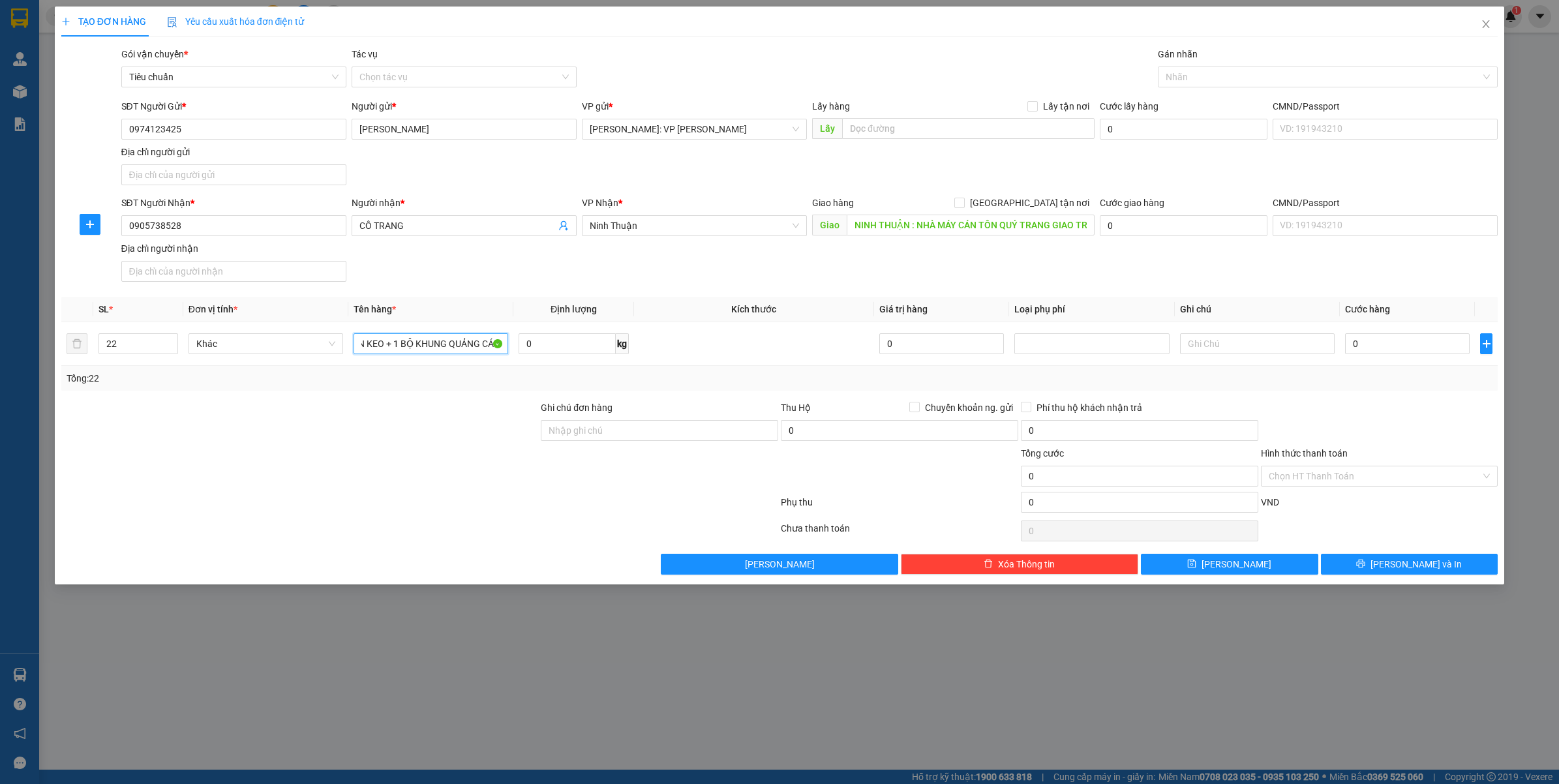
type input "14 KIỆN CARTON + 2 KIỆN VẢI VÀNG + 1 KIỆN NILONG TRẮNG + 4 TÚI QUẤN KEO + 1 BỘ …"
click at [876, 718] on div "TẠO ĐƠN HÀNG Yêu cầu xuất hóa đơn điện tử Transit Pickup Surcharge Ids Transit …" at bounding box center [780, 392] width 1559 height 784
click at [1363, 343] on input "0" at bounding box center [1407, 344] width 124 height 21
type input "1"
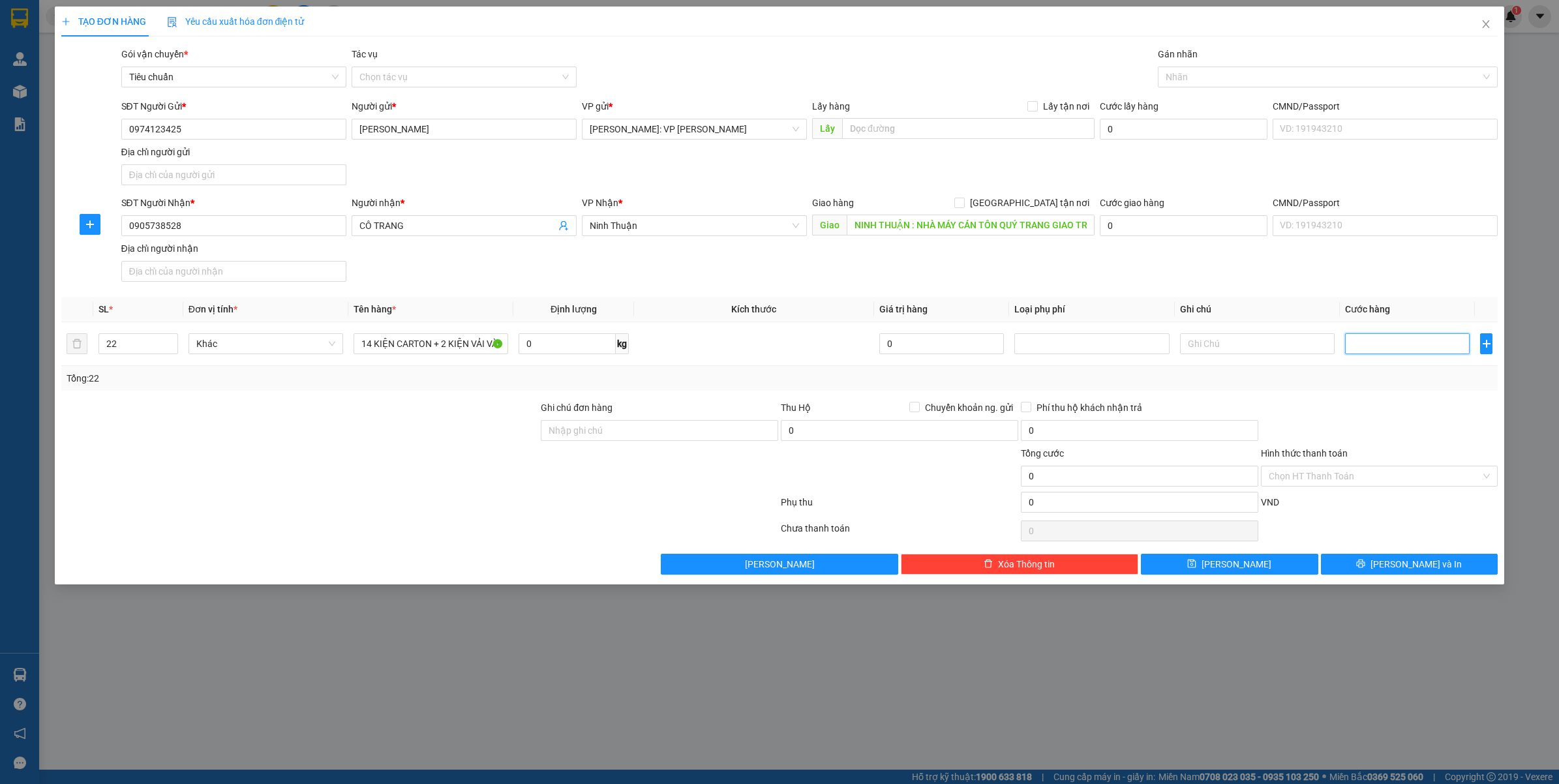
type input "1"
type input "10"
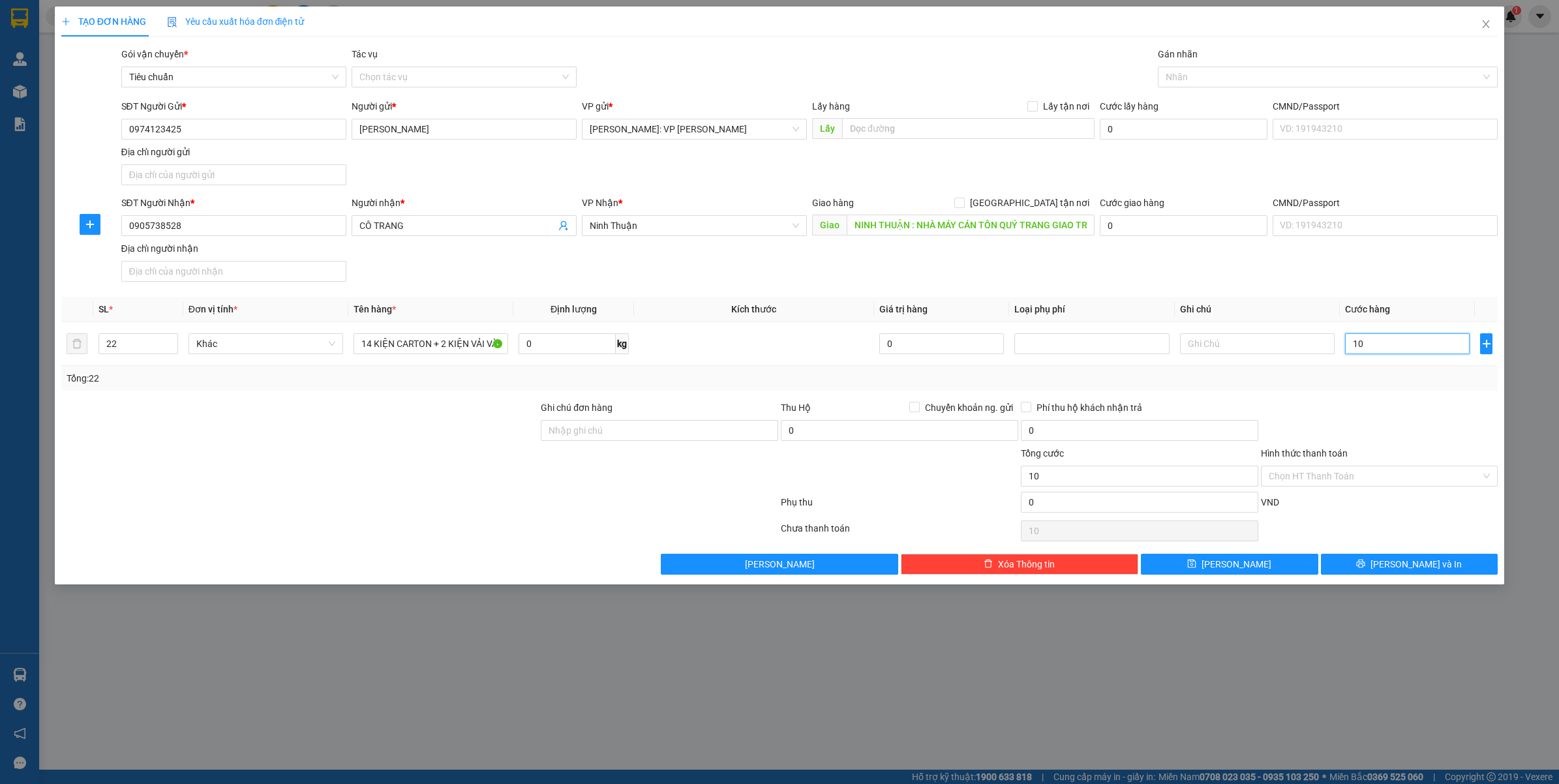
type input "100"
type input "1.000"
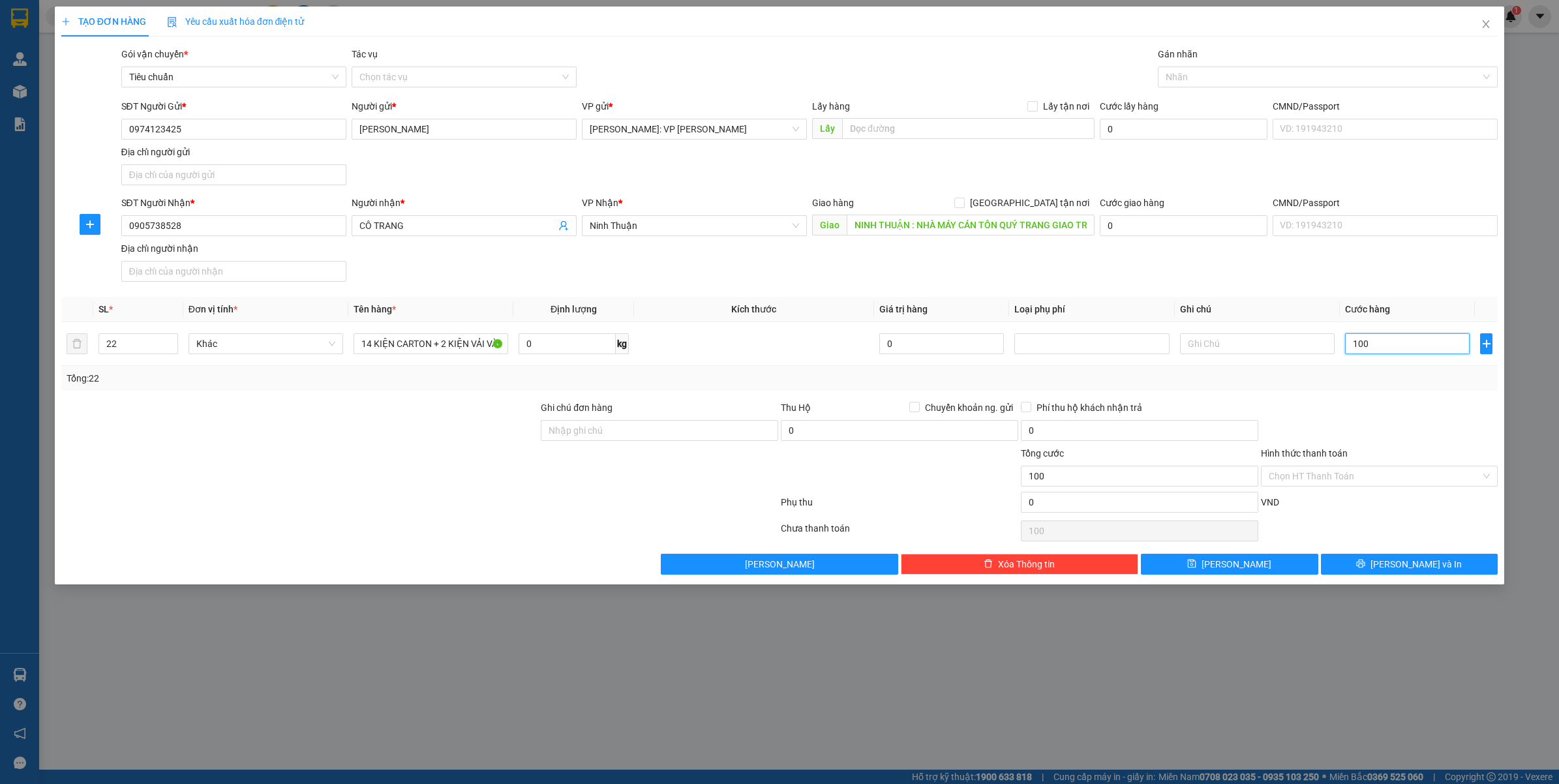
type input "1.000"
type input "110.000"
type input "111.000"
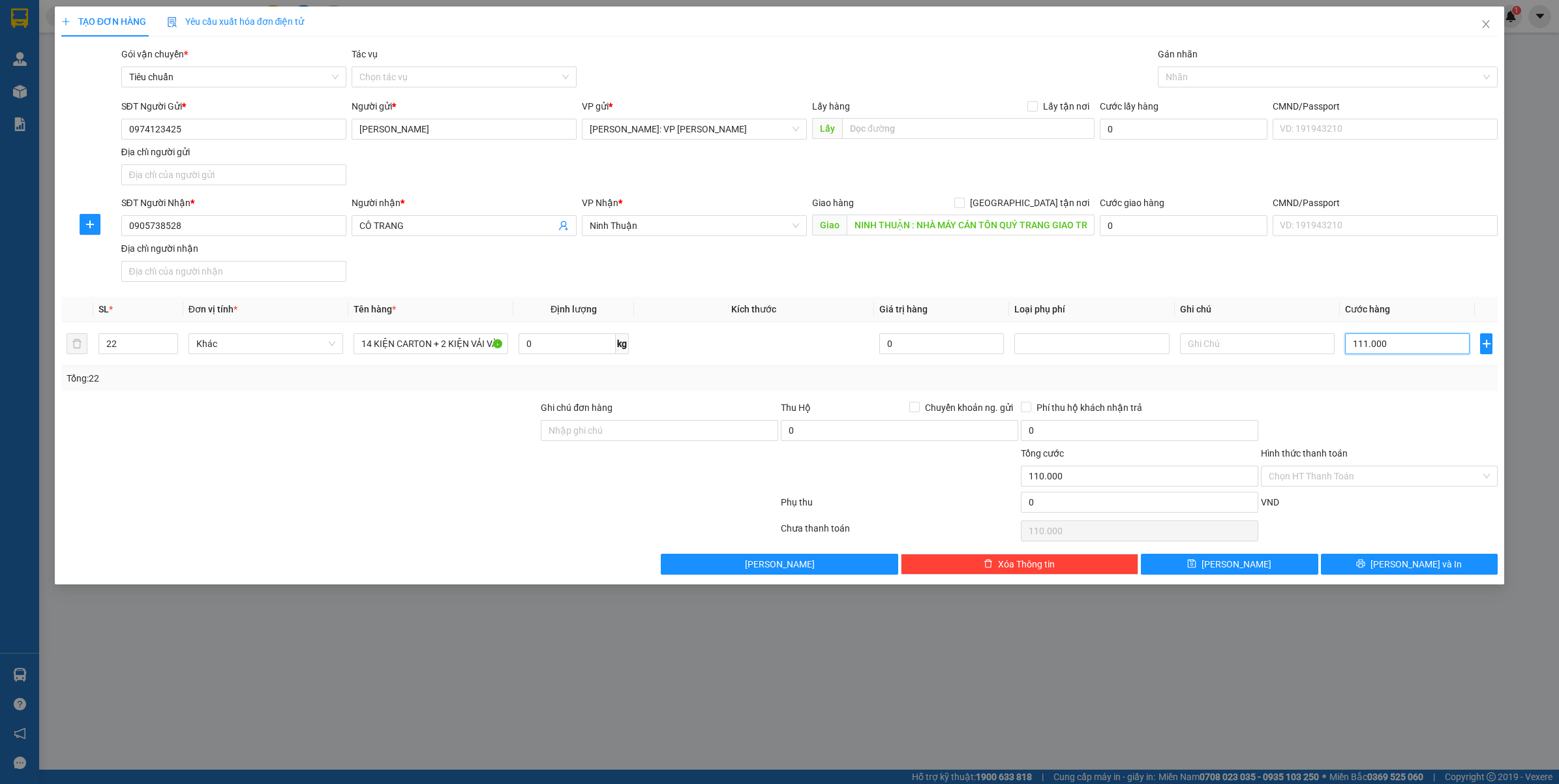
type input "111.000"
type input "111.100"
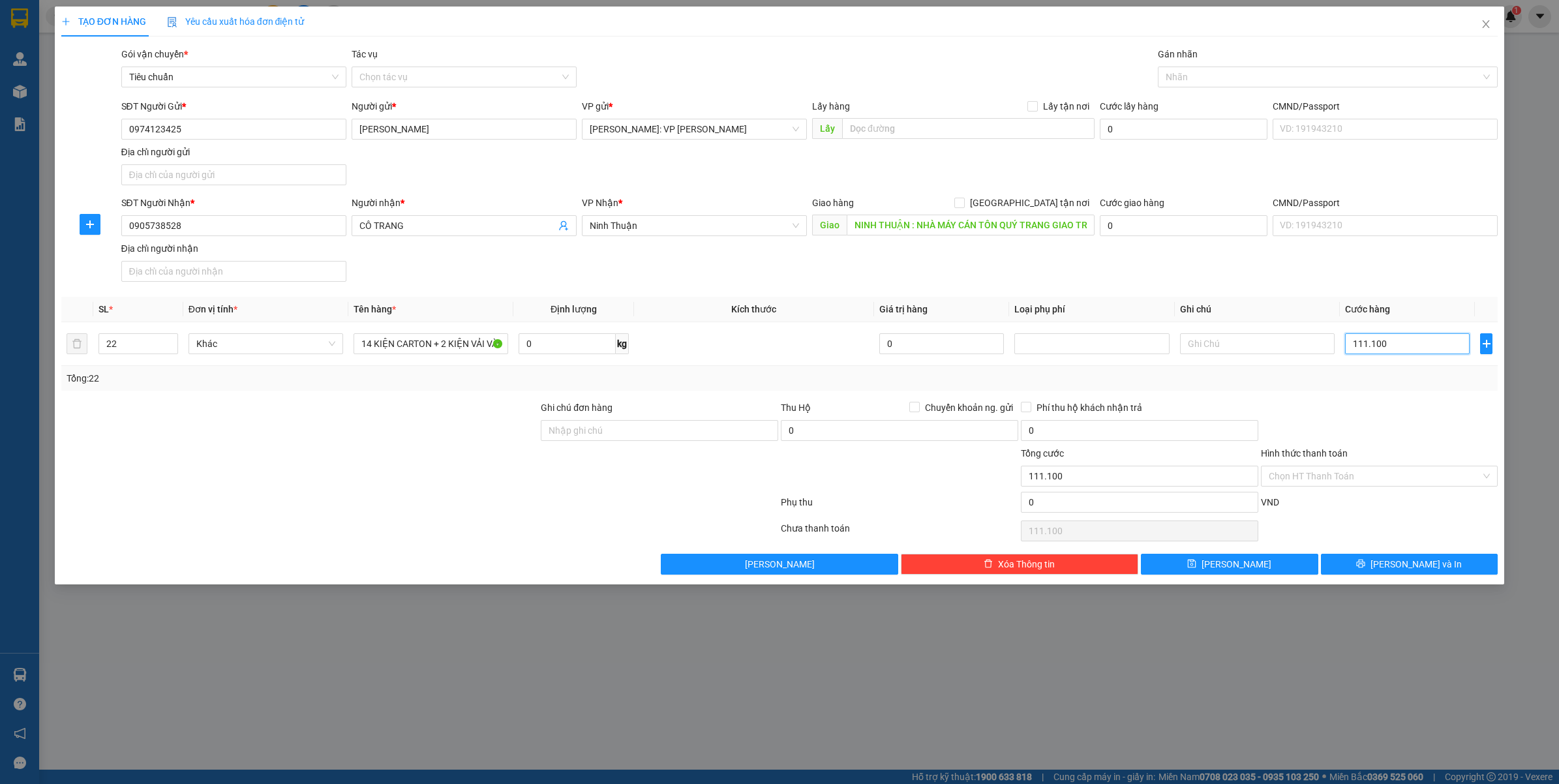
type input "11.110"
type input "1.111"
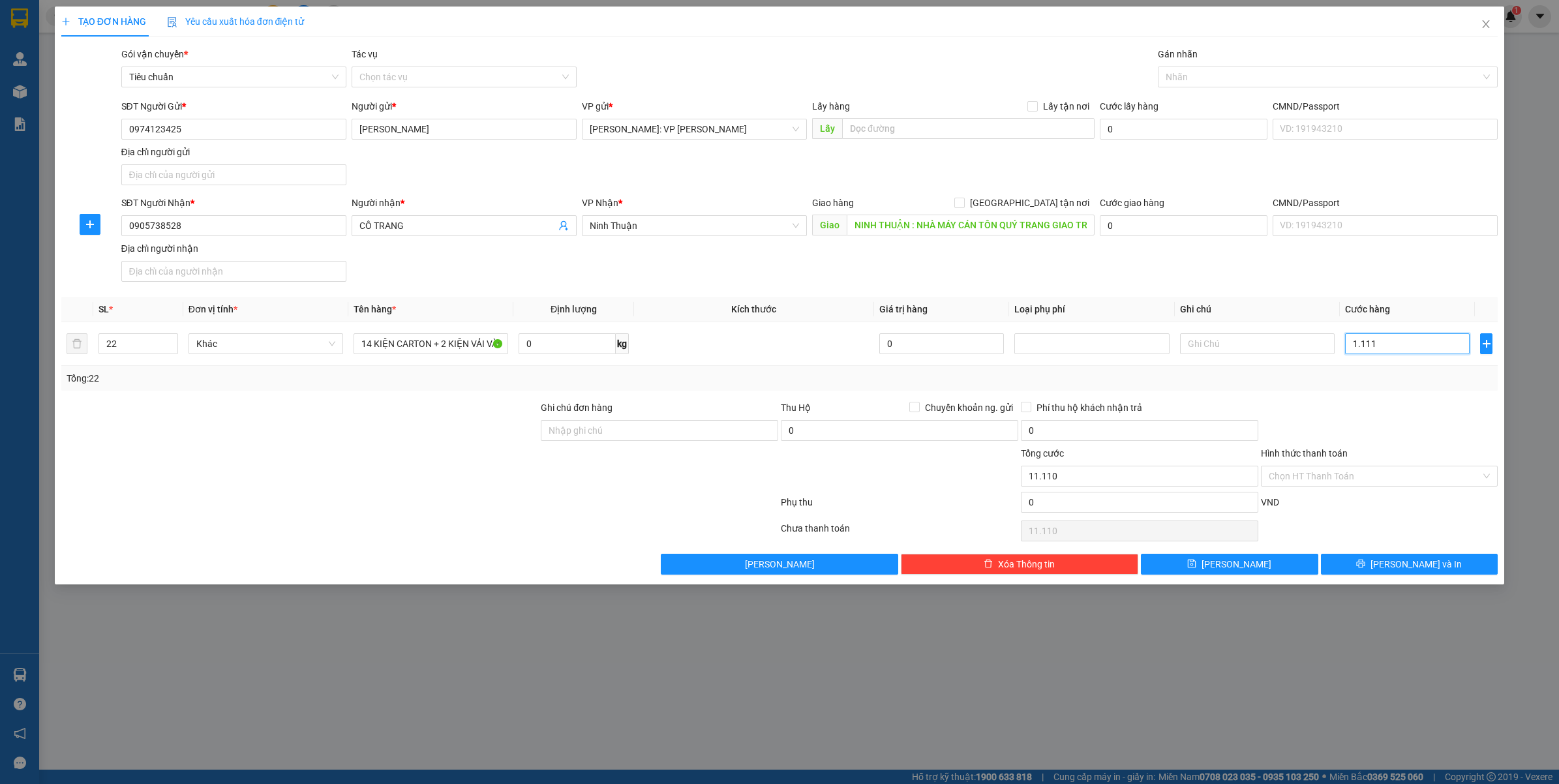
type input "1.111"
type input "111"
type input "11"
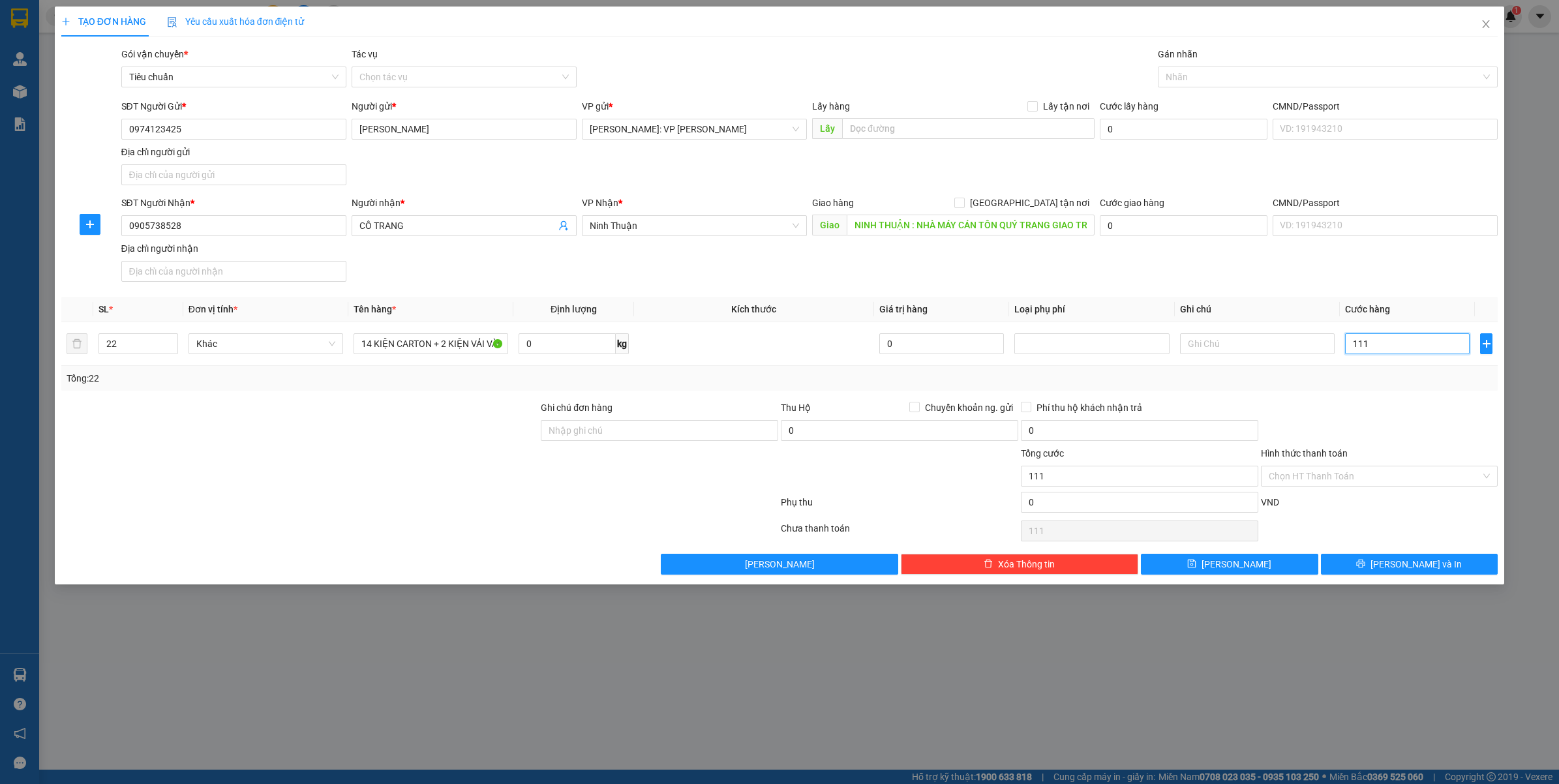
type input "11"
type input "1"
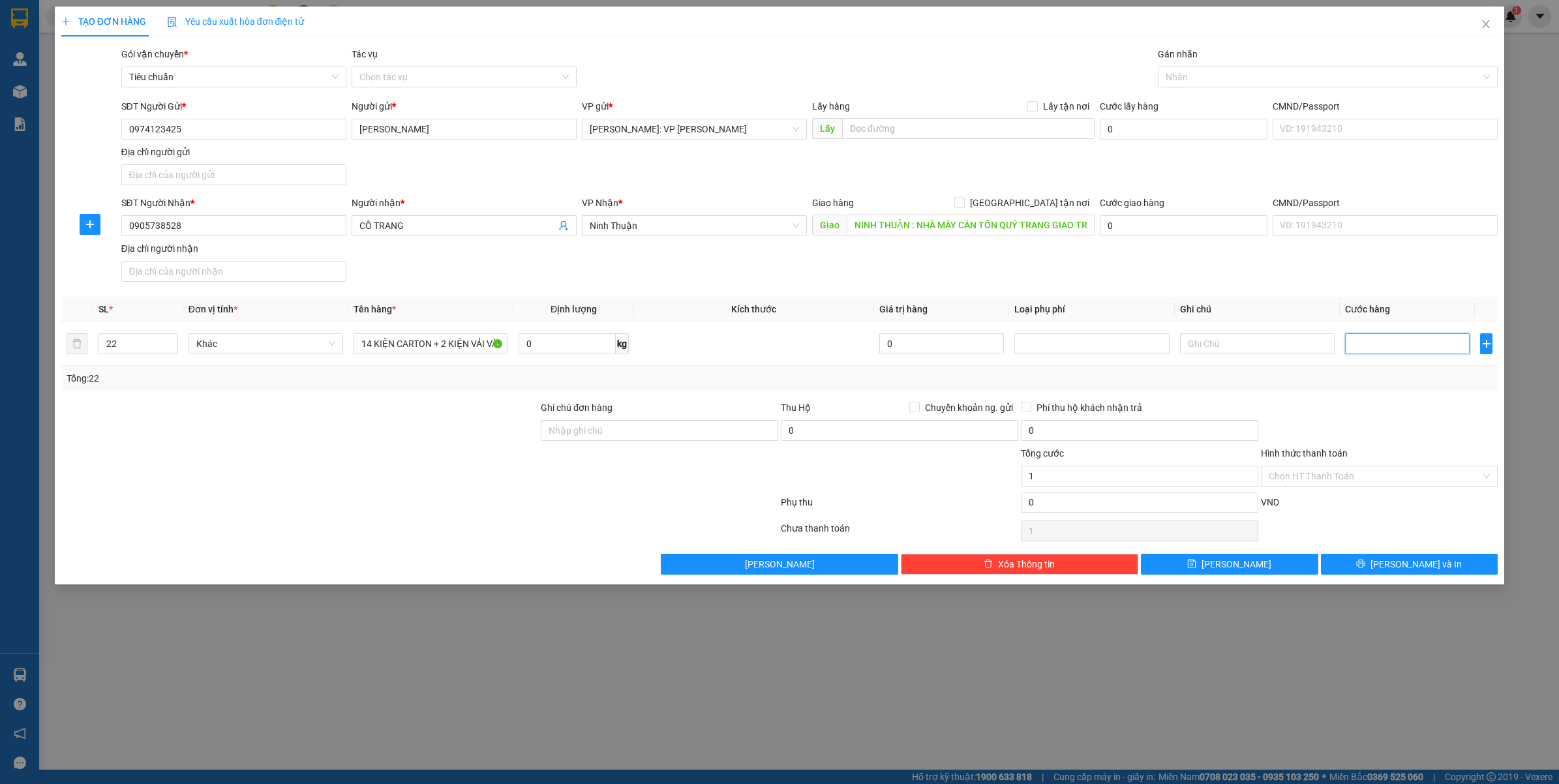
type input "0"
click at [1370, 350] on input "0" at bounding box center [1407, 344] width 124 height 21
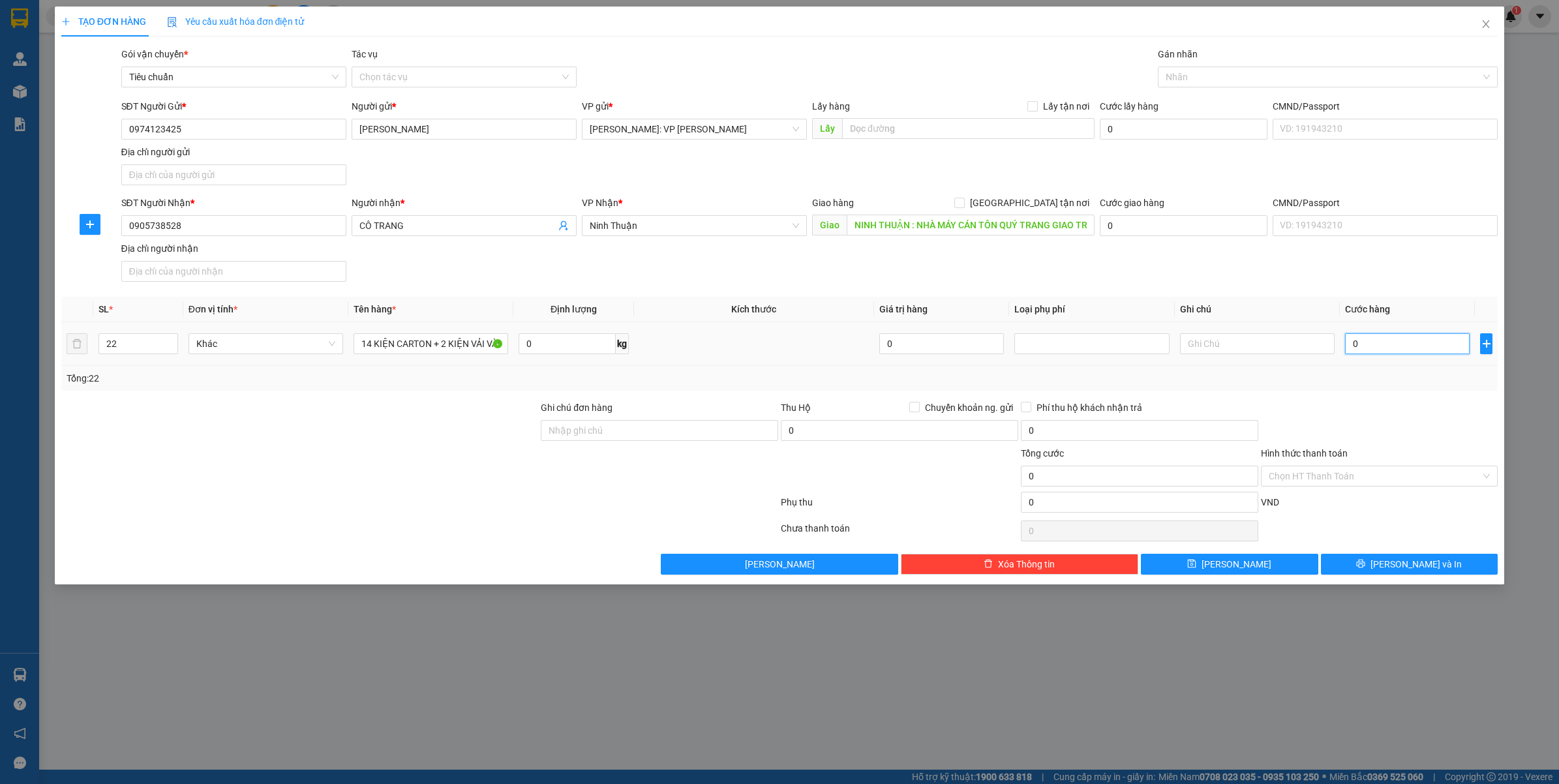
click at [1370, 350] on input "0" at bounding box center [1407, 344] width 124 height 21
type input "1"
type input "10"
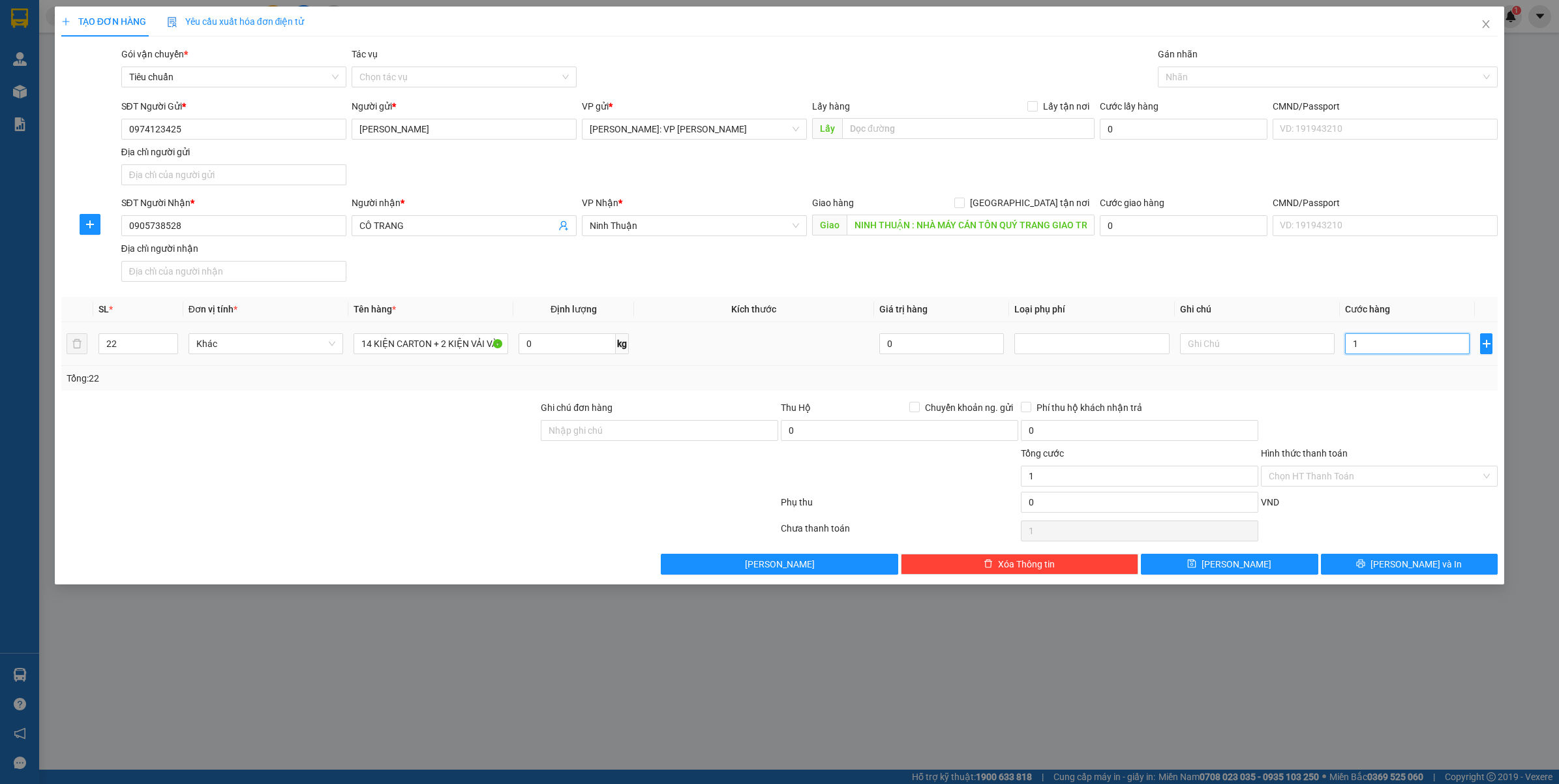
type input "10"
type input "100"
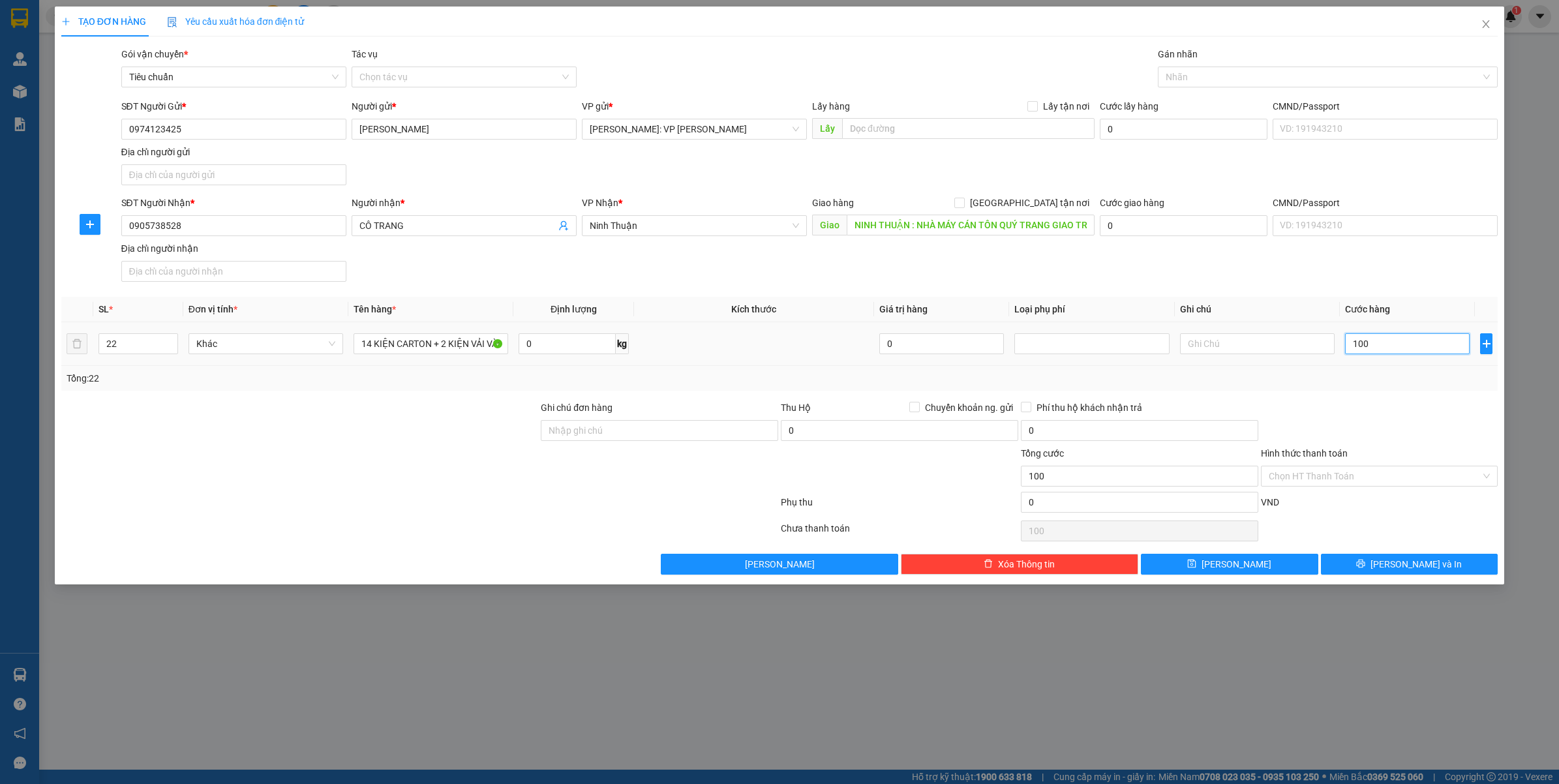
type input "1.000"
click at [1269, 396] on div "Transit Pickup Surcharge Ids Transit Deliver Surcharge Ids Transit Deliver Surc…" at bounding box center [780, 311] width 1437 height 528
type input "1.000.000"
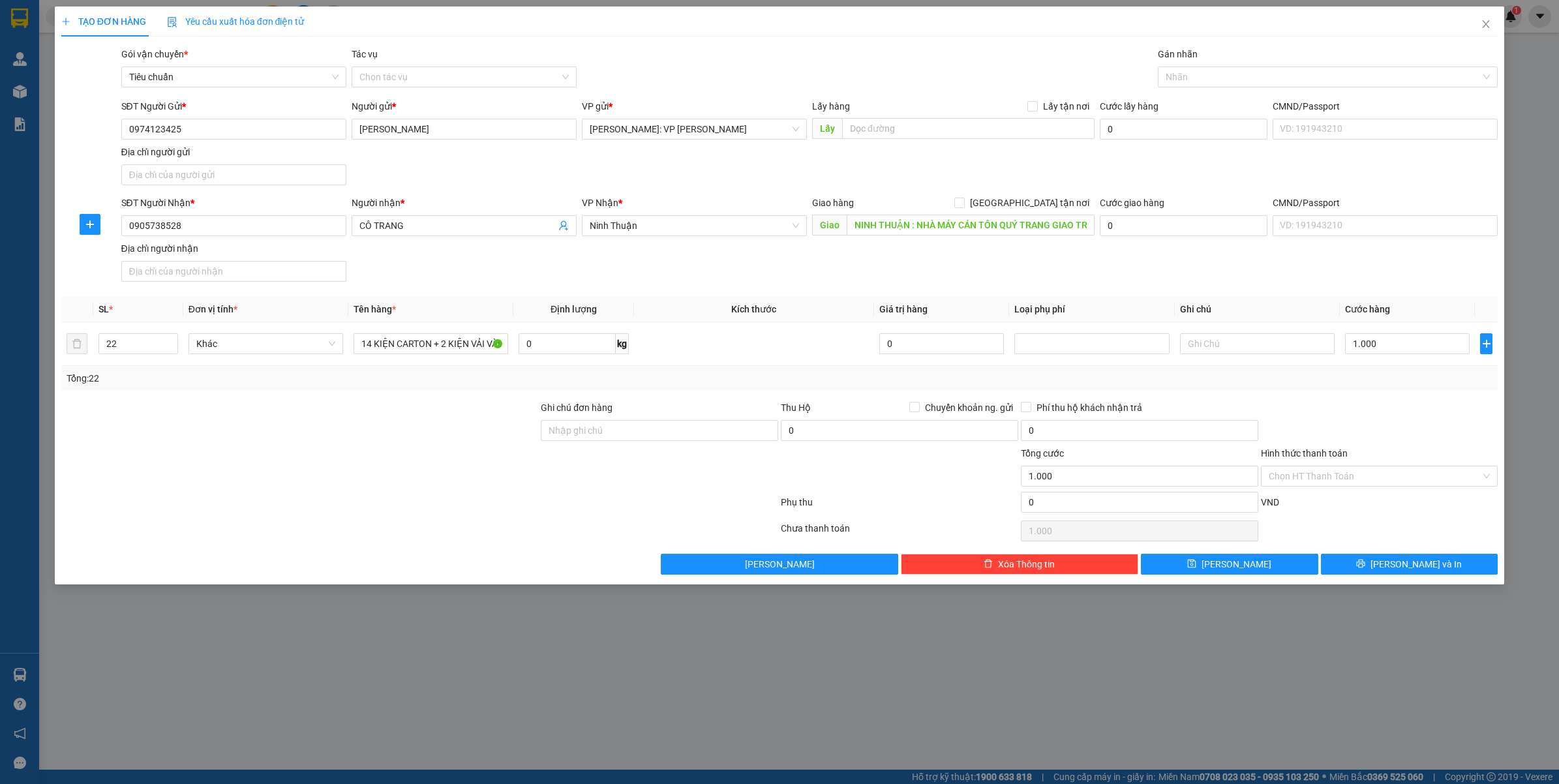
type input "1.000.000"
click at [1312, 480] on input "Hình thức thanh toán" at bounding box center [1375, 477] width 213 height 20
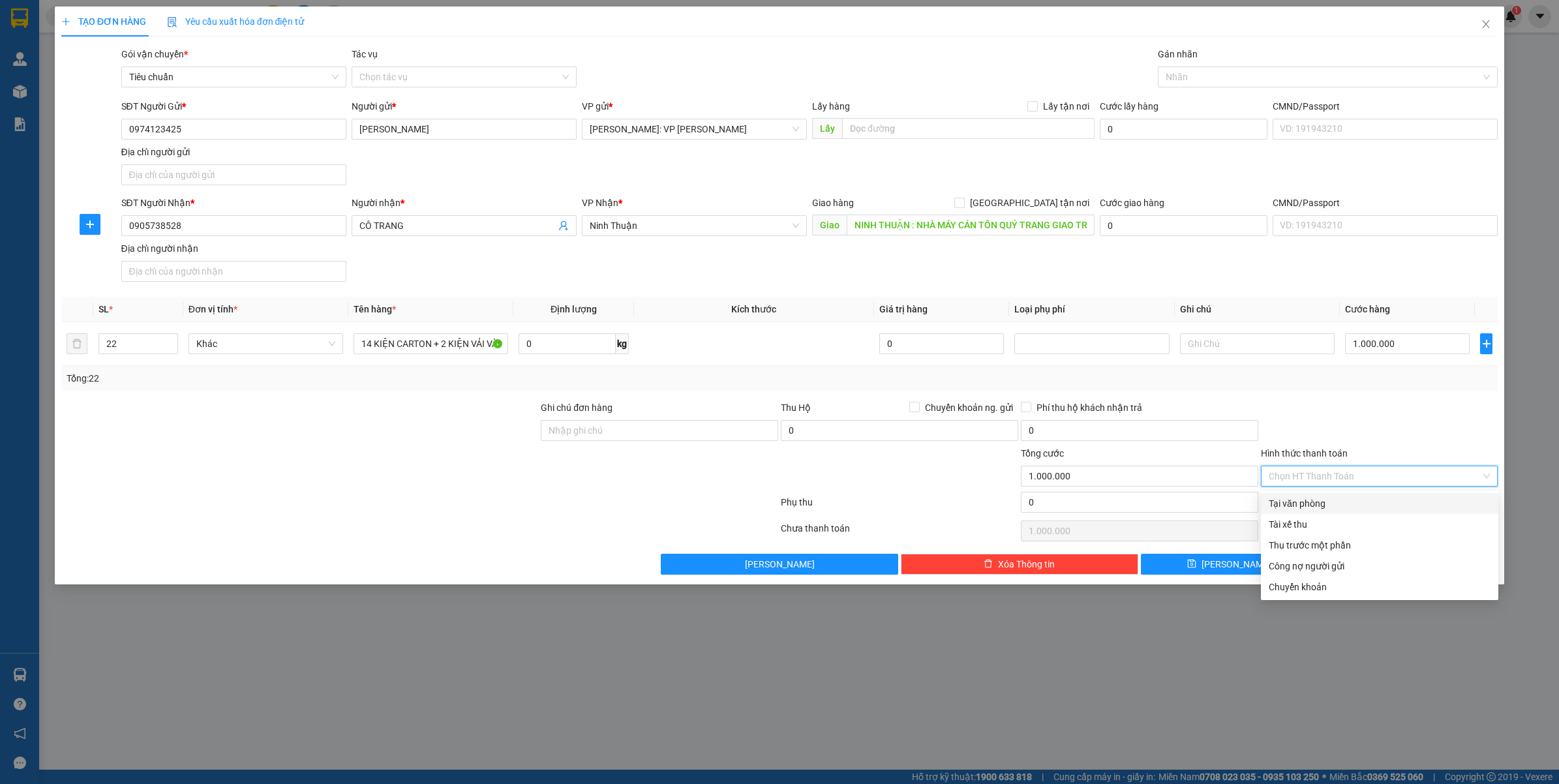
click at [1302, 503] on div "Tại văn phòng" at bounding box center [1380, 504] width 222 height 15
type input "0"
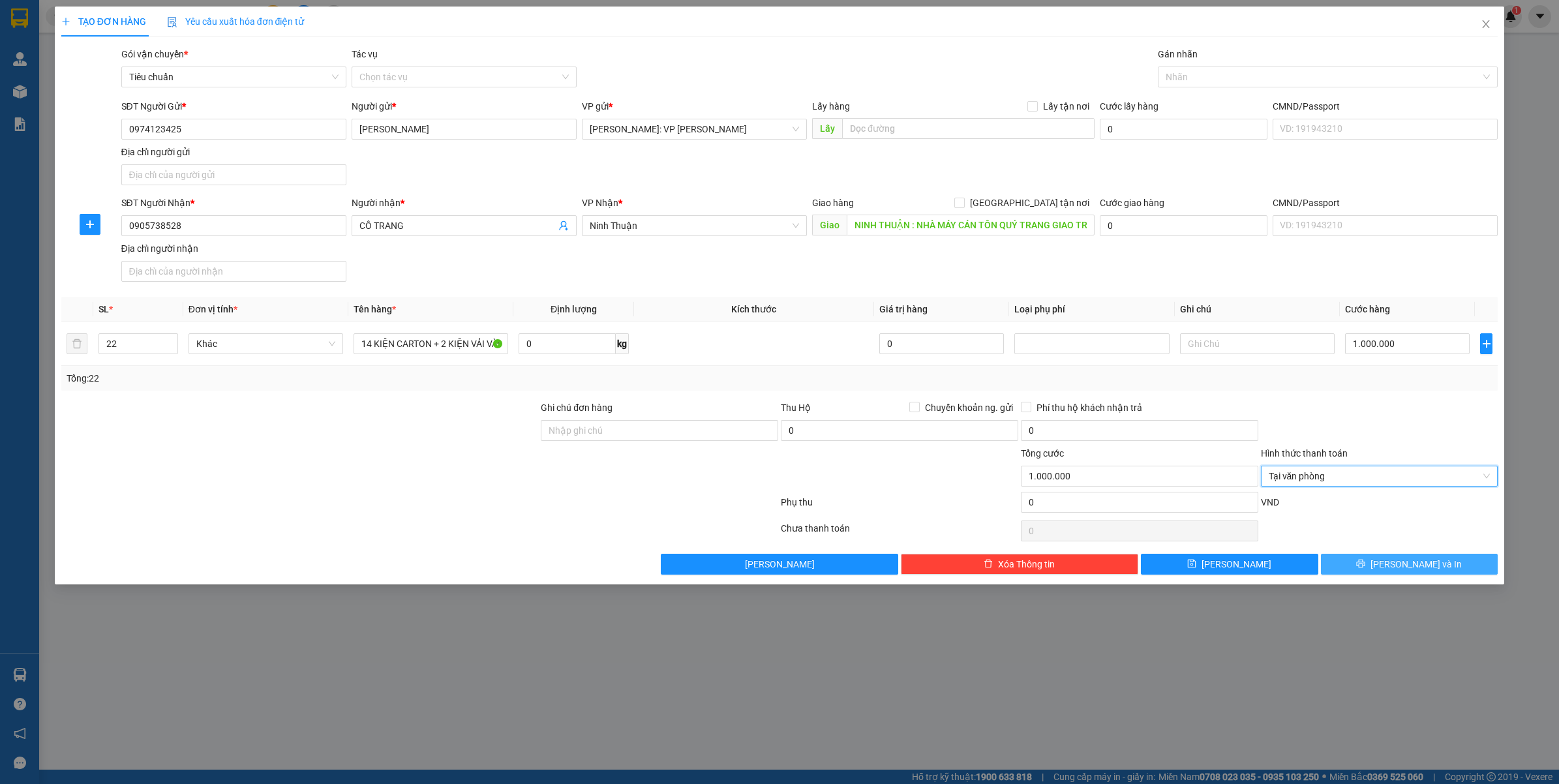
click at [1386, 558] on button "Lưu và In" at bounding box center [1409, 564] width 178 height 21
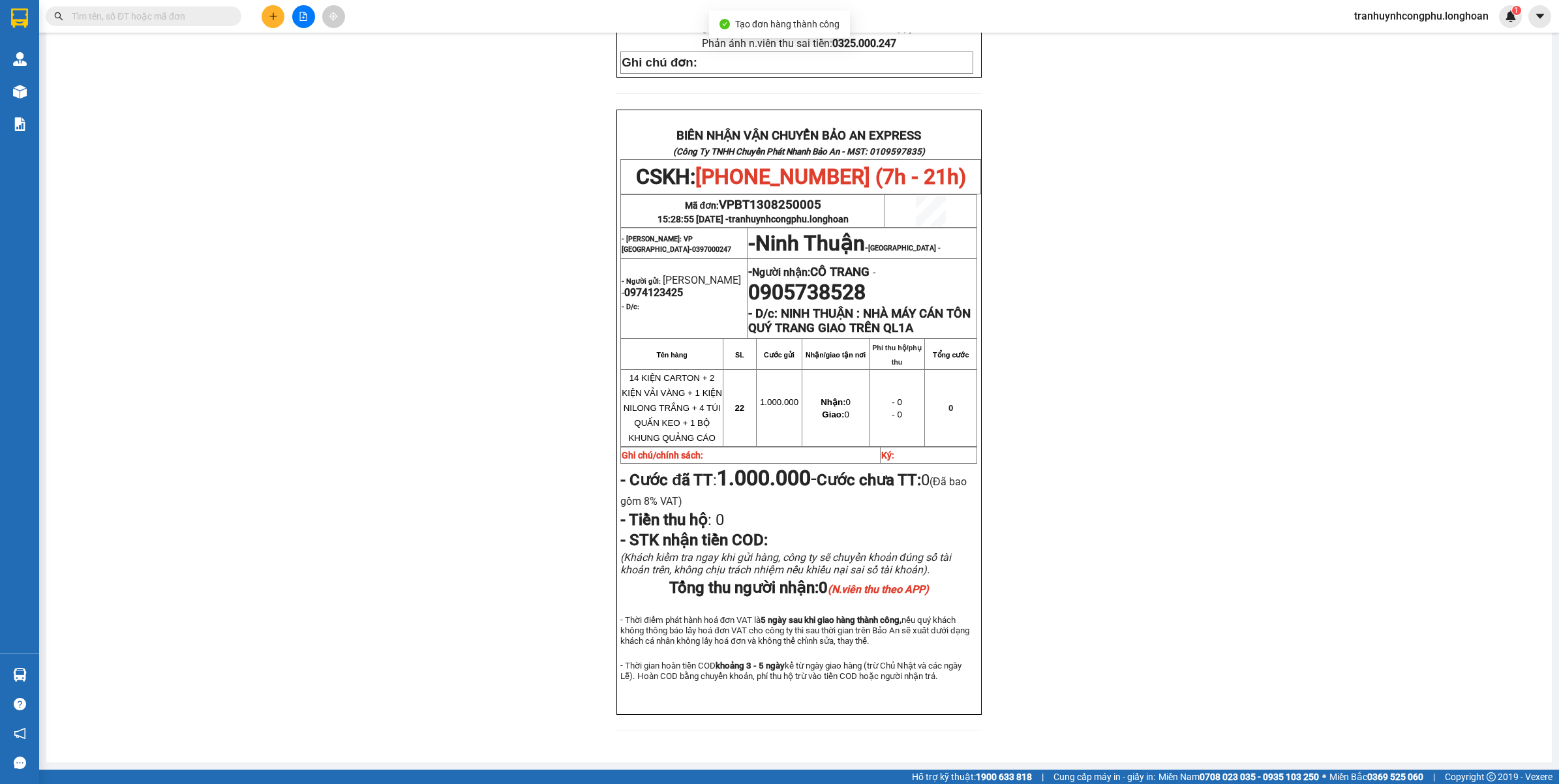
scroll to position [546, 0]
click at [784, 198] on span "VPBT1308250005" at bounding box center [770, 205] width 102 height 15
copy span "VPBT1308250005"
click at [266, 308] on div "PHIẾU DÁN LÊN HÀNG CSKH: 1900.06.88.33 CÔNG TY TNHH CHUYỂN PHÁT NHANH BẢO AN MS…" at bounding box center [799, 183] width 1474 height 1128
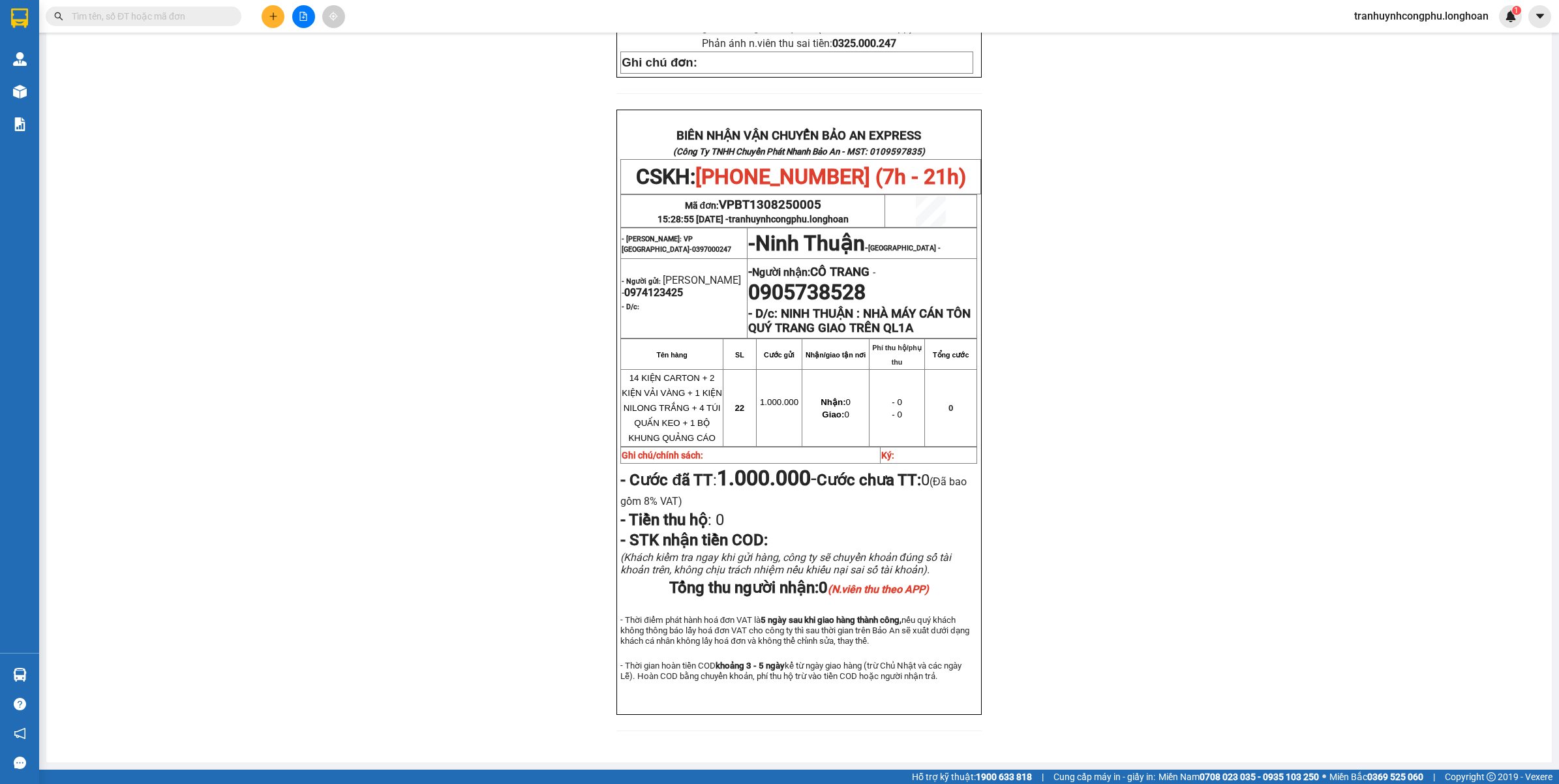
click at [291, 234] on div "PHIẾU DÁN LÊN HÀNG CSKH: 1900.06.88.33 CÔNG TY TNHH CHUYỂN PHÁT NHANH BẢO AN MS…" at bounding box center [799, 183] width 1474 height 1128
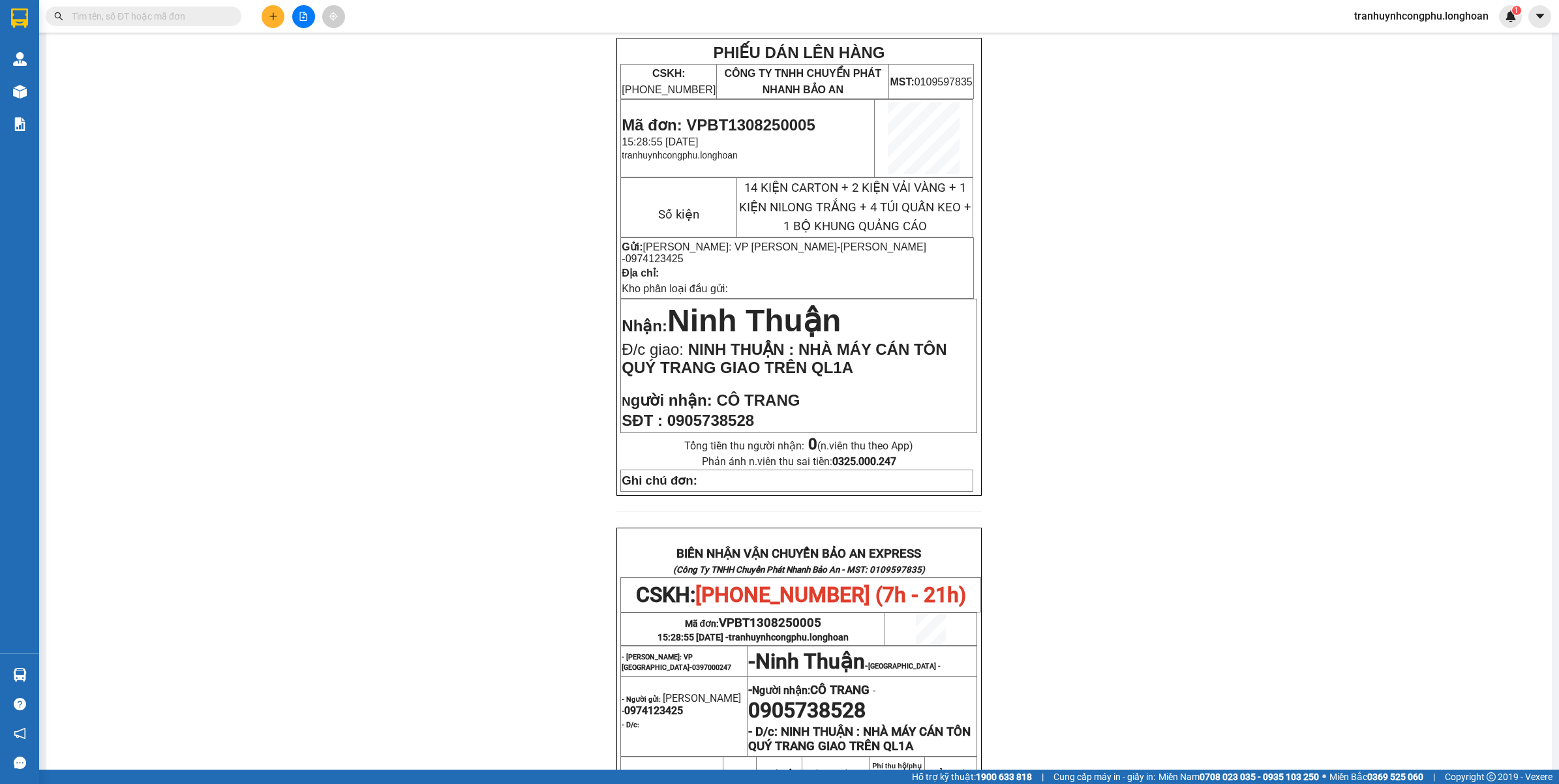
scroll to position [0, 0]
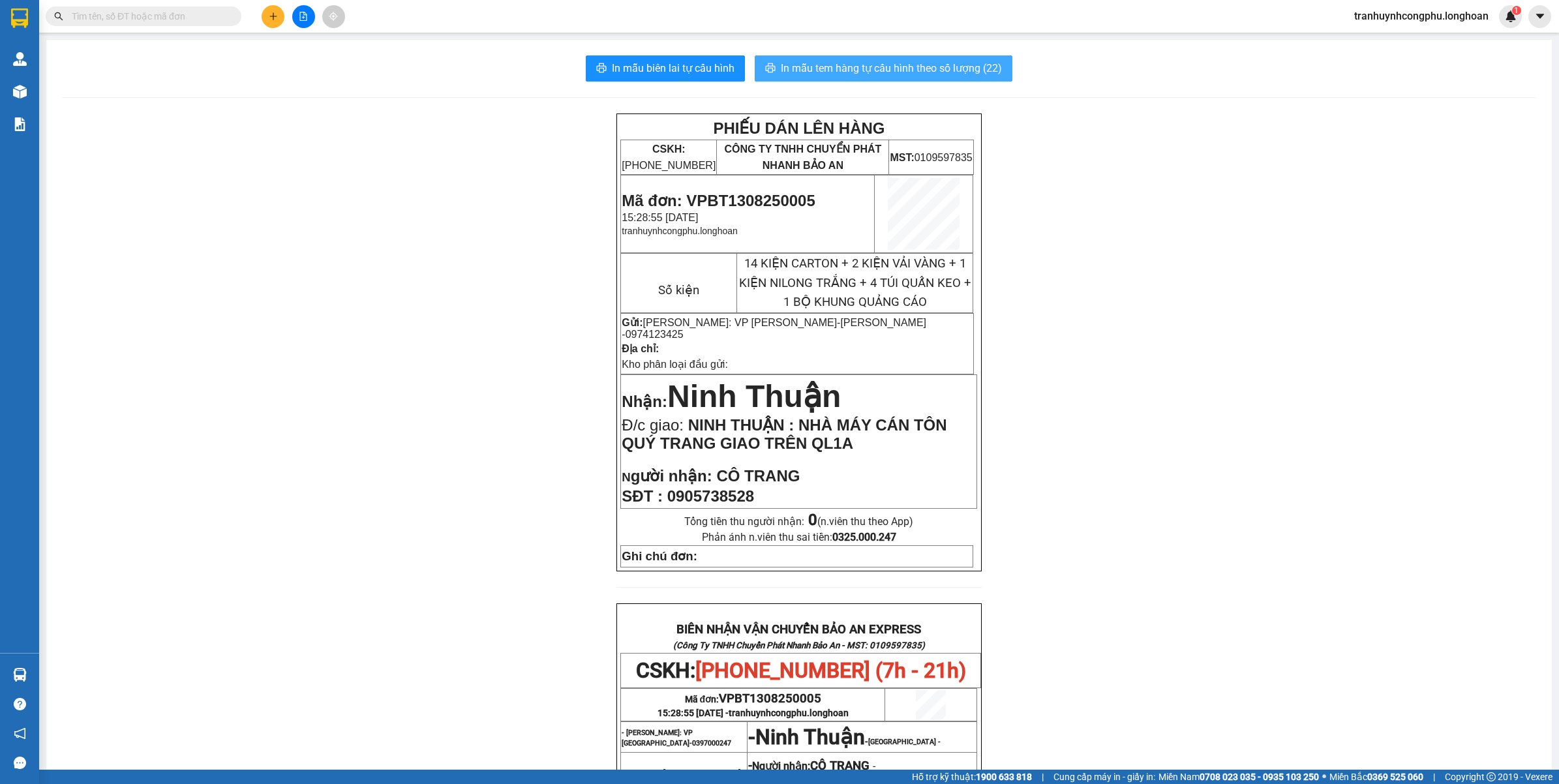
click at [936, 78] on button "In mẫu tem hàng tự cấu hình theo số lượng (22)" at bounding box center [884, 68] width 257 height 26
click at [279, 638] on div "PHIẾU DÁN LÊN HÀNG CSKH: 1900.06.88.33 CÔNG TY TNHH CHUYỂN PHÁT NHANH BẢO AN MS…" at bounding box center [799, 677] width 1474 height 1128
drag, startPoint x: 183, startPoint y: 463, endPoint x: 159, endPoint y: 471, distance: 25.3
click at [183, 463] on div "PHIẾU DÁN LÊN HÀNG CSKH: 1900.06.88.33 CÔNG TY TNHH CHUYỂN PHÁT NHANH BẢO AN MS…" at bounding box center [799, 677] width 1474 height 1128
click at [559, 290] on div "PHIẾU DÁN LÊN HÀNG CSKH: 1900.06.88.33 CÔNG TY TNHH CHUYỂN PHÁT NHANH BẢO AN MS…" at bounding box center [799, 677] width 1474 height 1128
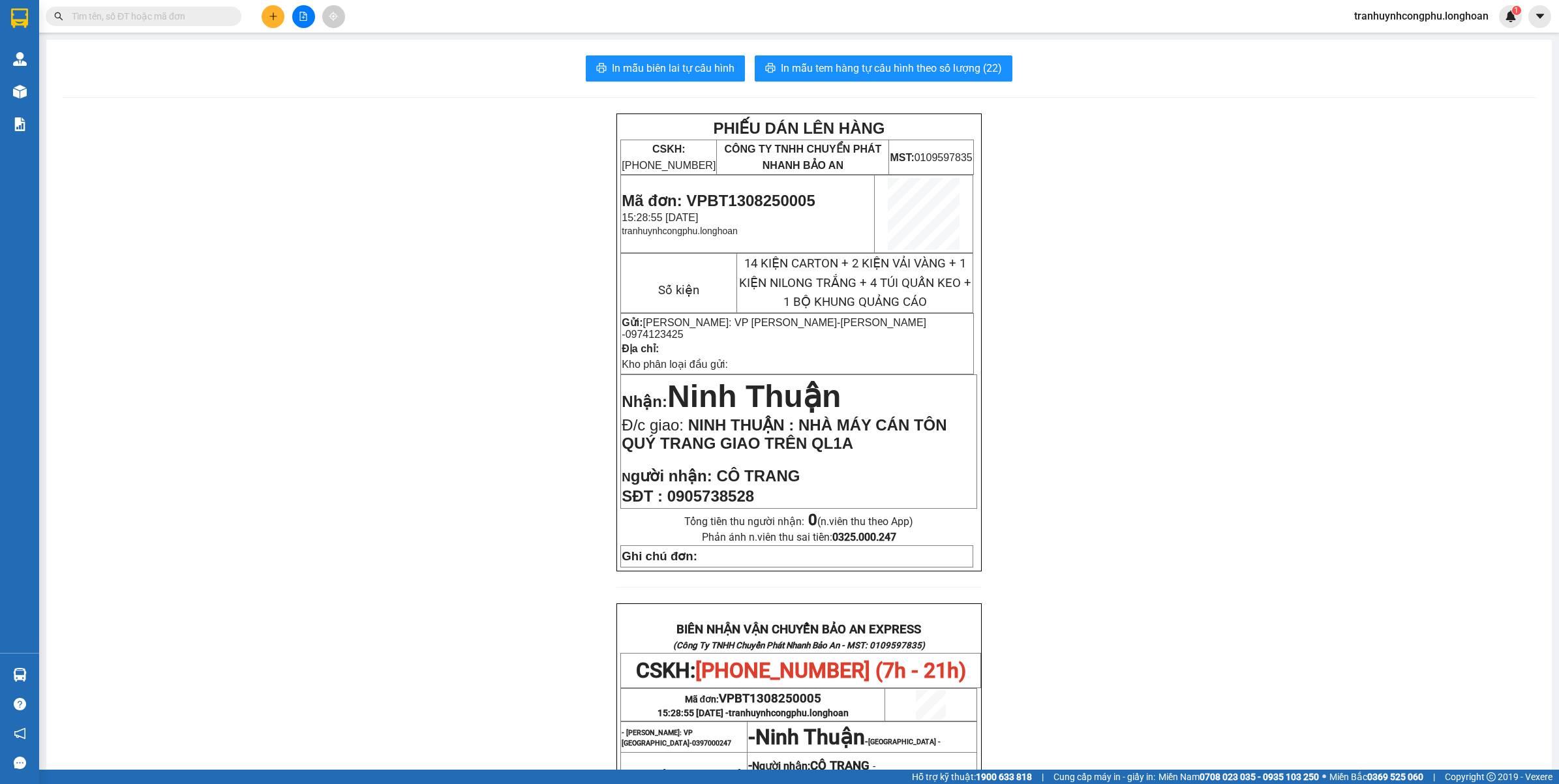
click at [275, 17] on icon "plus" at bounding box center [273, 16] width 9 height 9
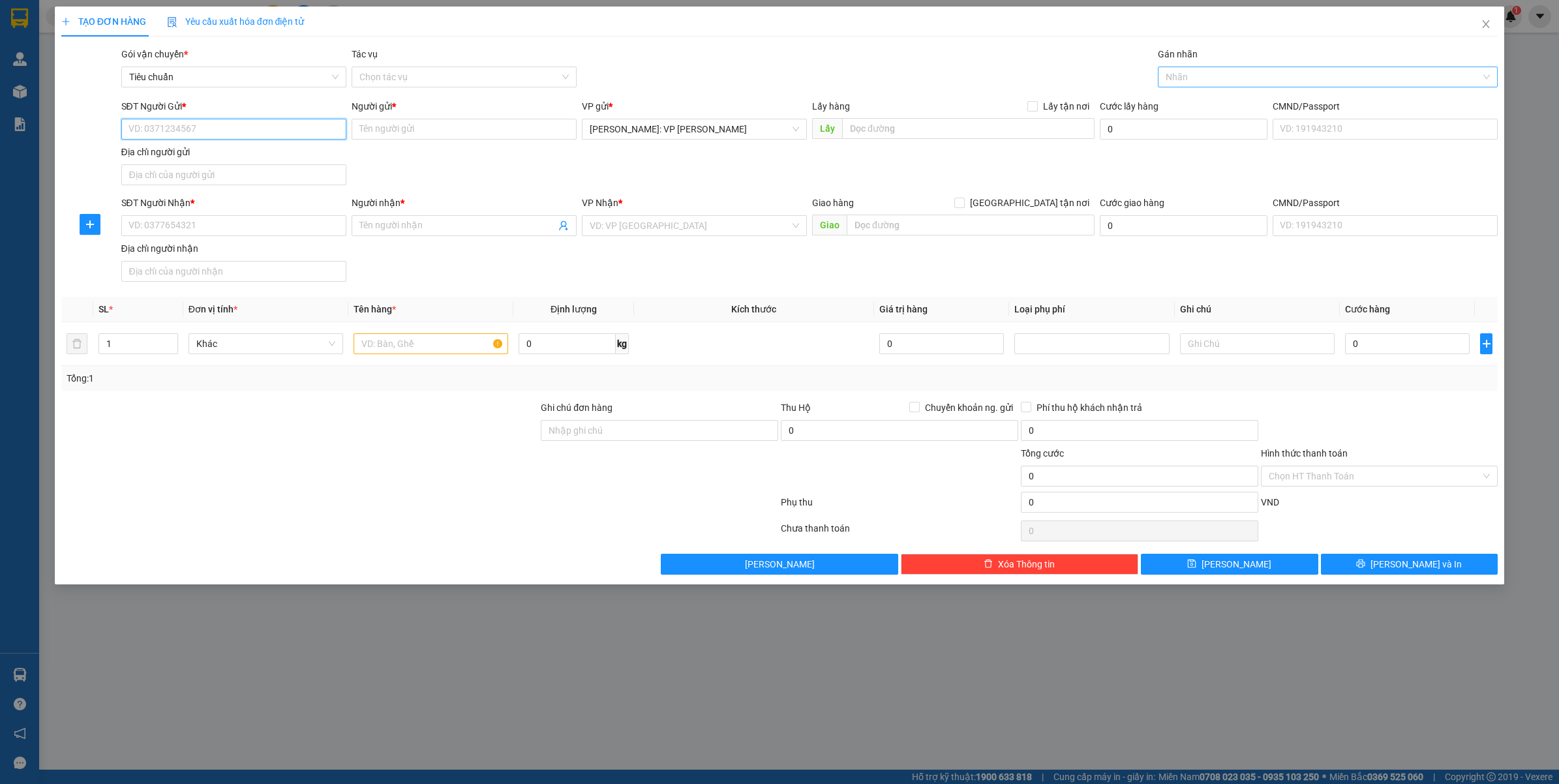
click at [1208, 75] on div at bounding box center [1322, 76] width 321 height 15
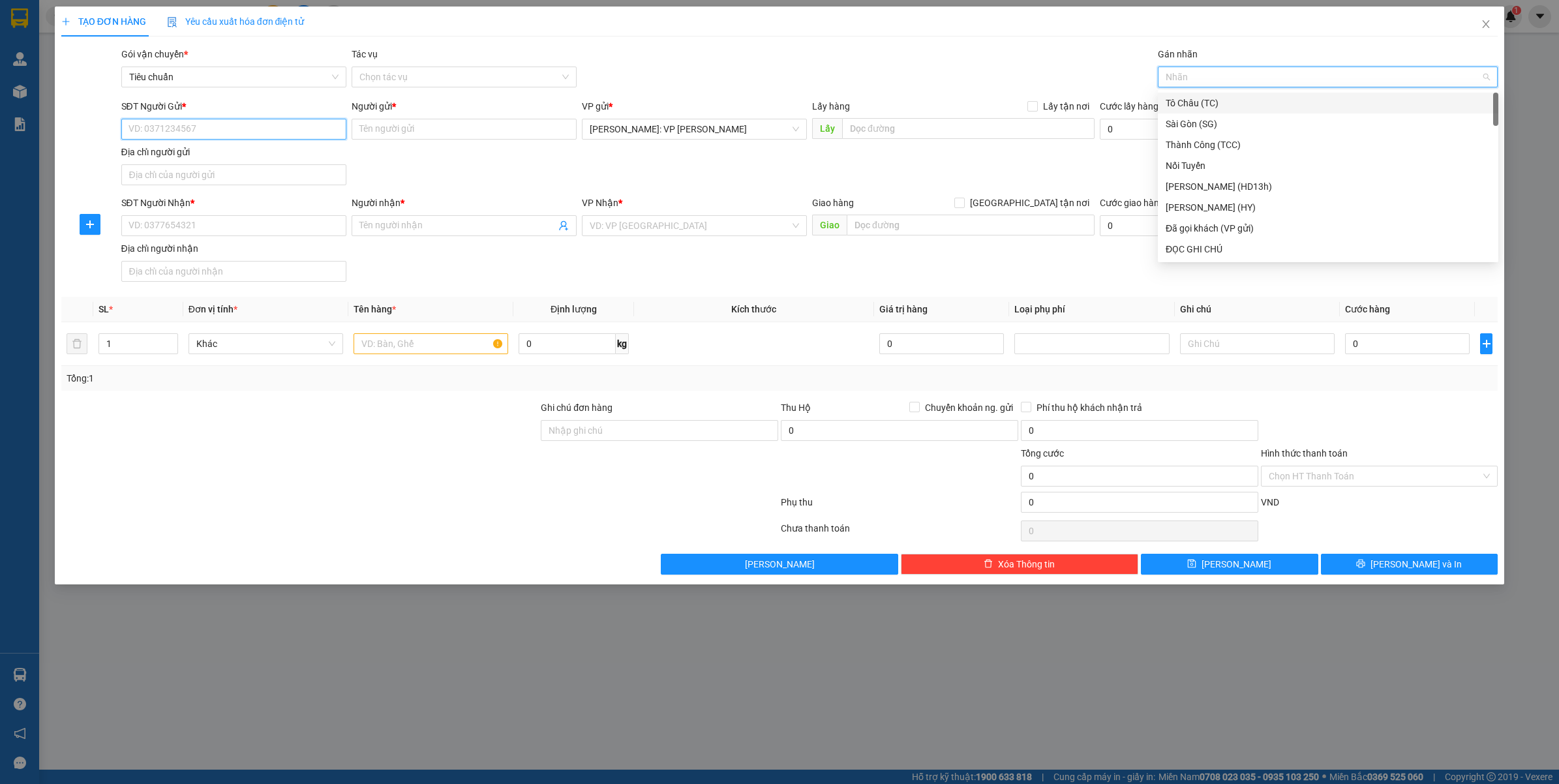
click at [250, 124] on input "SĐT Người Gửi *" at bounding box center [234, 129] width 225 height 21
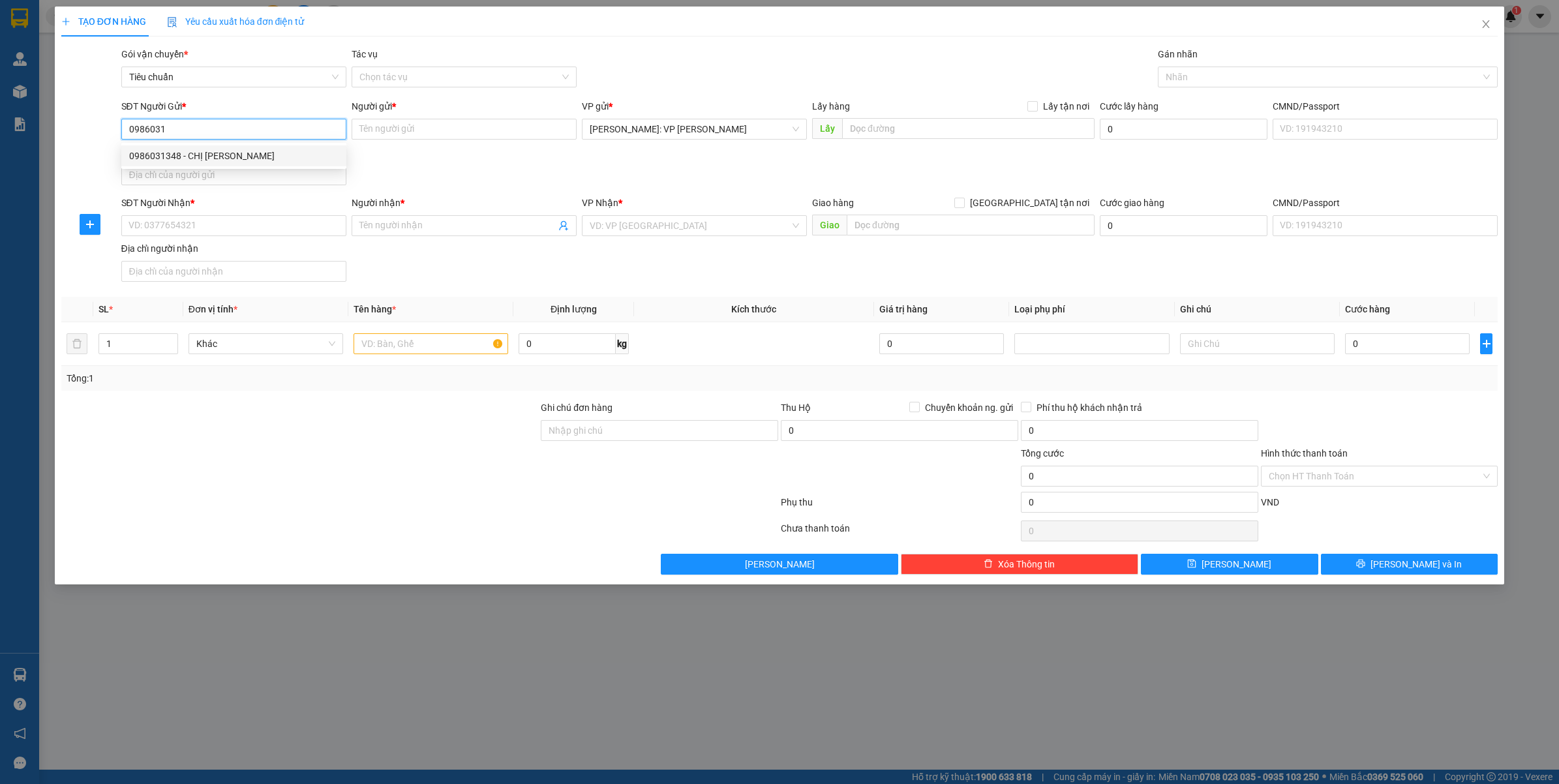
click at [242, 153] on div "0986031348 - CHỊ DUNG" at bounding box center [233, 156] width 209 height 15
type input "0986031348"
type input "CHỊ DUNG"
type input "0986031348"
click at [167, 236] on input "SĐT Người Nhận *" at bounding box center [234, 225] width 225 height 21
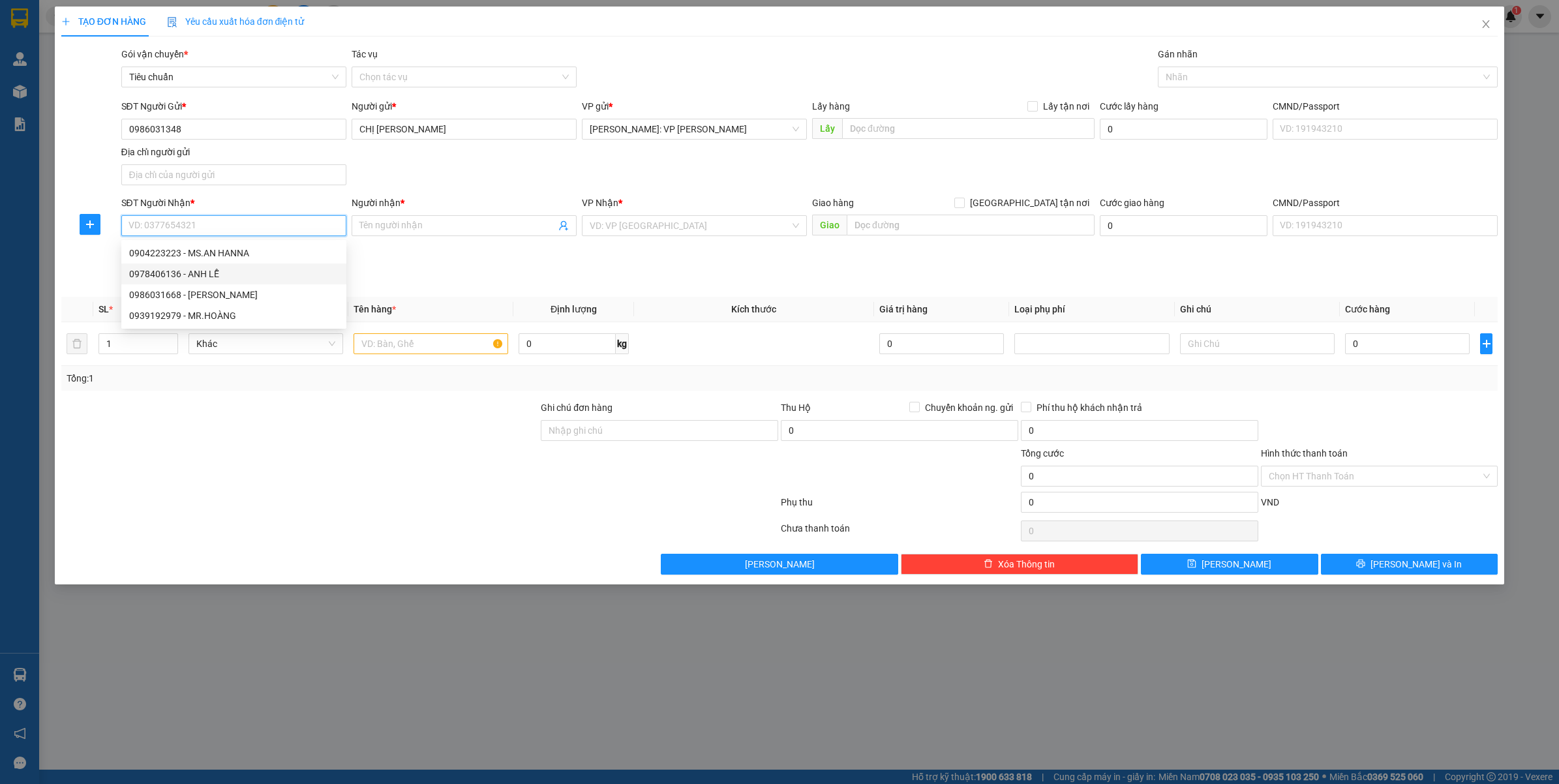
click at [199, 276] on div "0978406136 - ANH LỄ" at bounding box center [233, 274] width 209 height 15
type input "0978406136"
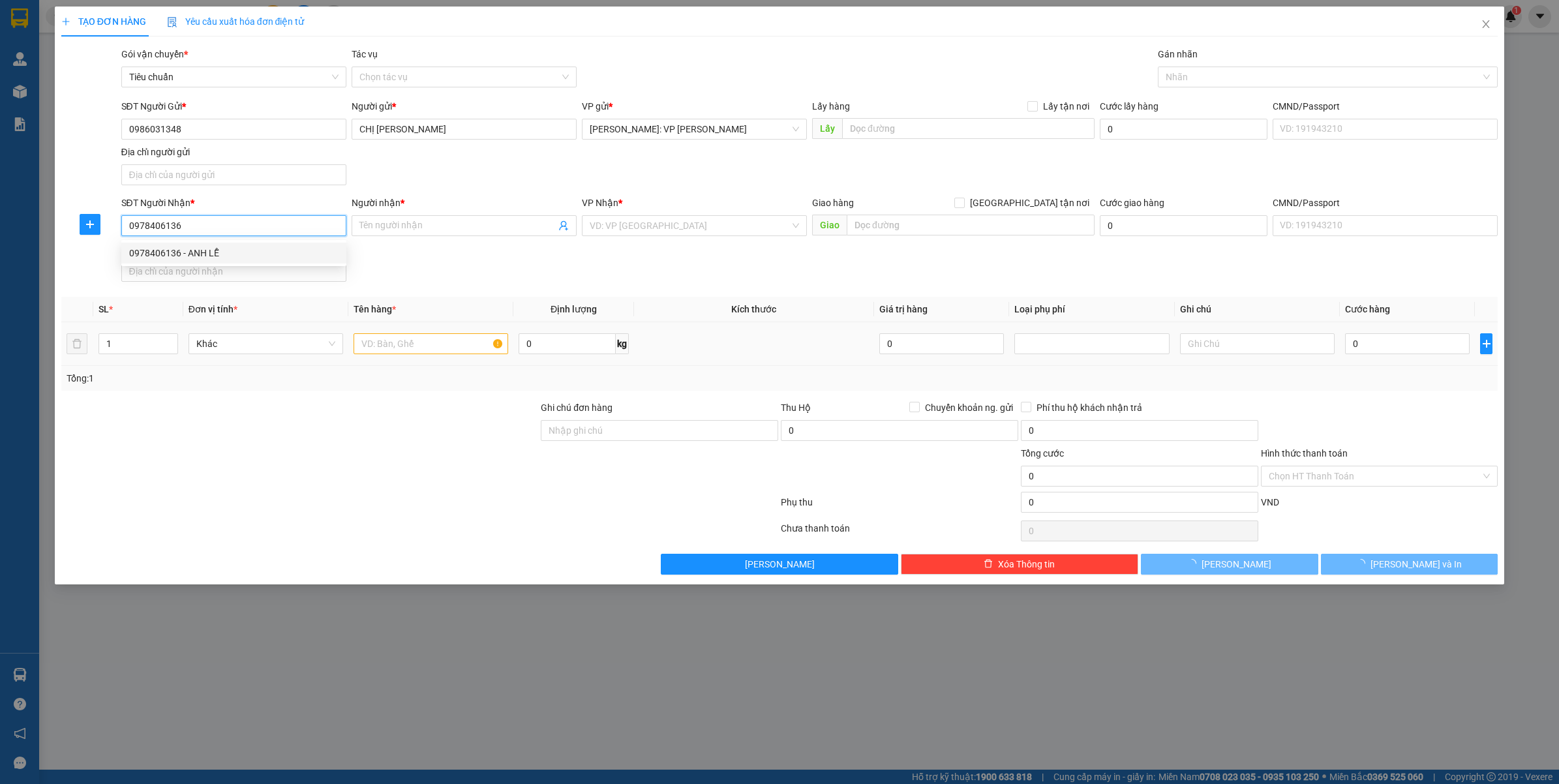
type input "ANH LỄ"
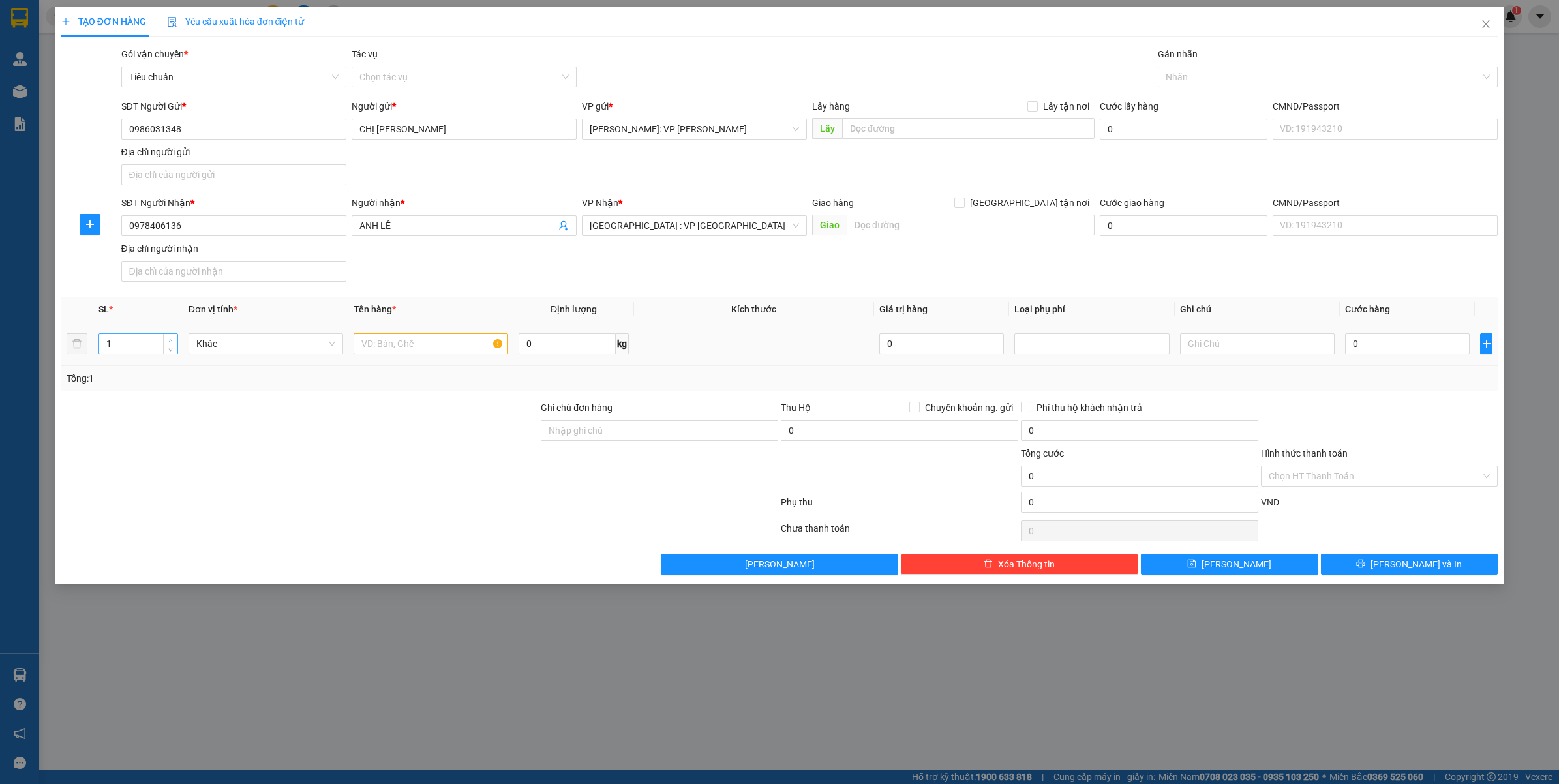
type input "2"
click at [165, 341] on span "Increase Value" at bounding box center [170, 339] width 15 height 12
click at [415, 347] on input "text" at bounding box center [431, 344] width 155 height 21
type input "2 KIỆN CARTON"
click at [1381, 347] on input "0" at bounding box center [1407, 344] width 124 height 21
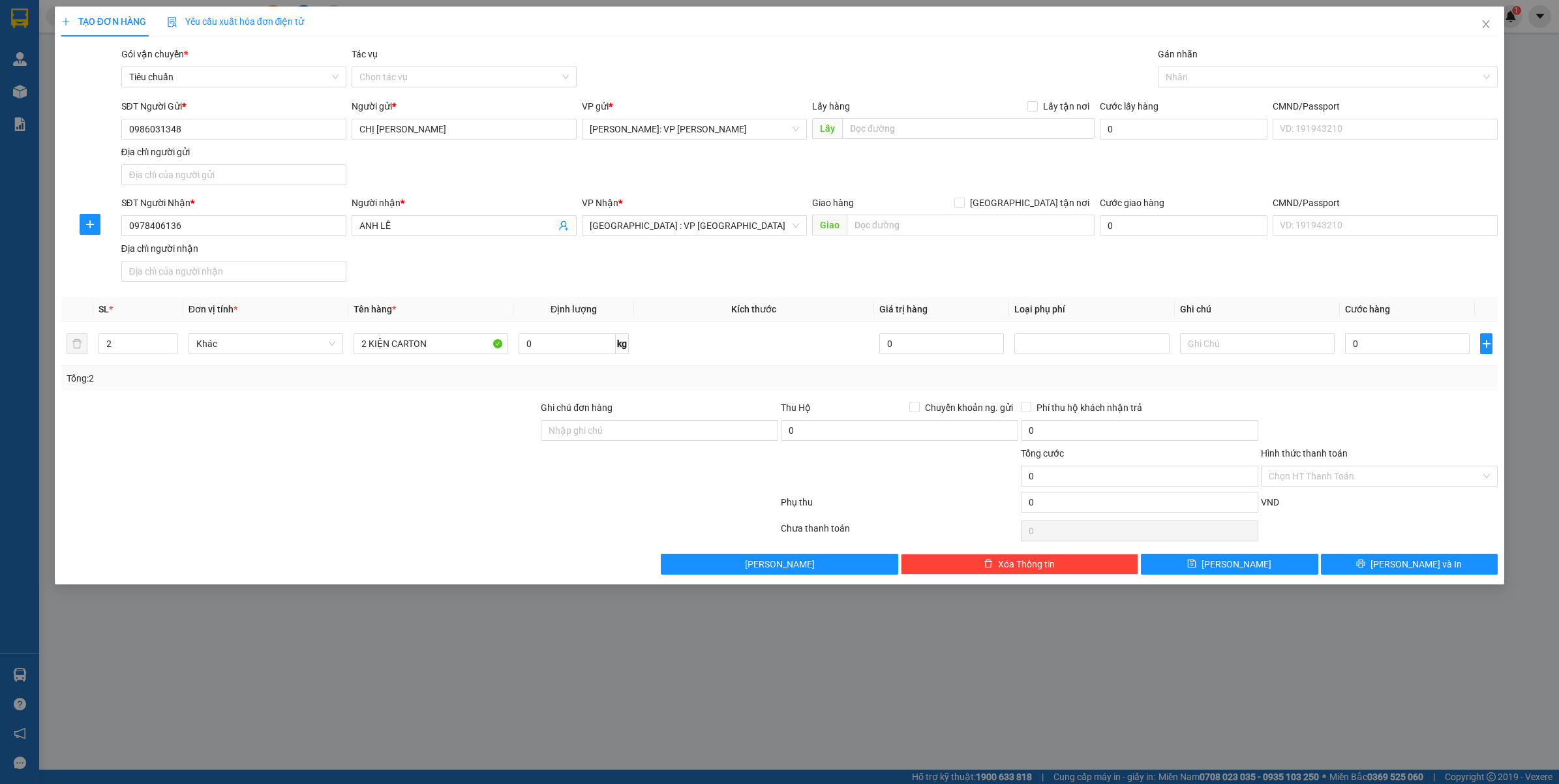
click at [620, 673] on div "TẠO ĐƠN HÀNG Yêu cầu xuất hóa đơn điện tử Transit Pickup Surcharge Ids Transit …" at bounding box center [780, 392] width 1559 height 784
click at [1417, 344] on input "0" at bounding box center [1407, 344] width 124 height 21
type input "2"
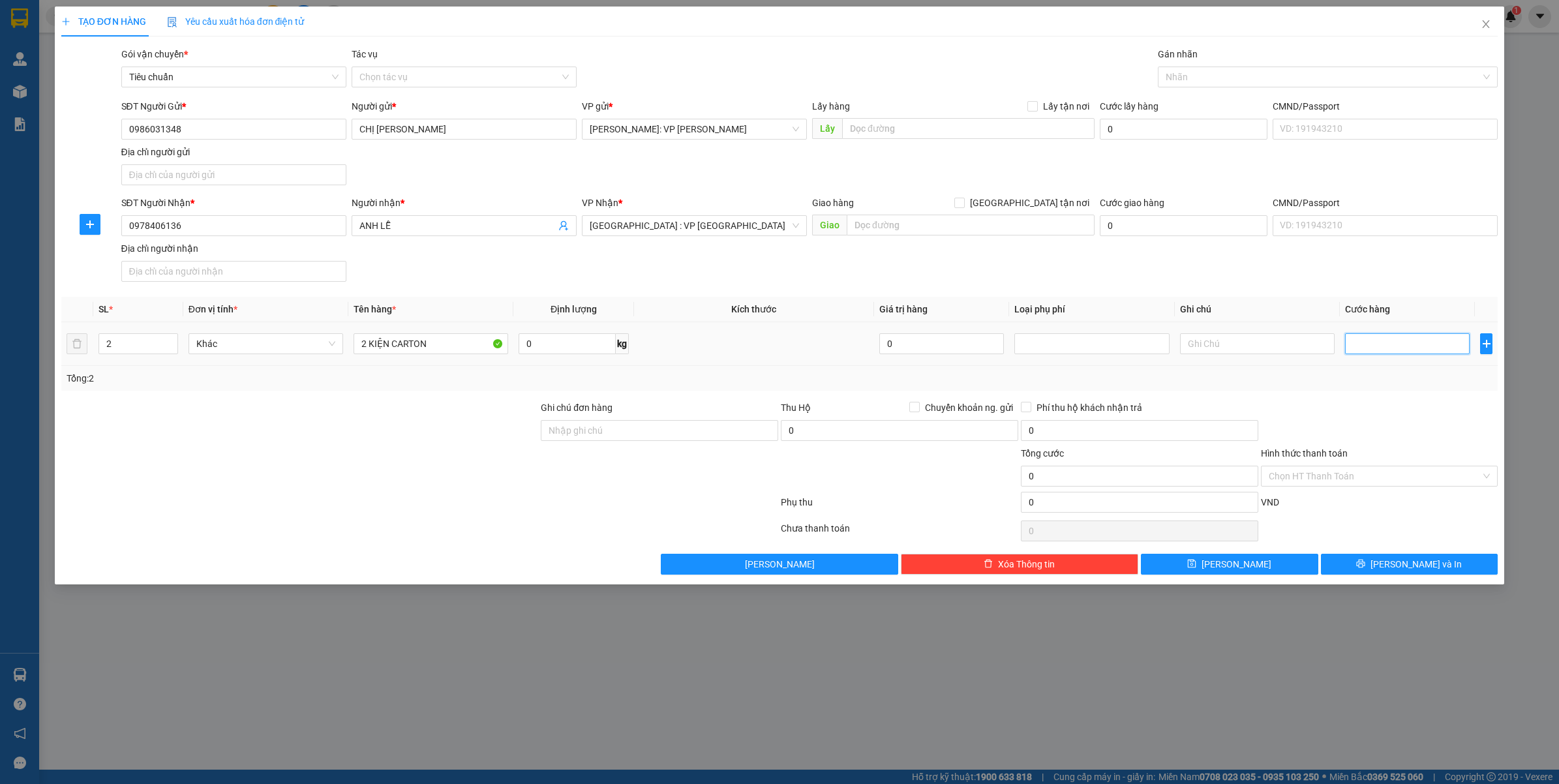
type input "2"
type input "25"
type input "250"
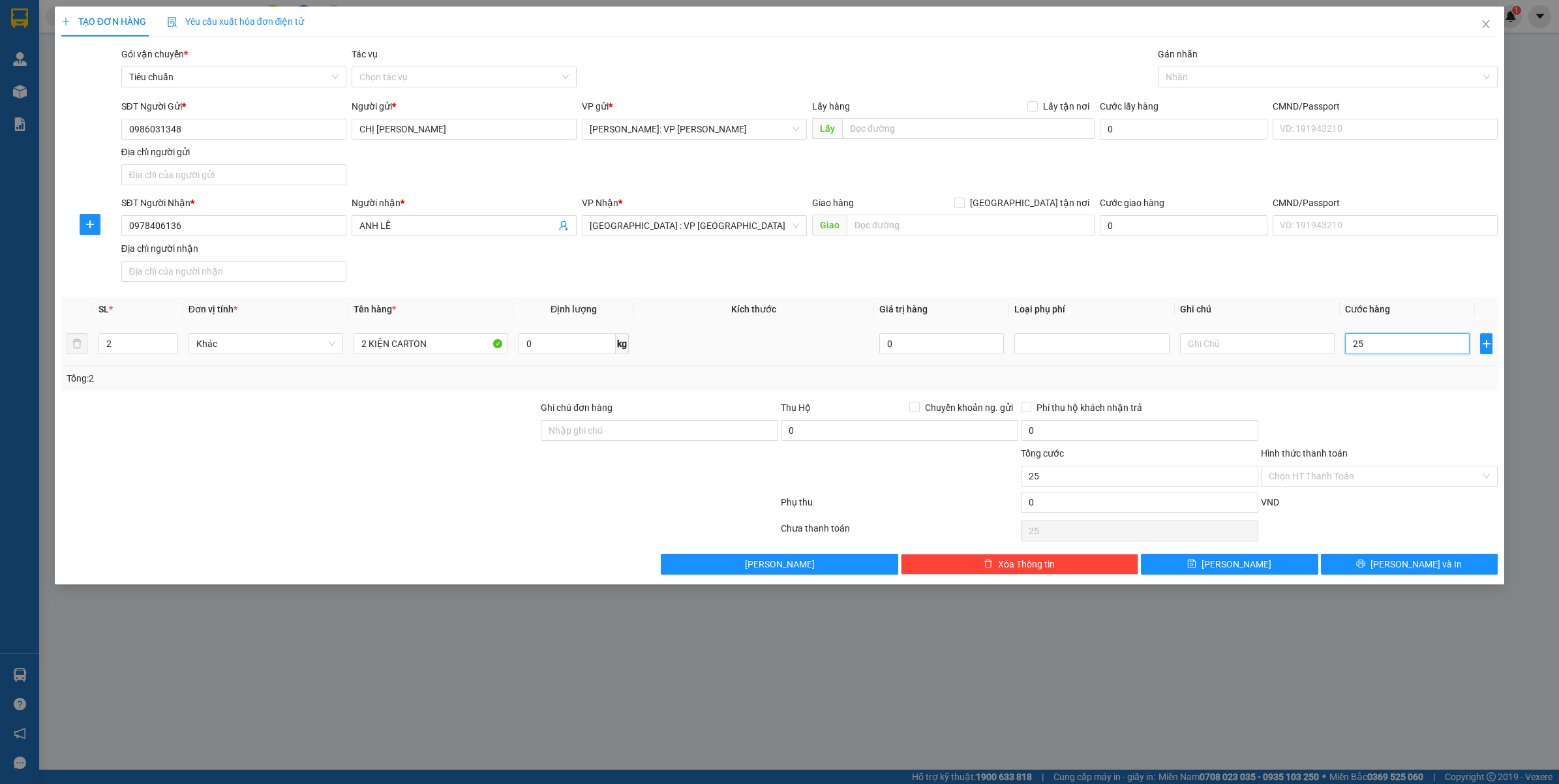
type input "250"
click at [1322, 376] on div "Tổng: 2" at bounding box center [780, 378] width 1427 height 15
type input "250.000"
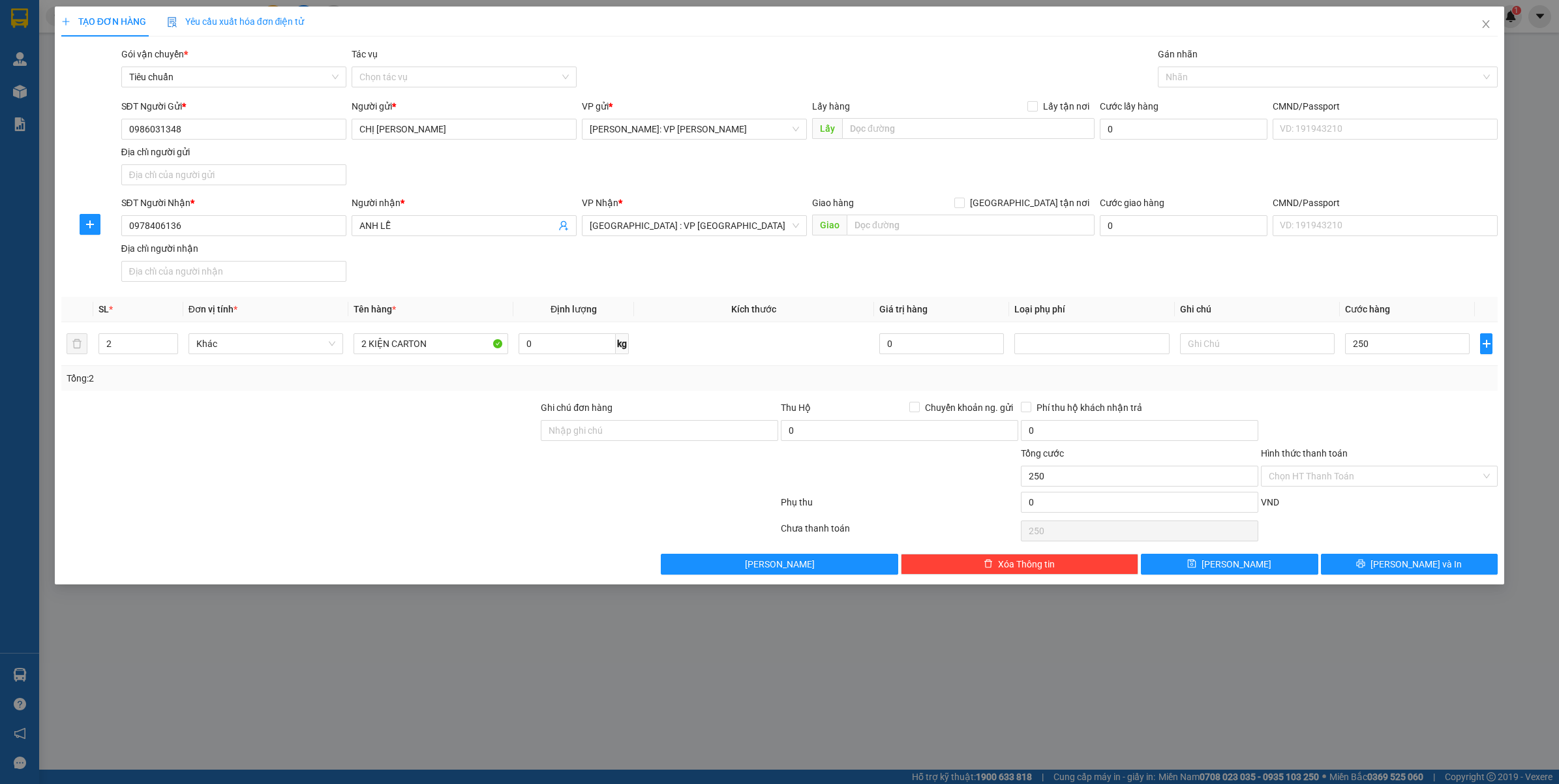
type input "250.000"
click at [1380, 574] on button "Lưu và In" at bounding box center [1409, 564] width 178 height 21
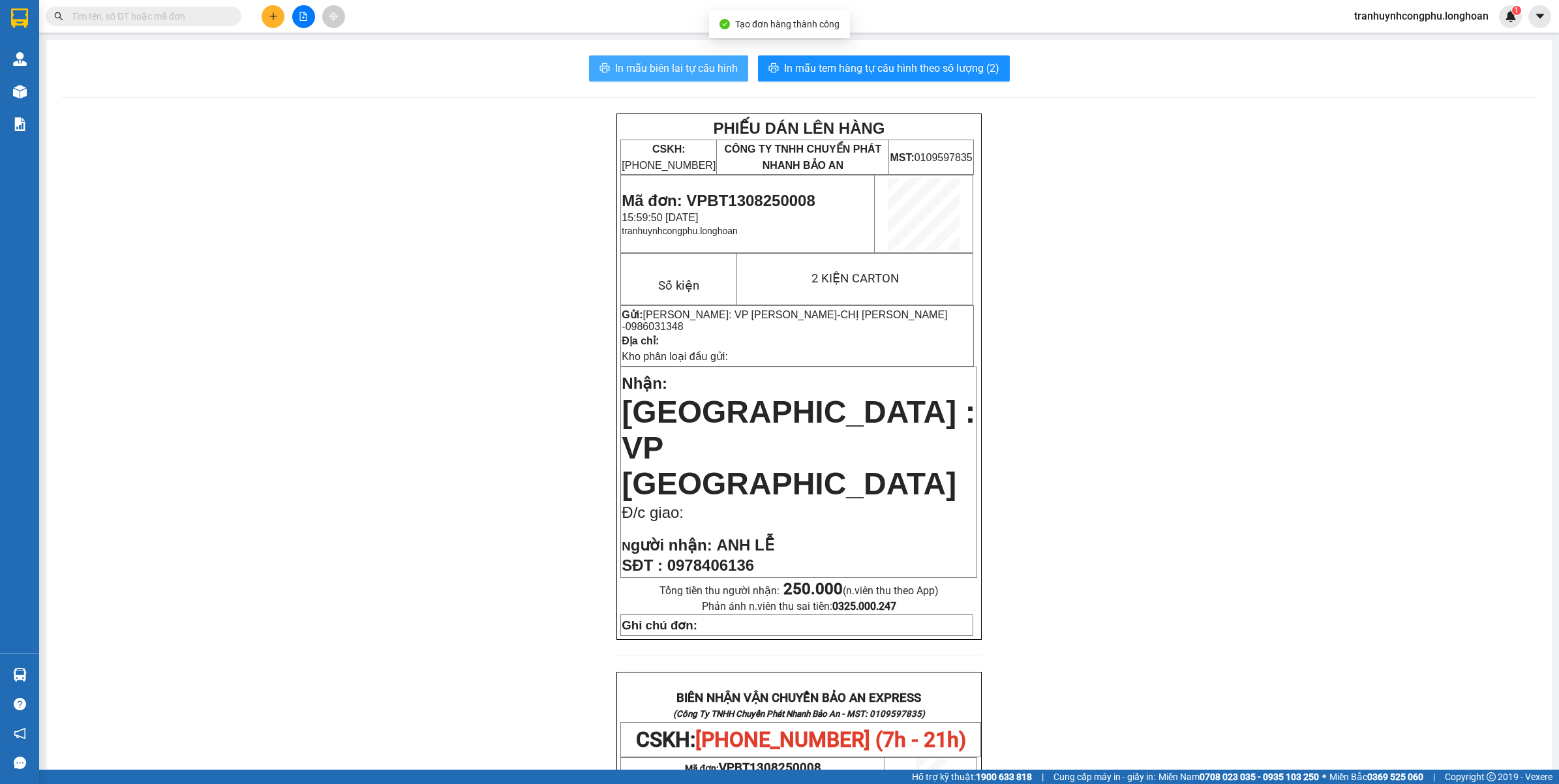
click at [676, 59] on button "In mẫu biên lai tự cấu hình" at bounding box center [669, 68] width 160 height 26
drag, startPoint x: 1445, startPoint y: 409, endPoint x: 1537, endPoint y: 385, distance: 95.1
click at [1446, 409] on div "PHIẾU DÁN LÊN HÀNG CSKH: 1900.06.88.33 CÔNG TY TNHH CHUYỂN PHÁT NHANH BẢO AN MS…" at bounding box center [799, 727] width 1474 height 1228
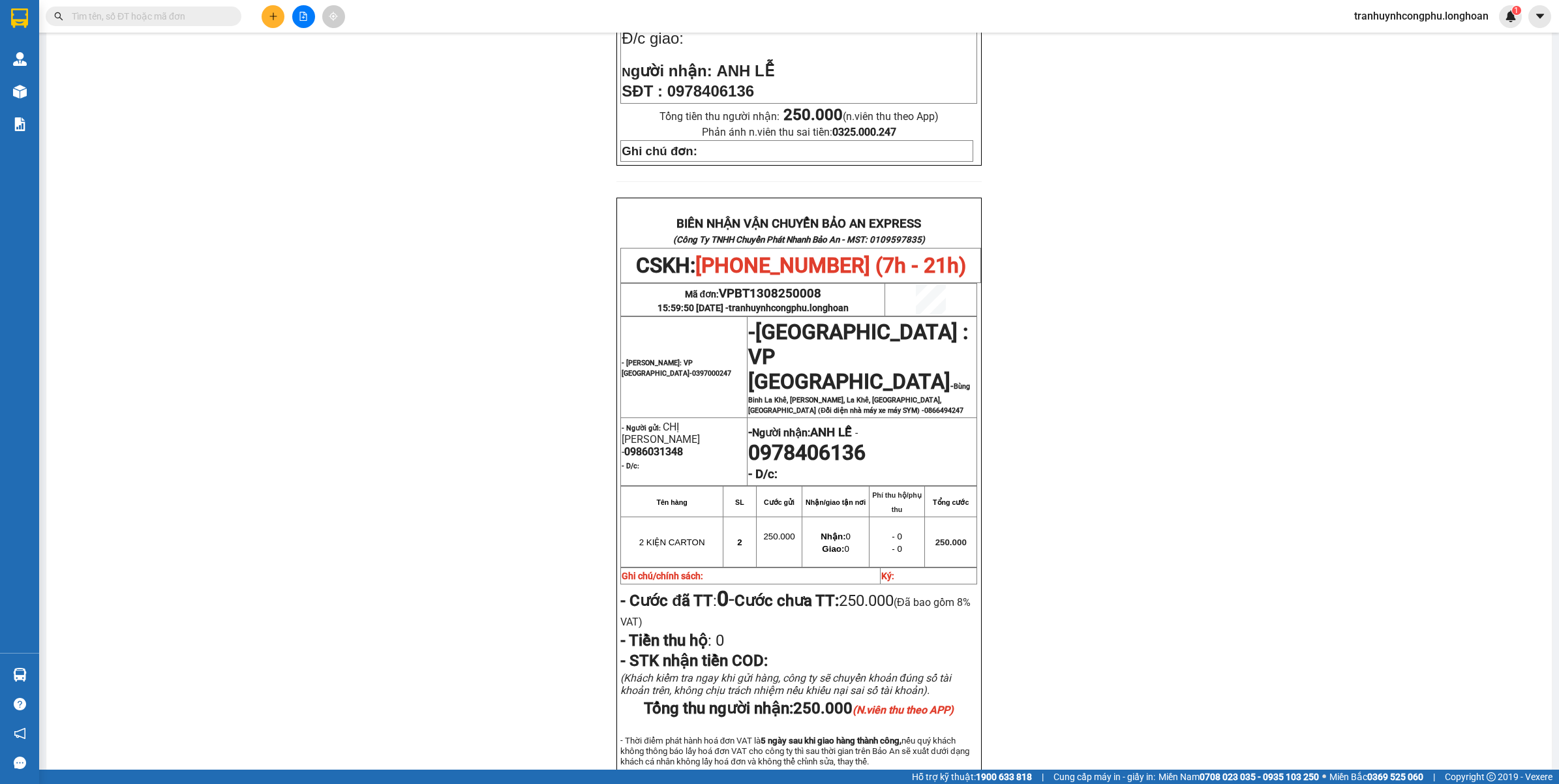
scroll to position [528, 0]
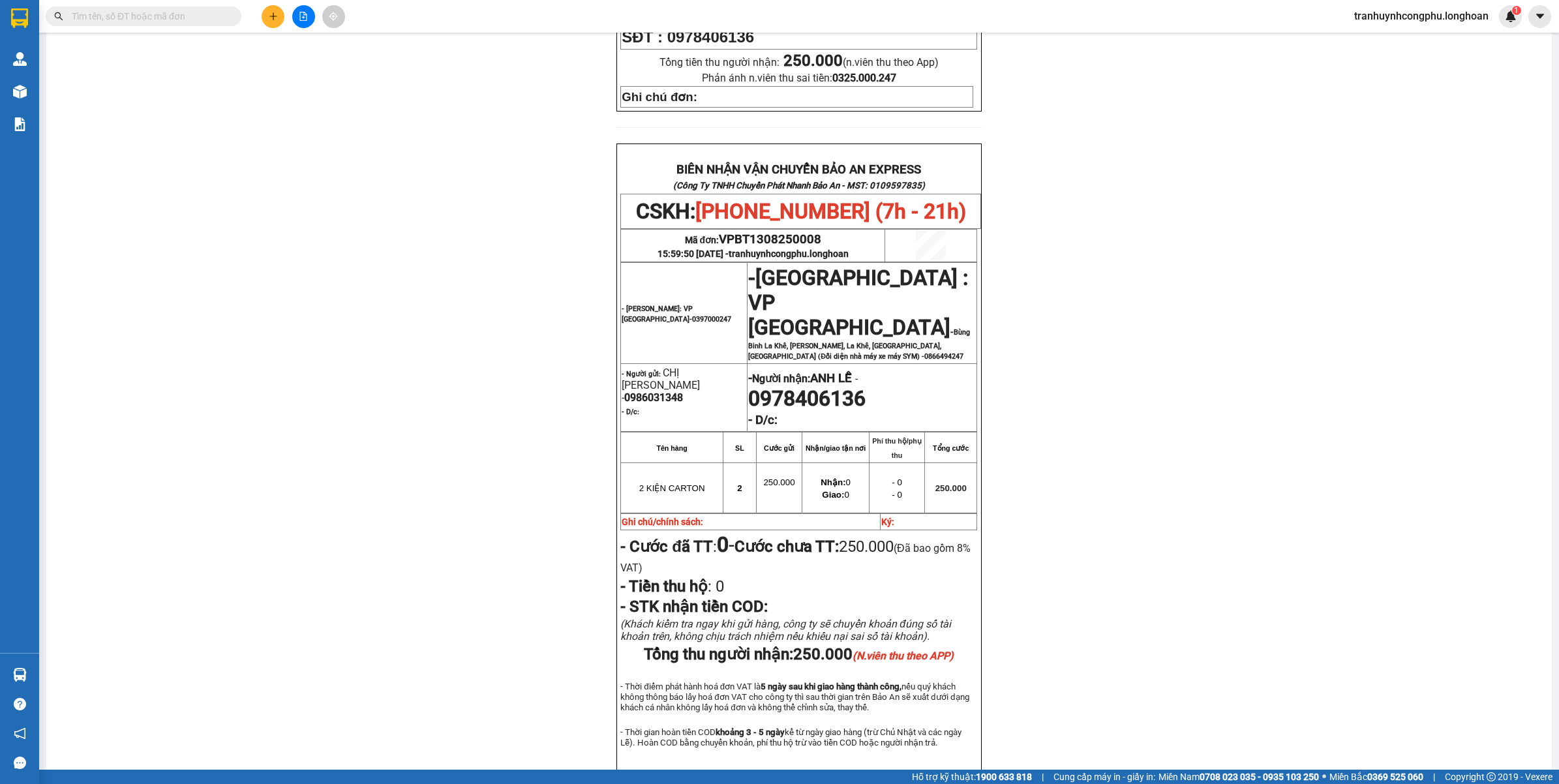
click at [203, 259] on div "PHIẾU DÁN LÊN HÀNG CSKH: 1900.06.88.33 CÔNG TY TNHH CHUYỂN PHÁT NHANH BẢO AN MS…" at bounding box center [799, 198] width 1474 height 1228
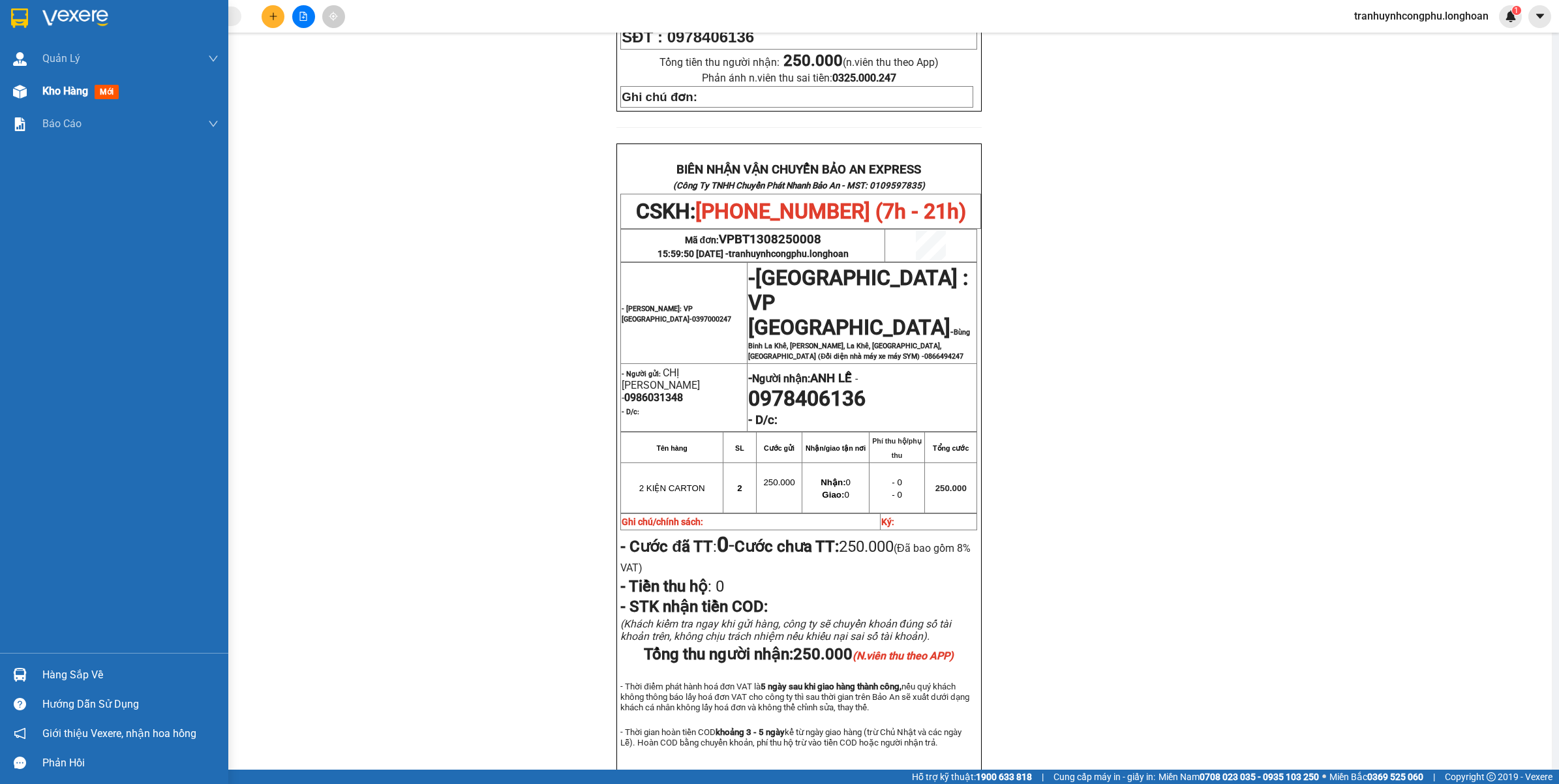
click at [44, 90] on span "Kho hàng" at bounding box center [65, 92] width 45 height 13
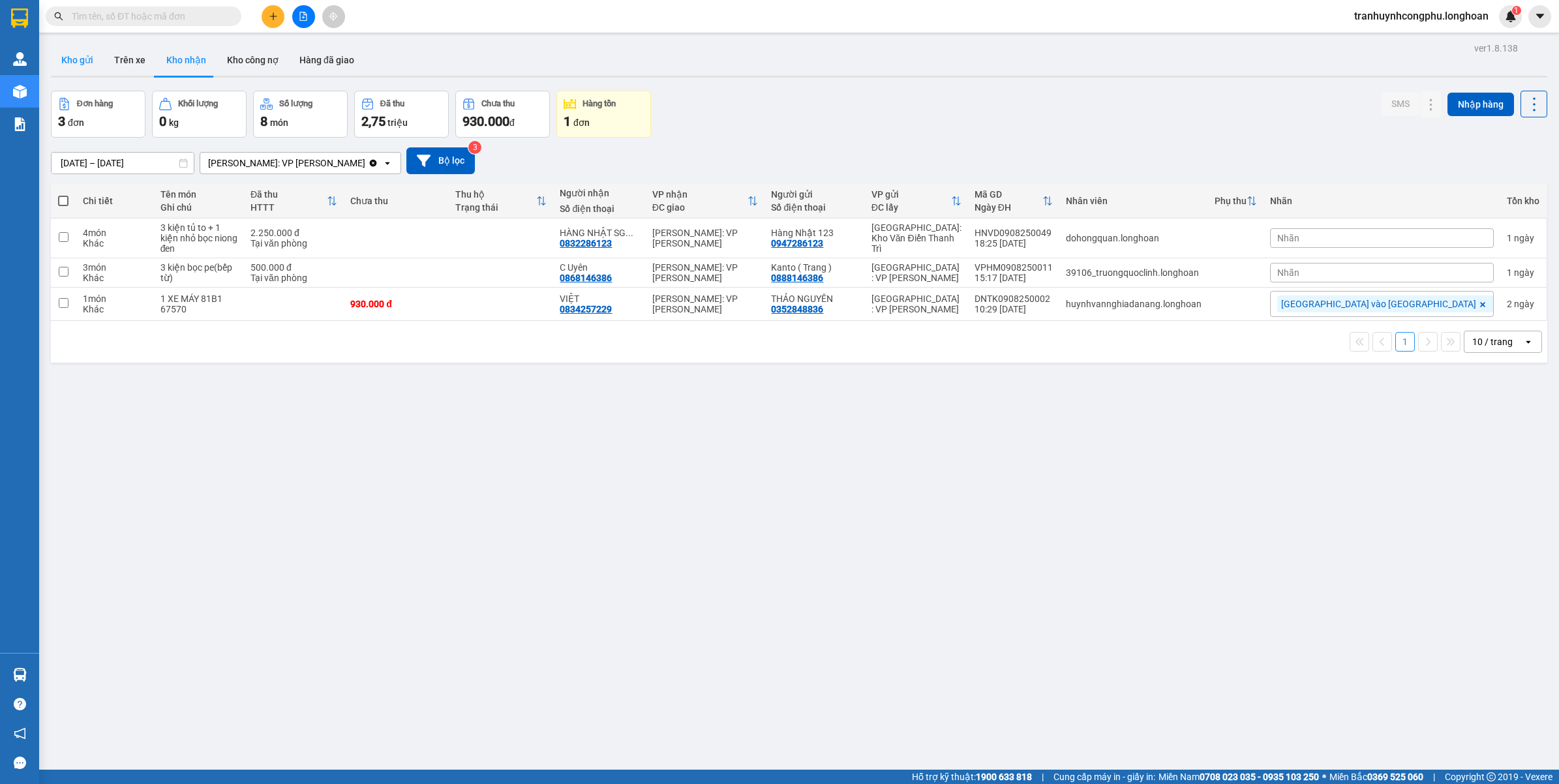
drag, startPoint x: 75, startPoint y: 67, endPoint x: 178, endPoint y: 100, distance: 108.2
click at [77, 67] on button "Kho gửi" at bounding box center [77, 60] width 53 height 32
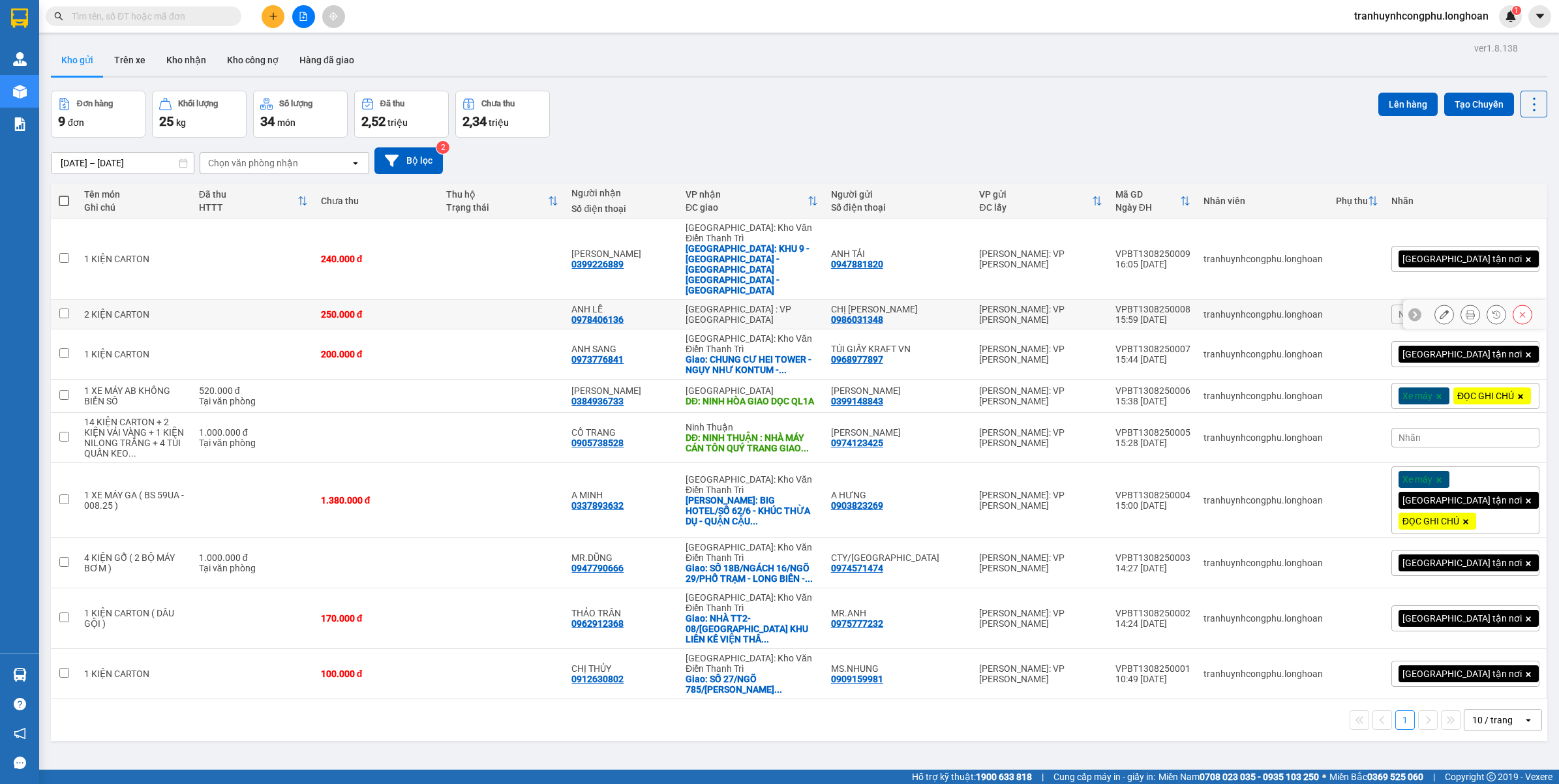
click at [1437, 304] on button at bounding box center [1444, 315] width 18 height 23
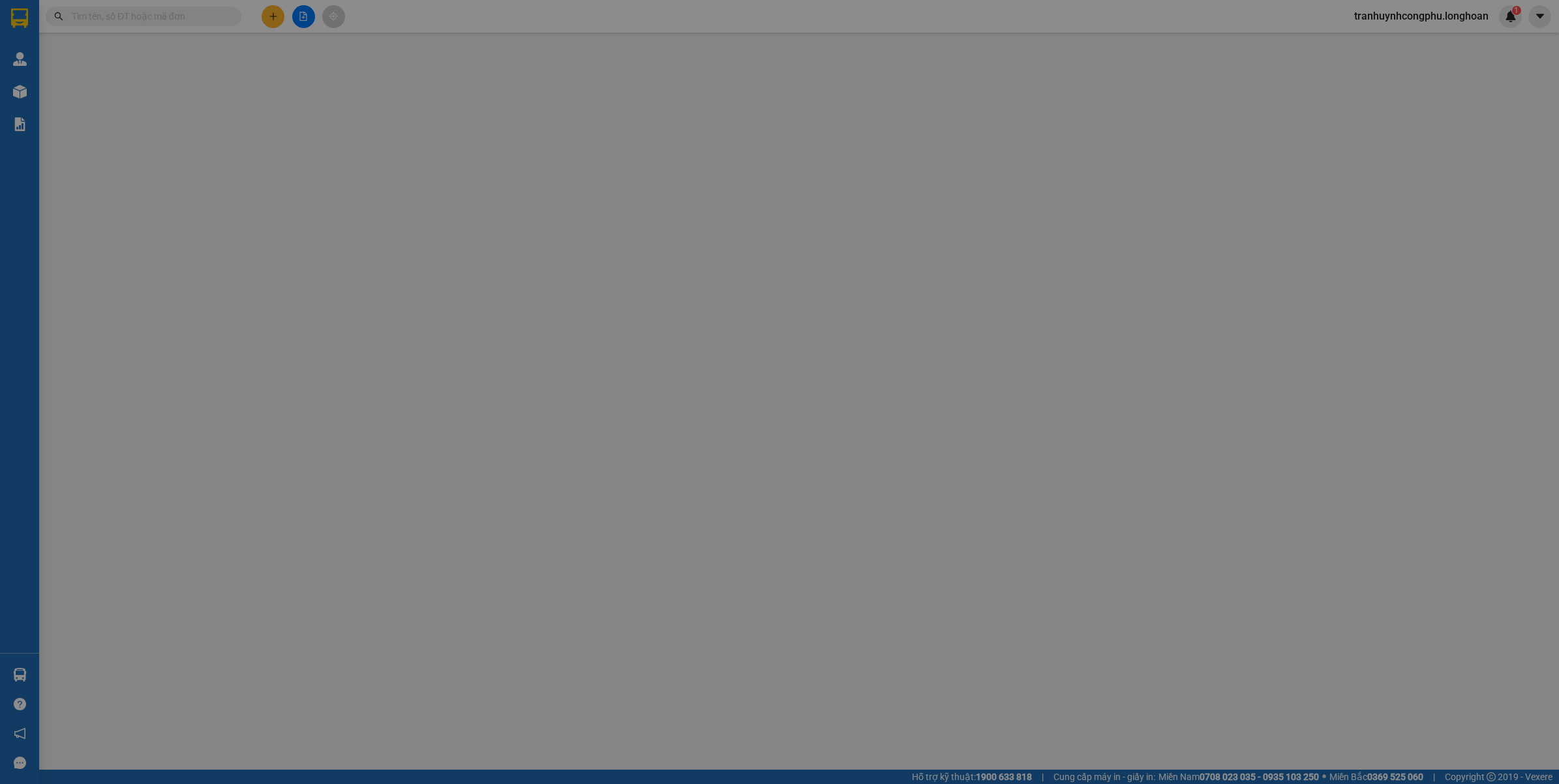
type input "0986031348"
type input "CHỊ DUNG"
type input "0978406136"
type input "ANH LỄ"
type input "250.000"
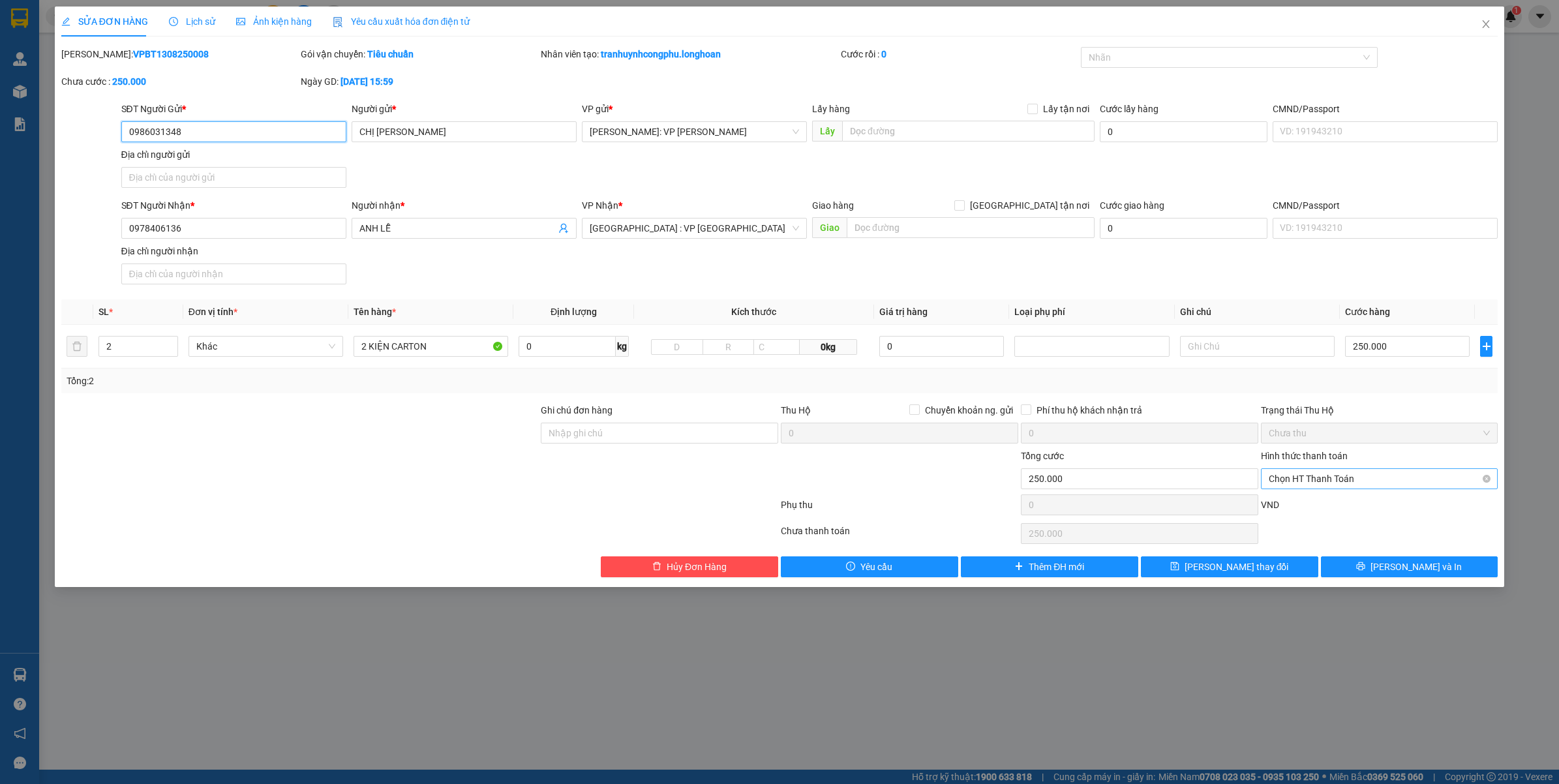
click at [1342, 484] on span "Chọn HT Thanh Toán" at bounding box center [1380, 479] width 222 height 20
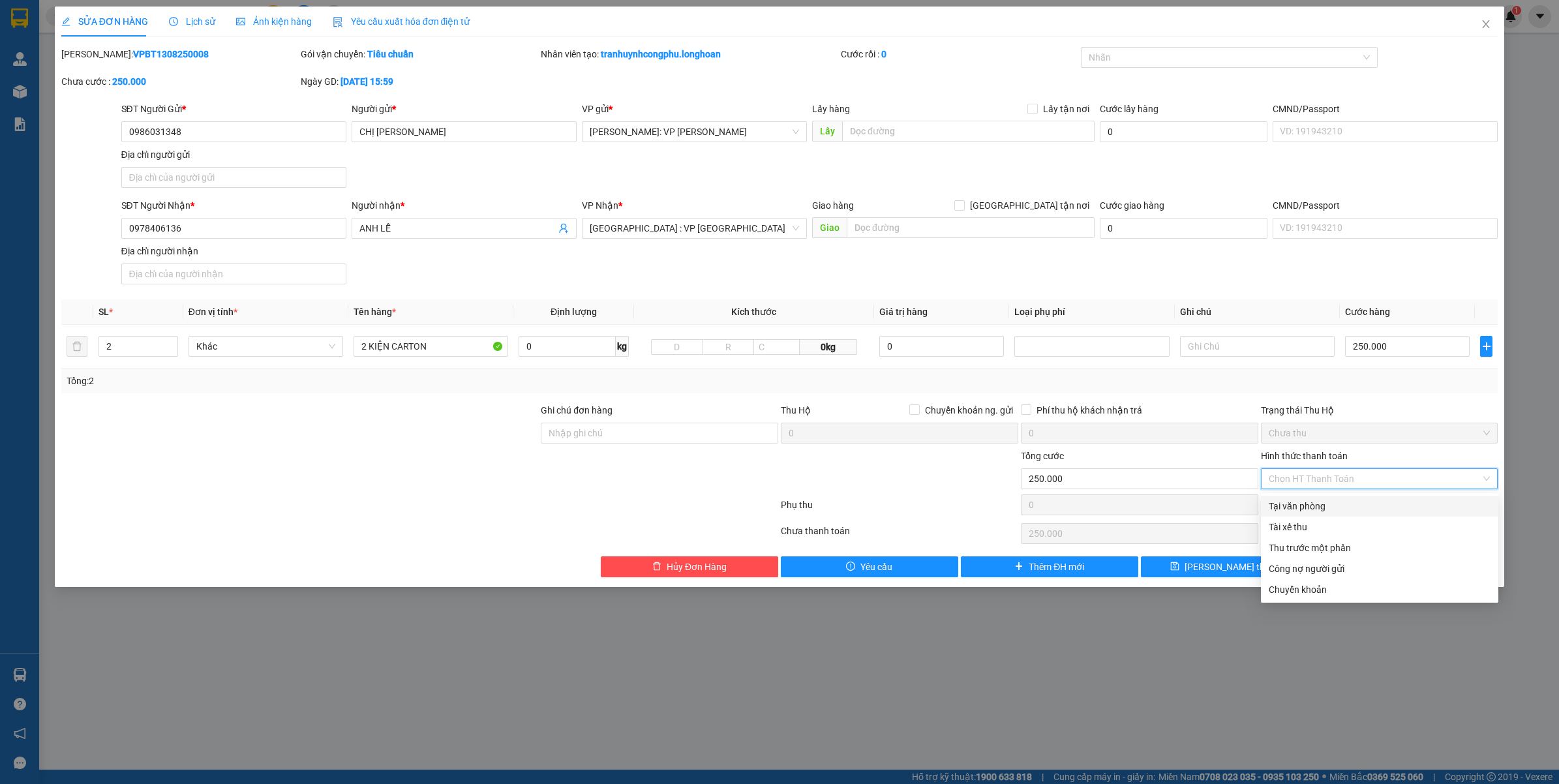
click at [1309, 506] on div "Tại văn phòng" at bounding box center [1380, 507] width 222 height 15
type input "0"
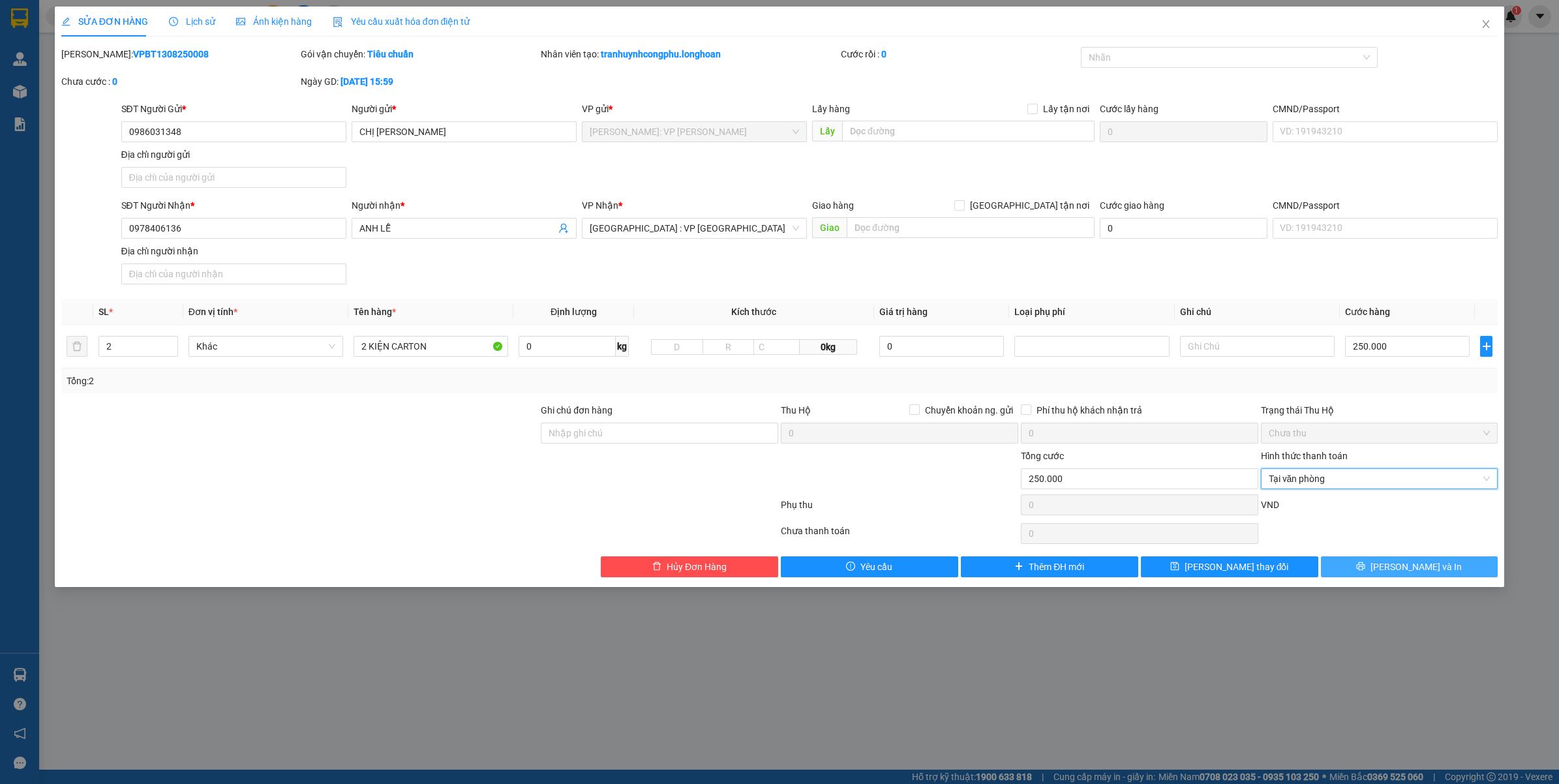
click at [1365, 571] on icon "printer" at bounding box center [1360, 566] width 9 height 9
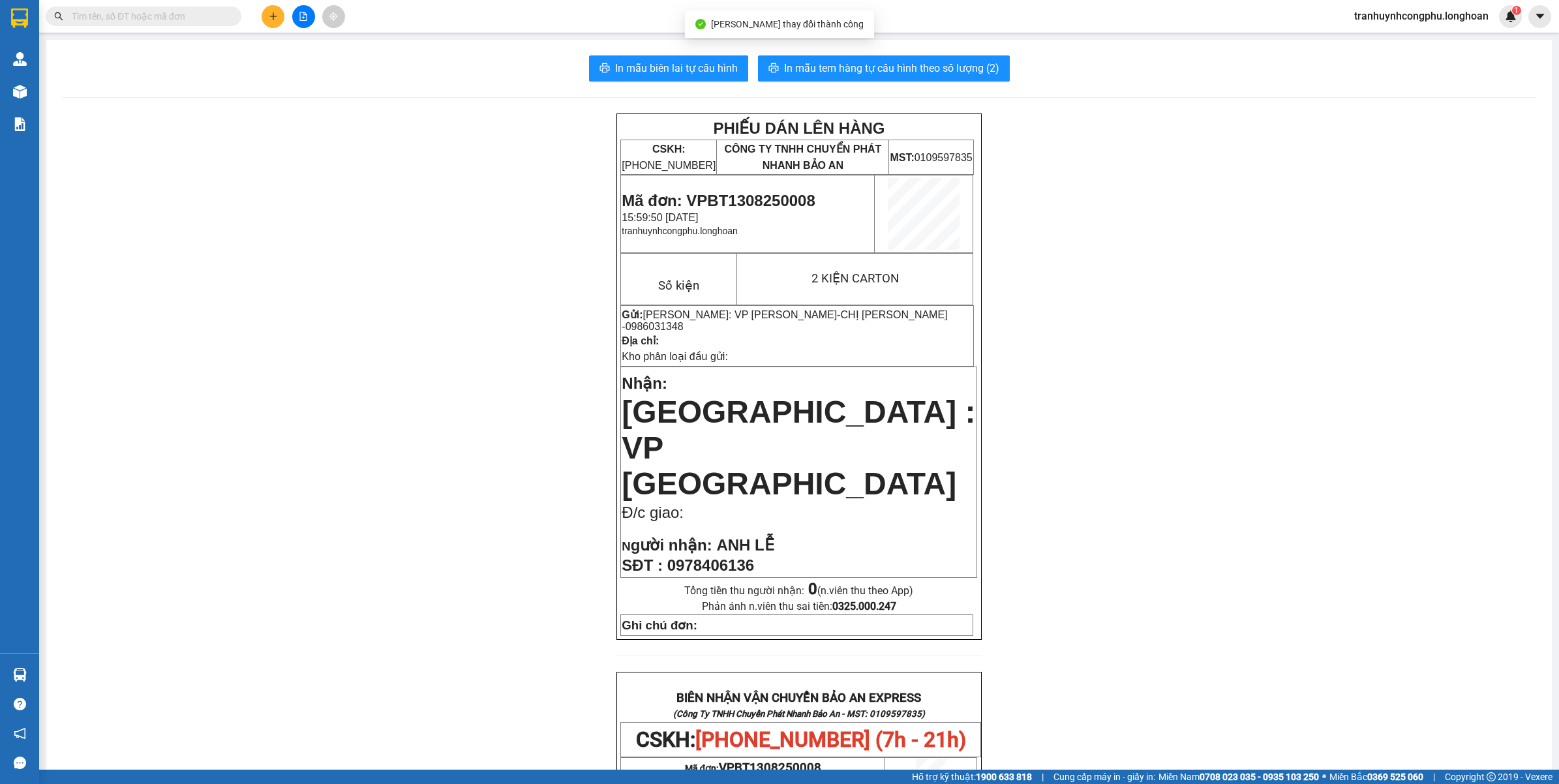
drag, startPoint x: 1406, startPoint y: 439, endPoint x: 1477, endPoint y: 415, distance: 74.9
click at [1429, 431] on div "PHIẾU DÁN LÊN HÀNG CSKH: 1900.06.88.33 CÔNG TY TNHH CHUYỂN PHÁT NHANH BẢO AN MS…" at bounding box center [799, 727] width 1474 height 1228
click at [967, 62] on span "In mẫu tem hàng tự cấu hình theo số lượng (2)" at bounding box center [891, 68] width 215 height 16
click at [783, 202] on span "Mã đơn: VPBT1308250008" at bounding box center [718, 200] width 193 height 17
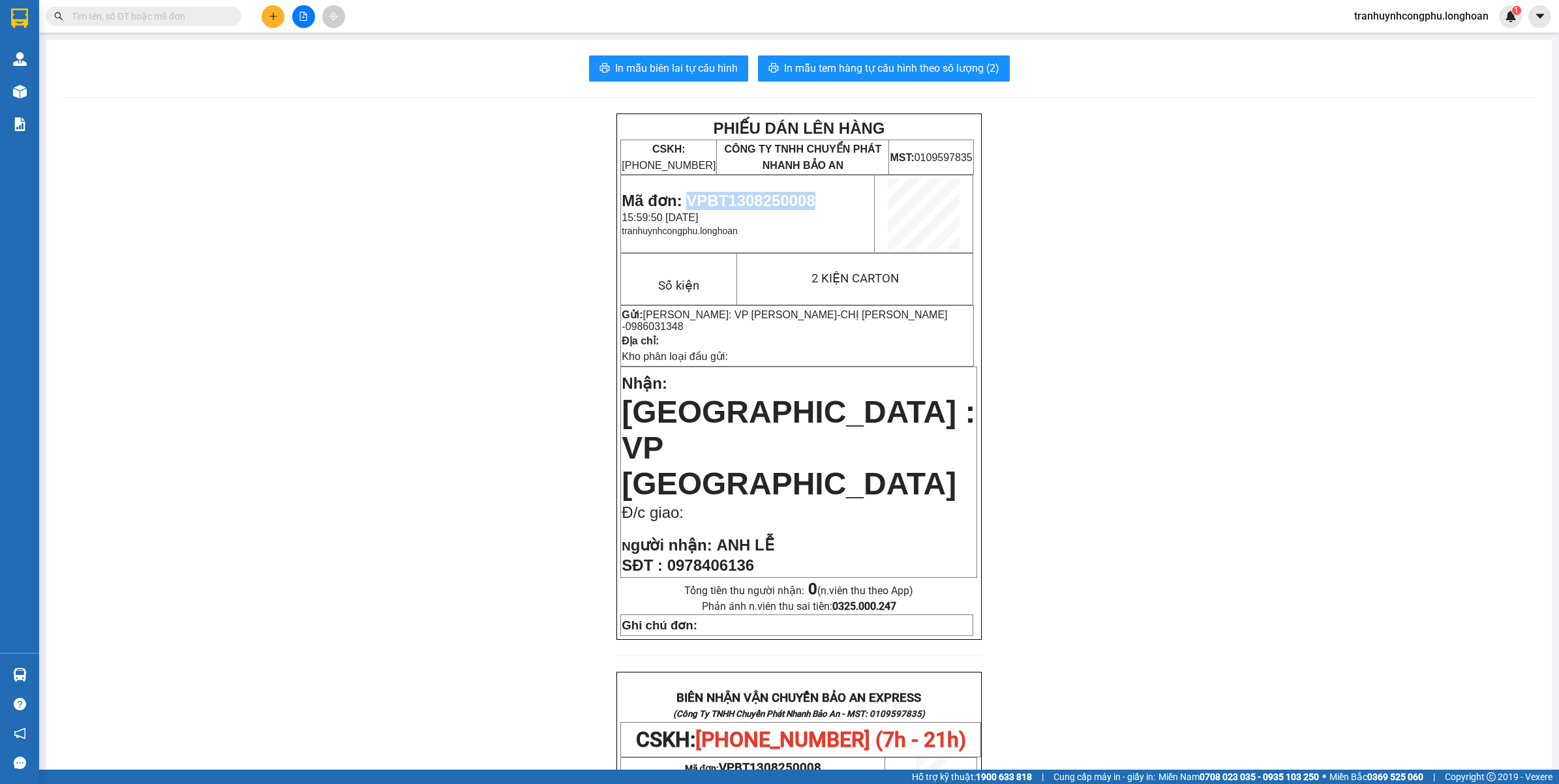
copy span "VPBT1308250008"
click at [219, 373] on div "PHIẾU DÁN LÊN HÀNG CSKH: 1900.06.88.33 CÔNG TY TNHH CHUYỂN PHÁT NHANH BẢO AN MS…" at bounding box center [799, 727] width 1474 height 1228
